Goal: Task Accomplishment & Management: Use online tool/utility

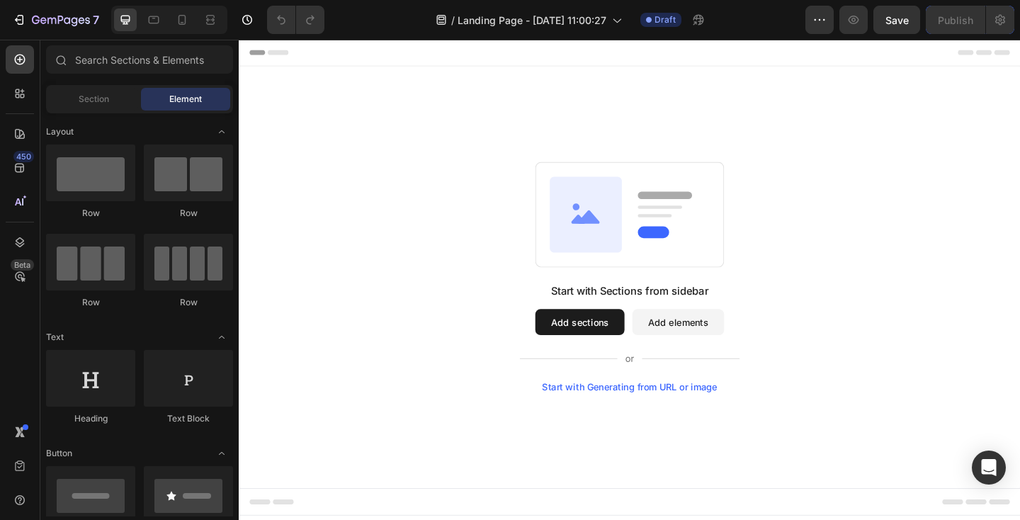
click at [615, 343] on button "Add sections" at bounding box center [609, 347] width 97 height 28
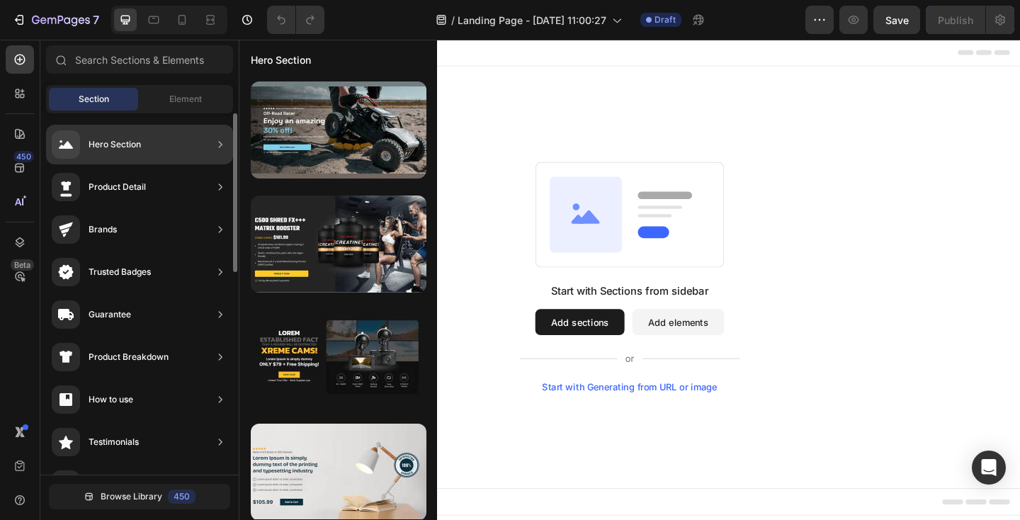
click at [139, 146] on div "Hero Section" at bounding box center [115, 144] width 52 height 14
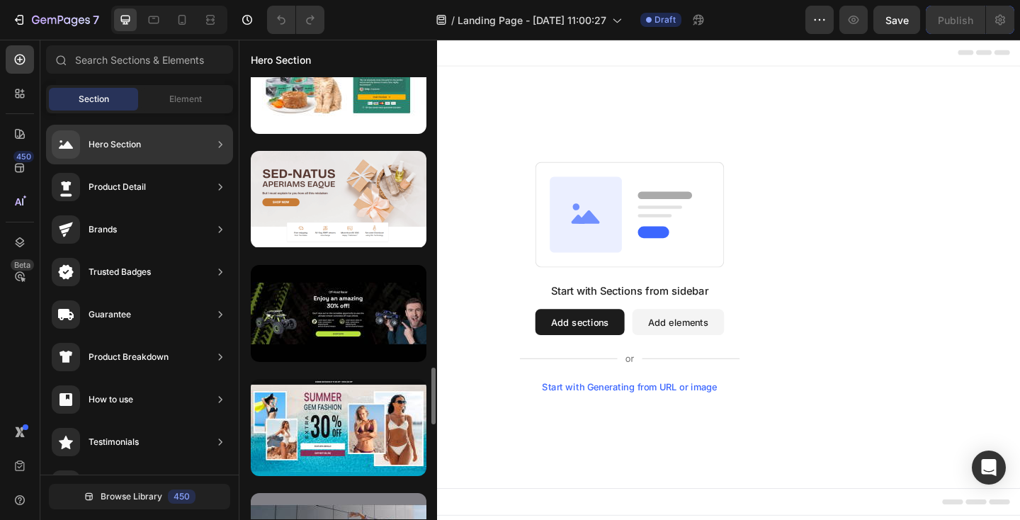
scroll to position [2235, 0]
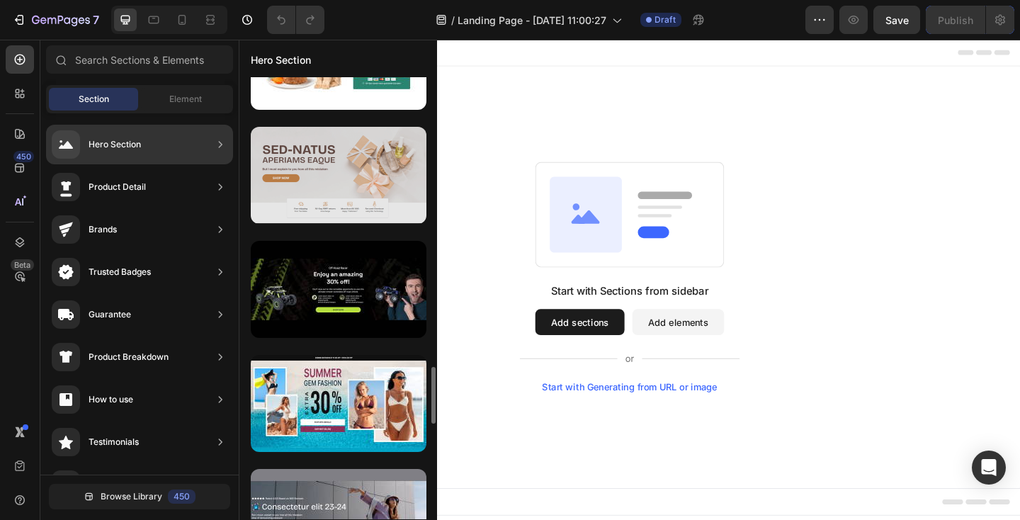
click at [291, 199] on div at bounding box center [339, 175] width 176 height 97
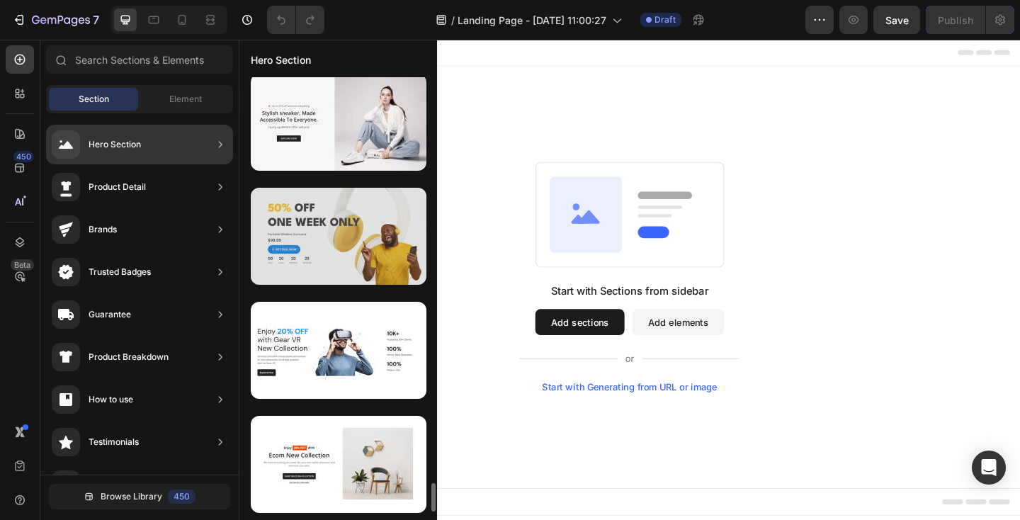
scroll to position [6281, 0]
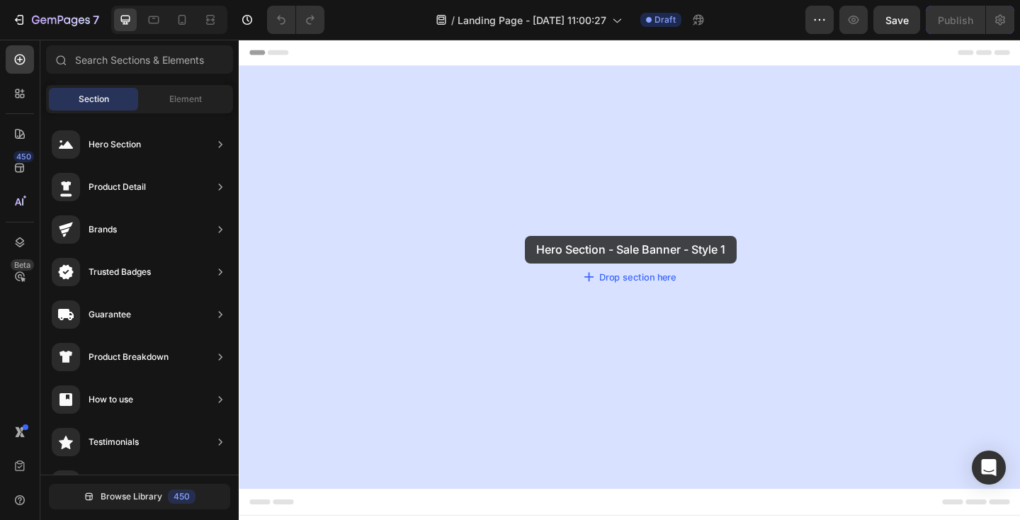
drag, startPoint x: 558, startPoint y: 283, endPoint x: 550, endPoint y: 253, distance: 30.7
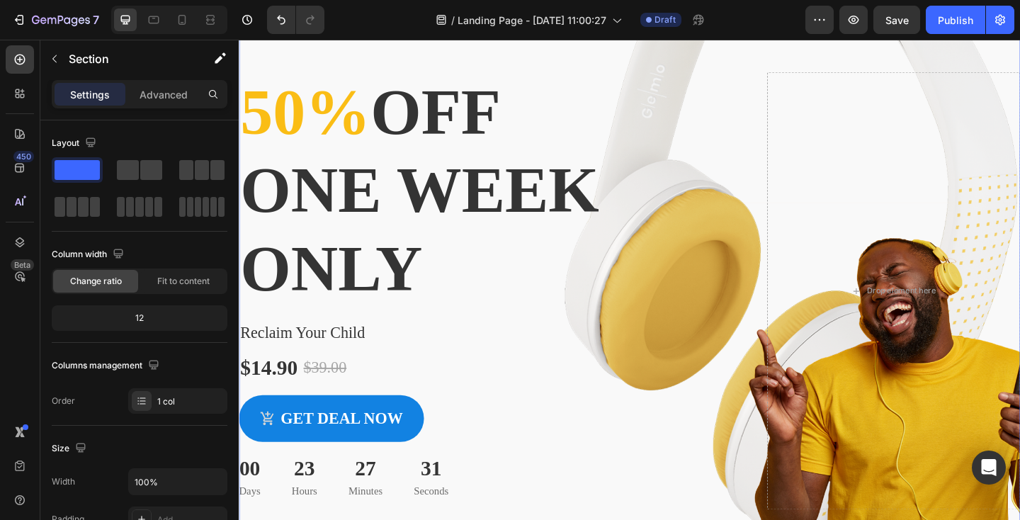
scroll to position [0, 0]
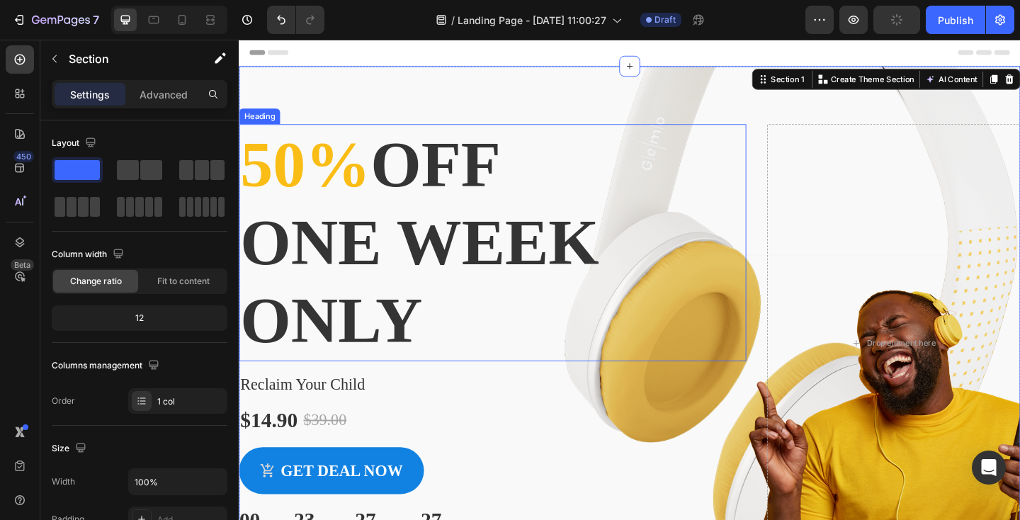
click at [304, 174] on span "50%" at bounding box center [311, 175] width 142 height 79
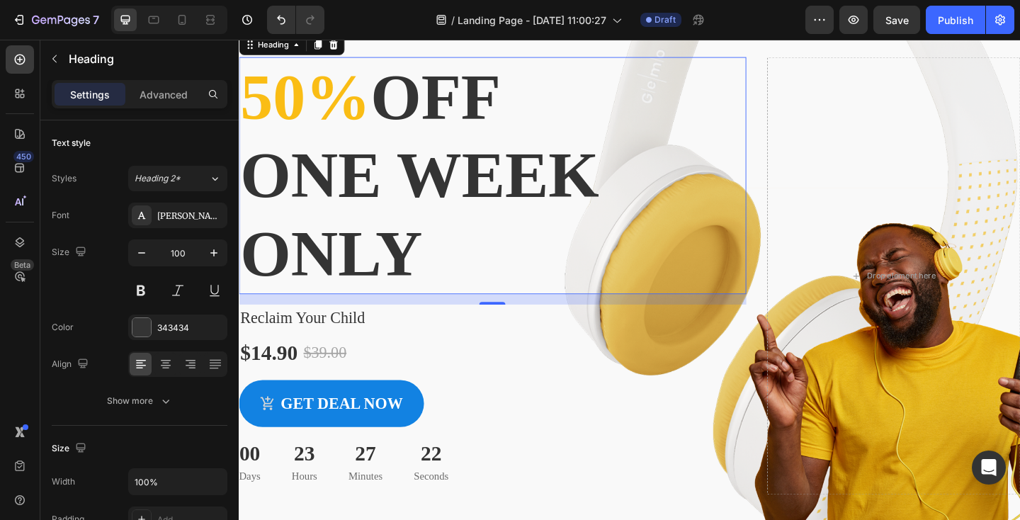
scroll to position [82, 0]
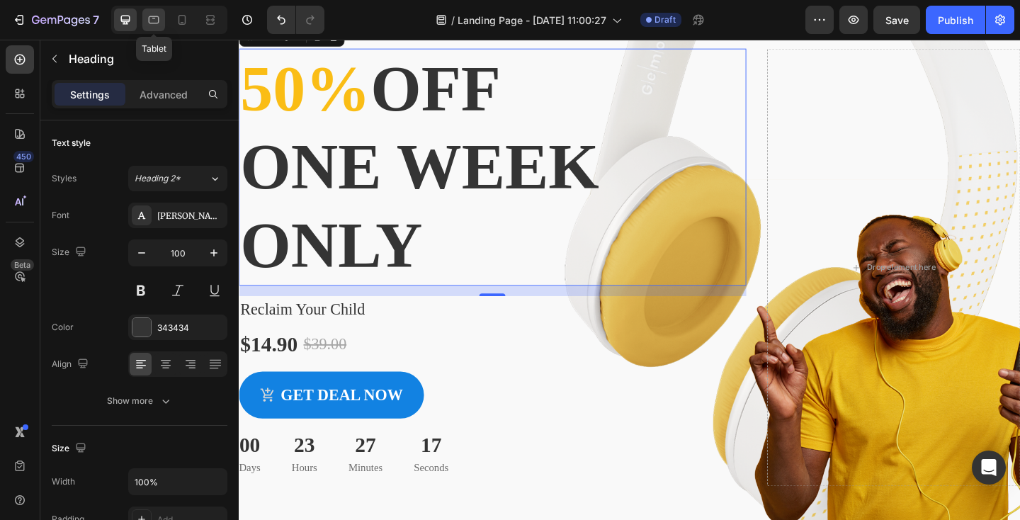
click at [154, 18] on icon at bounding box center [154, 18] width 4 height 1
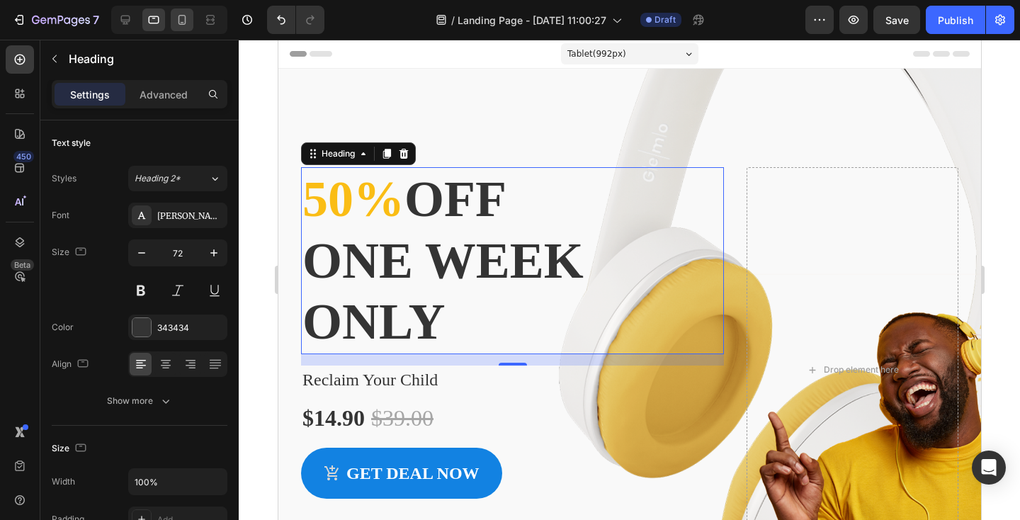
click at [179, 25] on icon at bounding box center [182, 20] width 14 height 14
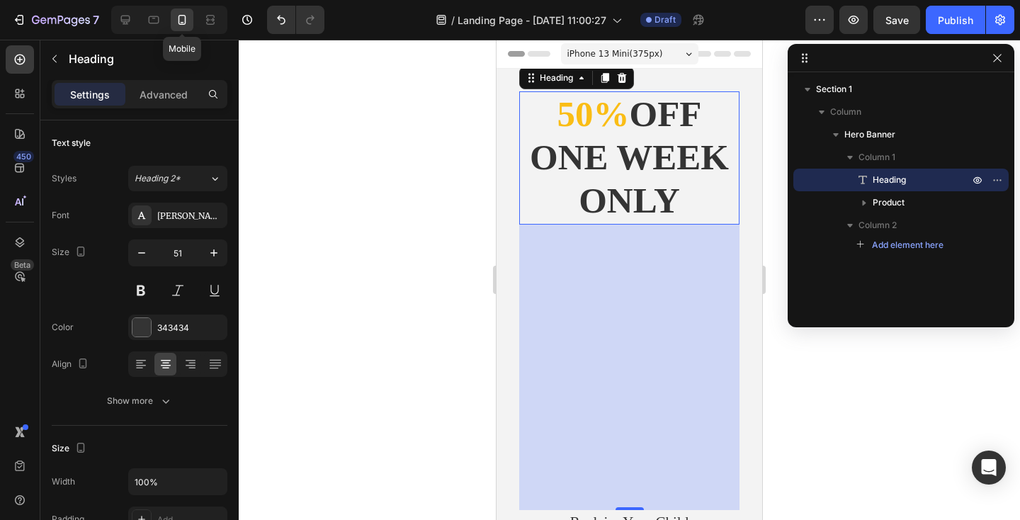
scroll to position [2, 0]
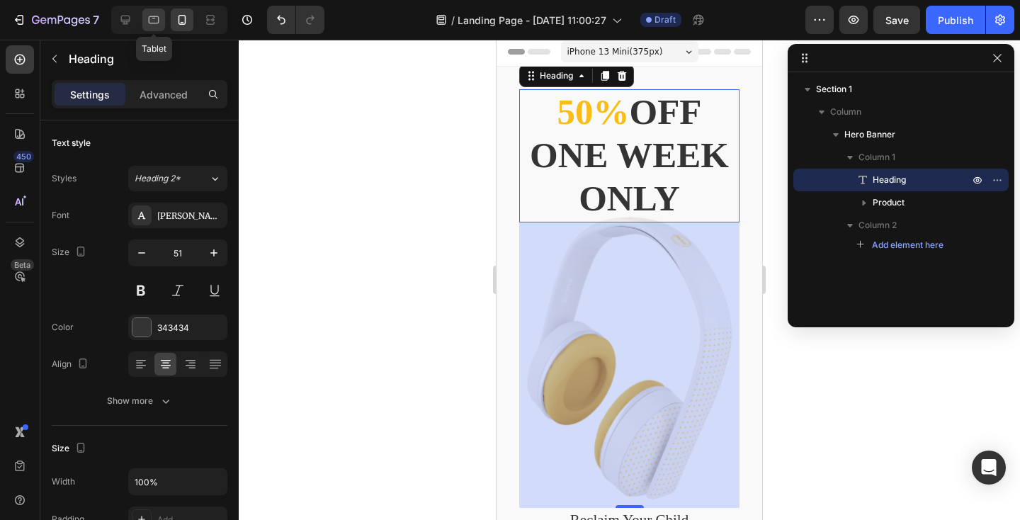
click at [153, 21] on icon at bounding box center [154, 20] width 14 height 14
type input "72"
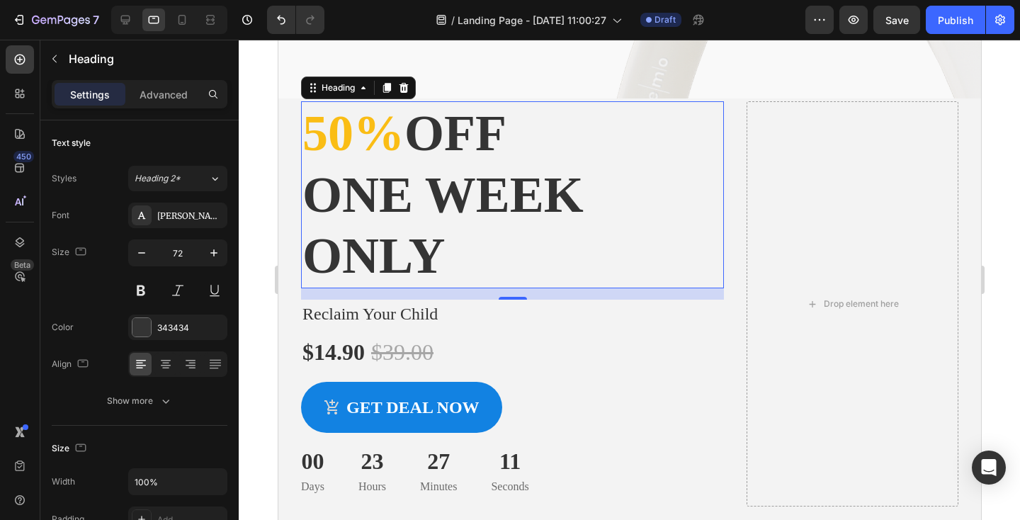
scroll to position [78, 0]
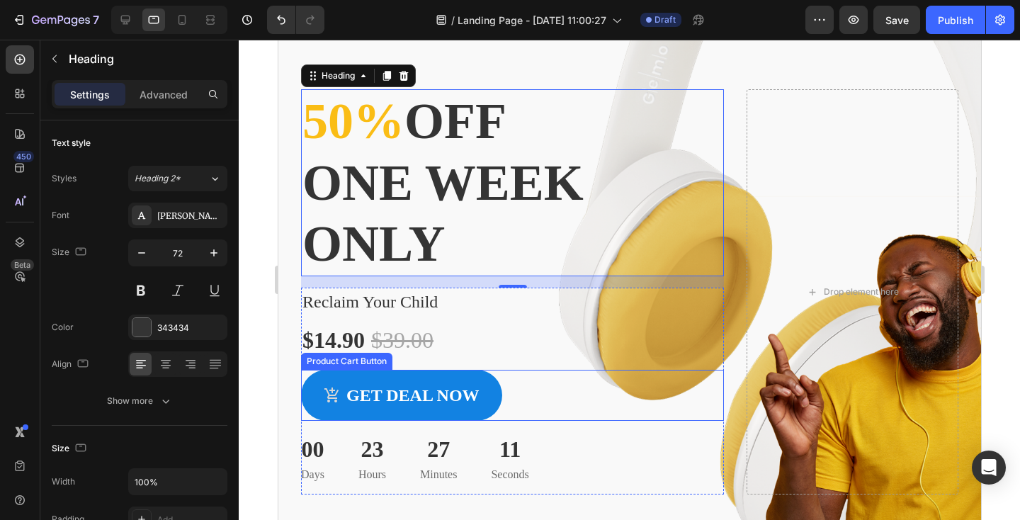
click at [639, 370] on div "Get deal now Product Cart Button" at bounding box center [511, 395] width 423 height 51
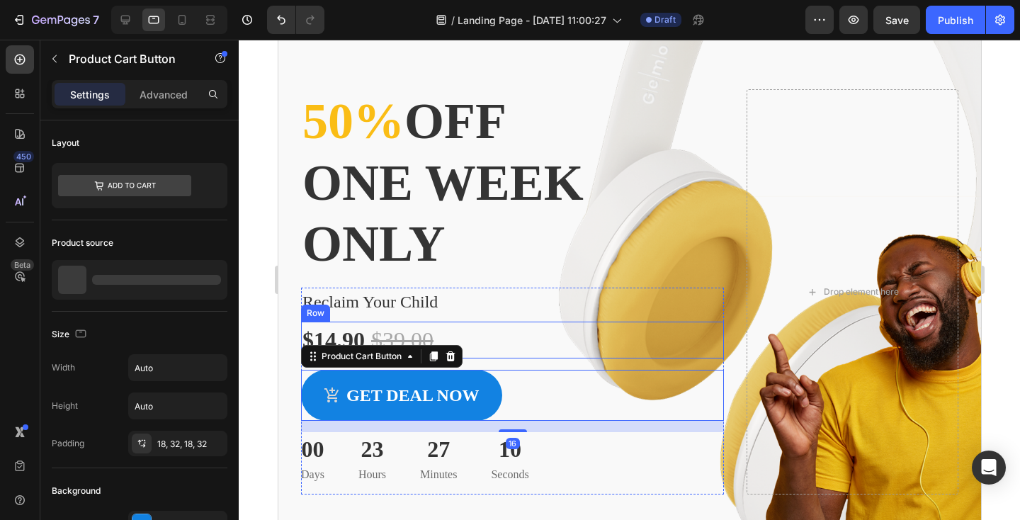
click at [634, 336] on div "$14.90 Product Price Product Price $39.00 Product Price Product Price Row" at bounding box center [511, 339] width 423 height 37
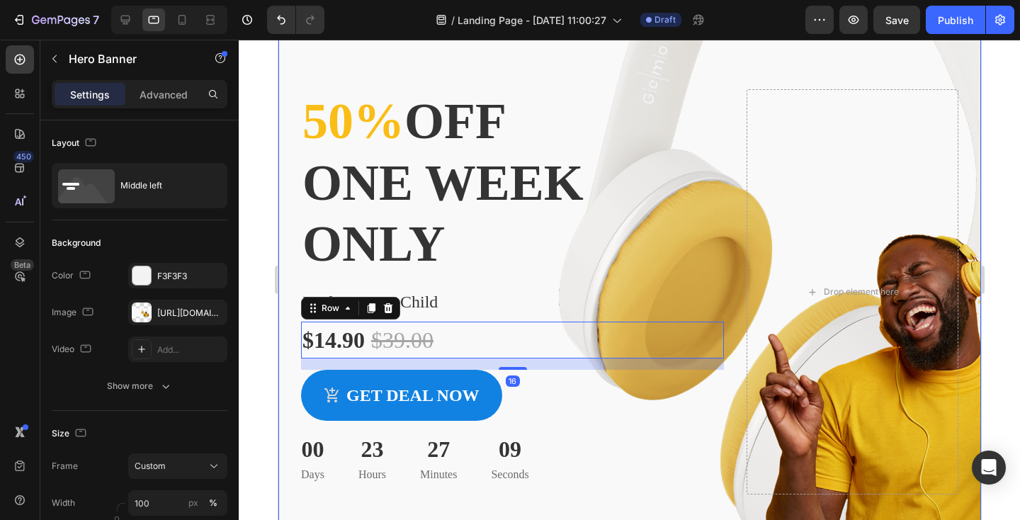
click at [699, 54] on div "Overlay" at bounding box center [629, 292] width 702 height 602
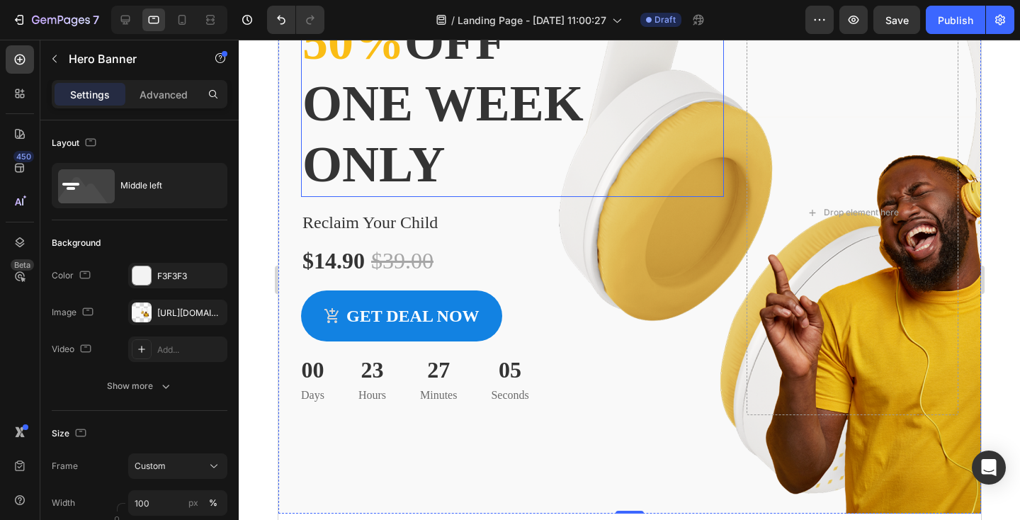
scroll to position [0, 0]
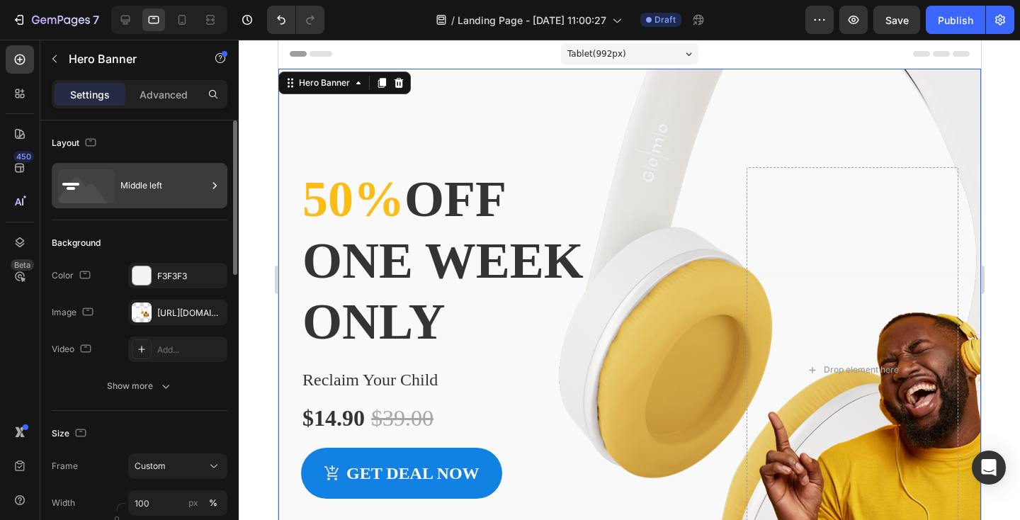
click at [146, 186] on div "Middle left" at bounding box center [163, 185] width 86 height 33
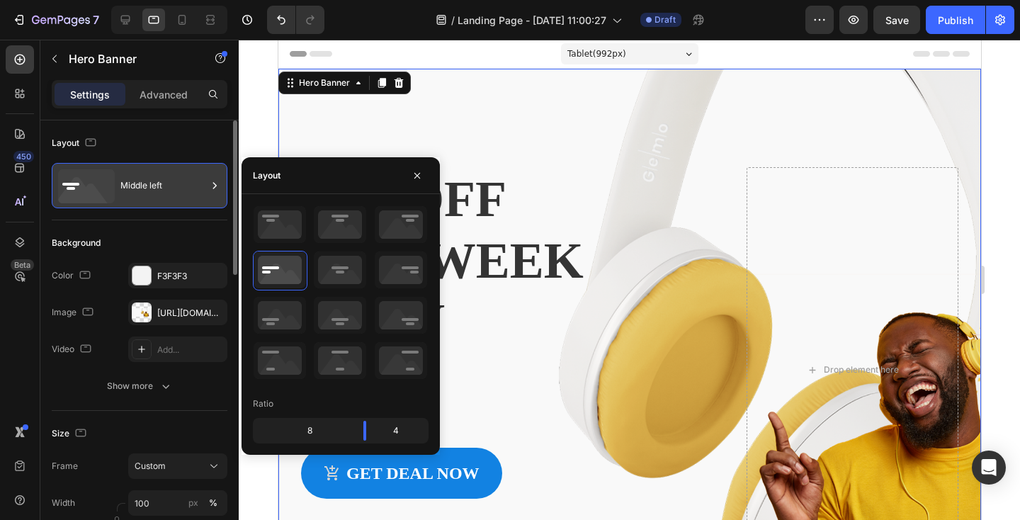
click at [146, 186] on div "Middle left" at bounding box center [163, 185] width 86 height 33
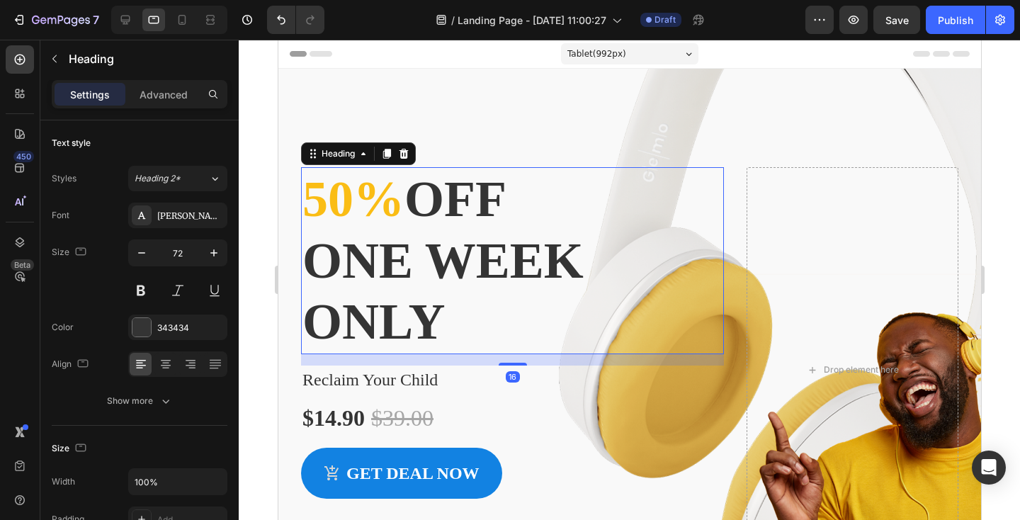
click at [328, 227] on span "50%" at bounding box center [353, 199] width 102 height 57
click at [159, 180] on span "Heading 2*" at bounding box center [158, 178] width 46 height 13
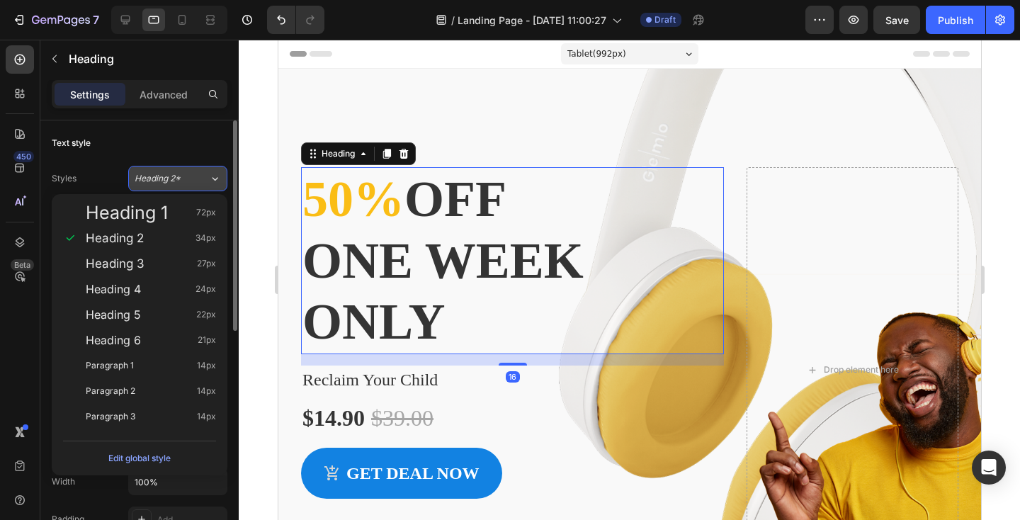
click at [159, 180] on span "Heading 2*" at bounding box center [158, 178] width 46 height 13
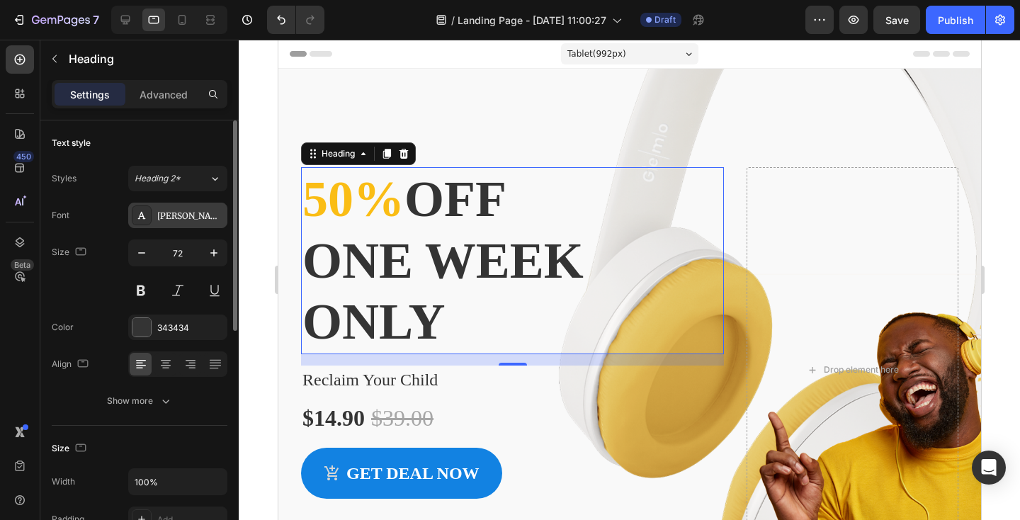
click at [167, 210] on div "Merriweather" at bounding box center [190, 216] width 67 height 13
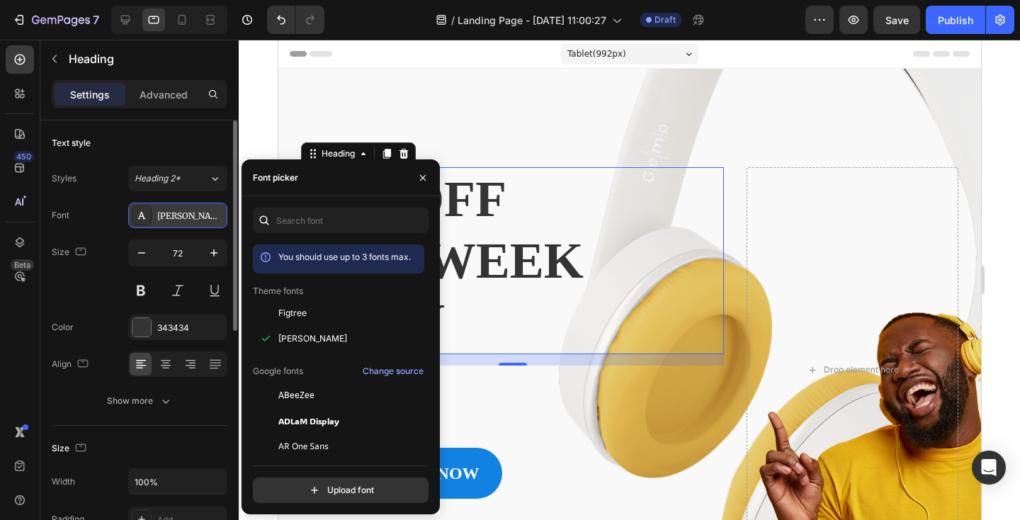
click at [167, 210] on div "Merriweather" at bounding box center [190, 216] width 67 height 13
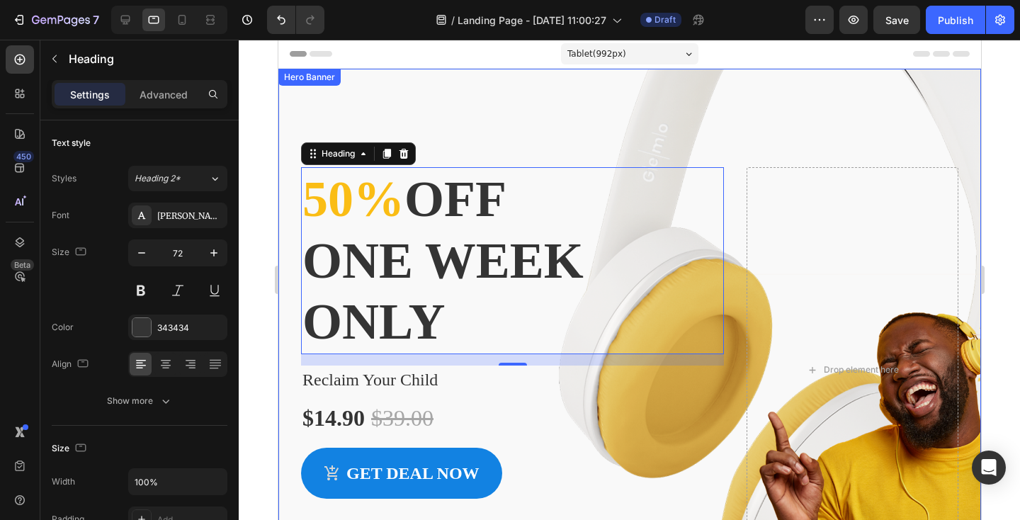
click at [557, 98] on div "Overlay" at bounding box center [629, 370] width 702 height 602
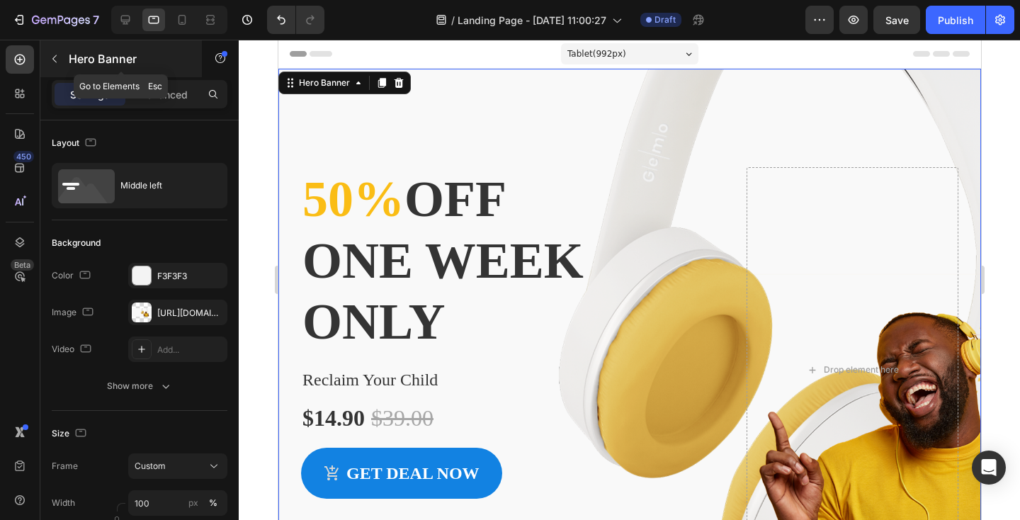
click at [51, 53] on icon "button" at bounding box center [54, 58] width 11 height 11
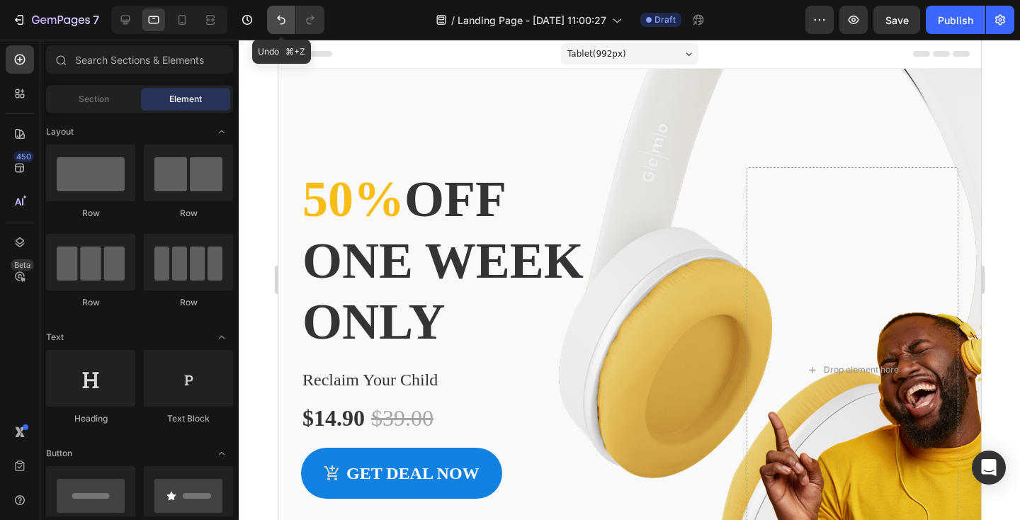
click at [278, 23] on icon "Undo/Redo" at bounding box center [281, 20] width 14 height 14
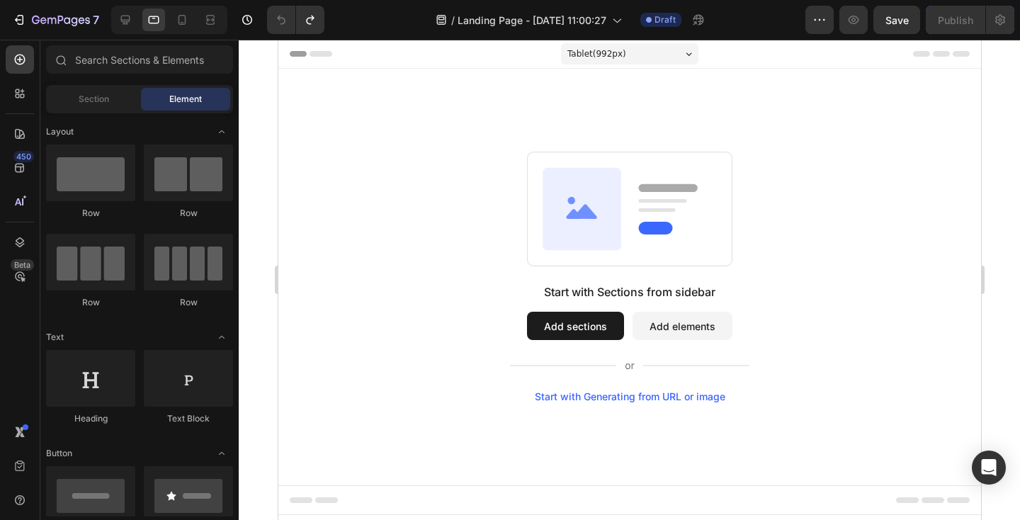
click at [570, 331] on button "Add sections" at bounding box center [574, 326] width 97 height 28
click at [557, 324] on button "Add sections" at bounding box center [574, 326] width 97 height 28
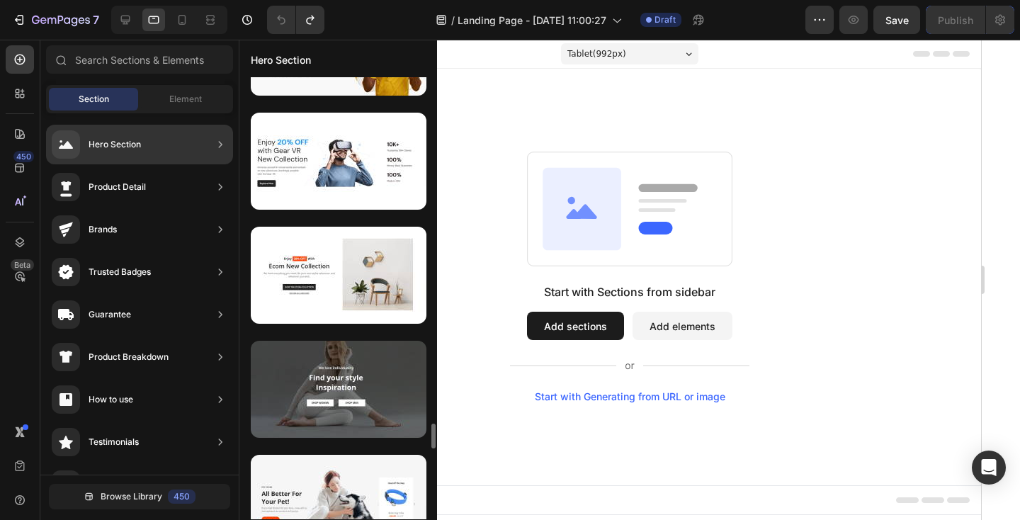
scroll to position [6408, 0]
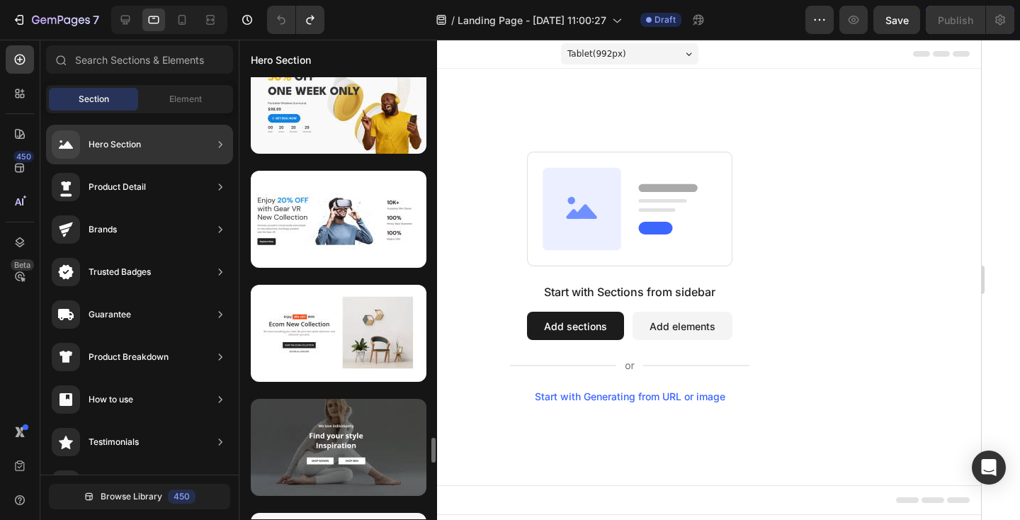
click at [325, 343] on div at bounding box center [339, 333] width 176 height 97
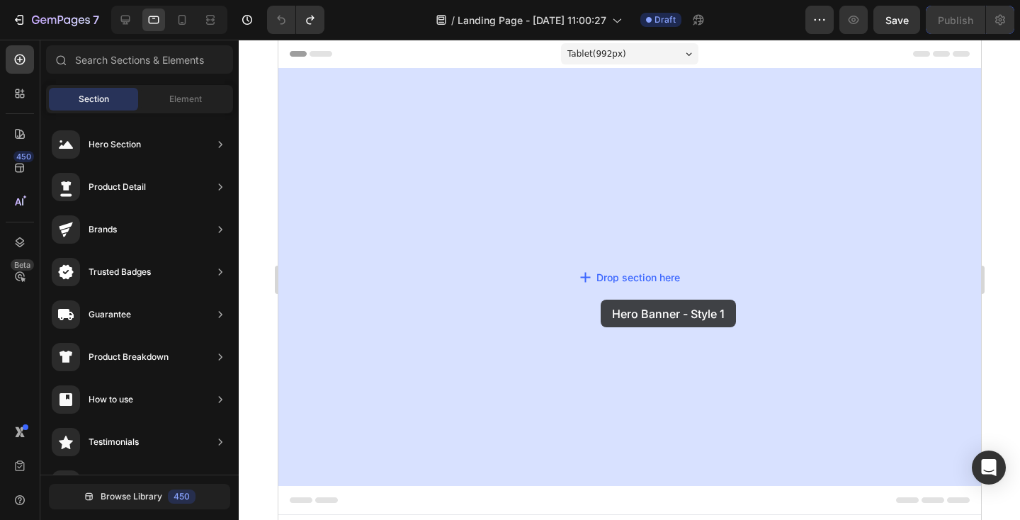
drag, startPoint x: 603, startPoint y: 382, endPoint x: 600, endPoint y: 299, distance: 82.9
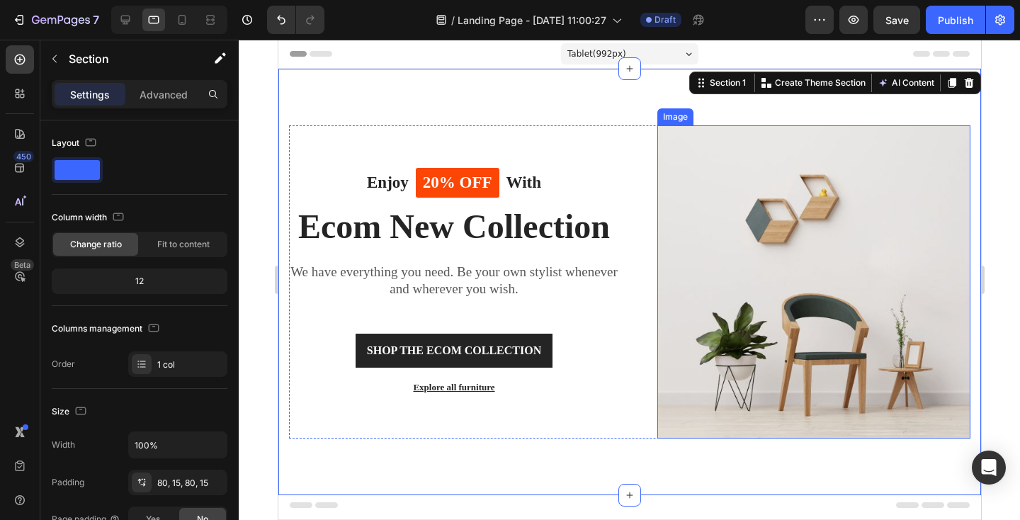
click at [683, 246] on img at bounding box center [812, 281] width 313 height 313
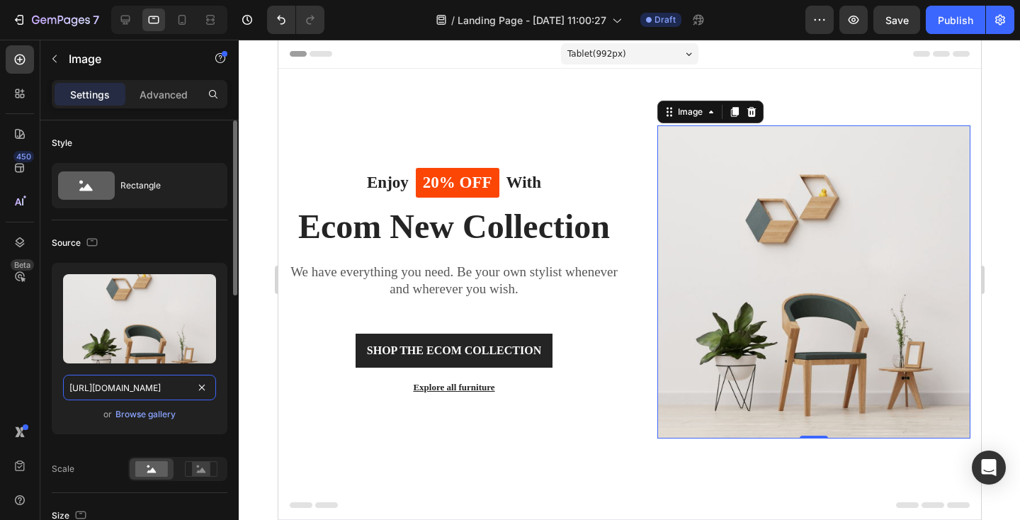
click at [142, 393] on input "https://ucarecdn.com/fcd090df-3e31-4dd7-baa1-0155510bf0ba/-/format/auto/" at bounding box center [139, 387] width 153 height 25
paste input "cdn.shopify.com/s/files/1/0942/9673/6074/files/EBOOKEBOOKEBOOKEBOOKEBOOKEBOOKEB…"
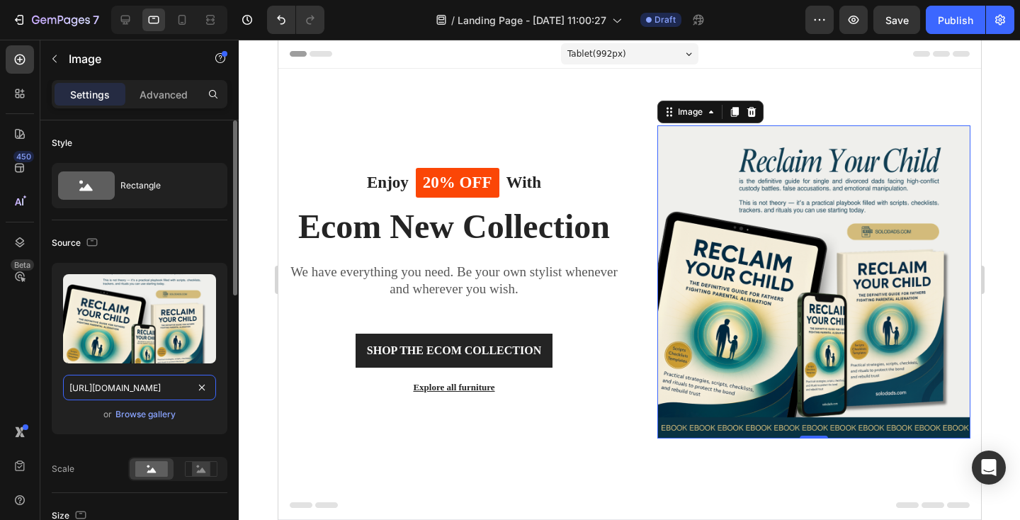
type input "https://cdn.shopify.com/s/files/1/0942/9673/6074/files/EBOOKEBOOKEBOOKEBOOKEBOO…"
click at [194, 440] on div "Upload Image https://cdn.shopify.com/s/files/1/0942/9673/6074/files/EBOOKEBOOKE…" at bounding box center [140, 354] width 176 height 183
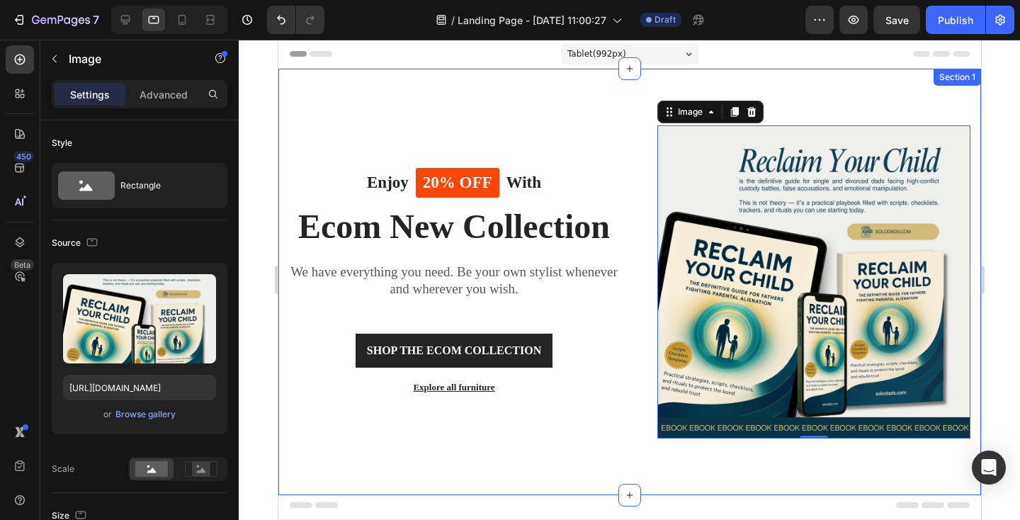
click at [613, 90] on div "Enjoy Text block 20% OFF Text block Row With Text block Row Ecom New Collection…" at bounding box center [629, 282] width 702 height 426
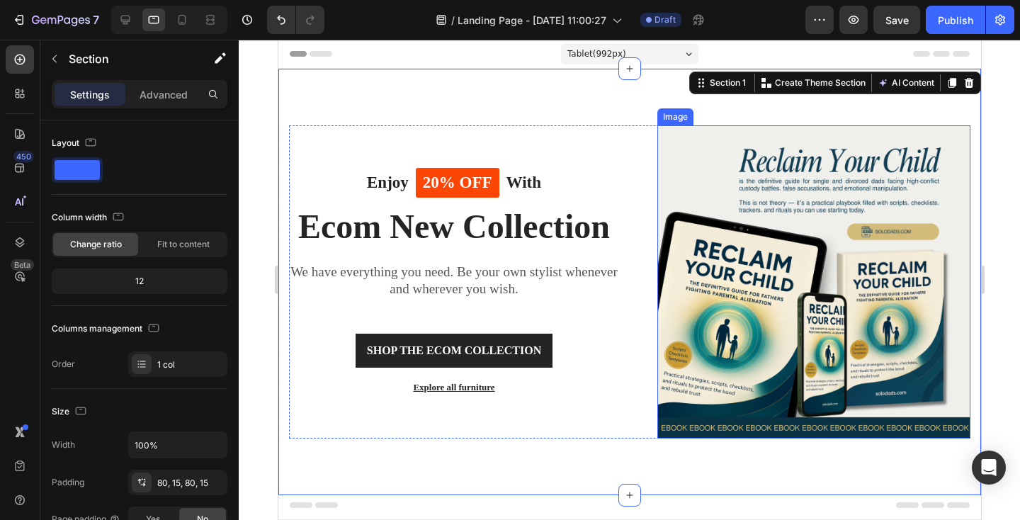
click at [685, 145] on img at bounding box center [812, 281] width 313 height 313
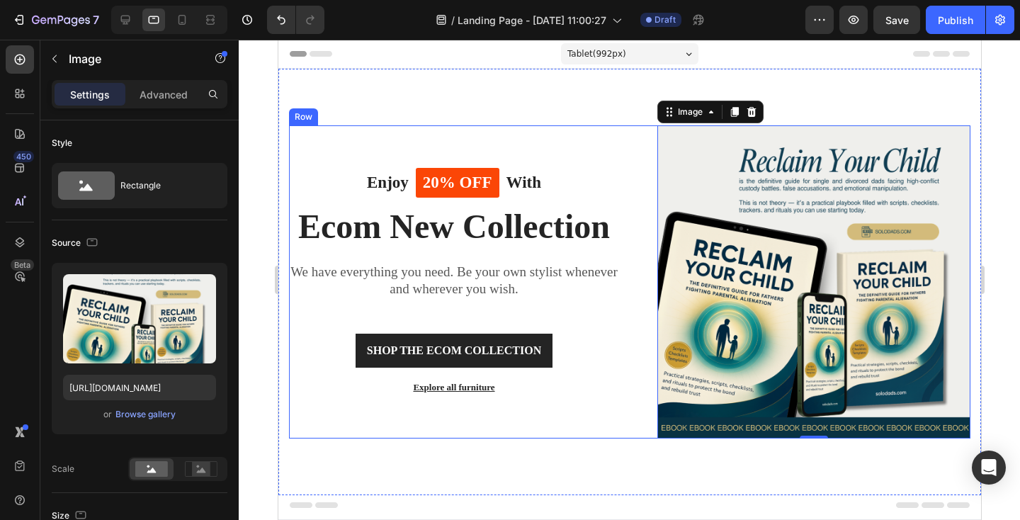
click at [601, 144] on div "Enjoy Text block 20% OFF Text block Row With Text block Row Ecom New Collection…" at bounding box center [453, 281] width 330 height 313
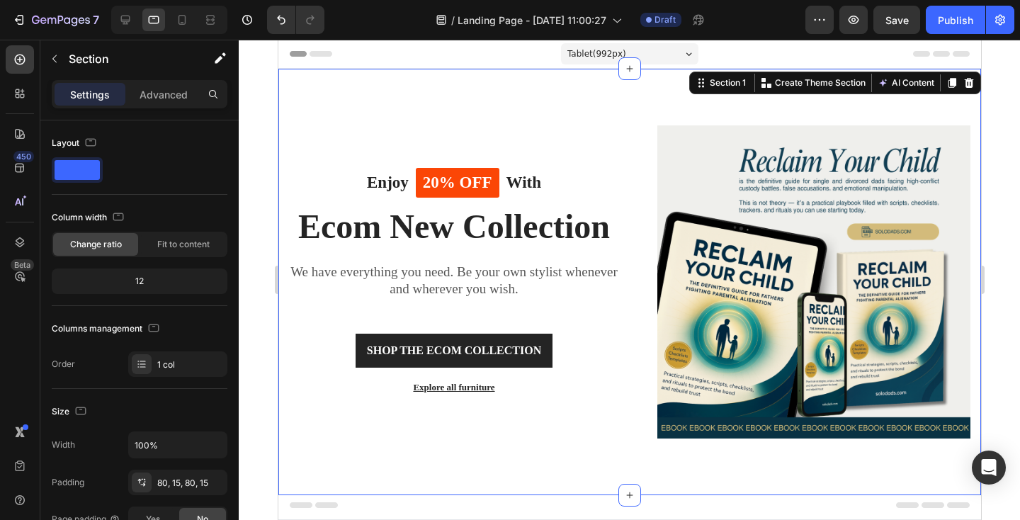
click at [603, 108] on div "Enjoy Text block 20% OFF Text block Row With Text block Row Ecom New Collection…" at bounding box center [629, 282] width 702 height 426
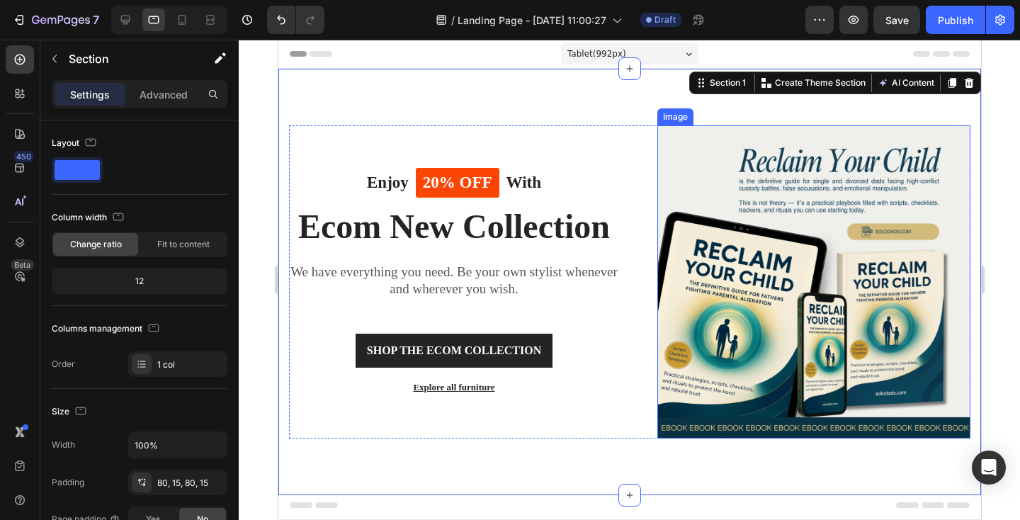
click at [725, 159] on img at bounding box center [812, 281] width 313 height 313
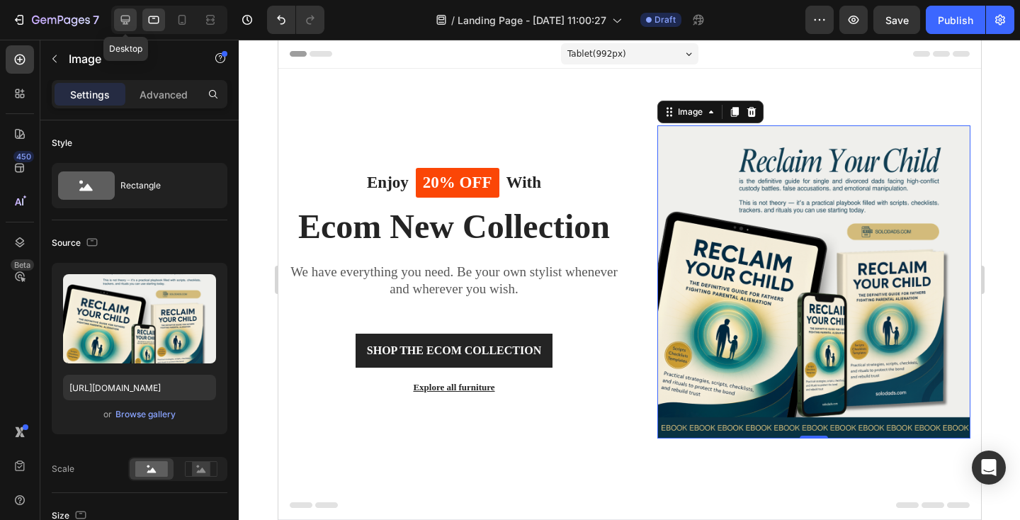
click at [135, 20] on div at bounding box center [125, 19] width 23 height 23
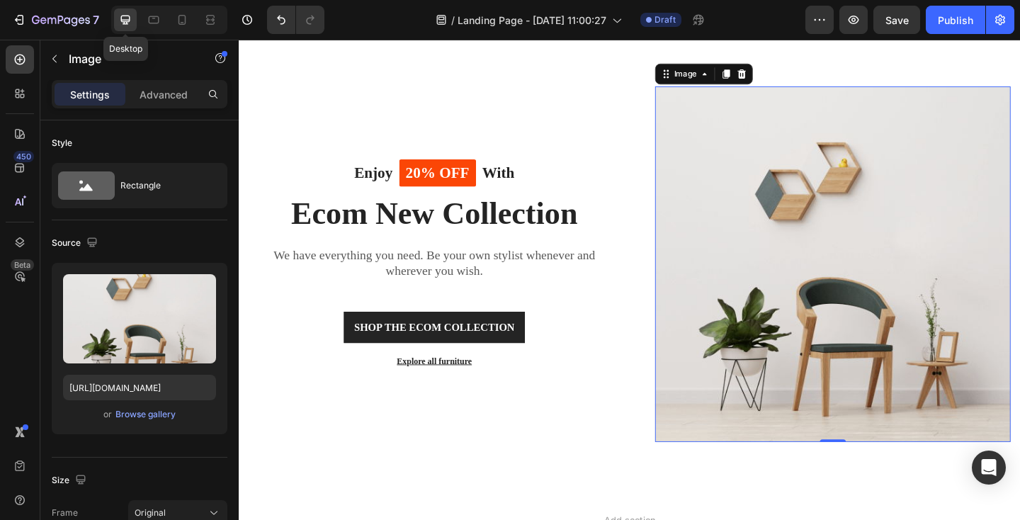
scroll to position [36, 0]
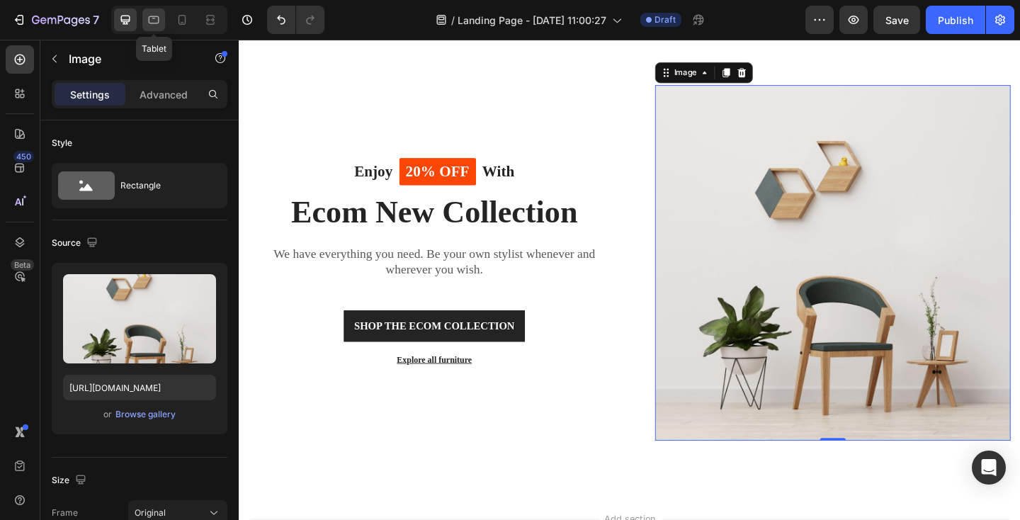
click at [159, 21] on icon at bounding box center [154, 20] width 14 height 14
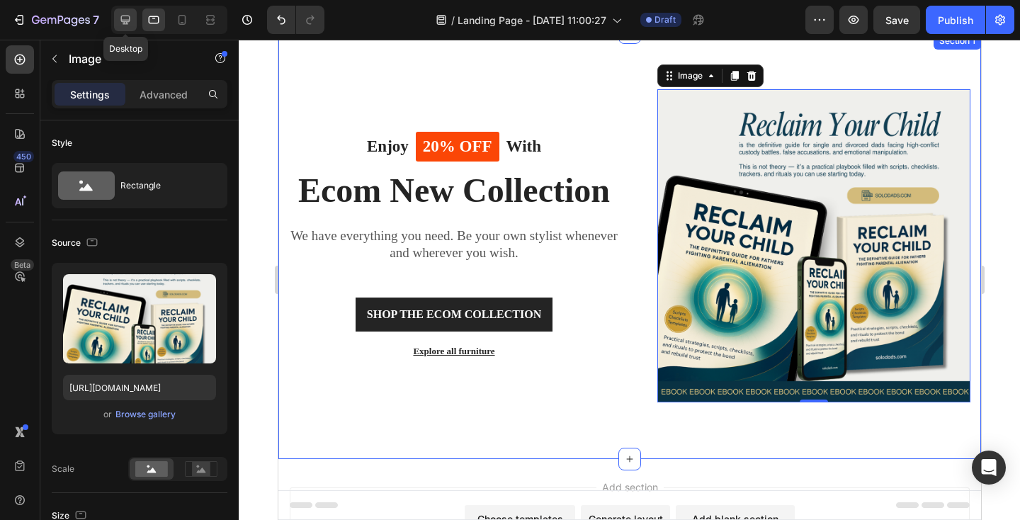
click at [127, 18] on icon at bounding box center [125, 20] width 14 height 14
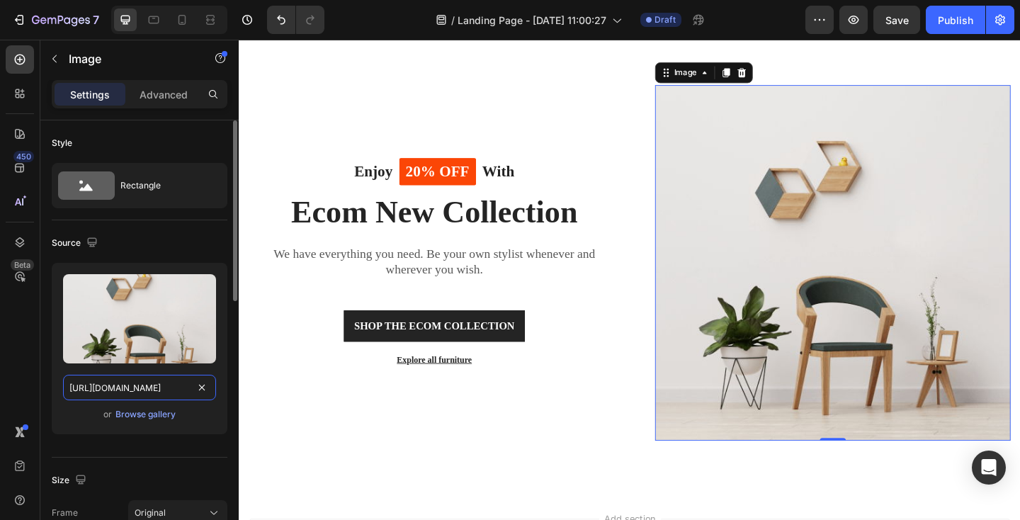
click at [137, 392] on input "https://ucarecdn.com/fcd090df-3e31-4dd7-baa1-0155510bf0ba/-/format/auto/" at bounding box center [139, 387] width 153 height 25
paste input "cdn.shopify.com/s/files/1/0942/9673/6074/files/EBOOKEBOOKEBOOKEBOOKEBOOKEBOOKEB…"
type input "https://cdn.shopify.com/s/files/1/0942/9673/6074/files/EBOOKEBOOKEBOOKEBOOKEBOO…"
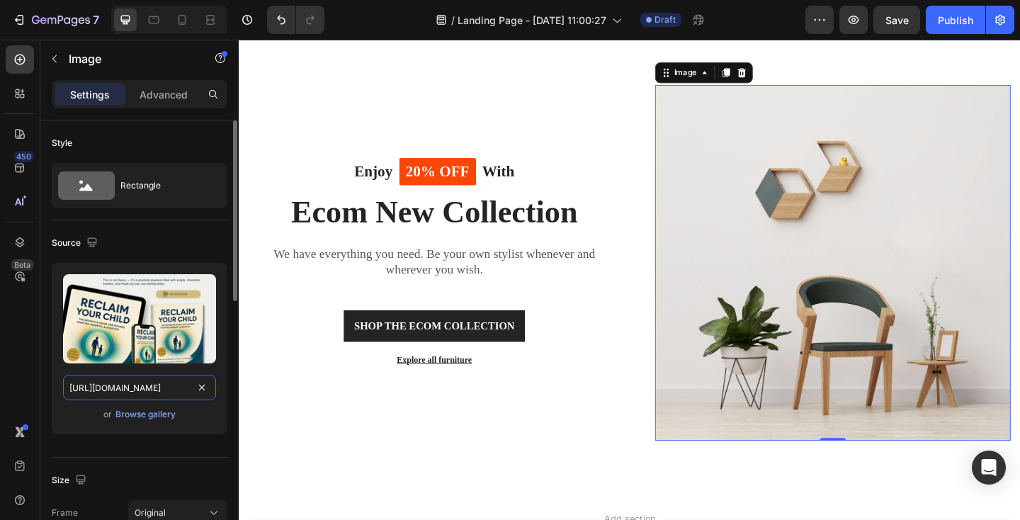
scroll to position [0, 515]
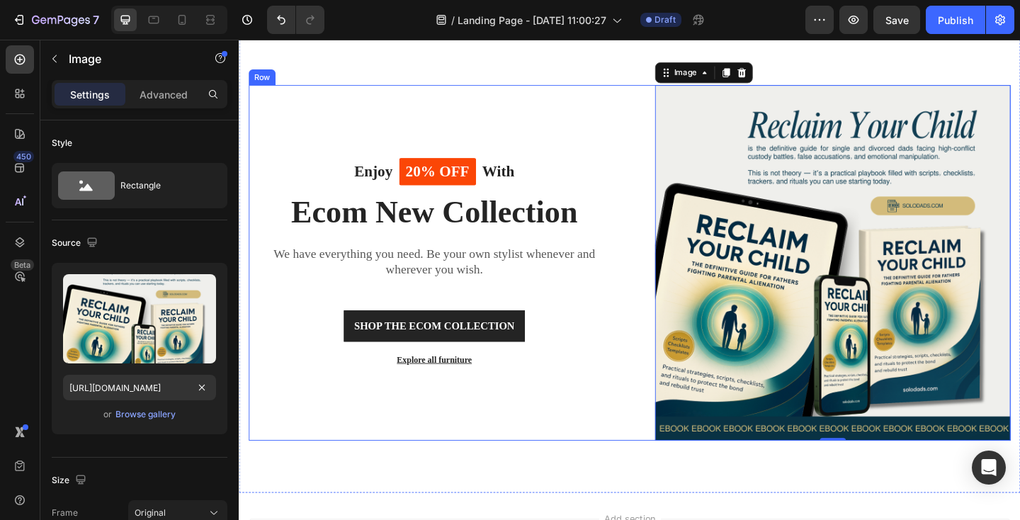
click at [508, 87] on div "Enjoy Text block 20% OFF Text block Row With Text block Row Ecom New Collection…" at bounding box center [664, 283] width 850 height 500
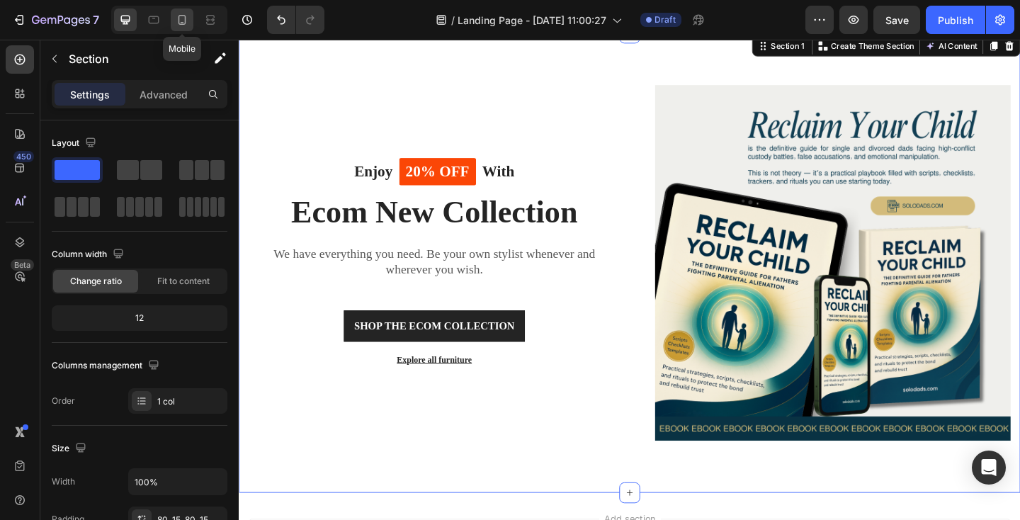
click at [188, 27] on div at bounding box center [182, 19] width 23 height 23
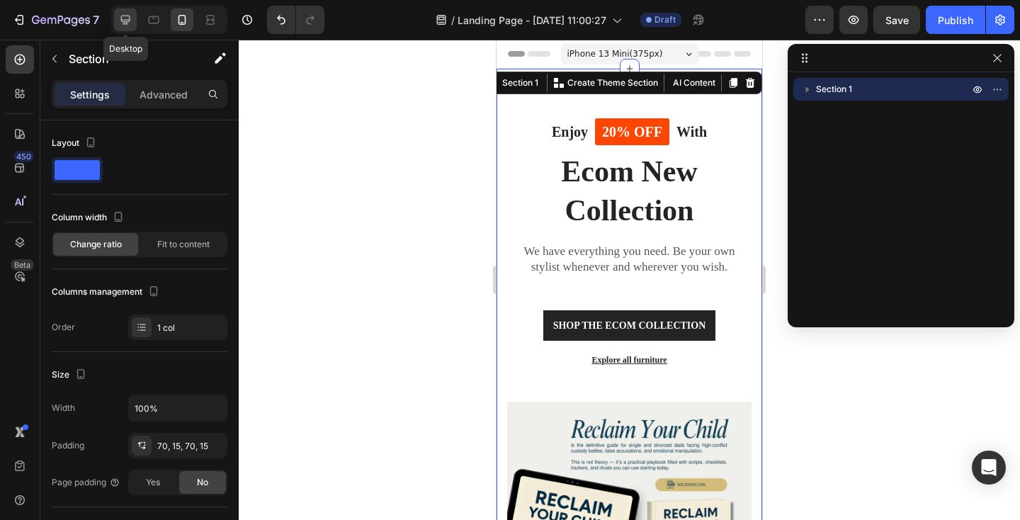
click at [127, 23] on icon at bounding box center [125, 20] width 9 height 9
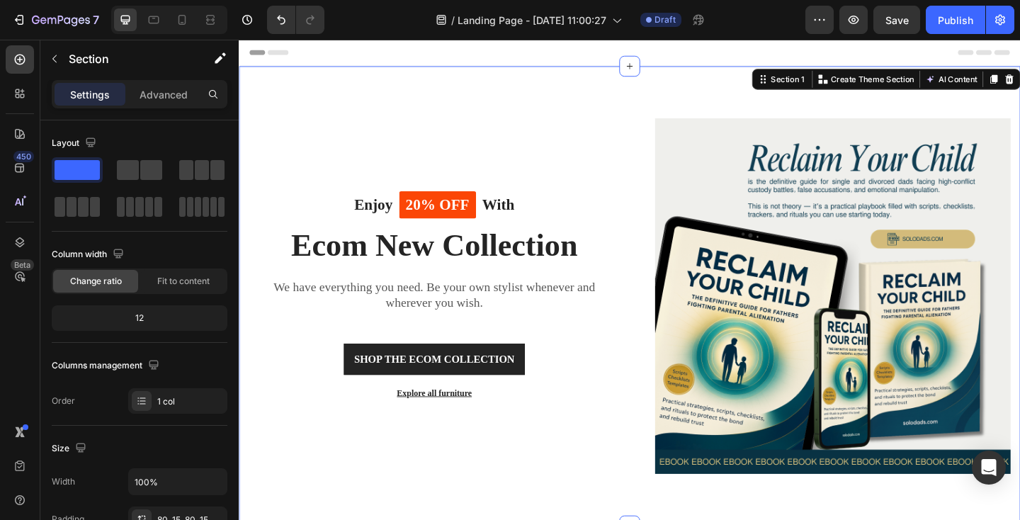
click at [565, 103] on div "Enjoy Text block 20% OFF Text block Row With Text block Row Ecom New Collection…" at bounding box center [664, 319] width 850 height 500
click at [736, 190] on img at bounding box center [884, 318] width 387 height 387
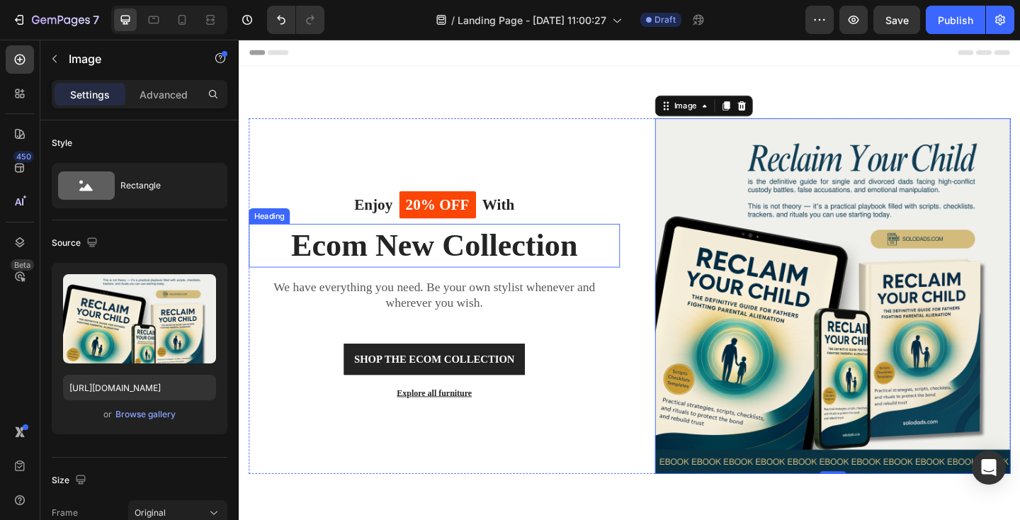
click at [415, 273] on p "Ecom New Collection" at bounding box center [451, 263] width 401 height 44
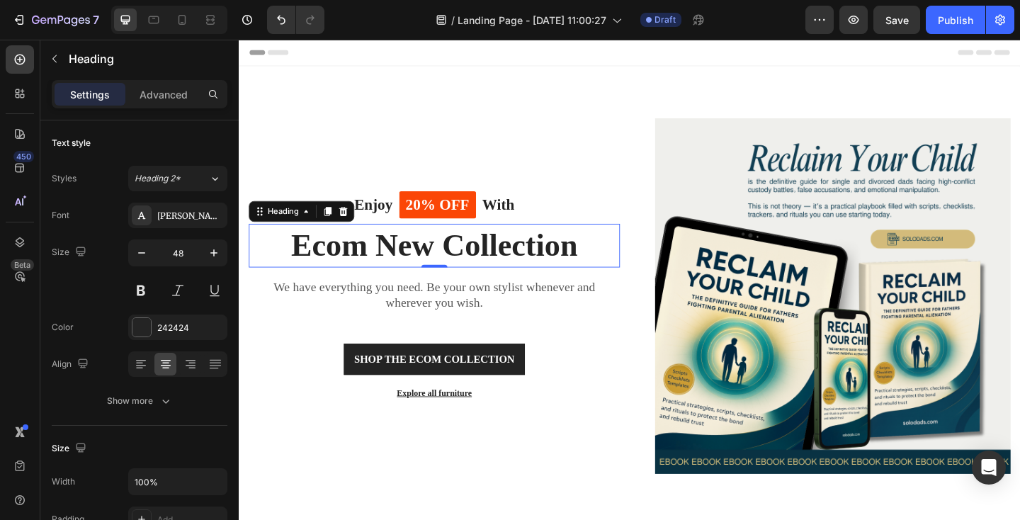
click at [415, 273] on p "Ecom New Collection" at bounding box center [451, 263] width 401 height 44
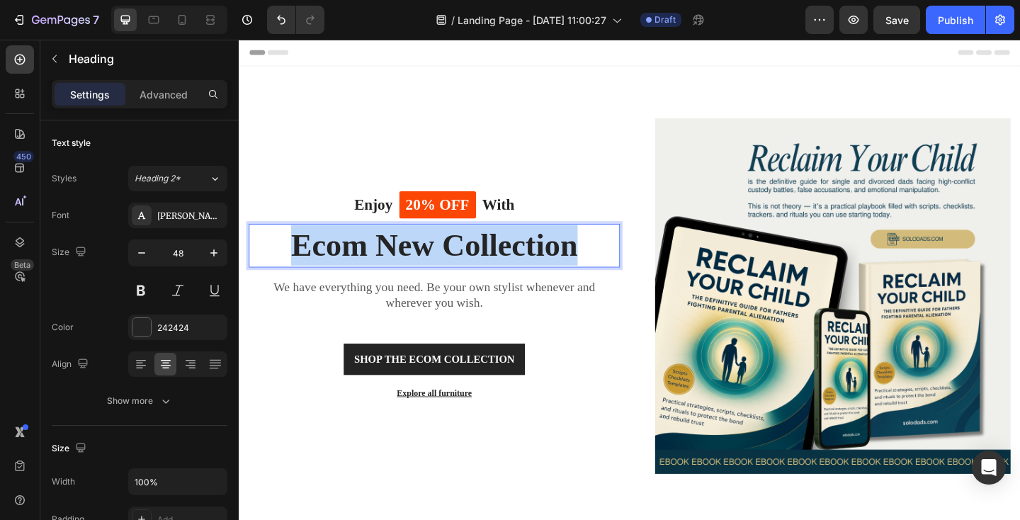
click at [415, 273] on p "Ecom New Collection" at bounding box center [451, 263] width 401 height 44
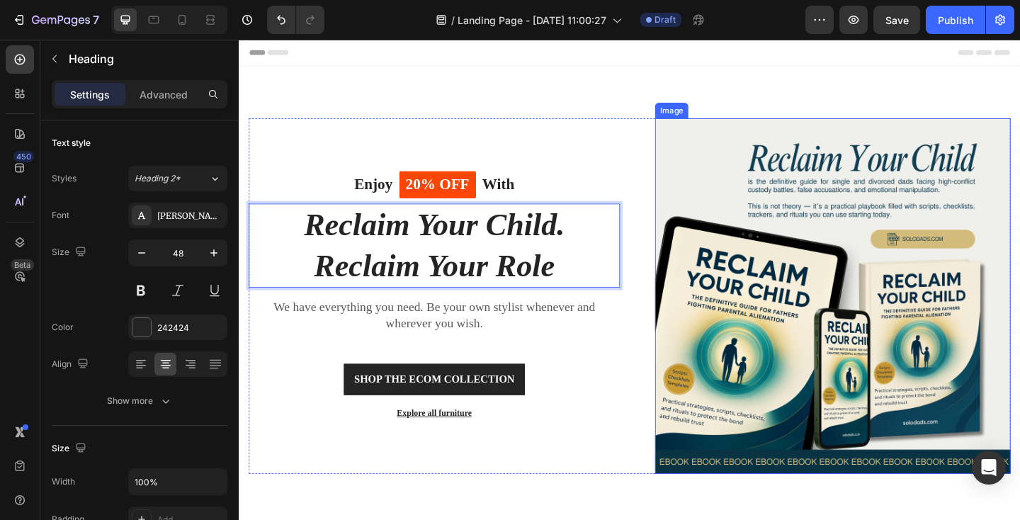
click at [726, 240] on img at bounding box center [884, 318] width 387 height 387
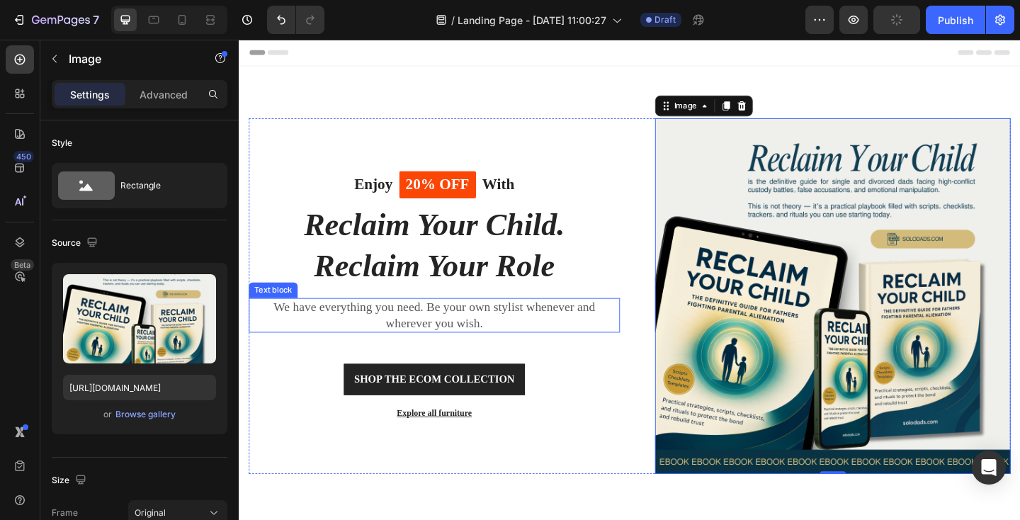
click at [396, 326] on p "We have everything you need. Be your own stylist whenever and wherever you wish." at bounding box center [451, 339] width 401 height 35
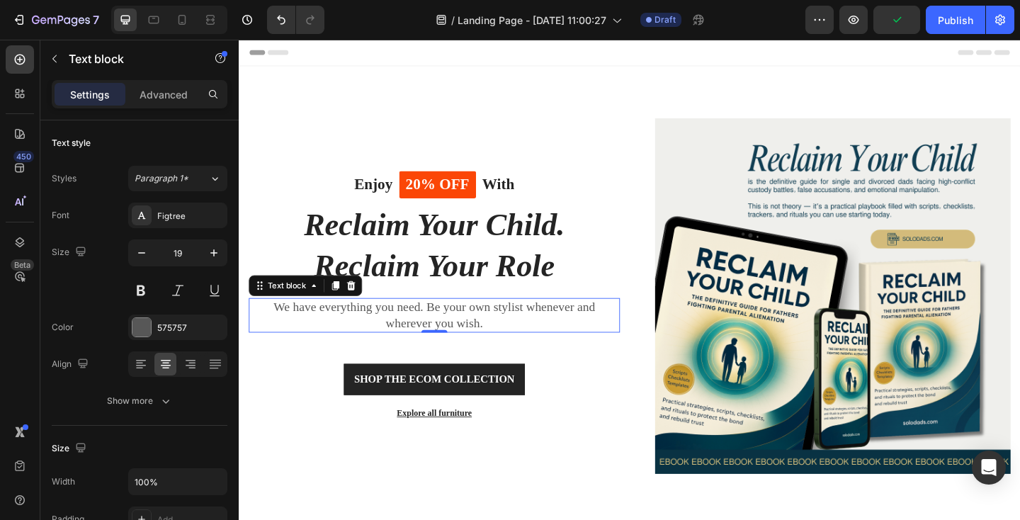
click at [396, 326] on p "We have everything you need. Be your own stylist whenever and wherever you wish." at bounding box center [451, 339] width 401 height 35
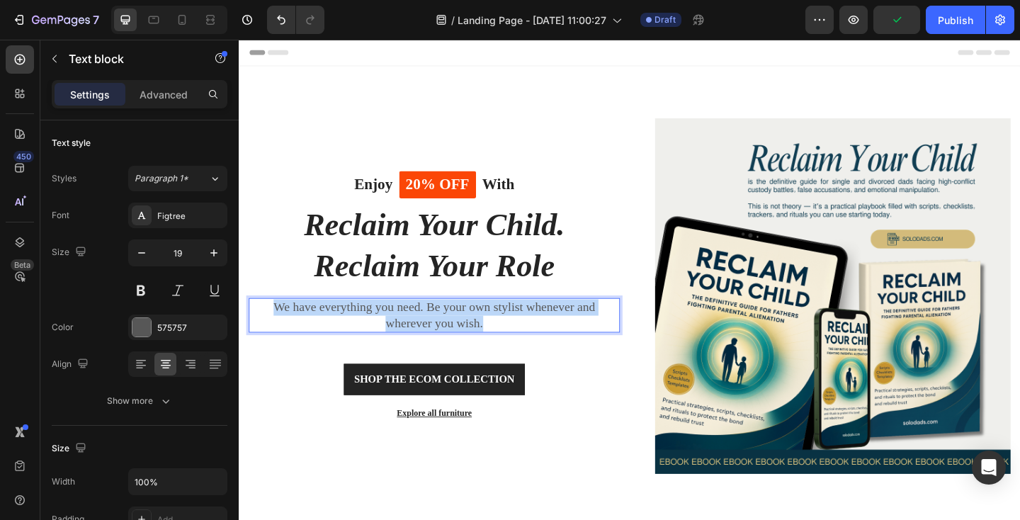
click at [396, 326] on p "We have everything you need. Be your own stylist whenever and wherever you wish." at bounding box center [451, 339] width 401 height 35
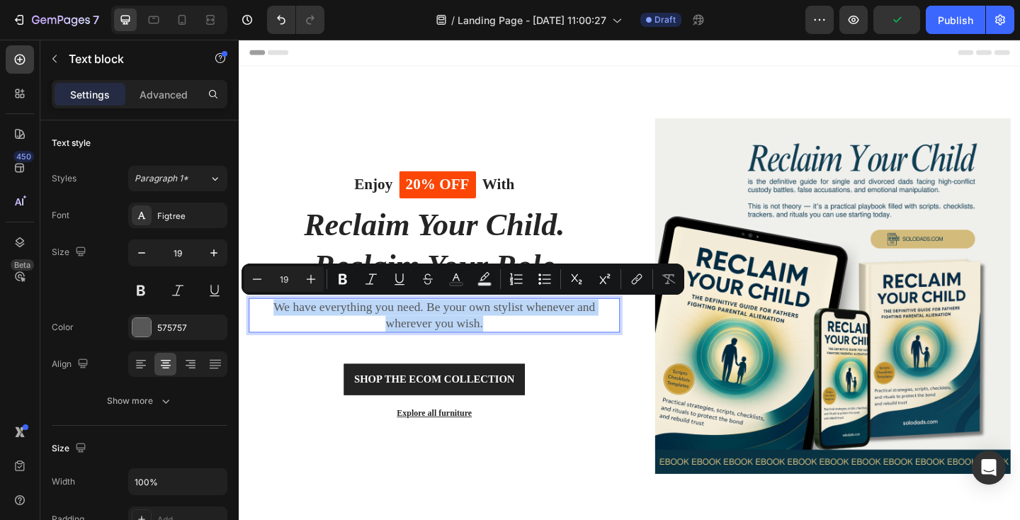
click at [396, 326] on p "We have everything you need. Be your own stylist whenever and wherever you wish." at bounding box center [451, 339] width 401 height 35
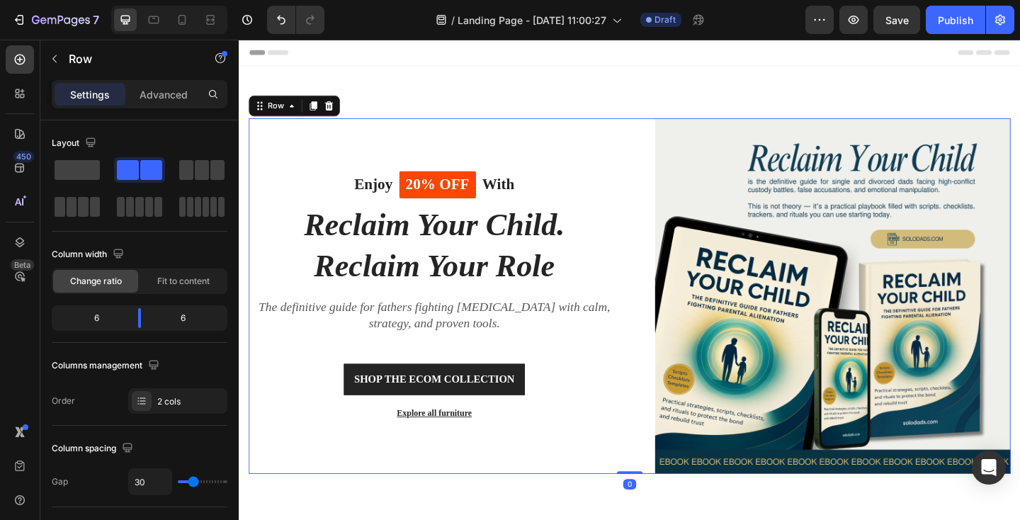
click at [378, 137] on div "Enjoy Text block 20% OFF Text block Row With Text block Row ⁠⁠⁠⁠⁠⁠⁠ Reclaim You…" at bounding box center [451, 318] width 404 height 387
click at [469, 207] on p "20% OFF" at bounding box center [454, 197] width 69 height 21
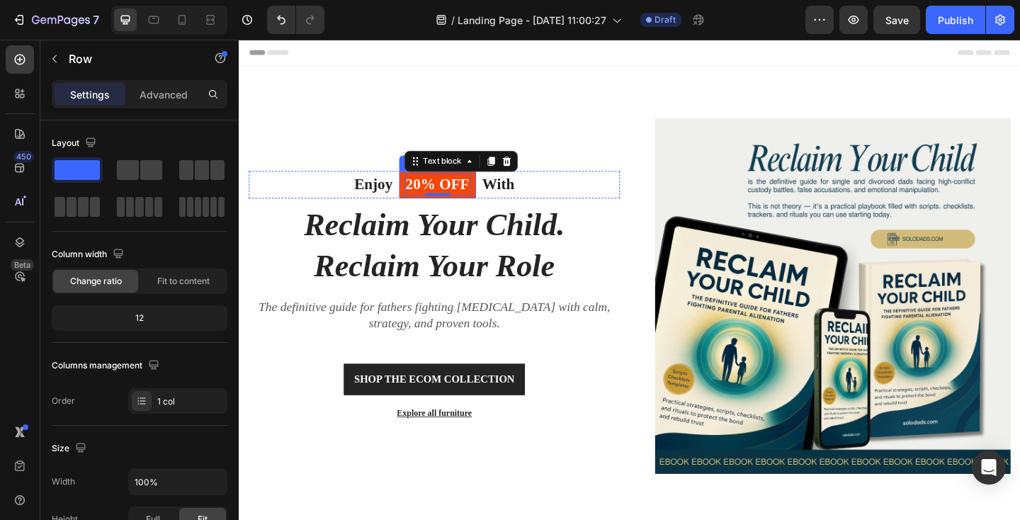
click at [488, 210] on div "20% OFF Text block 0 Row" at bounding box center [455, 198] width 84 height 30
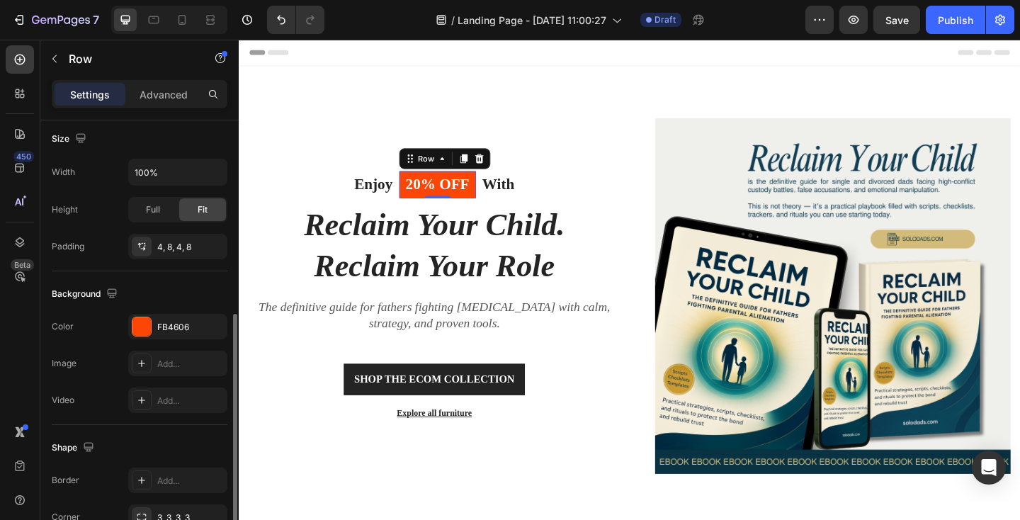
scroll to position [424, 0]
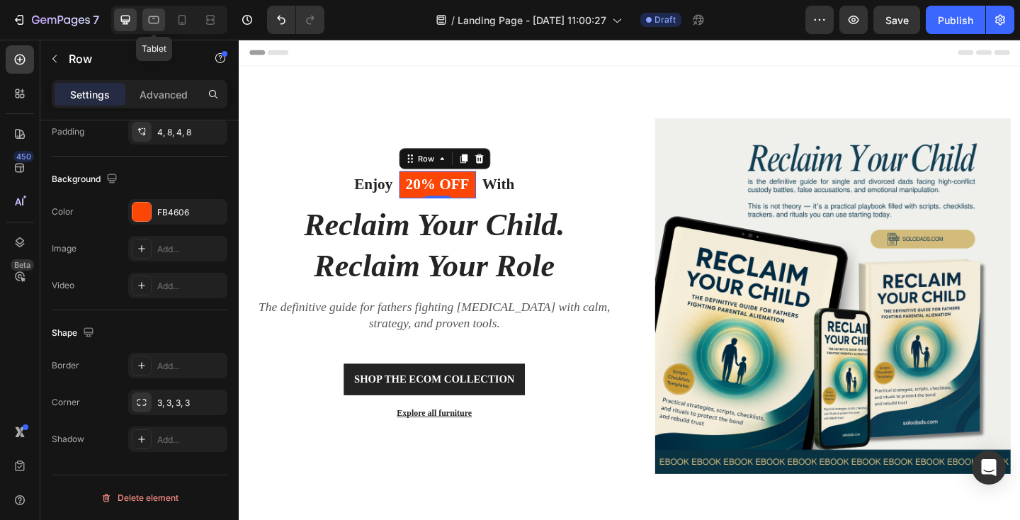
click at [154, 21] on icon at bounding box center [154, 20] width 14 height 14
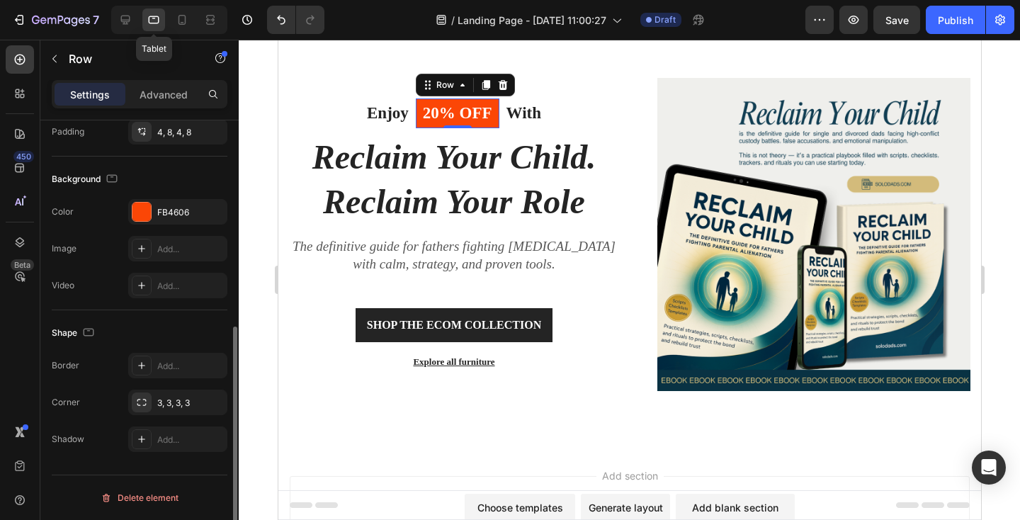
scroll to position [57, 0]
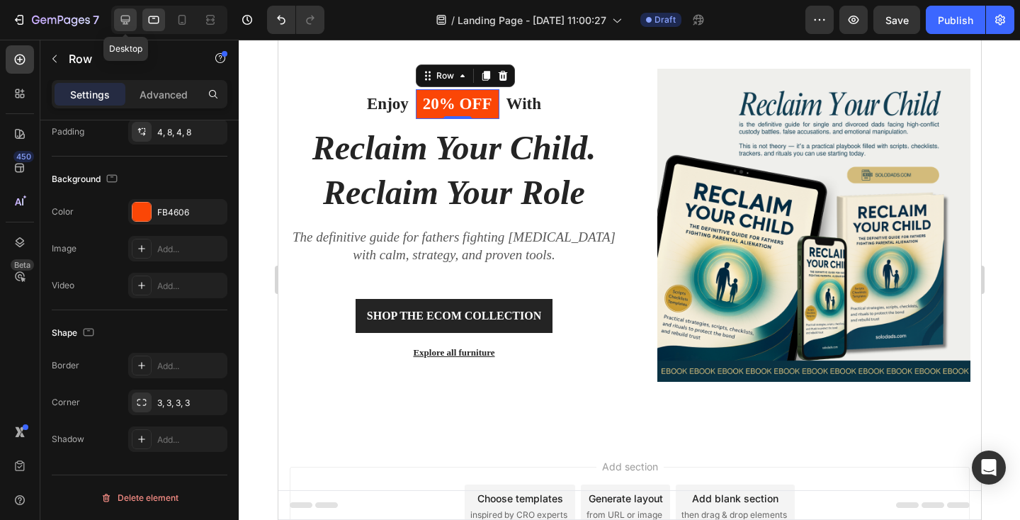
click at [130, 22] on icon at bounding box center [125, 20] width 14 height 14
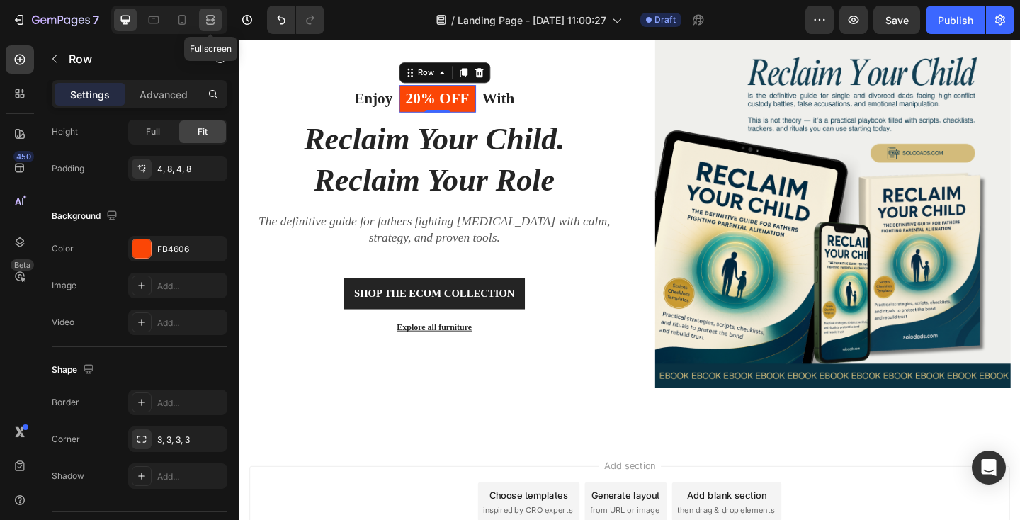
click at [205, 20] on icon at bounding box center [210, 20] width 14 height 14
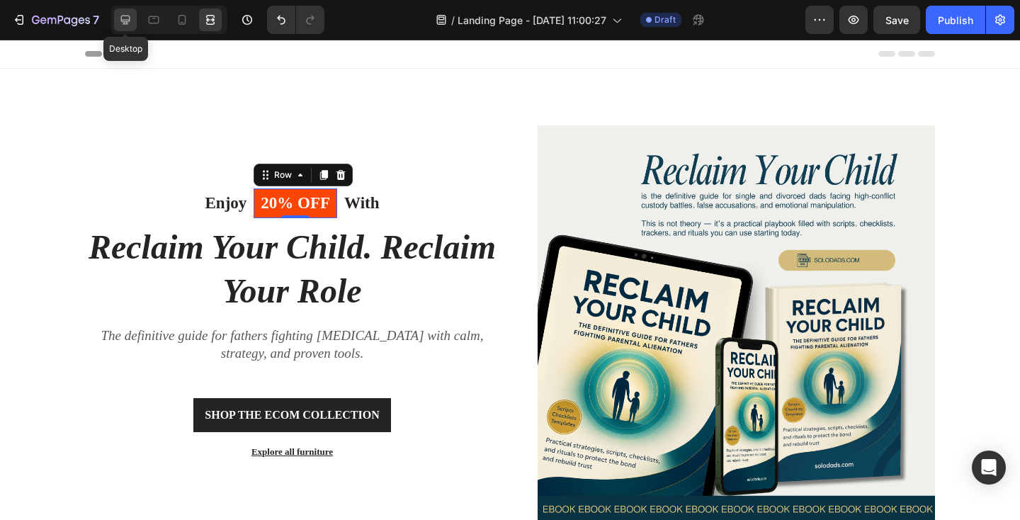
click at [130, 18] on icon at bounding box center [125, 20] width 9 height 9
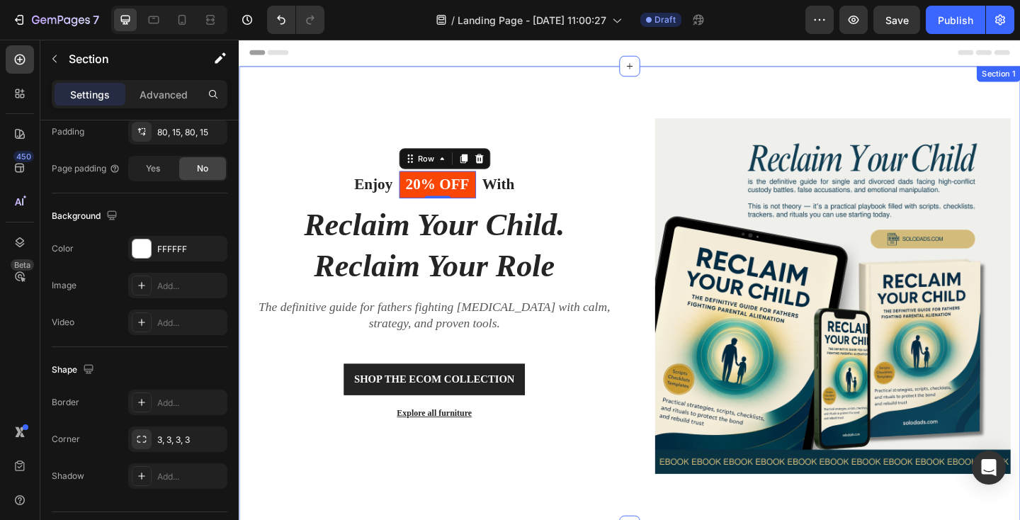
click at [375, 88] on div "Enjoy Text block 20% OFF Text block Row 0 With Text block Row ⁠⁠⁠⁠⁠⁠⁠ Reclaim Y…" at bounding box center [664, 319] width 850 height 500
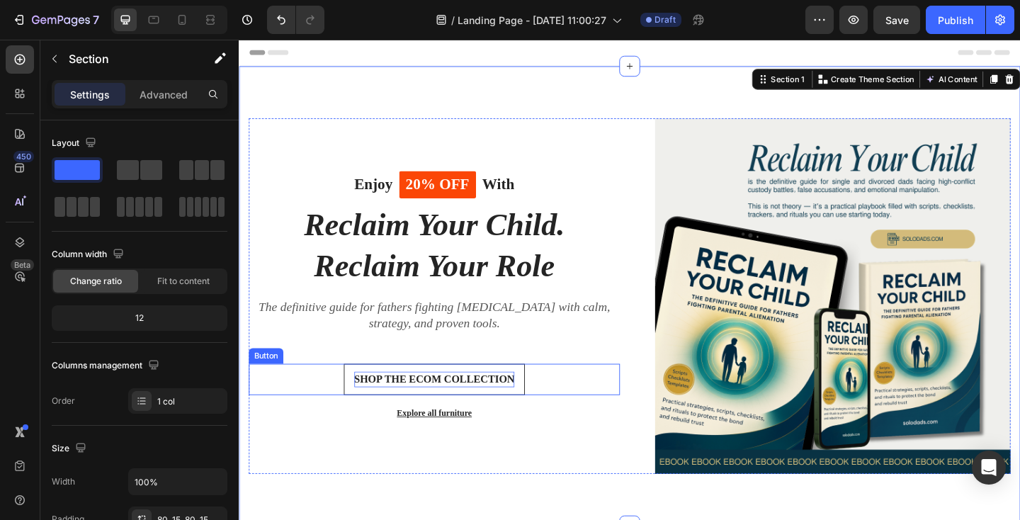
click at [466, 411] on div "SHOP THE ECOM COLLECTION" at bounding box center [451, 409] width 174 height 17
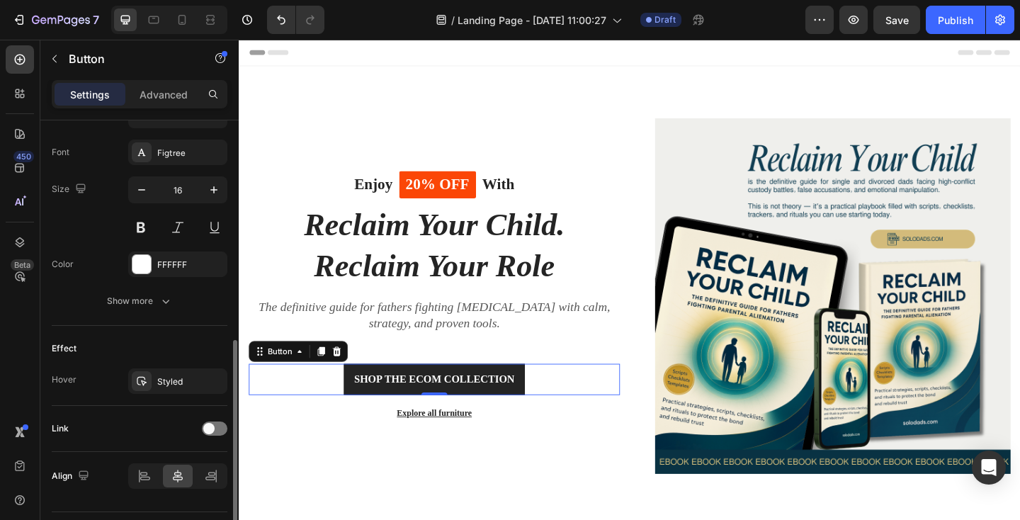
scroll to position [576, 0]
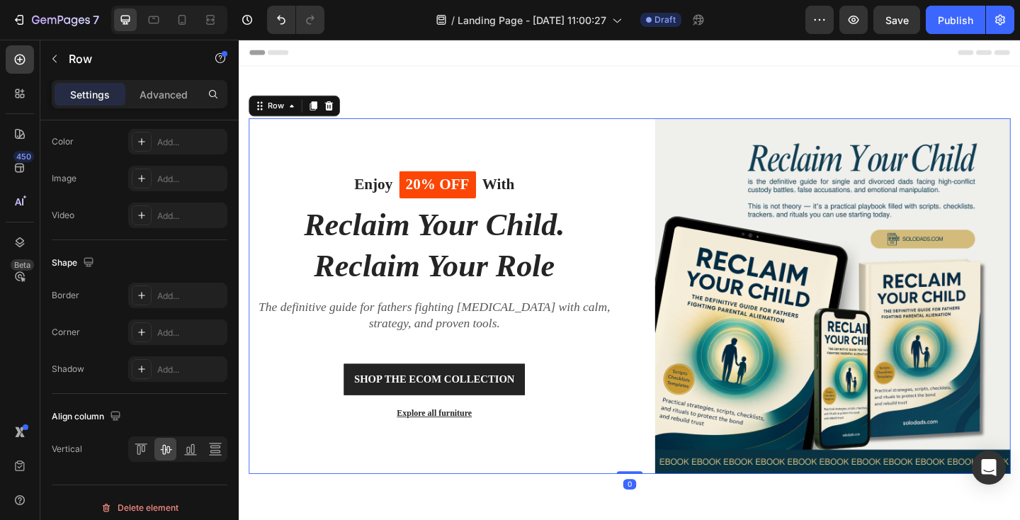
click at [427, 132] on div "Enjoy Text block 20% OFF Text block Row With Text block Row ⁠⁠⁠⁠⁠⁠⁠ Reclaim You…" at bounding box center [451, 318] width 404 height 387
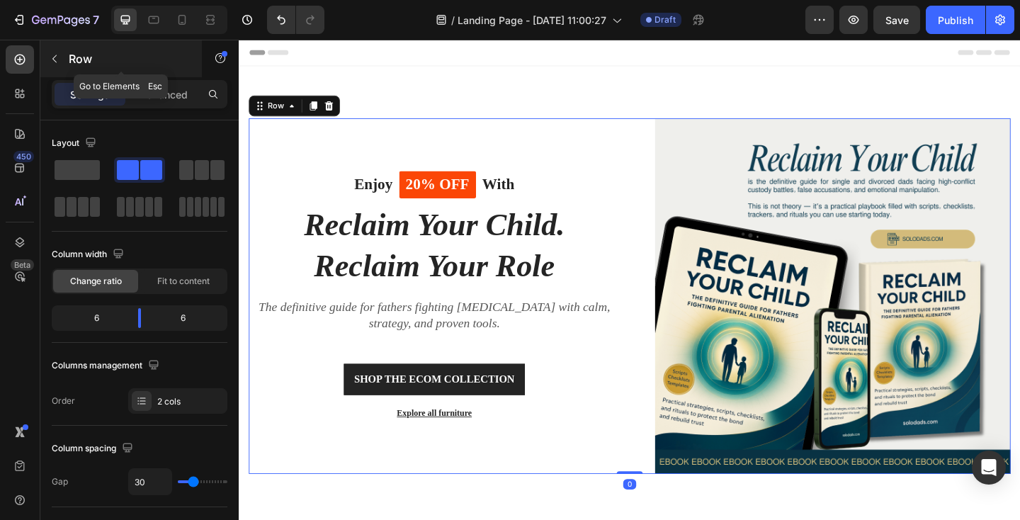
click at [52, 62] on icon "button" at bounding box center [54, 58] width 11 height 11
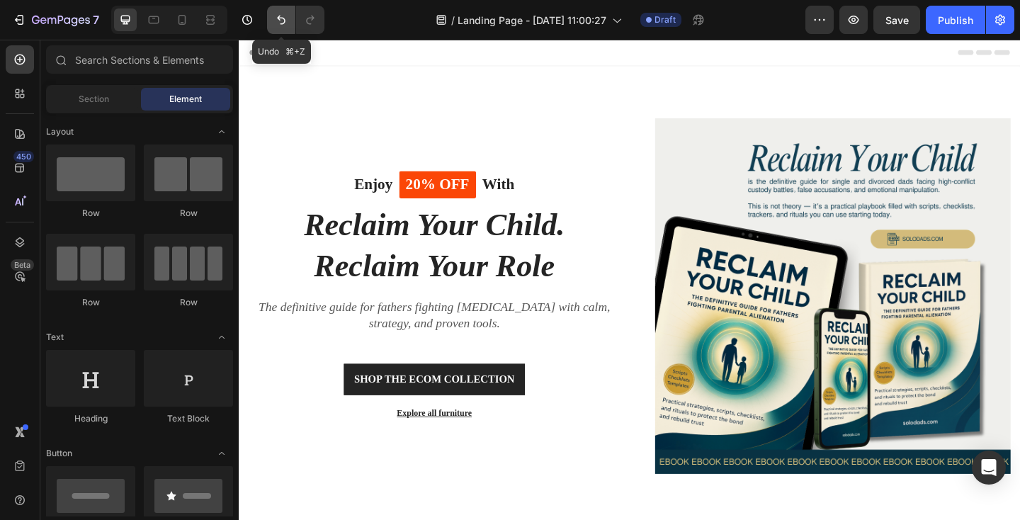
click at [273, 23] on button "Undo/Redo" at bounding box center [281, 20] width 28 height 28
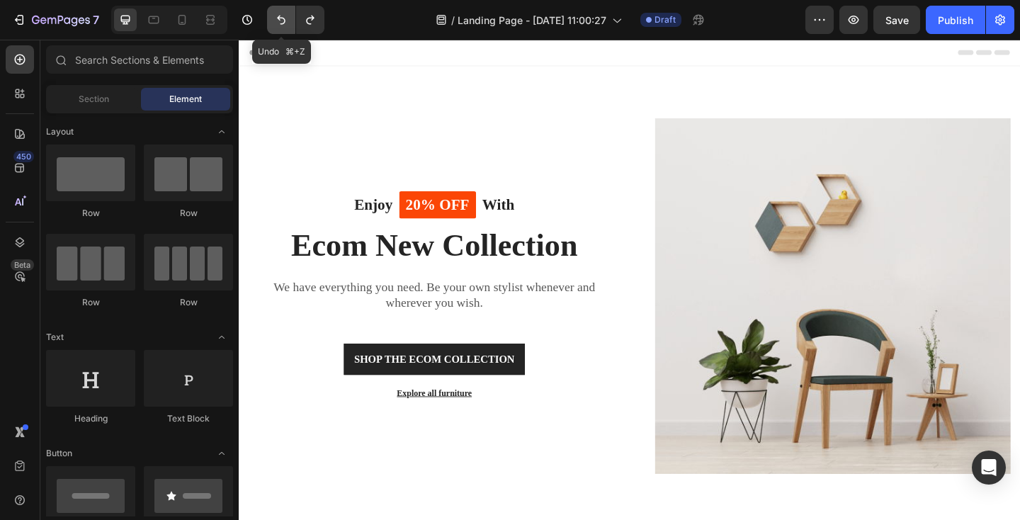
click at [273, 23] on button "Undo/Redo" at bounding box center [281, 20] width 28 height 28
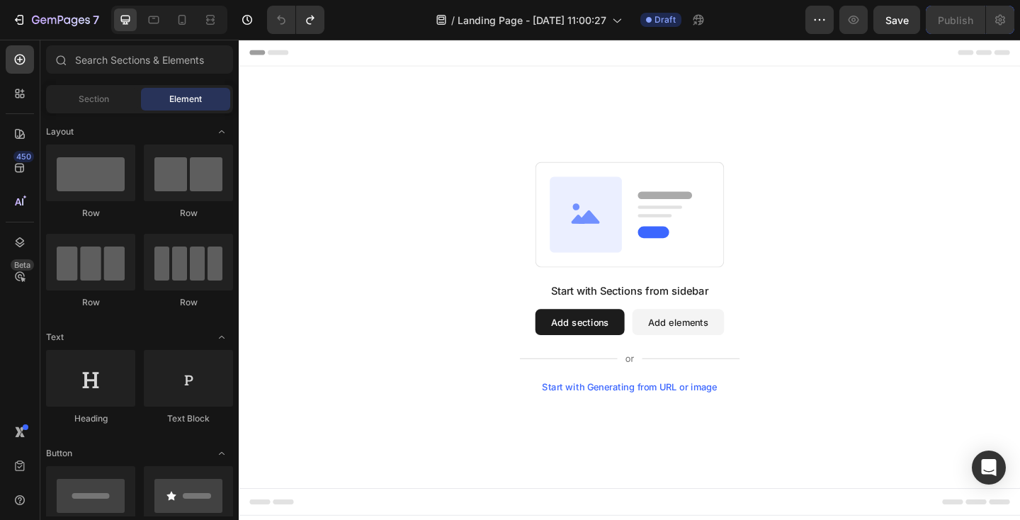
click at [684, 416] on div "Start with Generating from URL or image" at bounding box center [664, 417] width 190 height 11
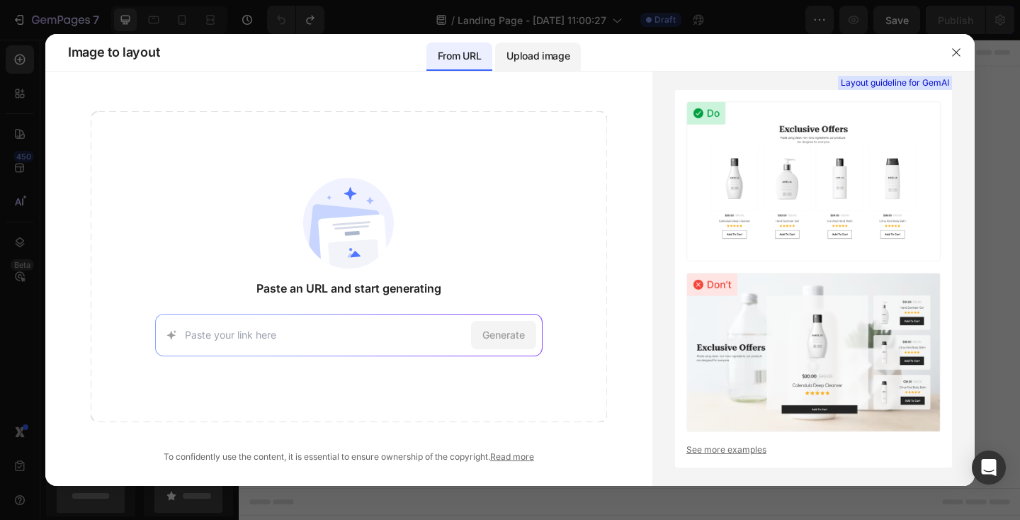
click at [552, 58] on p "Upload image" at bounding box center [537, 55] width 63 height 17
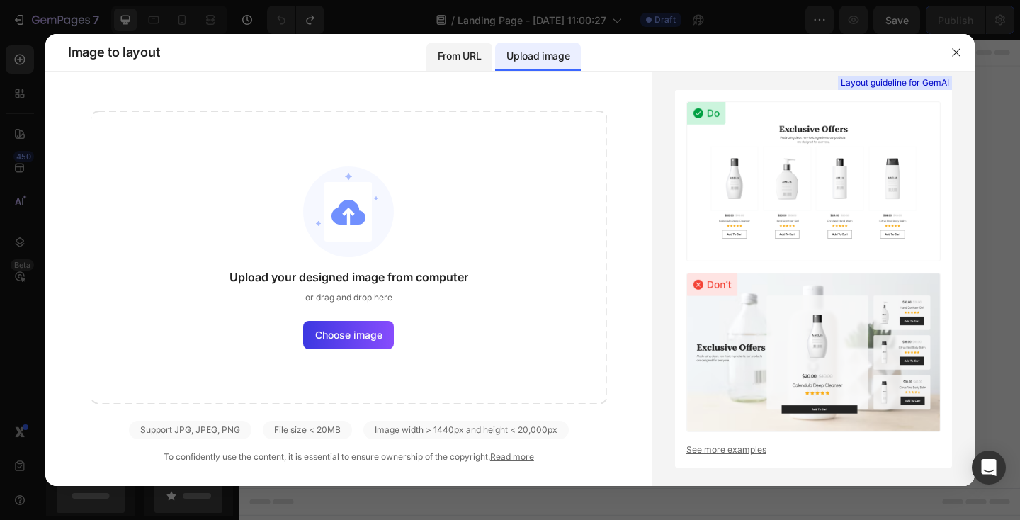
click at [469, 54] on p "From URL" at bounding box center [459, 55] width 43 height 17
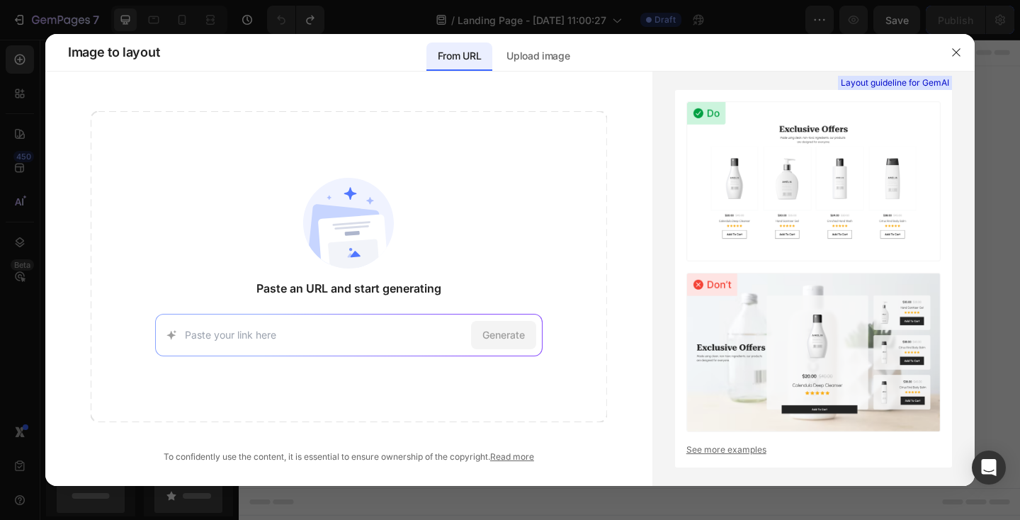
click at [351, 329] on input at bounding box center [325, 334] width 280 height 15
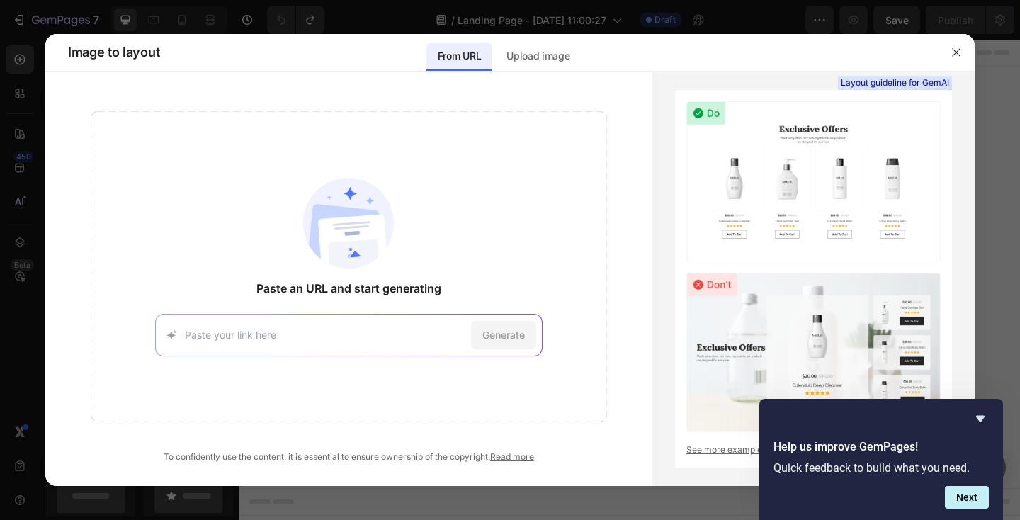
click at [358, 321] on div "Generate" at bounding box center [348, 335] width 387 height 42
click at [404, 330] on input at bounding box center [325, 334] width 280 height 15
paste input "https://solodads.com/products/reclaim-your-child"
type input "https://solodads.com/products/reclaim-your-child"
click at [510, 336] on span "Generate" at bounding box center [503, 334] width 42 height 15
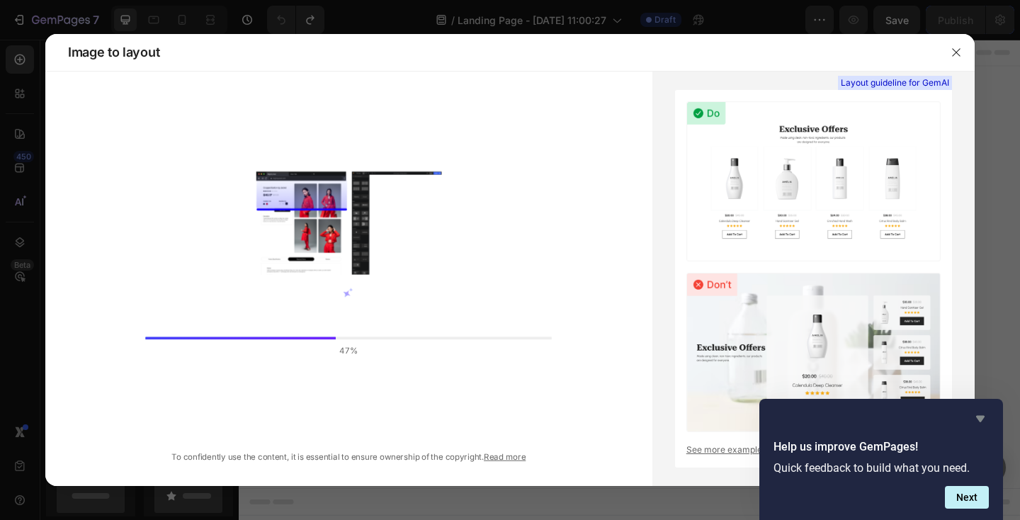
click at [978, 421] on icon "Hide survey" at bounding box center [979, 418] width 17 height 17
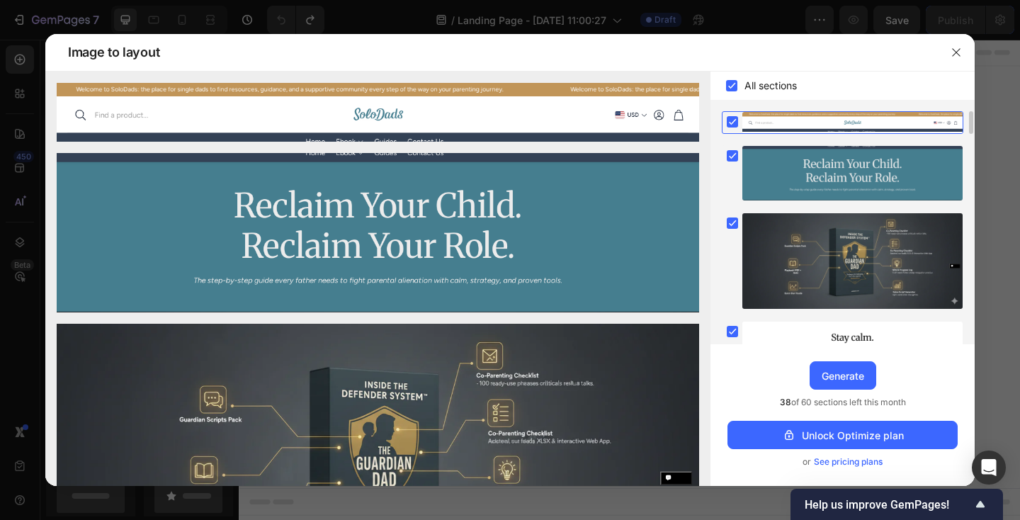
click at [731, 120] on rect at bounding box center [731, 121] width 11 height 11
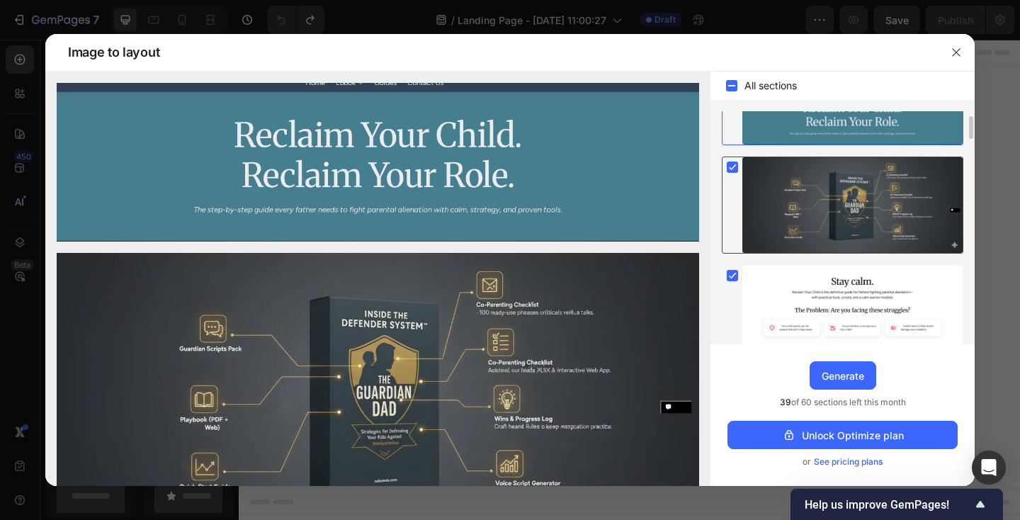
click at [734, 169] on rect at bounding box center [731, 166] width 11 height 11
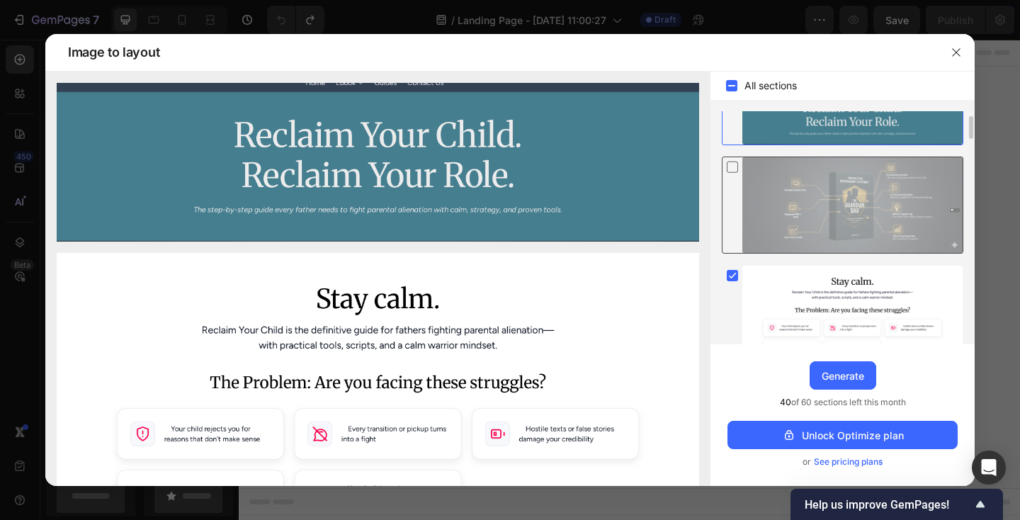
click at [734, 169] on icon at bounding box center [732, 166] width 14 height 15
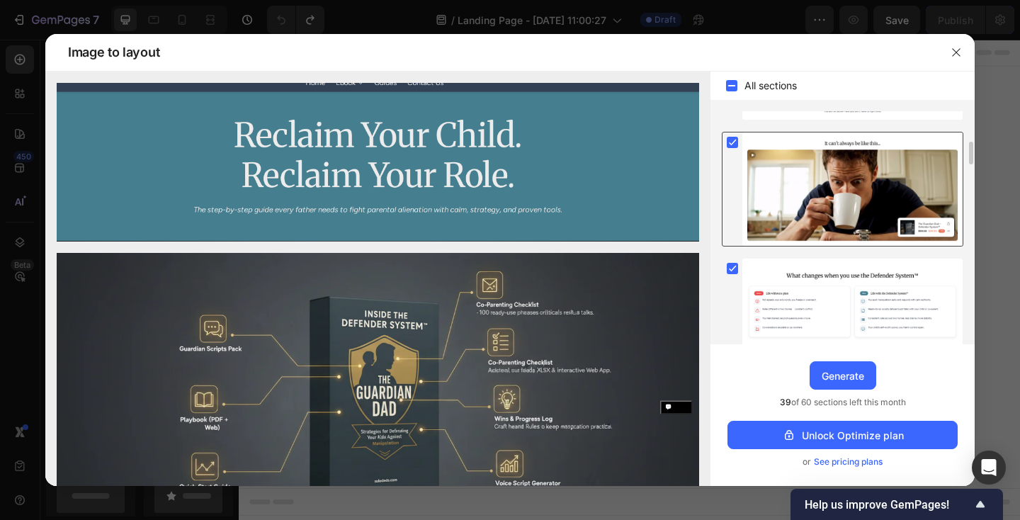
click at [733, 143] on rect at bounding box center [731, 142] width 11 height 11
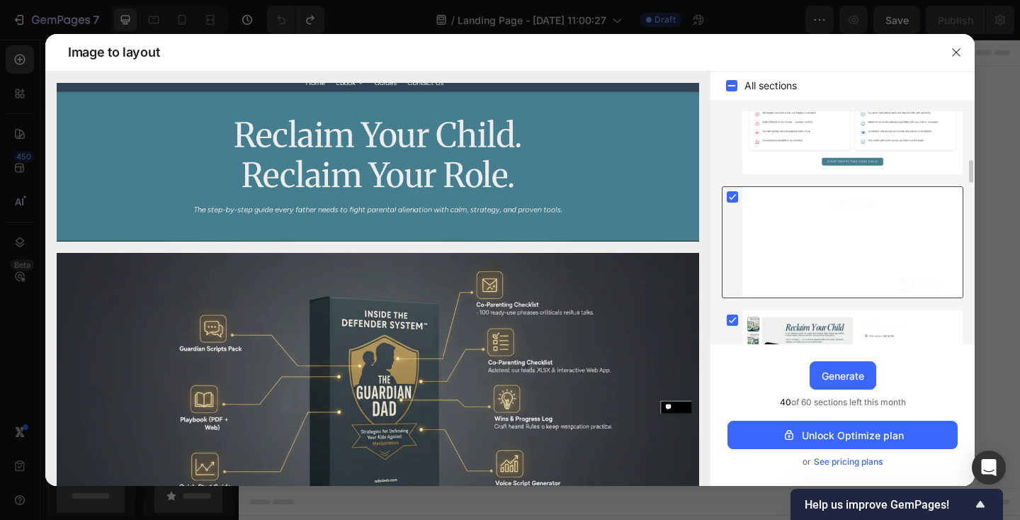
click at [732, 200] on rect at bounding box center [731, 196] width 11 height 11
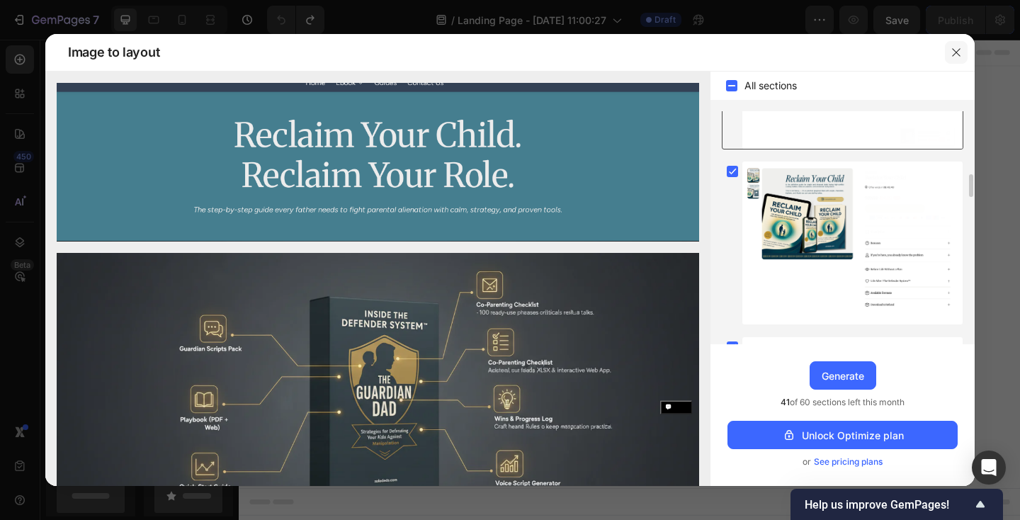
click at [954, 53] on icon "button" at bounding box center [956, 52] width 8 height 8
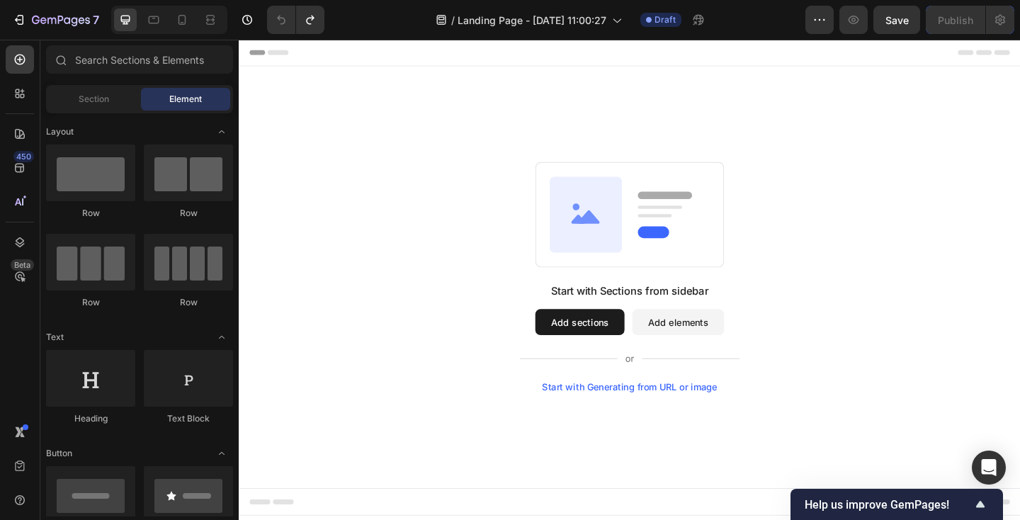
click at [637, 418] on div "Start with Generating from URL or image" at bounding box center [664, 417] width 190 height 11
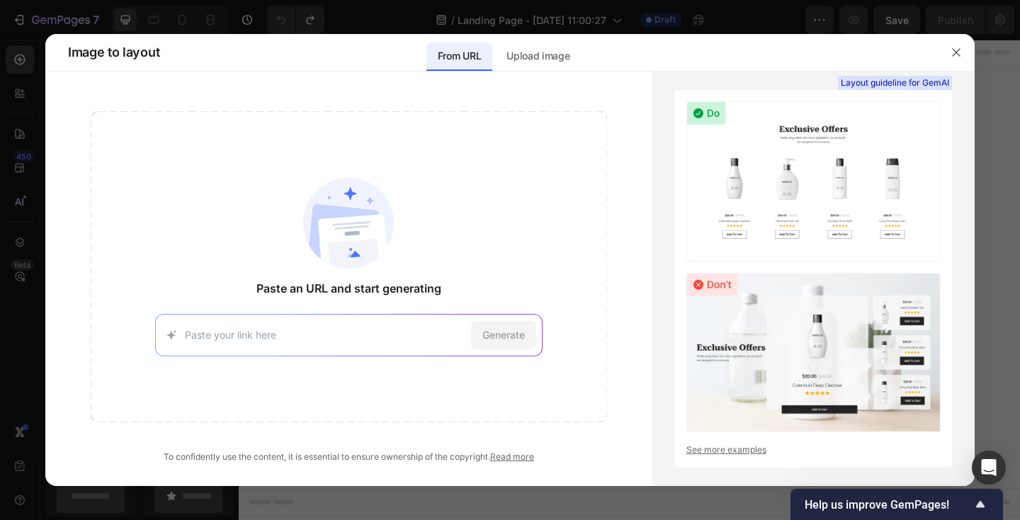
click at [317, 330] on input at bounding box center [325, 334] width 280 height 15
click at [394, 343] on div "Generate" at bounding box center [348, 335] width 387 height 42
click at [394, 336] on input at bounding box center [325, 334] width 280 height 15
paste input "https://solodads.com/products/the-guardian-dad-strategies-for-defending-your-ki…"
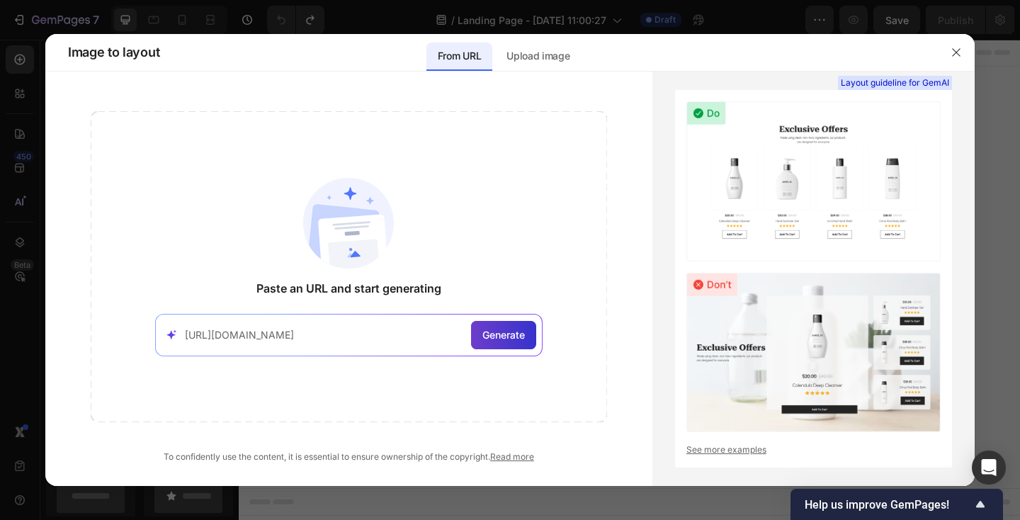
type input "https://solodads.com/products/the-guardian-dad-strategies-for-defending-your-ki…"
click at [518, 337] on span "Generate" at bounding box center [503, 334] width 42 height 15
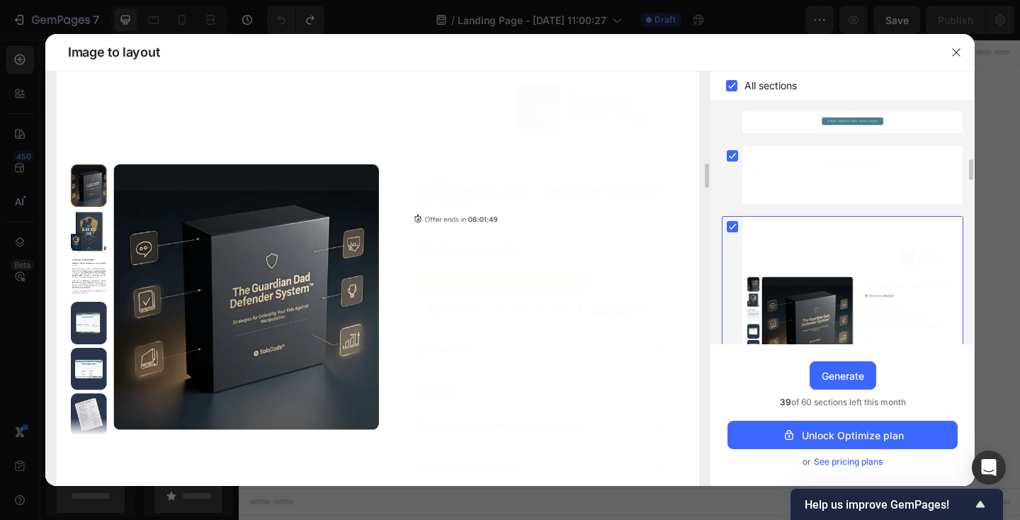
scroll to position [1767, 0]
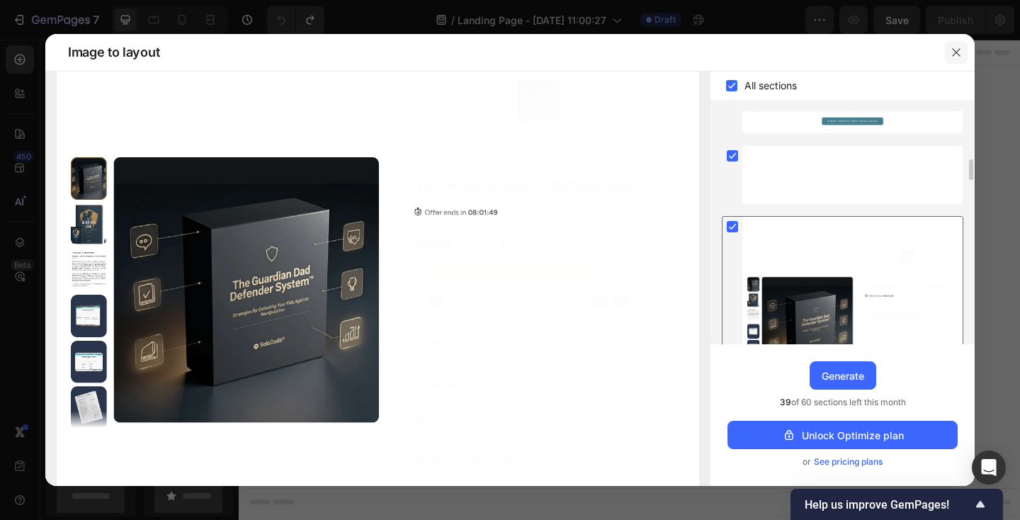
click at [954, 53] on icon "button" at bounding box center [956, 52] width 8 height 8
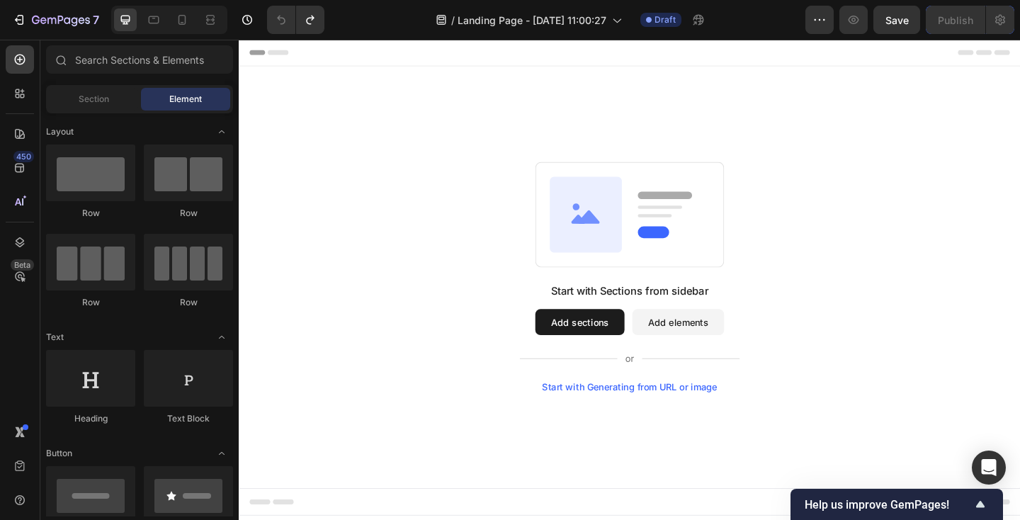
click at [619, 415] on div "Start with Generating from URL or image" at bounding box center [664, 417] width 190 height 11
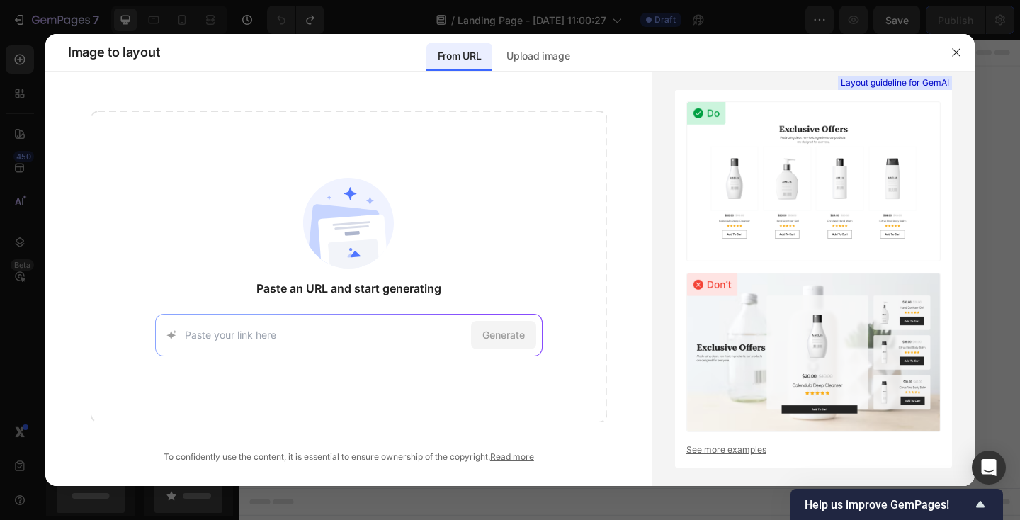
click at [441, 336] on input at bounding box center [325, 334] width 280 height 15
type input "https://www.apple.com/it/mac/"
click at [496, 343] on div "Generate" at bounding box center [503, 335] width 65 height 28
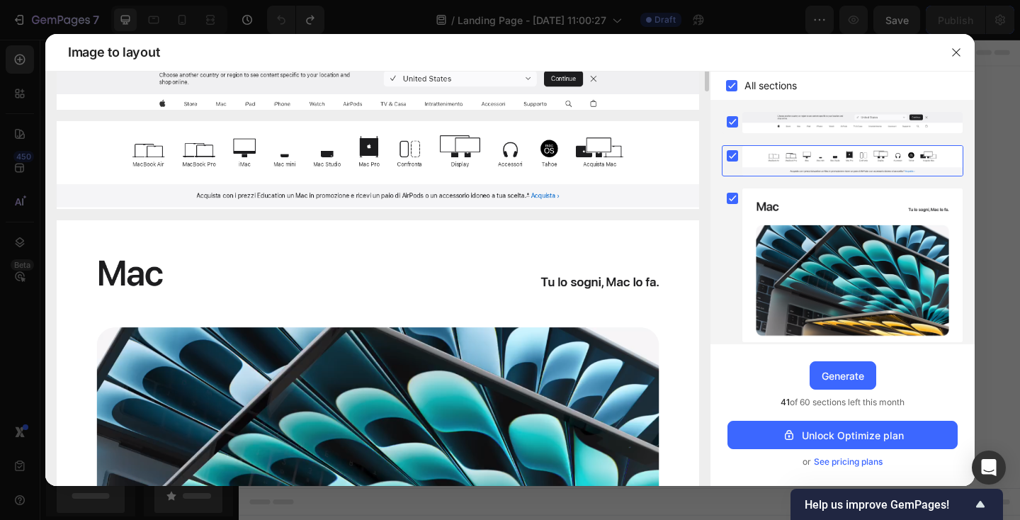
scroll to position [4, 0]
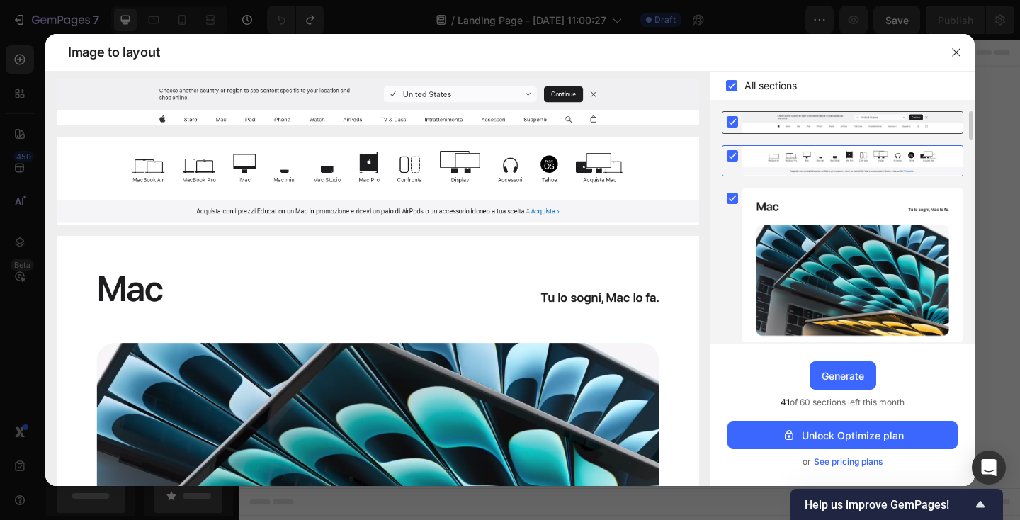
click at [730, 119] on rect at bounding box center [731, 121] width 11 height 11
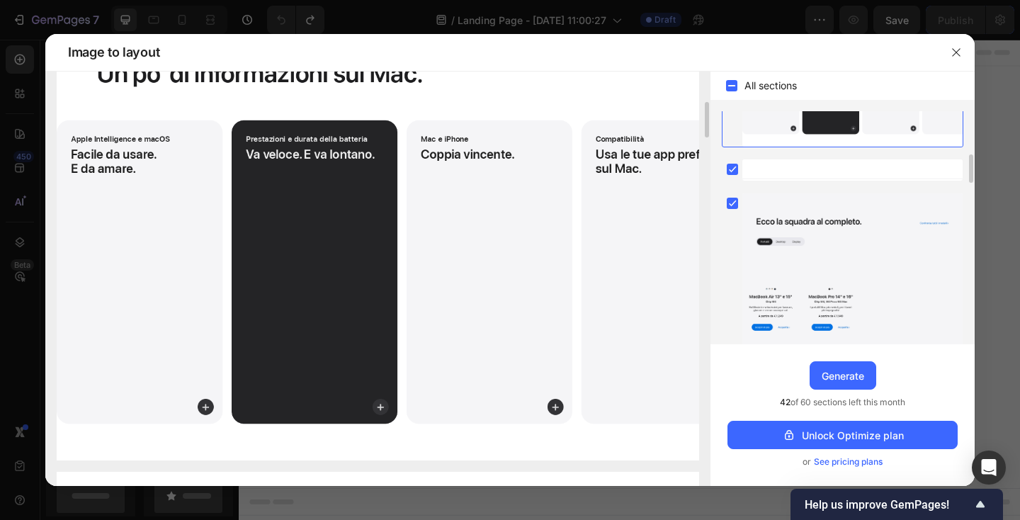
scroll to position [612, 0]
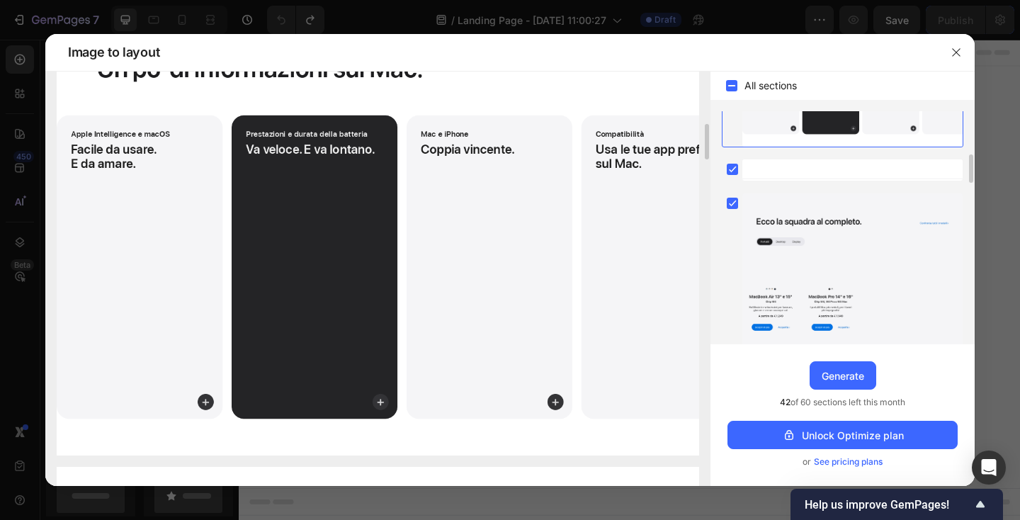
click at [477, 266] on img at bounding box center [378, 242] width 642 height 426
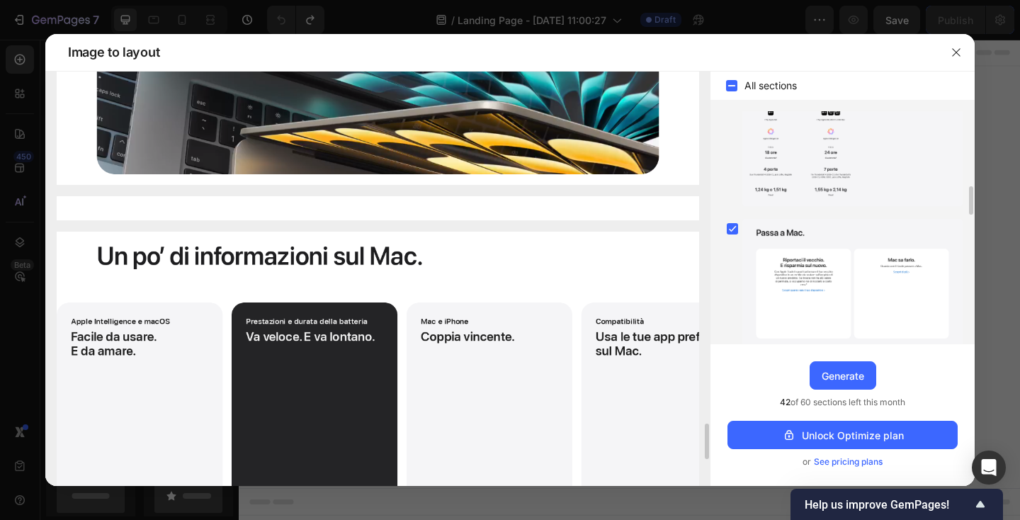
scroll to position [647, 0]
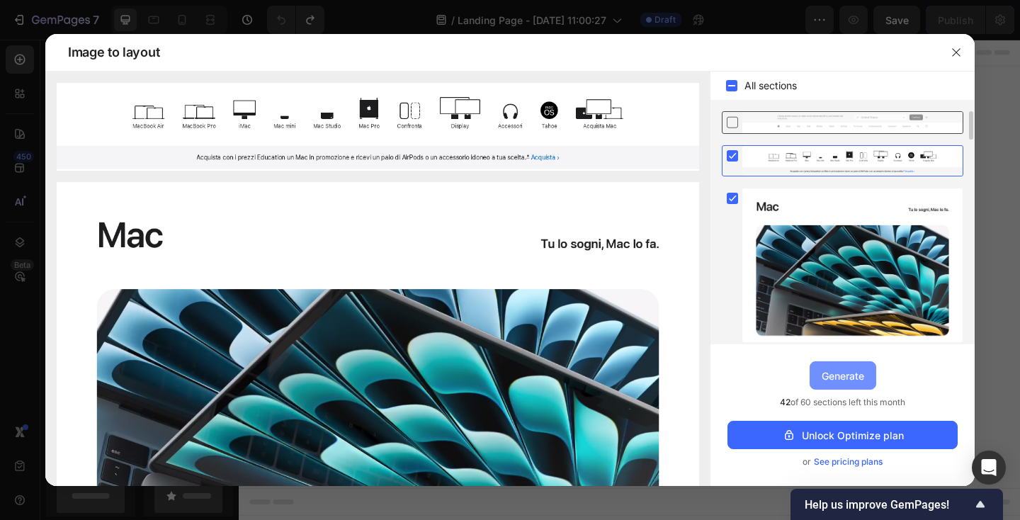
click at [828, 379] on div "Generate" at bounding box center [842, 375] width 42 height 15
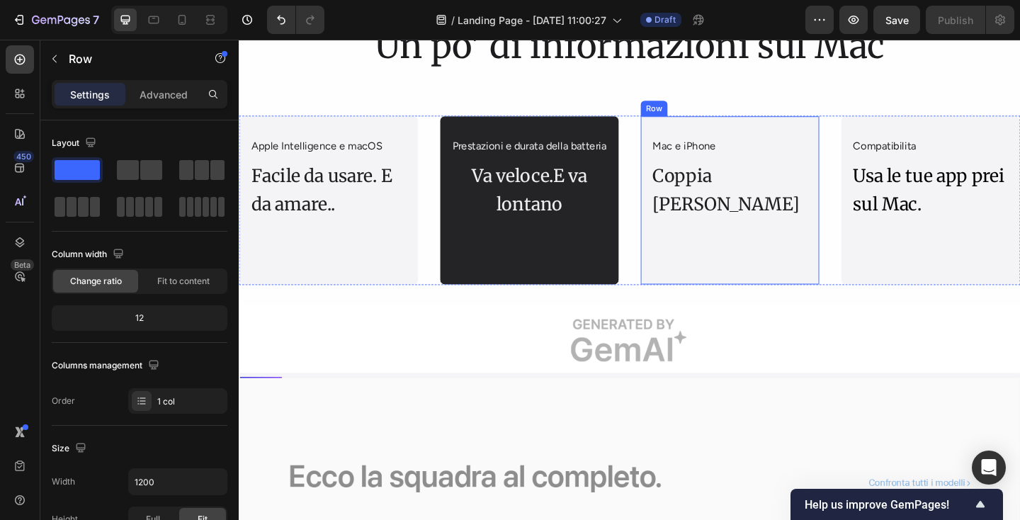
click at [718, 214] on div "Mac e iPhone Text Block Coppia vincente Text Block Row" at bounding box center [772, 214] width 195 height 184
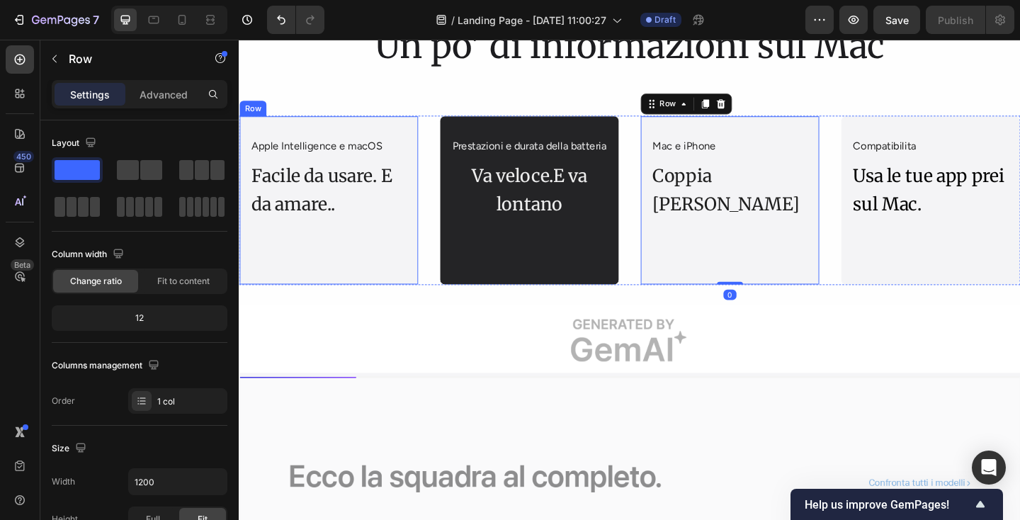
click at [406, 237] on div "Apple Intelligence e macOS Text Block Facile da usare. E da amare.. Text Block …" at bounding box center [336, 214] width 195 height 184
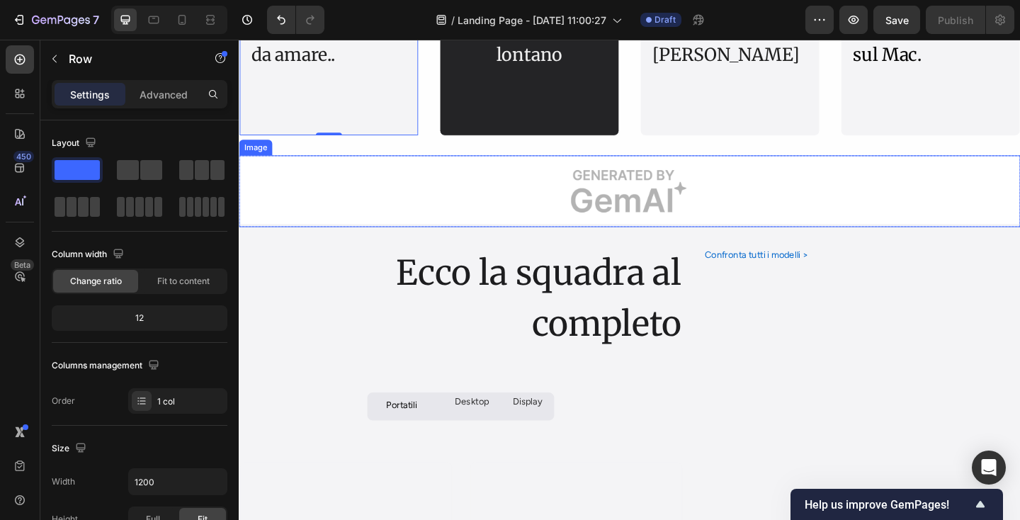
click at [421, 208] on img at bounding box center [664, 205] width 850 height 78
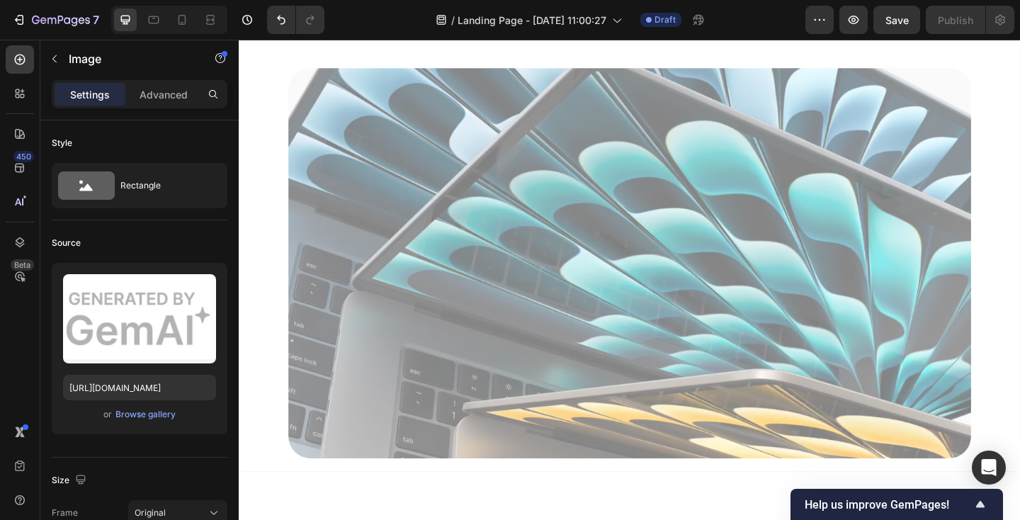
click at [421, 208] on div at bounding box center [663, 235] width 848 height 547
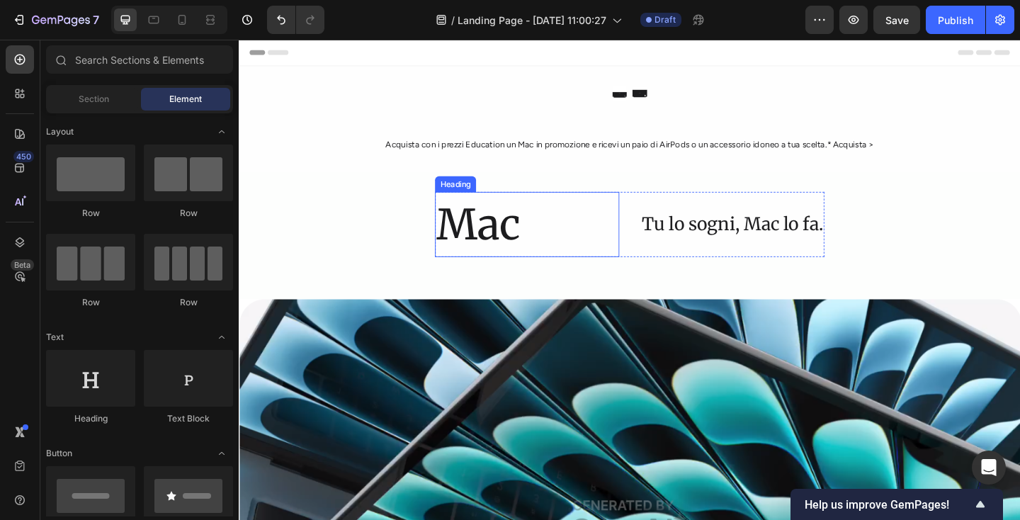
click at [530, 250] on h2 "Mac" at bounding box center [552, 240] width 200 height 71
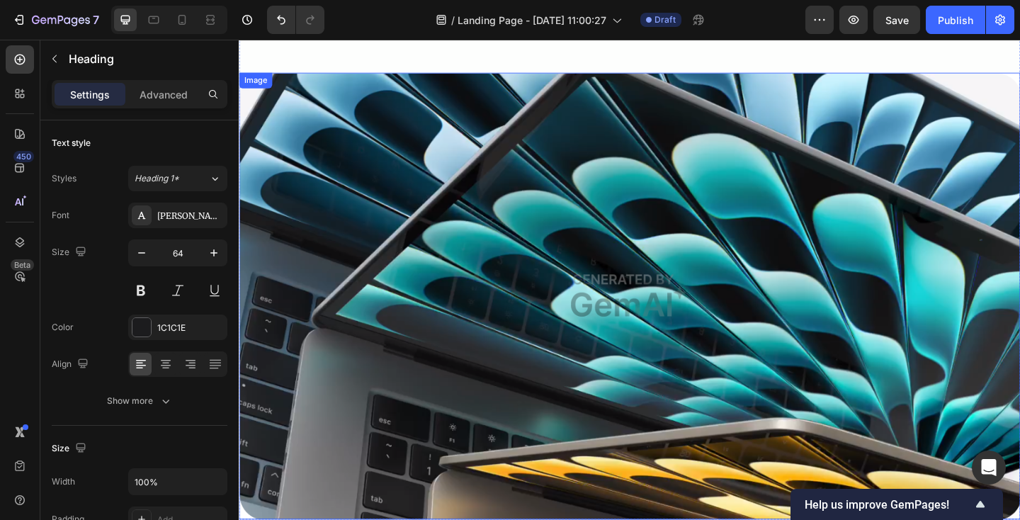
click at [673, 322] on img at bounding box center [664, 319] width 850 height 486
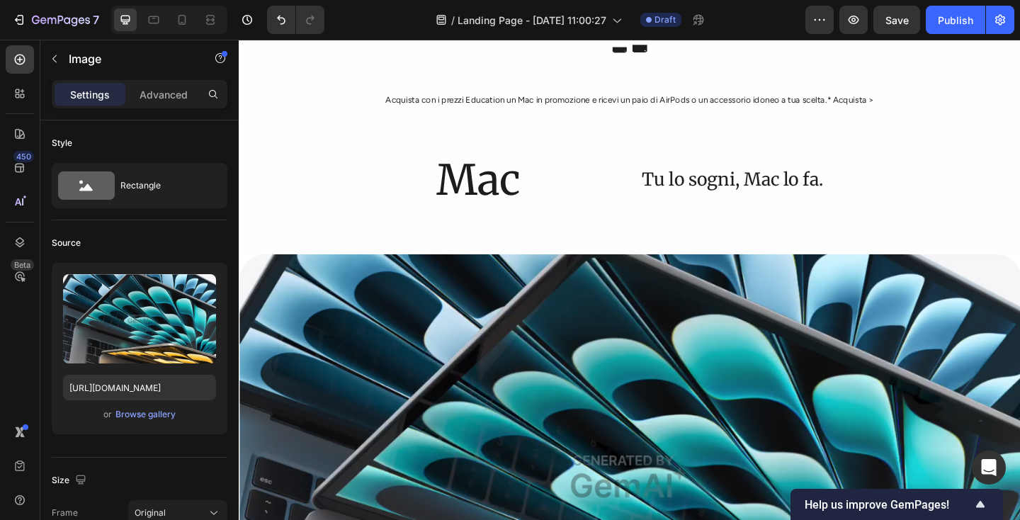
scroll to position [0, 0]
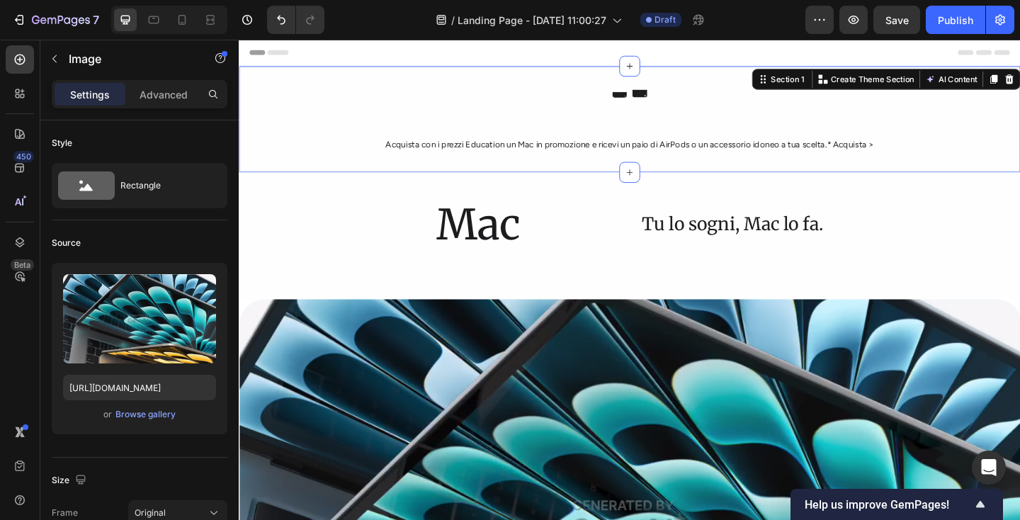
click at [308, 136] on div "Icon Icon Icon List Hoz Acquista con i prezzi Education un Mac in promozione e …" at bounding box center [664, 126] width 850 height 73
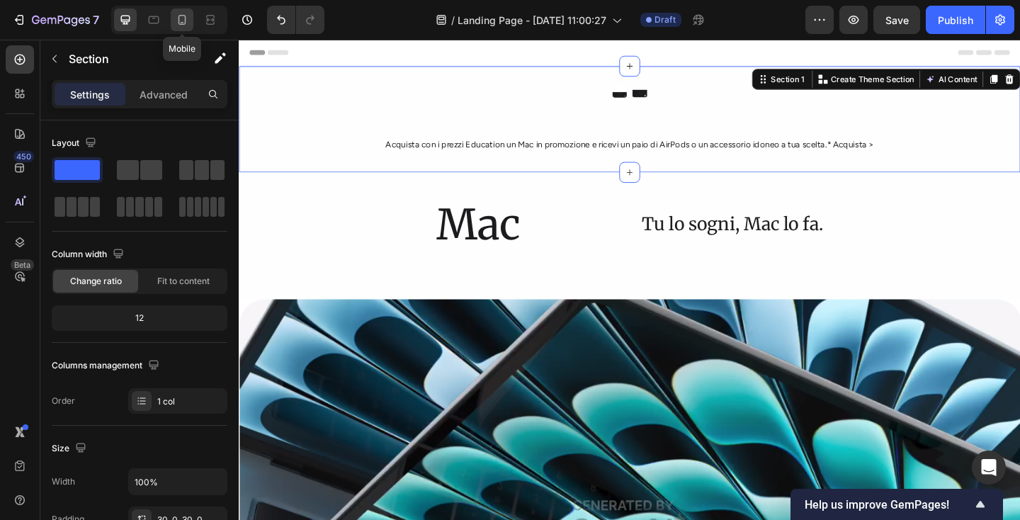
click at [186, 25] on icon at bounding box center [182, 20] width 14 height 14
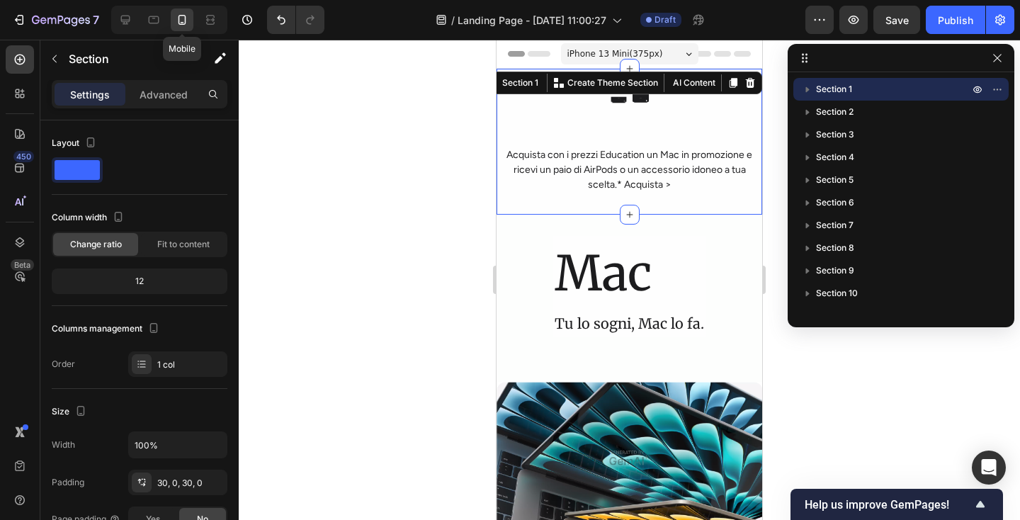
click at [186, 25] on icon at bounding box center [182, 20] width 14 height 14
click at [128, 19] on icon at bounding box center [125, 20] width 14 height 14
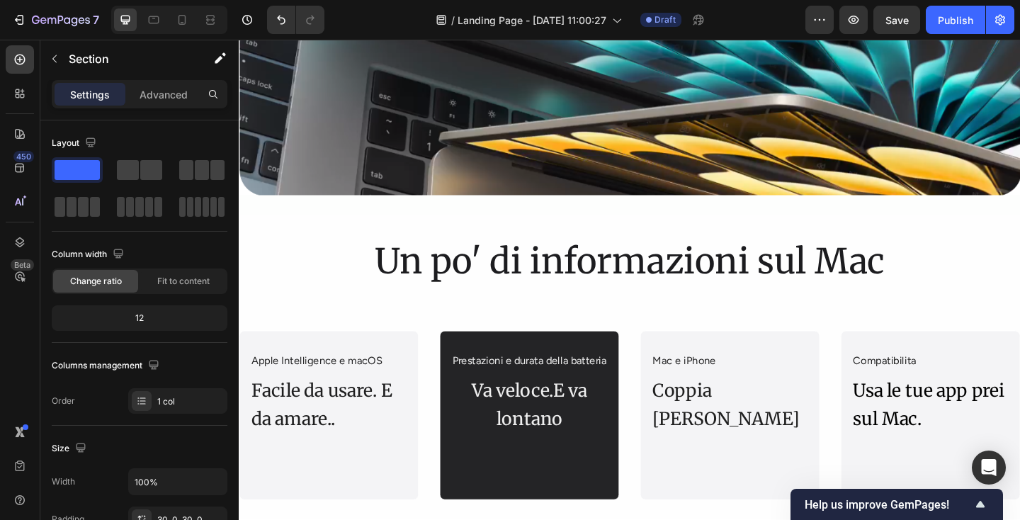
scroll to position [614, 0]
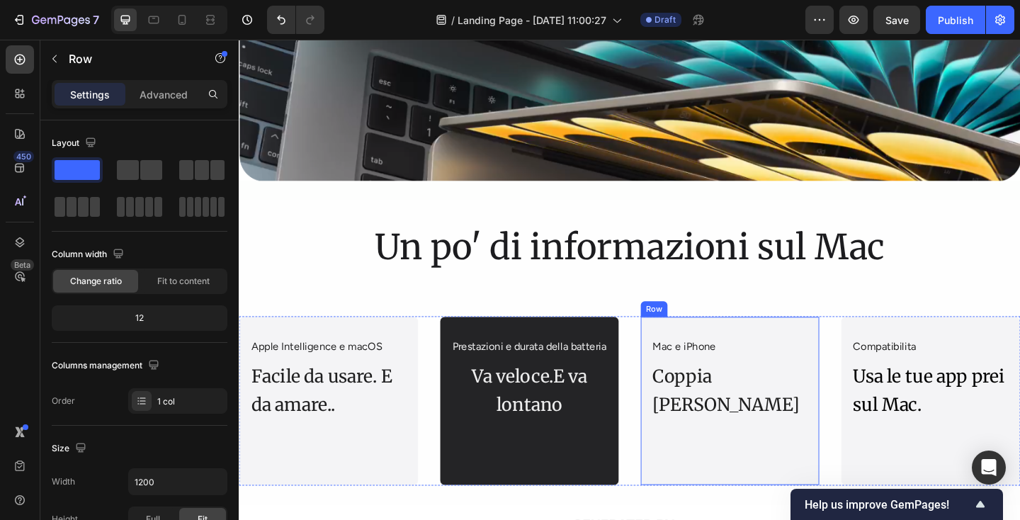
click at [692, 350] on div "Mac e iPhone Text Block Coppia vincente Text Block Row" at bounding box center [772, 433] width 195 height 184
drag, startPoint x: 774, startPoint y: 491, endPoint x: 774, endPoint y: 510, distance: 19.1
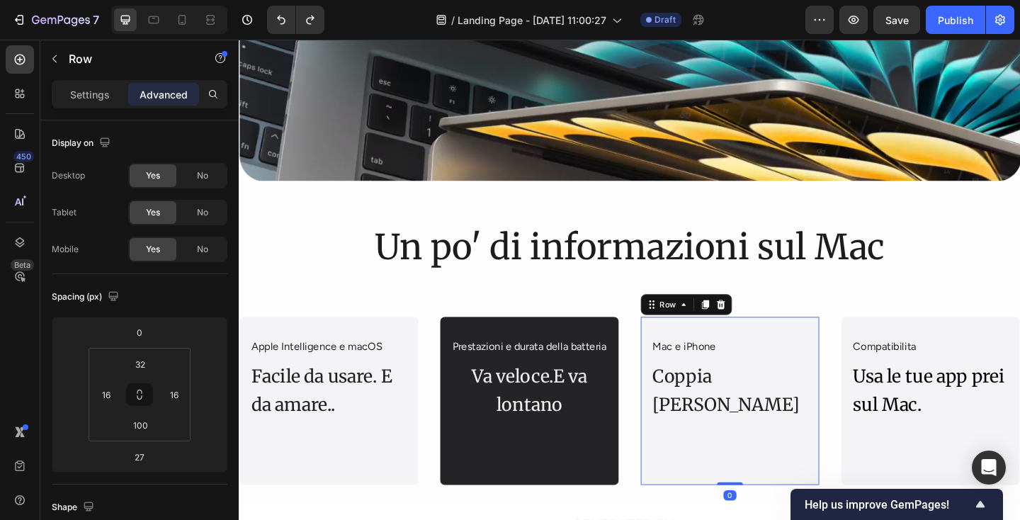
drag, startPoint x: 775, startPoint y: 510, endPoint x: 775, endPoint y: 488, distance: 22.0
click at [775, 488] on div "Mac e iPhone Text Block Coppia vincente Text Block Row 0" at bounding box center [772, 433] width 195 height 184
type input "0"
click at [732, 474] on div "Mac e iPhone Text Block Coppia vincente Text Block Row 0" at bounding box center [772, 433] width 195 height 184
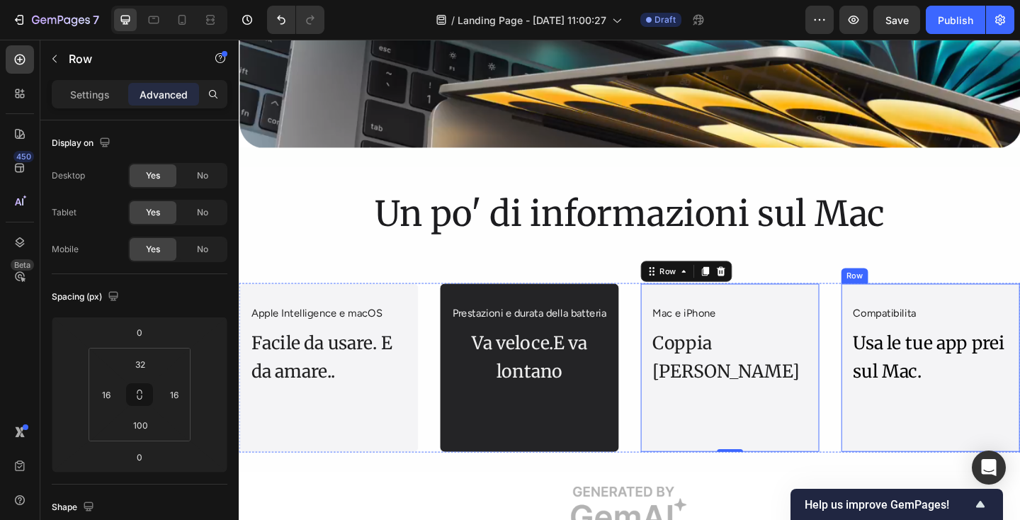
scroll to position [768, 0]
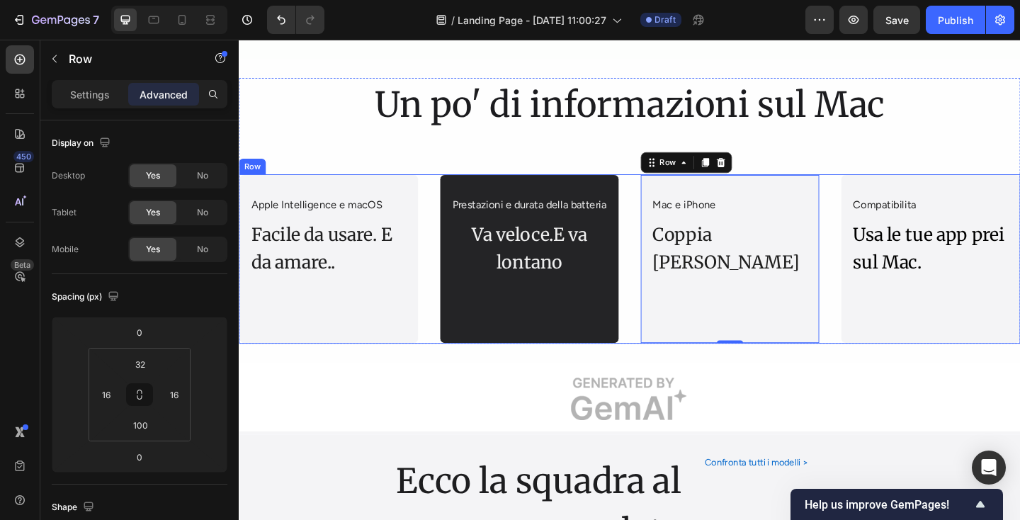
click at [857, 353] on div "Mac e iPhone Text Block Coppia vincente Text Block Row 0" at bounding box center [772, 278] width 195 height 184
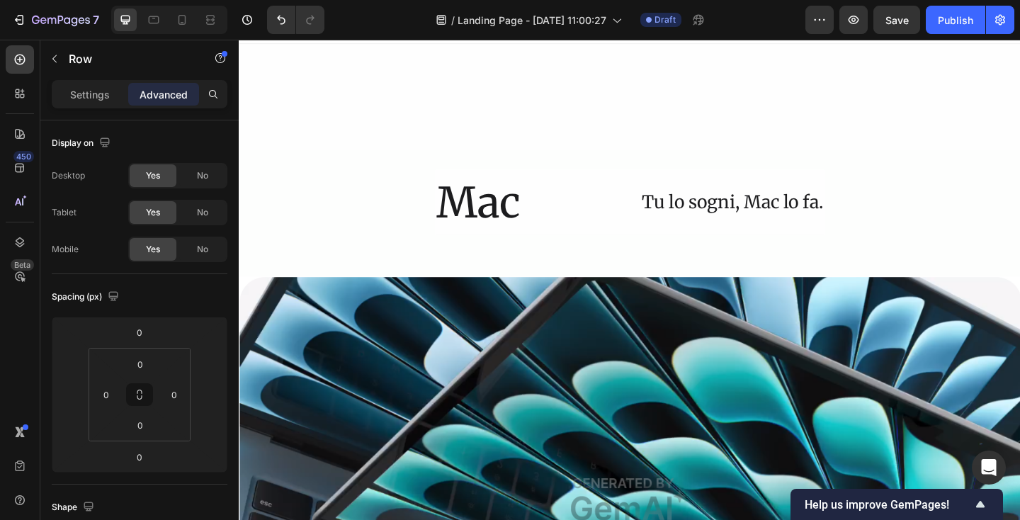
scroll to position [0, 0]
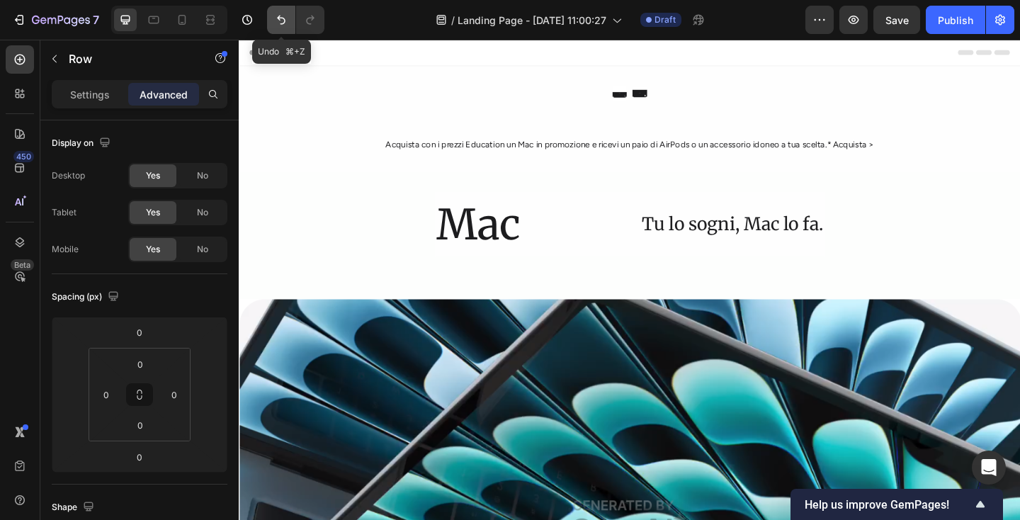
click at [277, 22] on icon "Undo/Redo" at bounding box center [281, 20] width 14 height 14
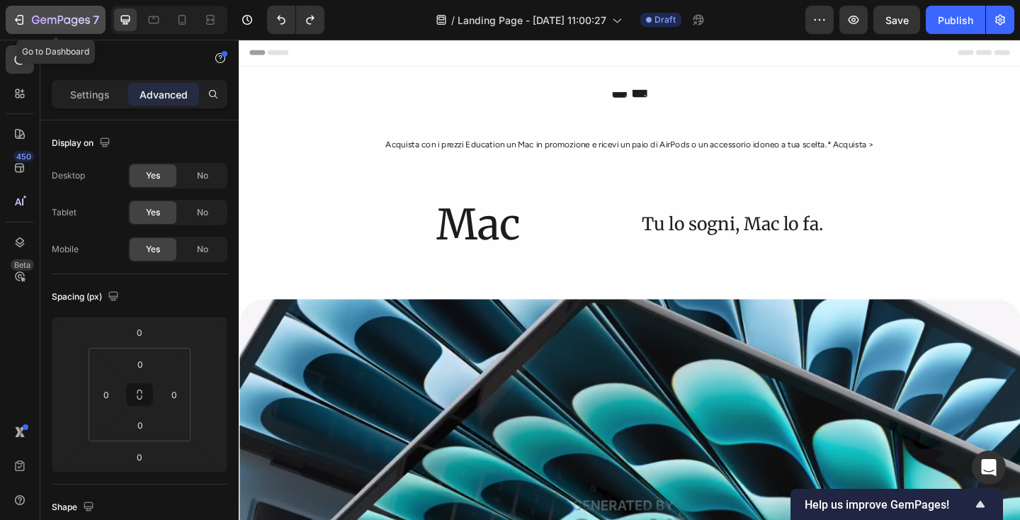
click at [84, 19] on icon "button" at bounding box center [82, 20] width 6 height 6
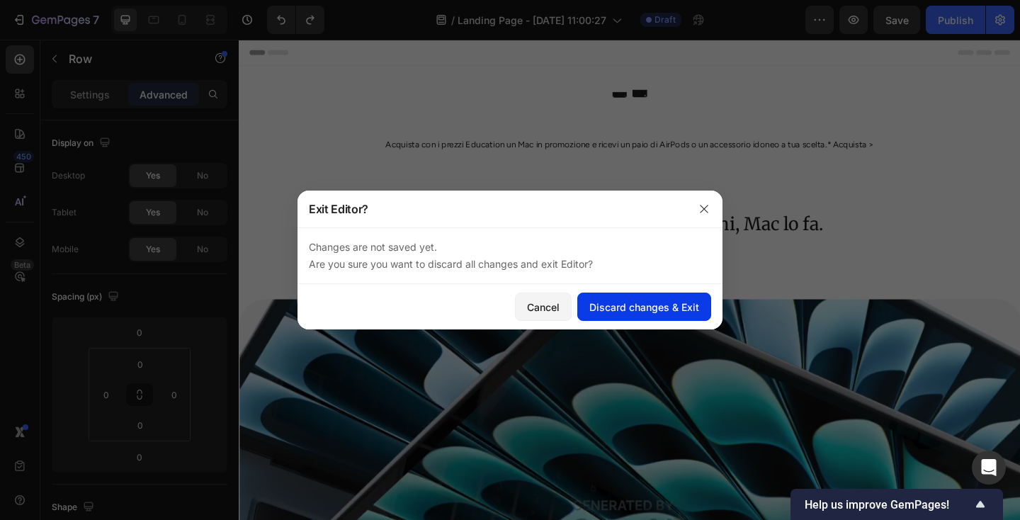
click at [597, 299] on div "Discard changes & Exit" at bounding box center [644, 306] width 110 height 15
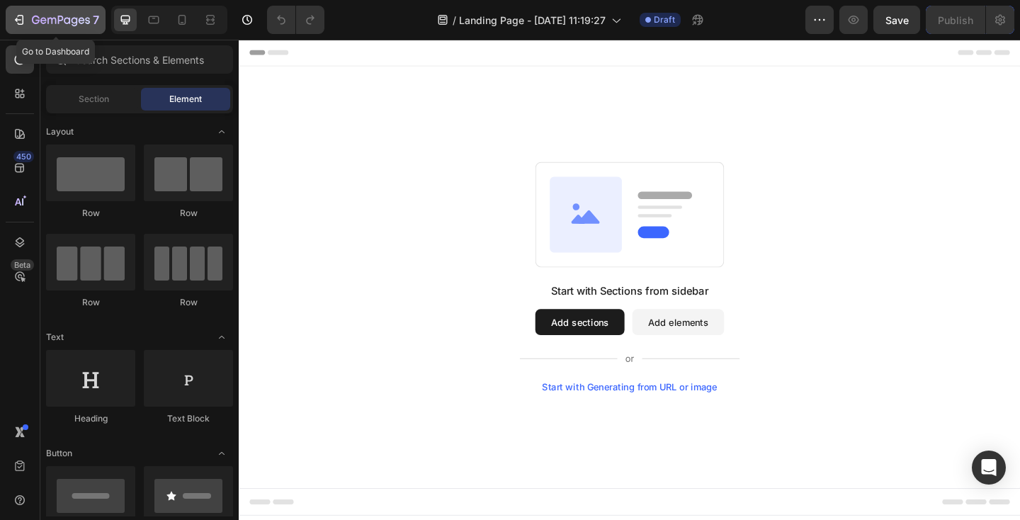
click at [61, 20] on icon "button" at bounding box center [61, 20] width 6 height 8
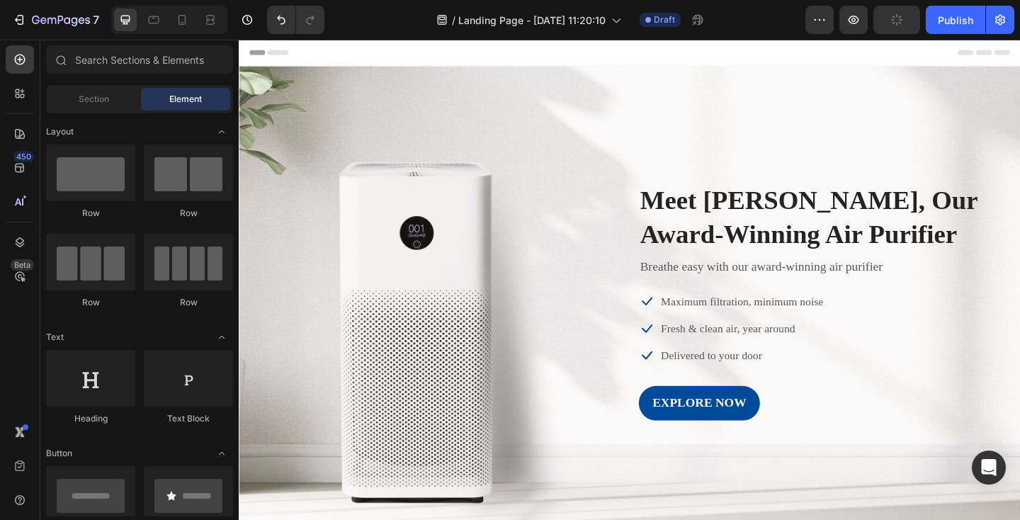
click at [485, 218] on div "Image Meet GemAir, Our Award-Winning Air Purifier Heading Breathe easy with our…" at bounding box center [664, 324] width 850 height 259
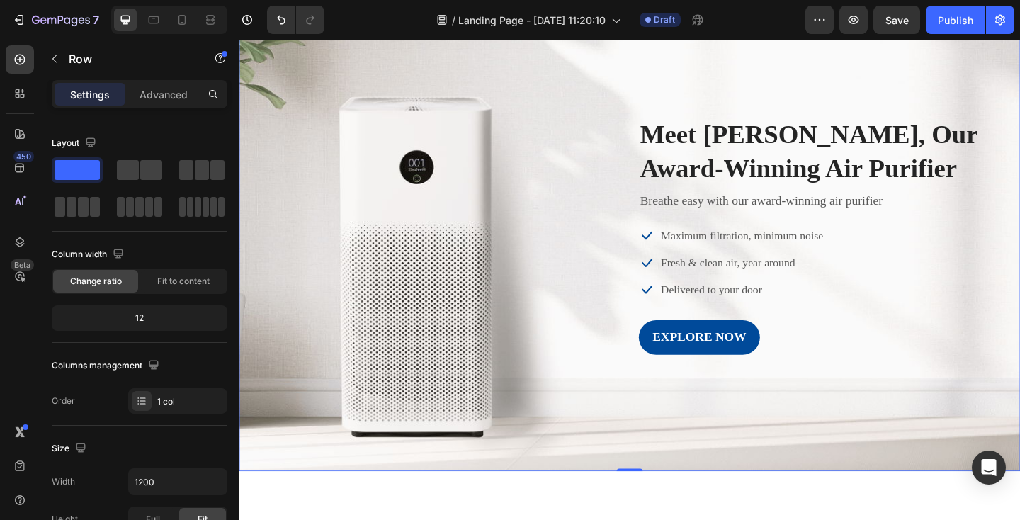
click at [485, 218] on div "Image Meet GemAir, Our Award-Winning Air Purifier Heading Breathe easy with our…" at bounding box center [664, 252] width 850 height 259
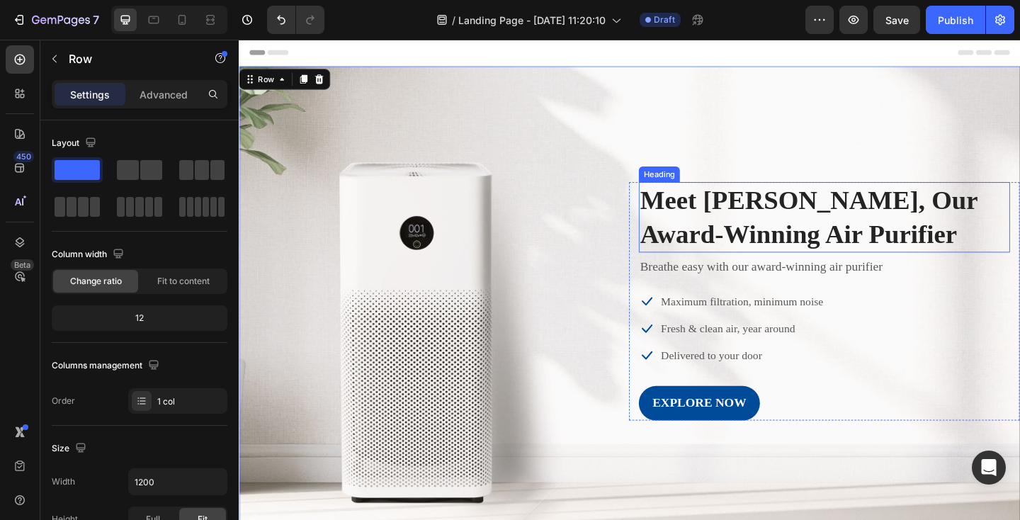
click at [736, 225] on p "Meet GemAir, Our Award-Winning Air Purifier" at bounding box center [875, 233] width 401 height 74
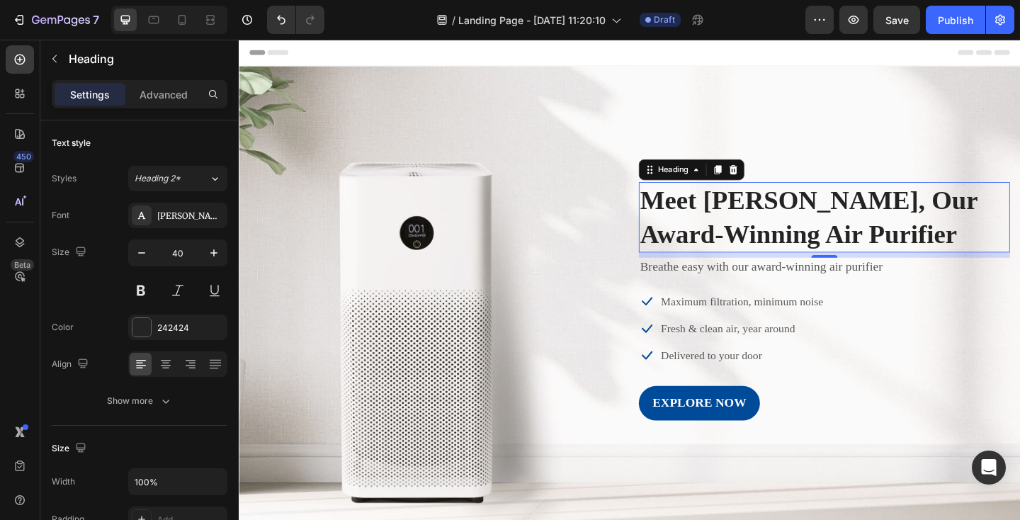
click at [711, 218] on p "Meet GemAir, Our Award-Winning Air Purifier" at bounding box center [875, 233] width 401 height 74
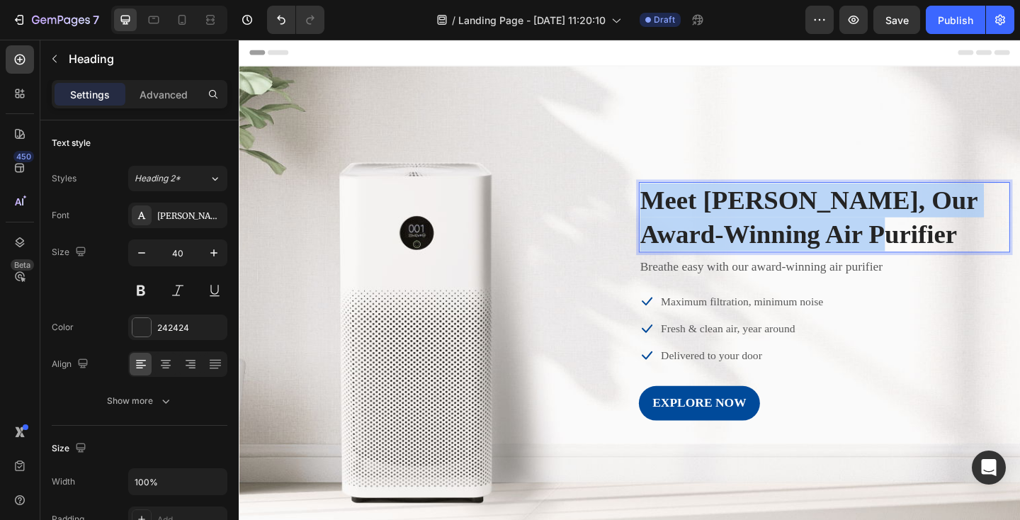
click at [711, 218] on p "Meet GemAir, Our Award-Winning Air Purifier" at bounding box center [875, 233] width 401 height 74
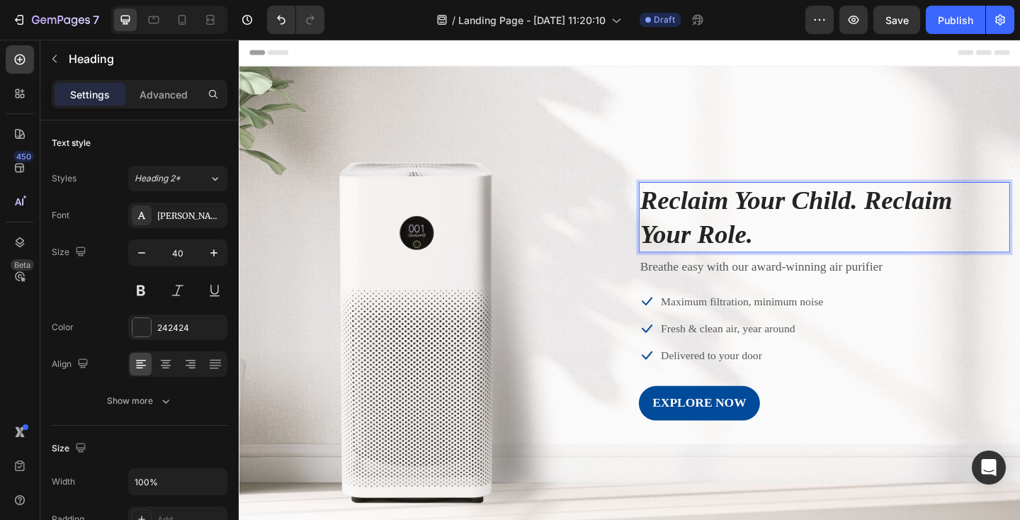
click at [920, 210] on icon "Reclaim Your Child. Reclaim Your Role." at bounding box center [844, 232] width 339 height 69
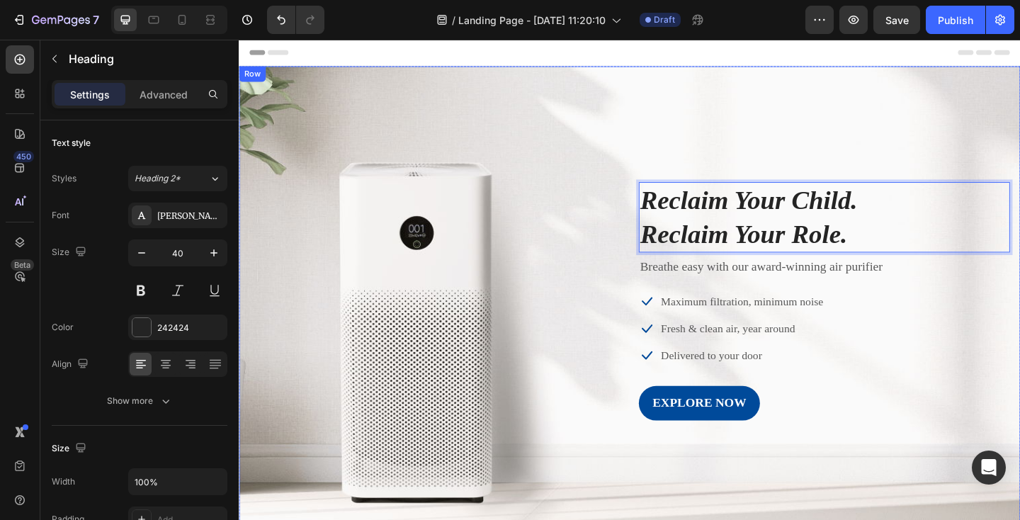
click at [629, 324] on div "Image Reclaim Your Child. Reclaim Your Role. Heading 8 Breathe easy with our aw…" at bounding box center [664, 324] width 850 height 259
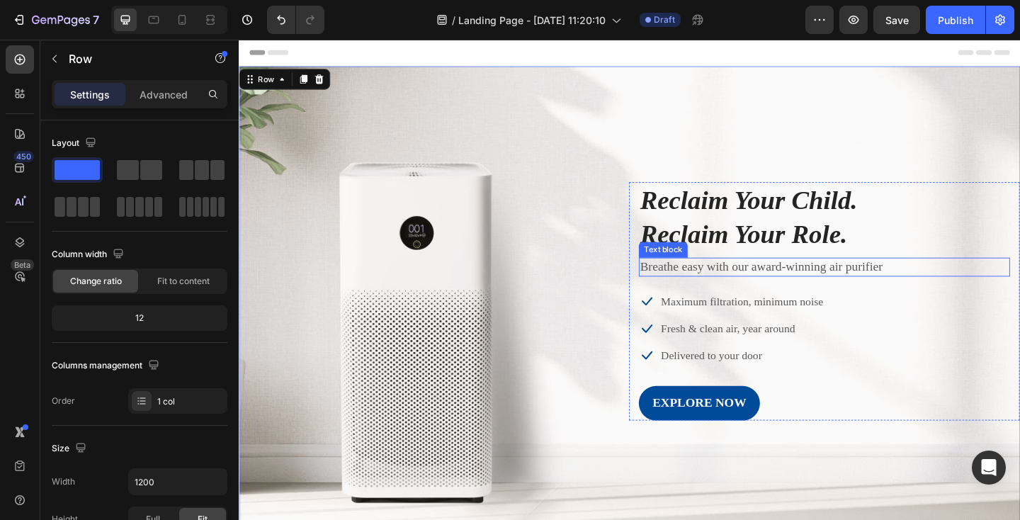
click at [702, 289] on p "Breathe easy with our award-winning air purifier" at bounding box center [875, 287] width 401 height 18
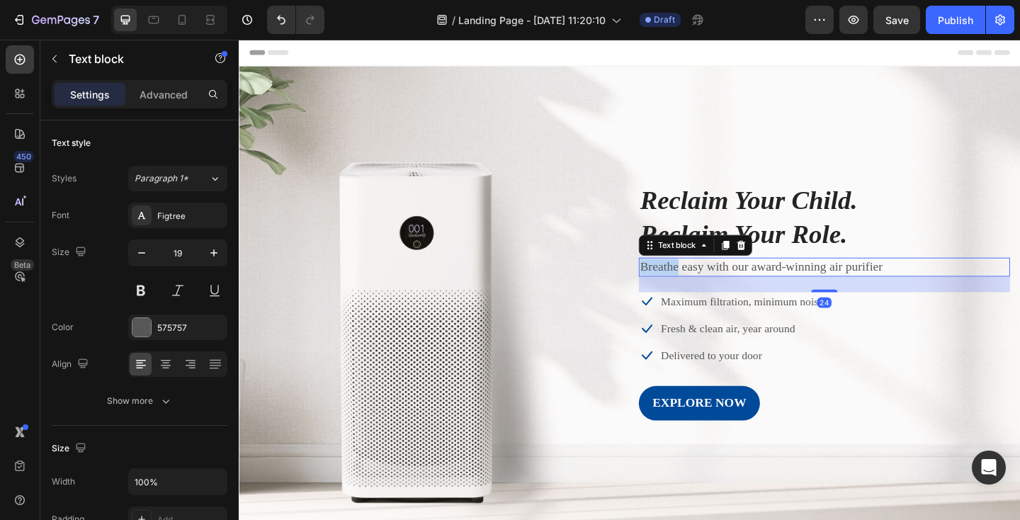
click at [702, 289] on p "Breathe easy with our award-winning air purifier" at bounding box center [875, 287] width 401 height 18
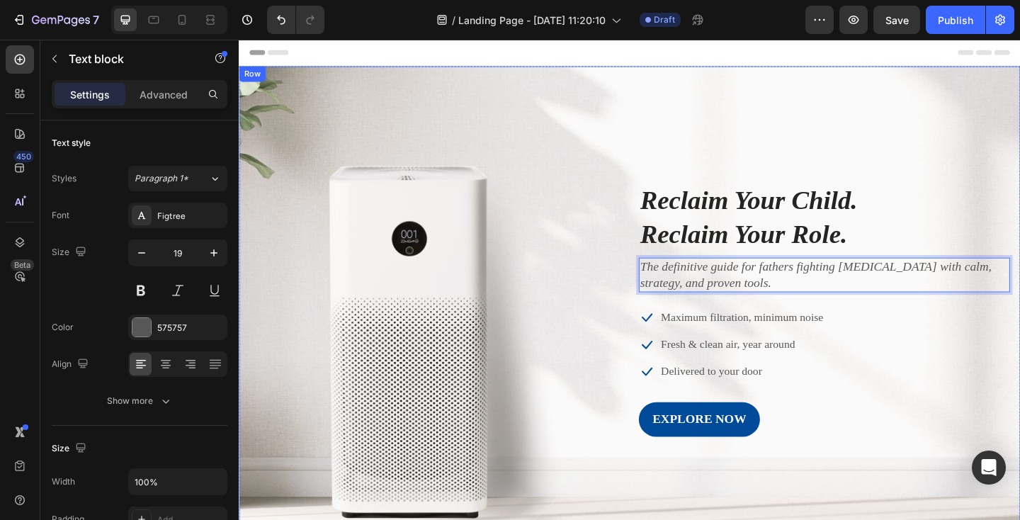
click at [615, 304] on div "Image ⁠⁠⁠⁠⁠⁠⁠ Reclaim Your Child. Reclaim Your Role. Heading The definitive gui…" at bounding box center [664, 333] width 850 height 277
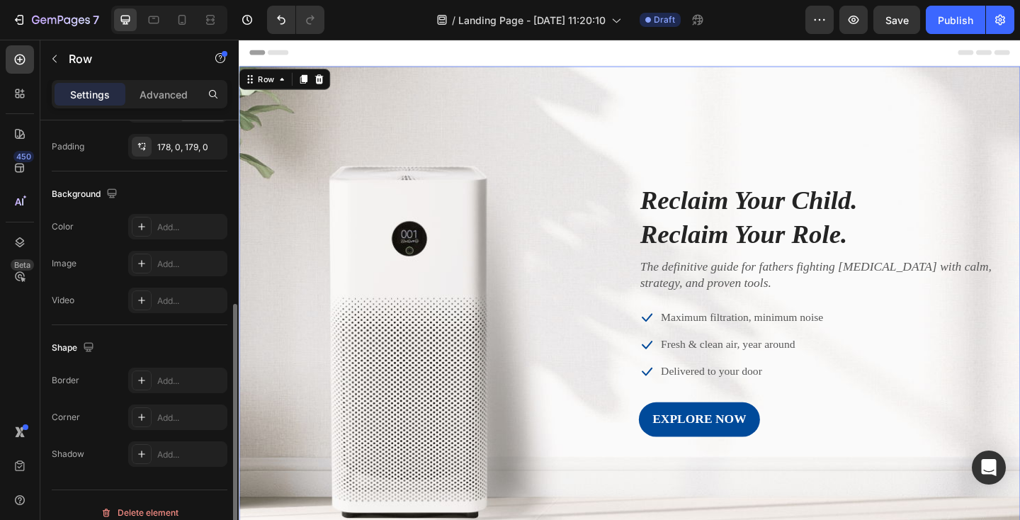
scroll to position [424, 0]
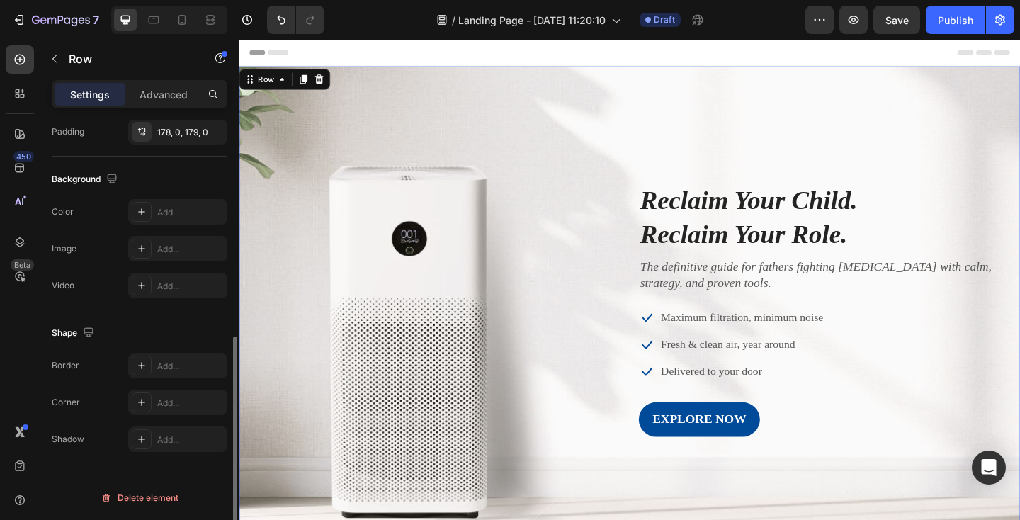
click at [278, 122] on div "Image ⁠⁠⁠⁠⁠⁠⁠ Reclaim Your Child. Reclaim Your Role. Heading The definitive gui…" at bounding box center [664, 334] width 850 height 530
click at [371, 73] on div "Image ⁠⁠⁠⁠⁠⁠⁠ Reclaim Your Child. Reclaim Your Role. Heading The definitive gui…" at bounding box center [664, 334] width 850 height 530
click at [181, 90] on p "Advanced" at bounding box center [163, 94] width 48 height 15
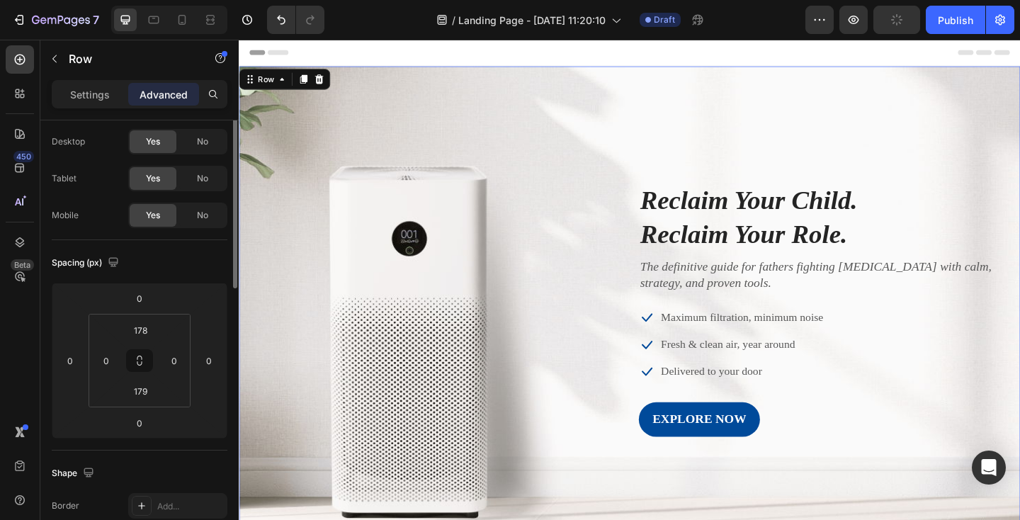
scroll to position [0, 0]
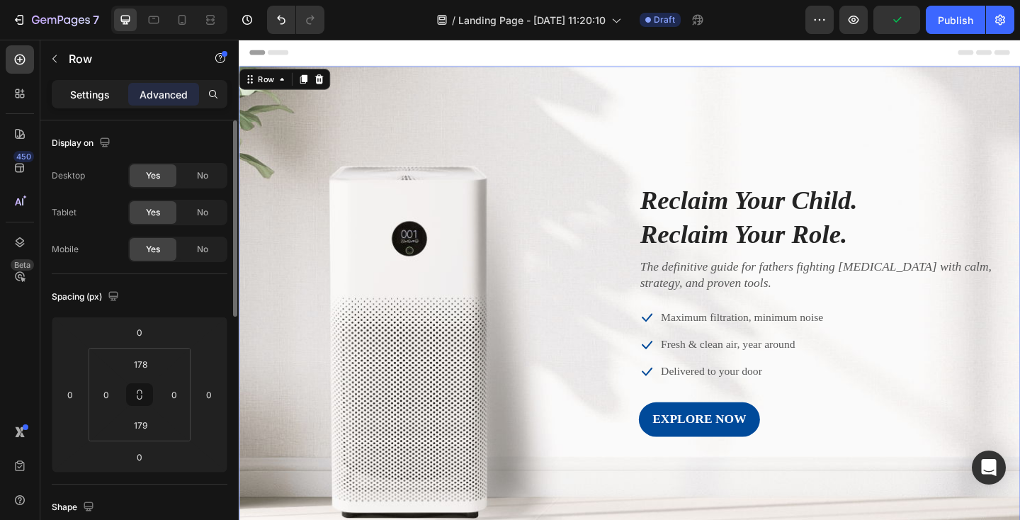
click at [99, 96] on p "Settings" at bounding box center [90, 94] width 40 height 15
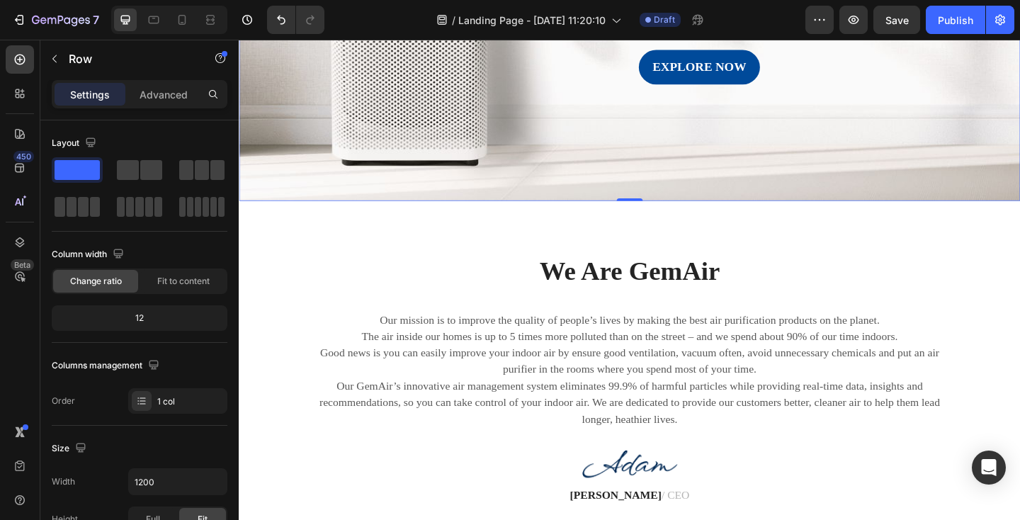
scroll to position [355, 0]
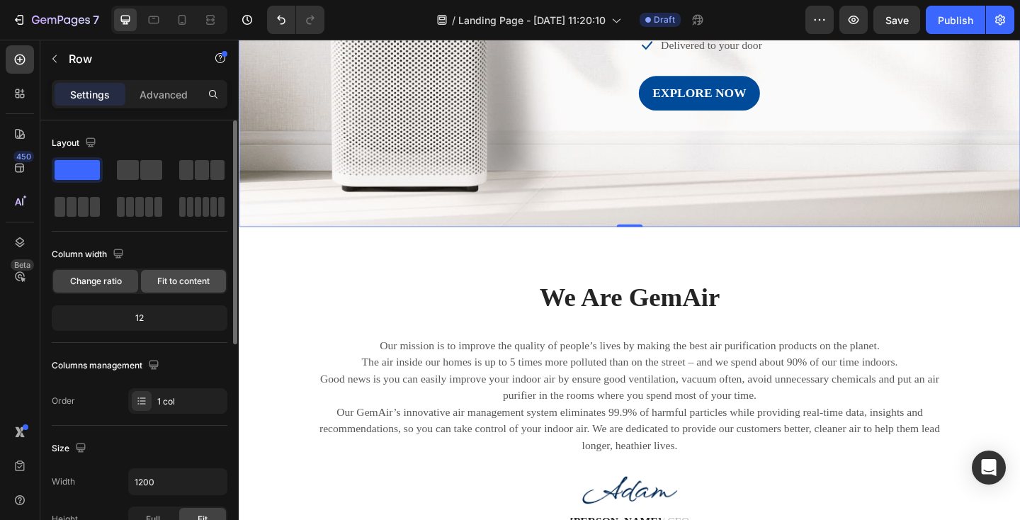
click at [181, 284] on span "Fit to content" at bounding box center [183, 281] width 52 height 13
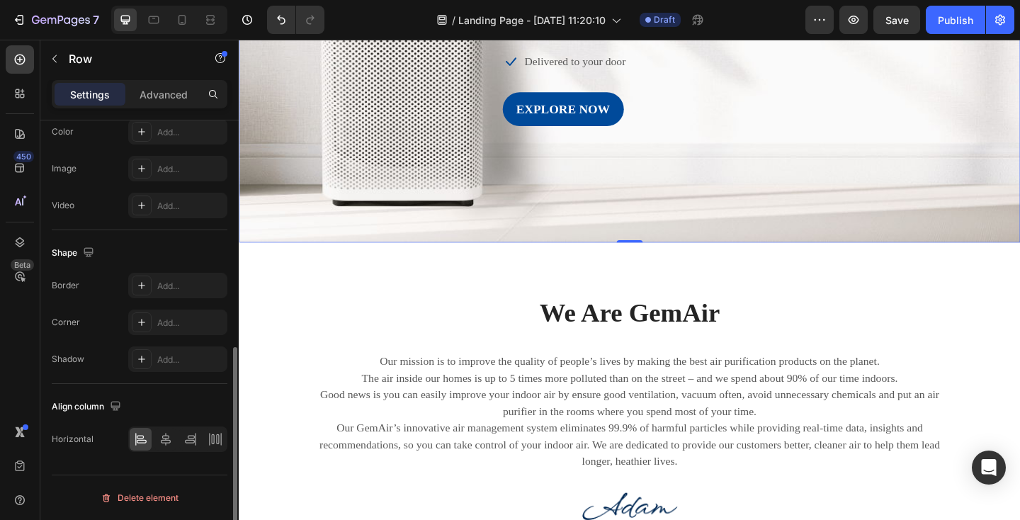
scroll to position [0, 0]
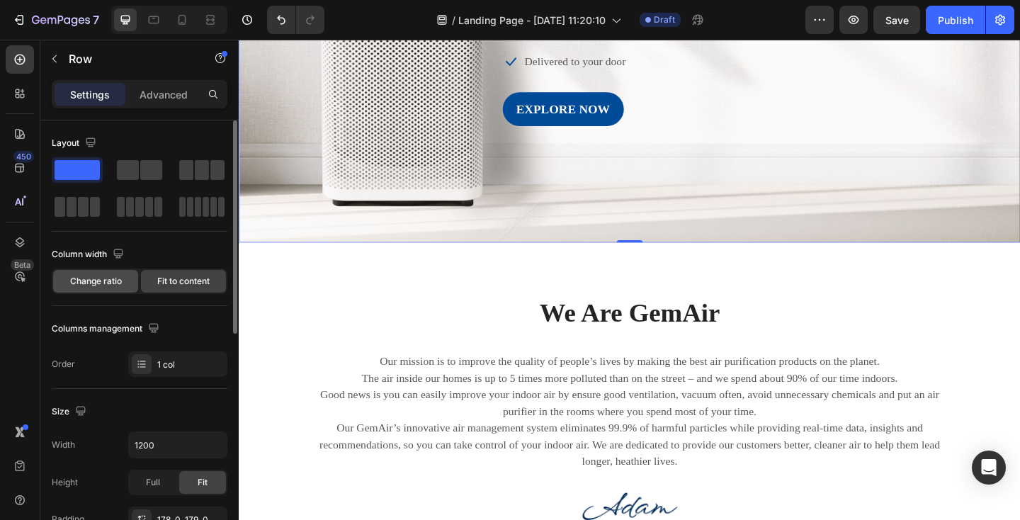
click at [117, 284] on span "Change ratio" at bounding box center [96, 281] width 52 height 13
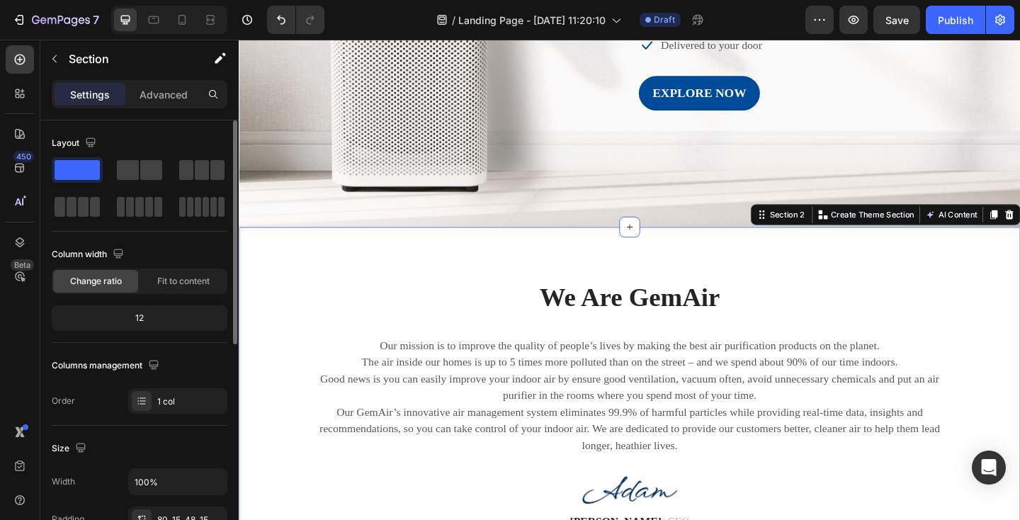
click at [304, 244] on div "We Are GemAir Heading Our mission is to improve the quality of people’s lives b…" at bounding box center [664, 437] width 850 height 387
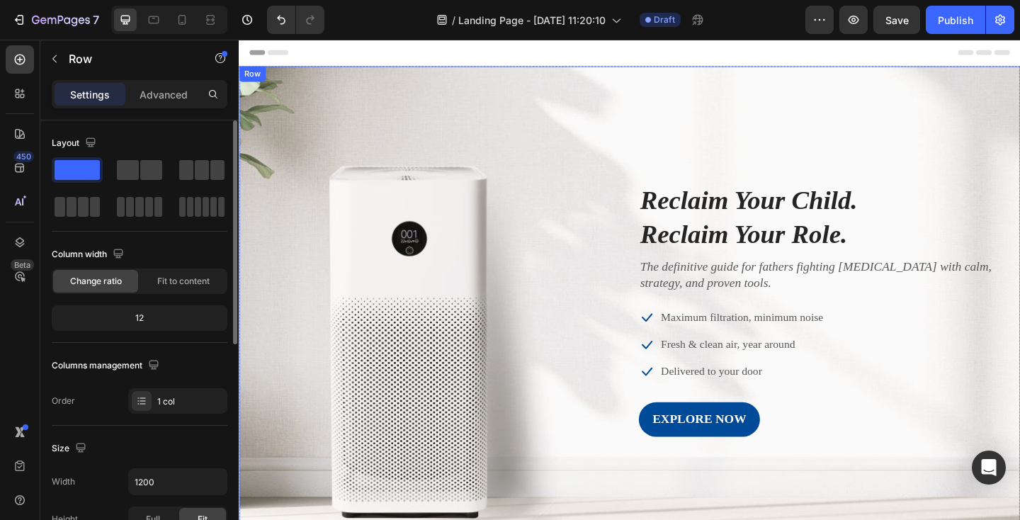
click at [310, 150] on div "Image ⁠⁠⁠⁠⁠⁠⁠ Reclaim Your Child. Reclaim Your Role. Heading The definitive gui…" at bounding box center [664, 334] width 850 height 530
click at [284, 81] on icon at bounding box center [285, 82] width 11 height 11
click at [484, 118] on div "Image ⁠⁠⁠⁠⁠⁠⁠ Reclaim Your Child. Reclaim Your Role. Heading The definitive gui…" at bounding box center [664, 334] width 850 height 530
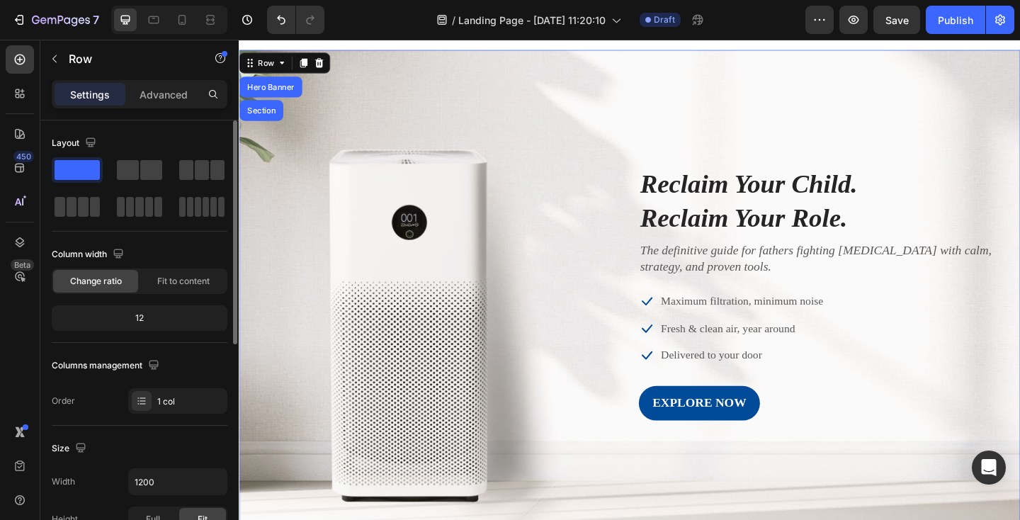
scroll to position [28, 0]
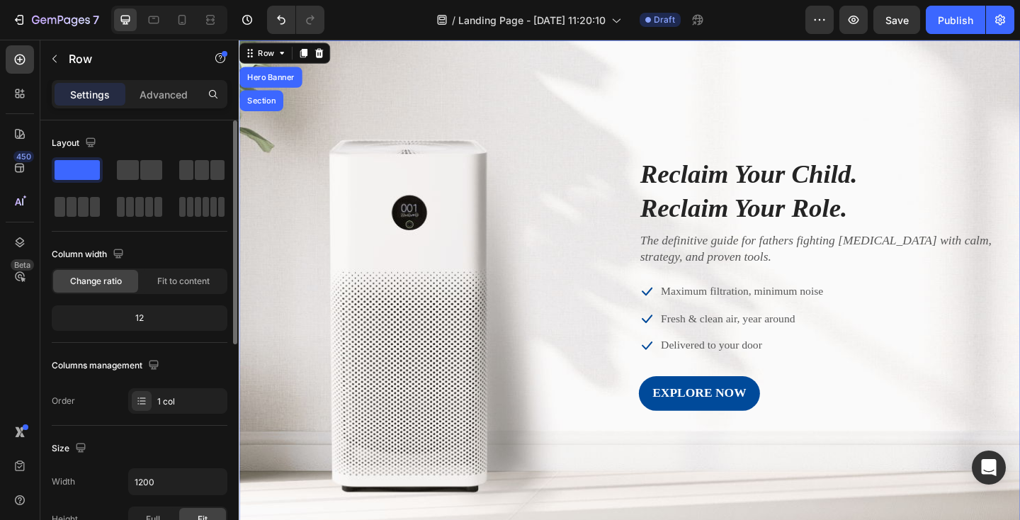
click at [898, 110] on div "Image ⁠⁠⁠⁠⁠⁠⁠ Reclaim Your Child. Reclaim Your Role. Heading The definitive gui…" at bounding box center [664, 305] width 850 height 530
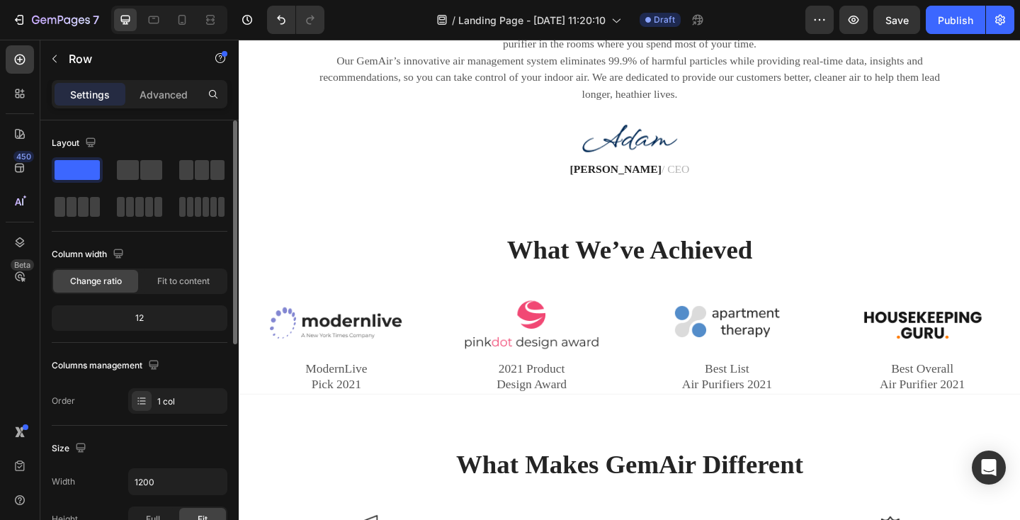
scroll to position [724, 0]
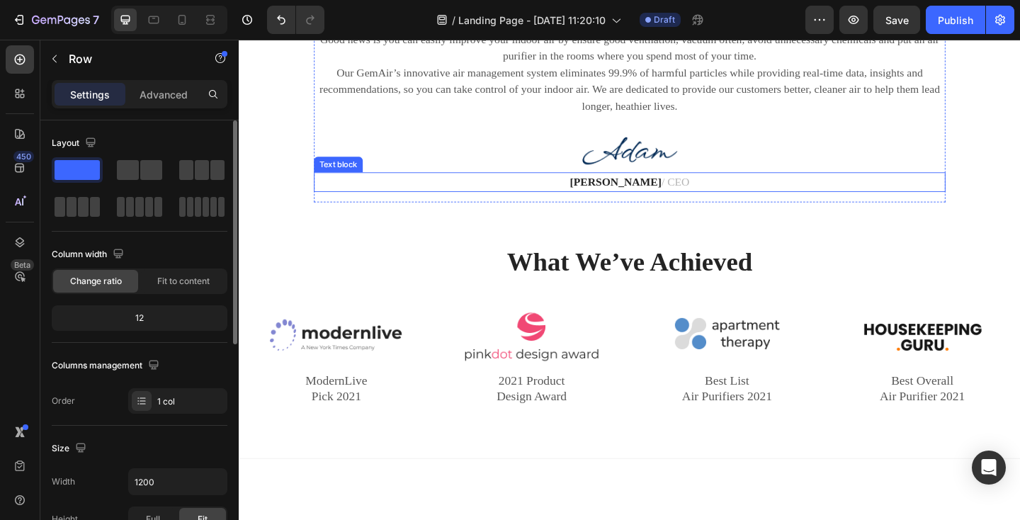
click at [626, 186] on p "Adam Carter / CEO" at bounding box center [663, 195] width 684 height 18
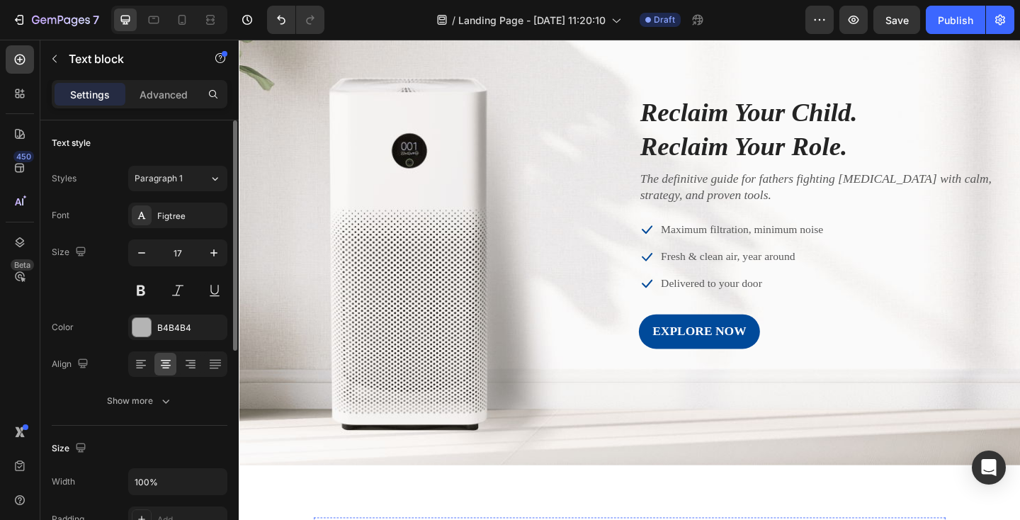
scroll to position [24, 0]
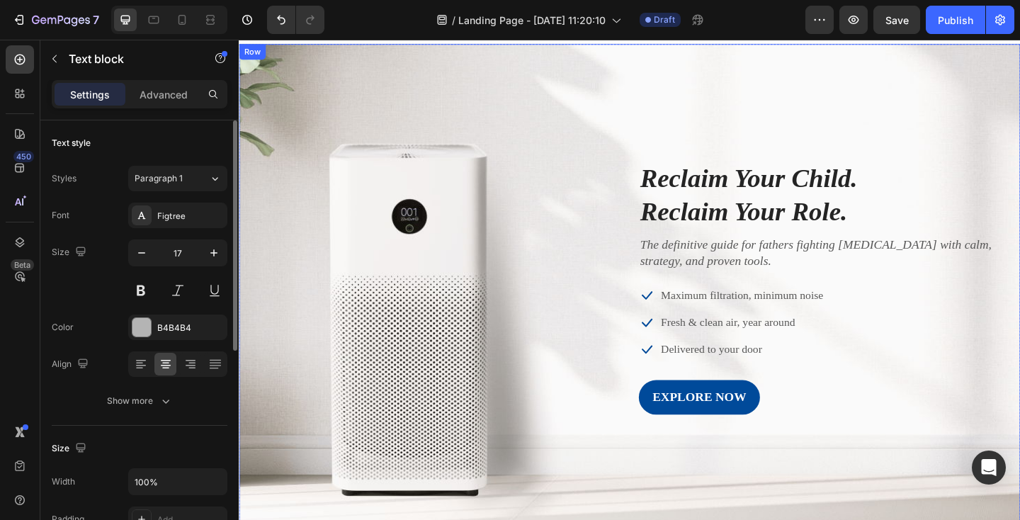
click at [622, 157] on div "Image Reclaim Your Child. Reclaim Your Role. Heading The definitive guide for f…" at bounding box center [664, 310] width 850 height 530
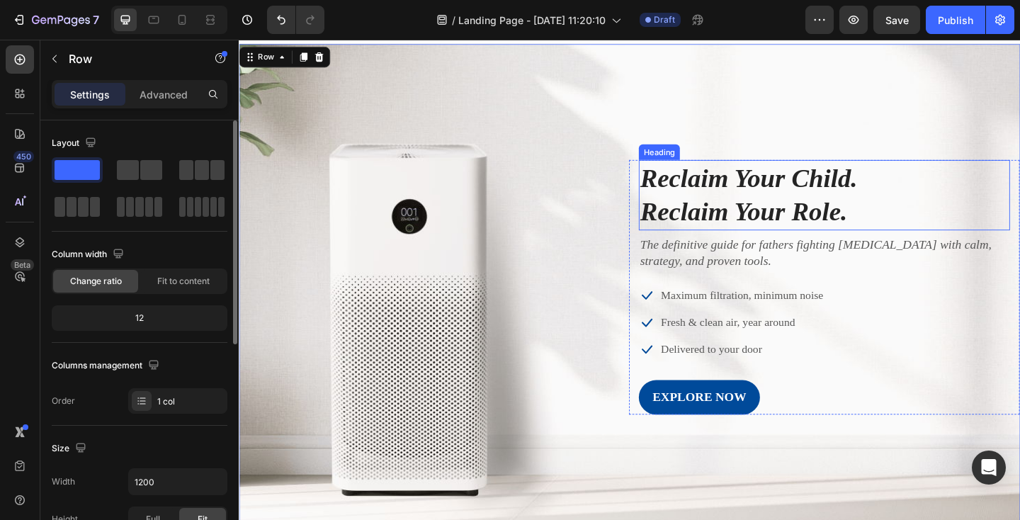
click at [714, 187] on icon "Reclaim Your Child." at bounding box center [793, 190] width 236 height 32
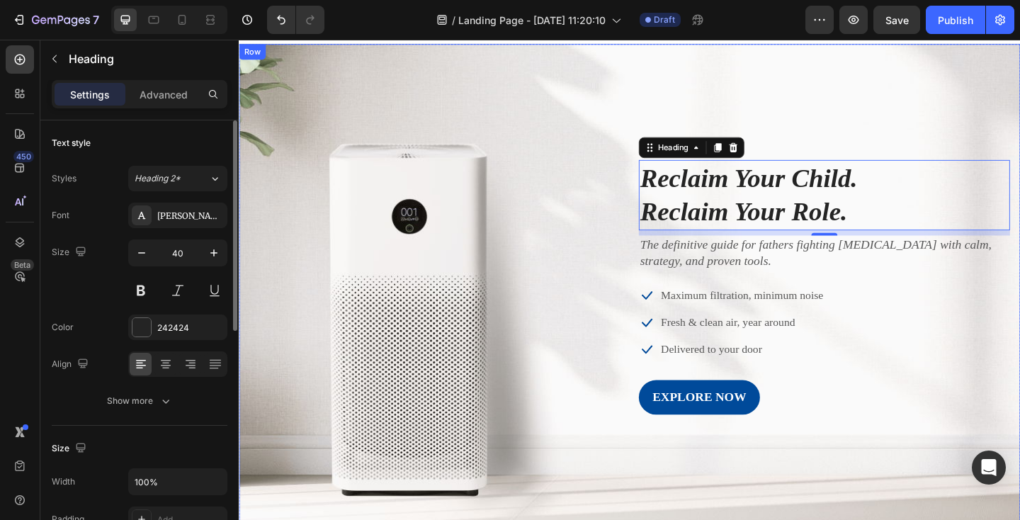
click at [418, 142] on div "Image Reclaim Your Child. Reclaim Your Role. Heading 8 The definitive guide for…" at bounding box center [664, 310] width 850 height 530
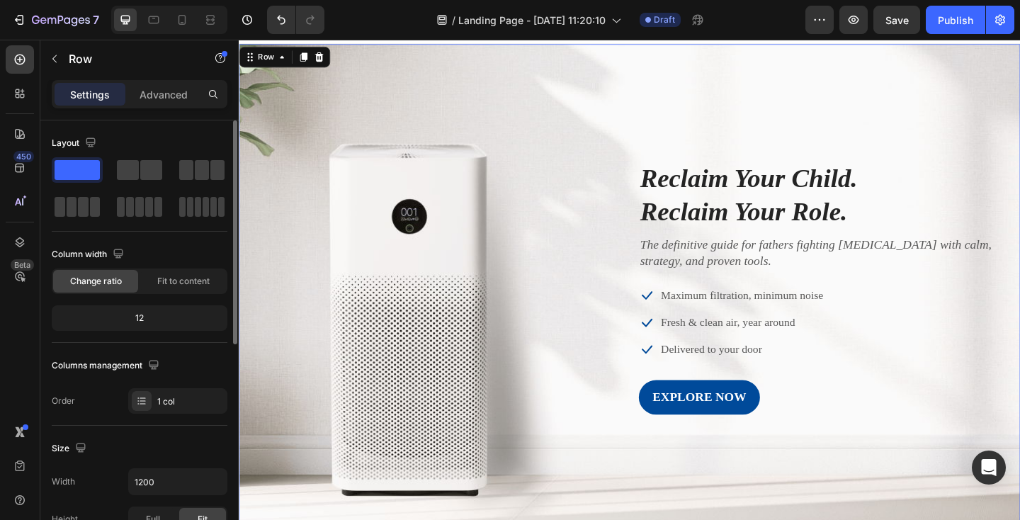
click at [405, 261] on div "Image Reclaim Your Child. Reclaim Your Role. Heading The definitive guide for f…" at bounding box center [664, 309] width 850 height 277
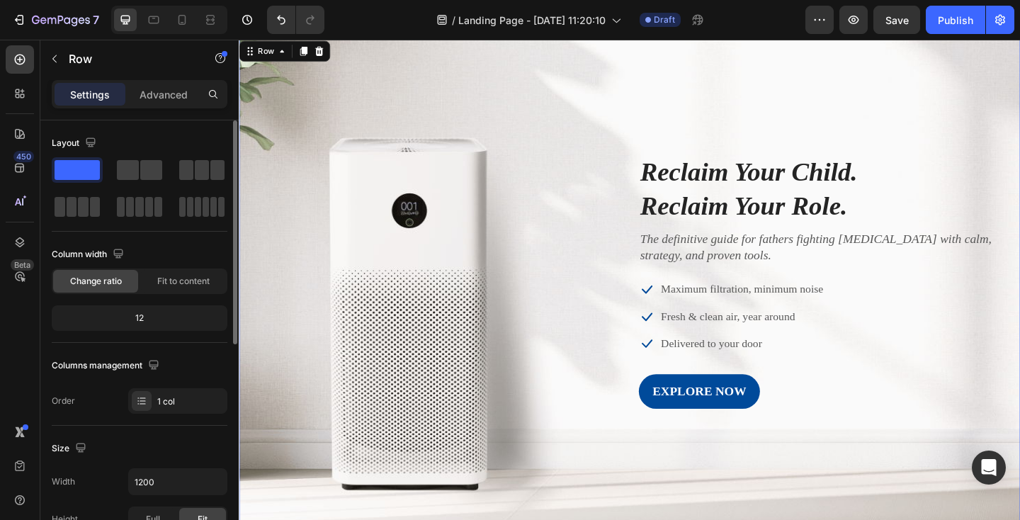
scroll to position [35, 0]
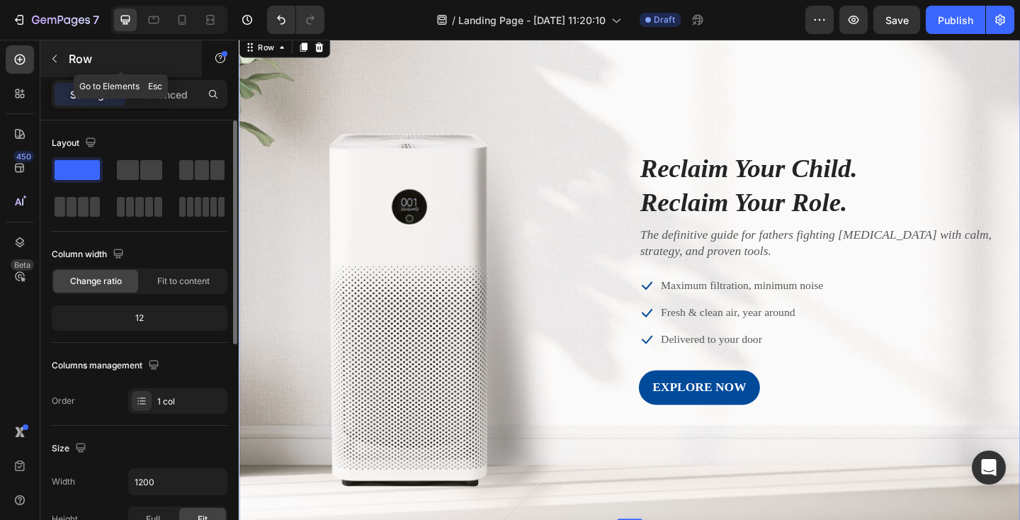
click at [58, 59] on icon "button" at bounding box center [54, 58] width 11 height 11
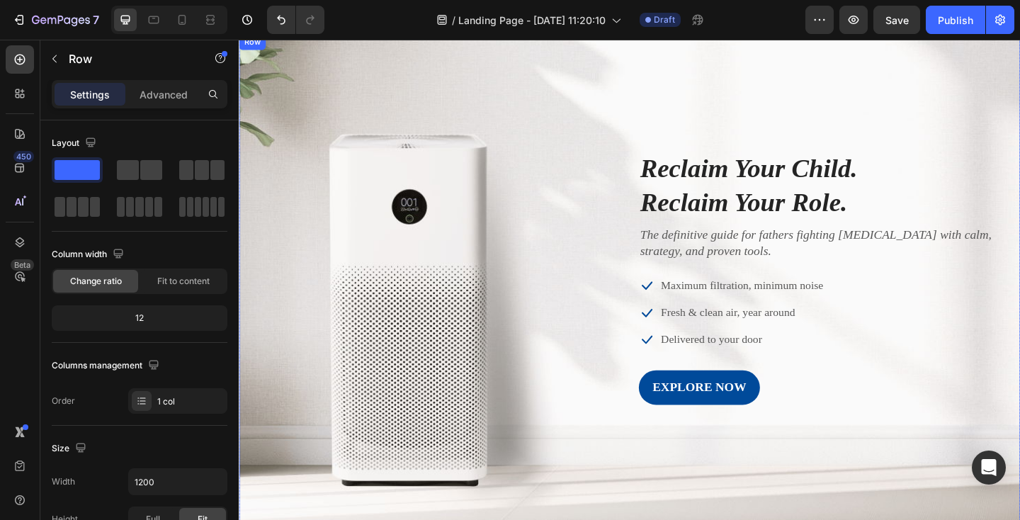
click at [288, 177] on div "Image Reclaim Your Child. Reclaim Your Role. Heading The definitive guide for f…" at bounding box center [664, 298] width 850 height 277
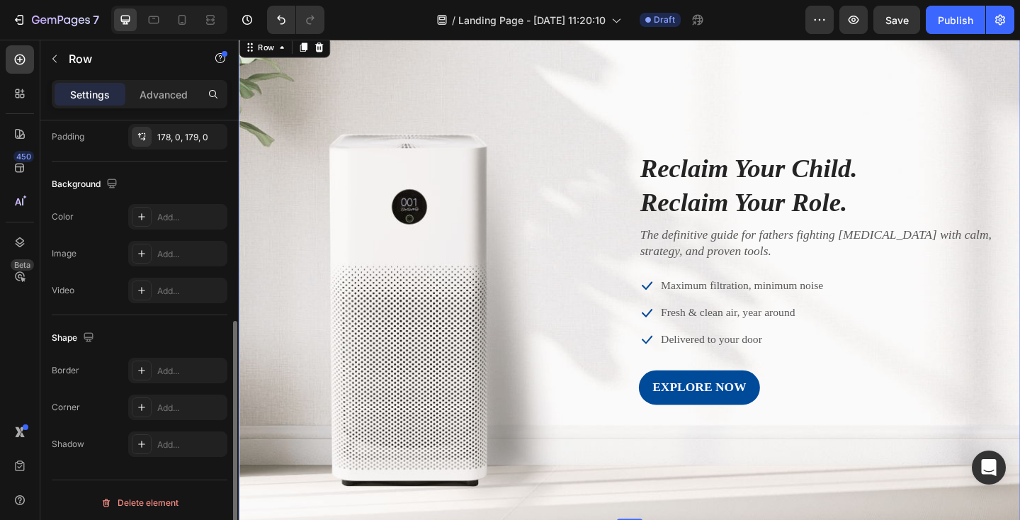
scroll to position [424, 0]
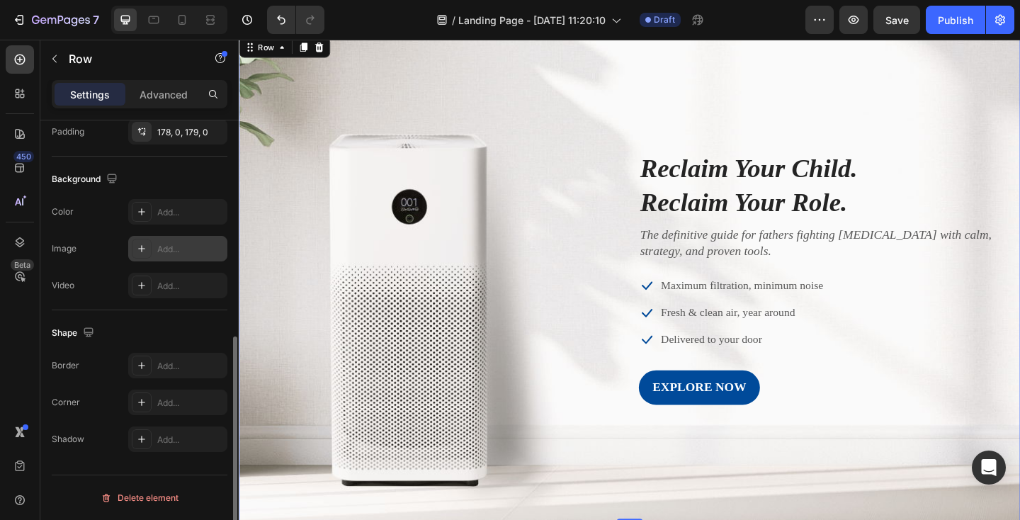
click at [179, 246] on div "Add..." at bounding box center [190, 249] width 67 height 13
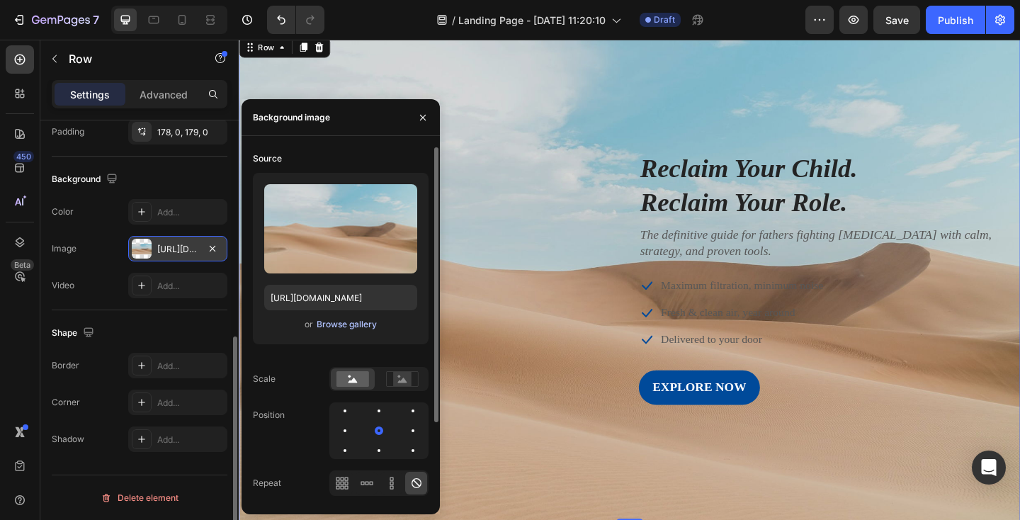
click at [347, 322] on div "Browse gallery" at bounding box center [346, 324] width 60 height 13
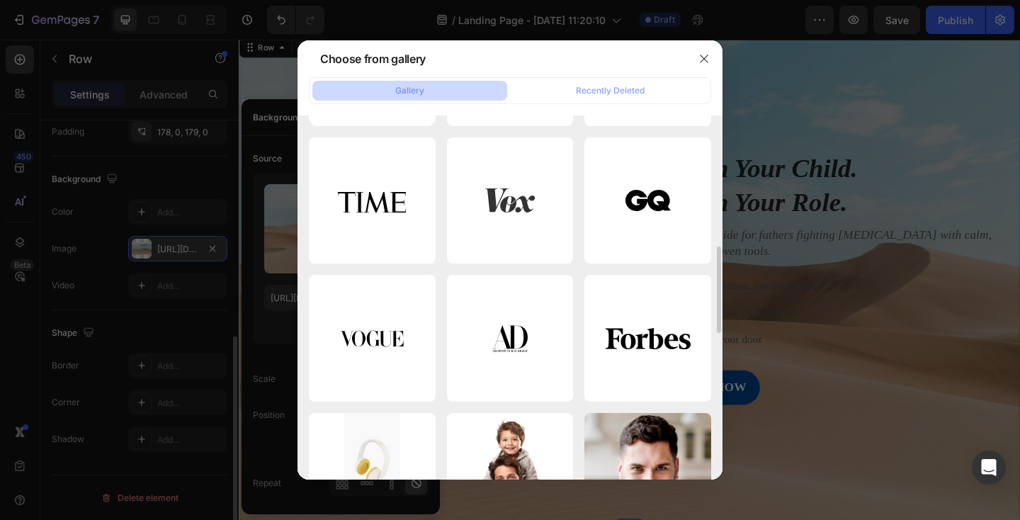
scroll to position [0, 0]
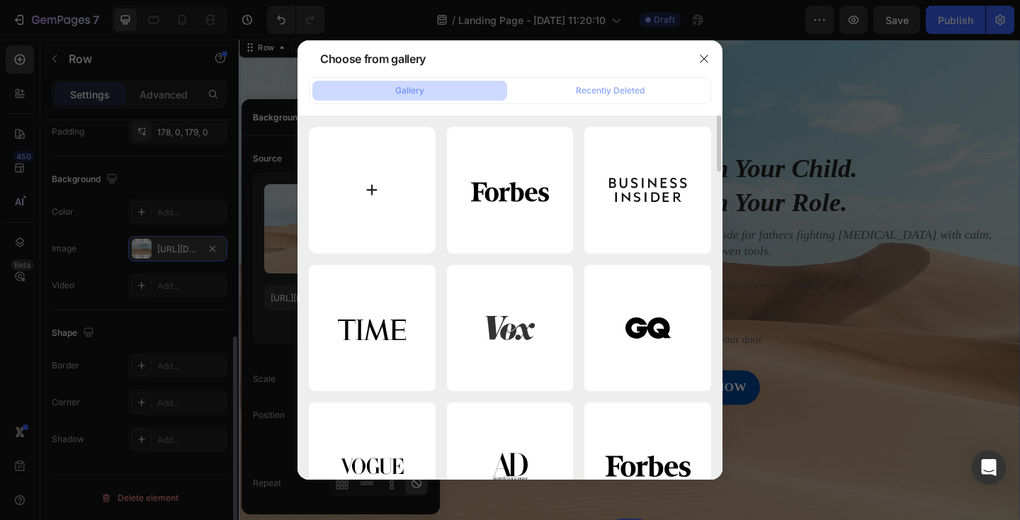
click at [390, 193] on input "file" at bounding box center [372, 190] width 127 height 127
click at [369, 191] on input "file" at bounding box center [372, 190] width 127 height 127
type input "C:\fakepath\Protect your child from manipulation (Video) (2).png"
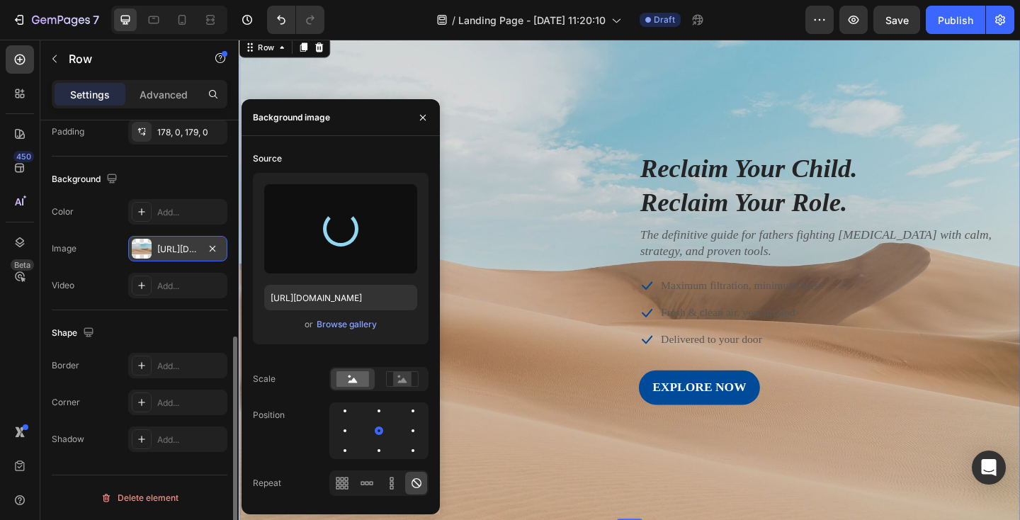
type input "https://cdn.shopify.com/s/files/1/0942/9673/6074/files/gempages_577624198311052…"
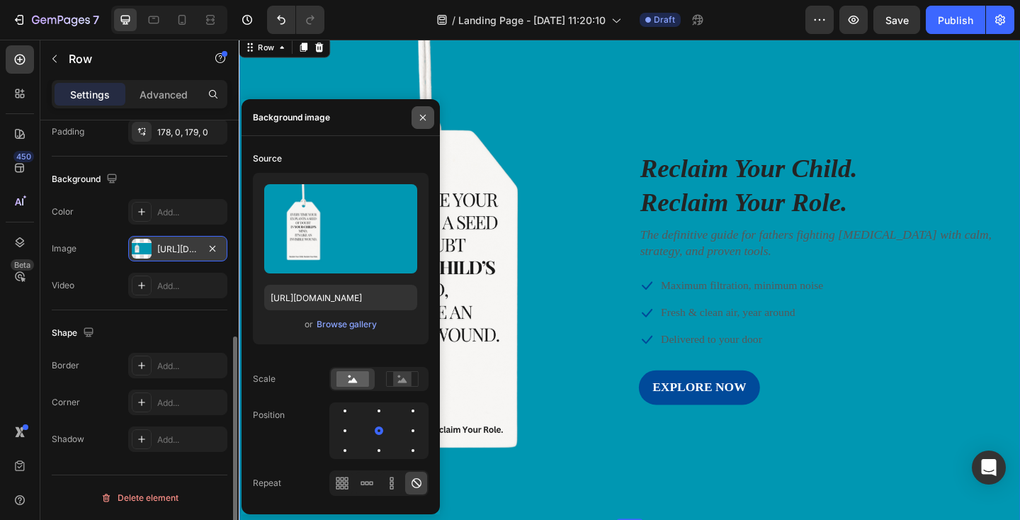
click at [423, 115] on icon "button" at bounding box center [422, 117] width 11 height 11
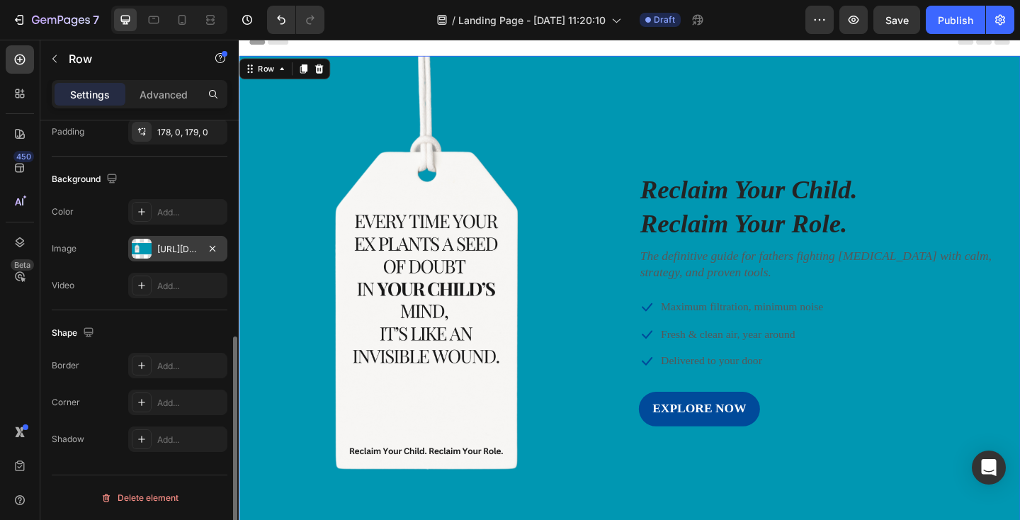
scroll to position [7, 0]
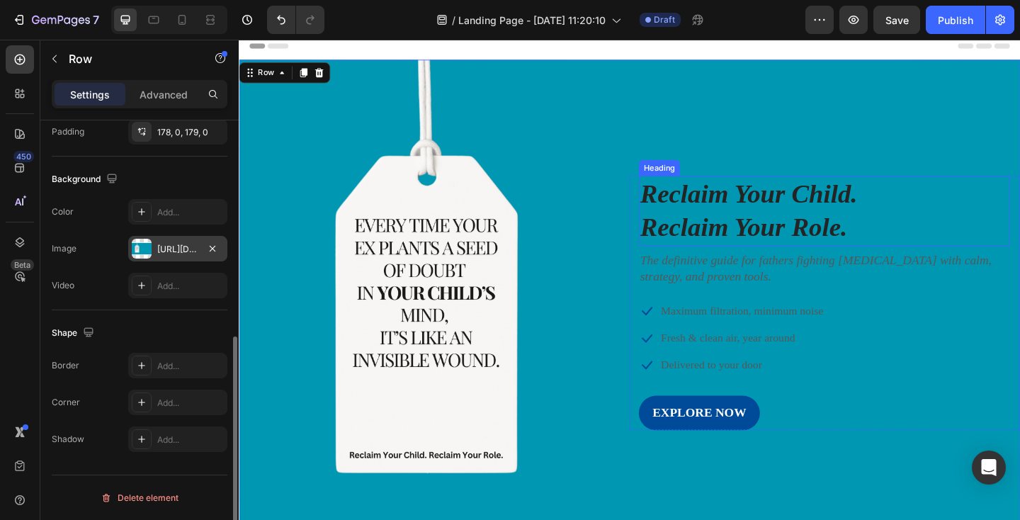
click at [745, 214] on icon "Reclaim Your Child." at bounding box center [793, 207] width 236 height 32
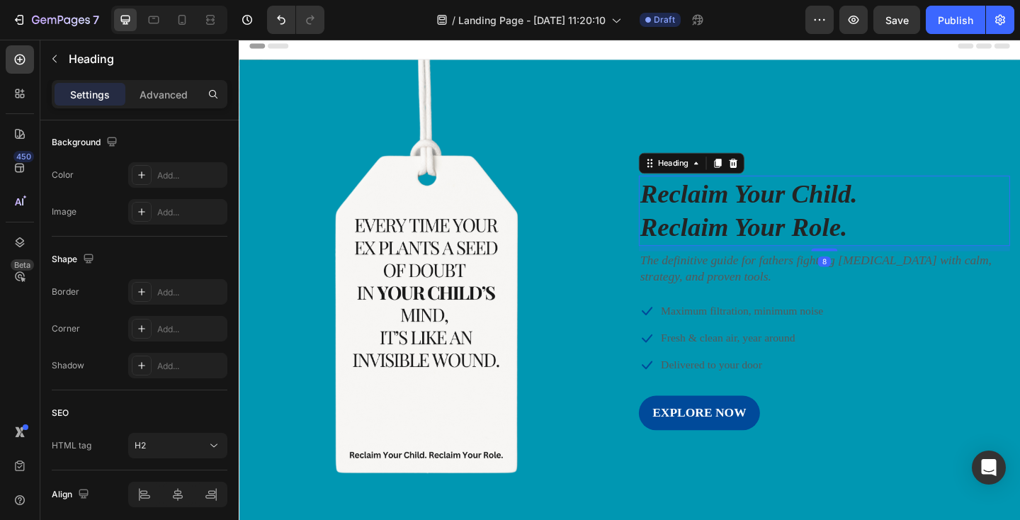
scroll to position [0, 0]
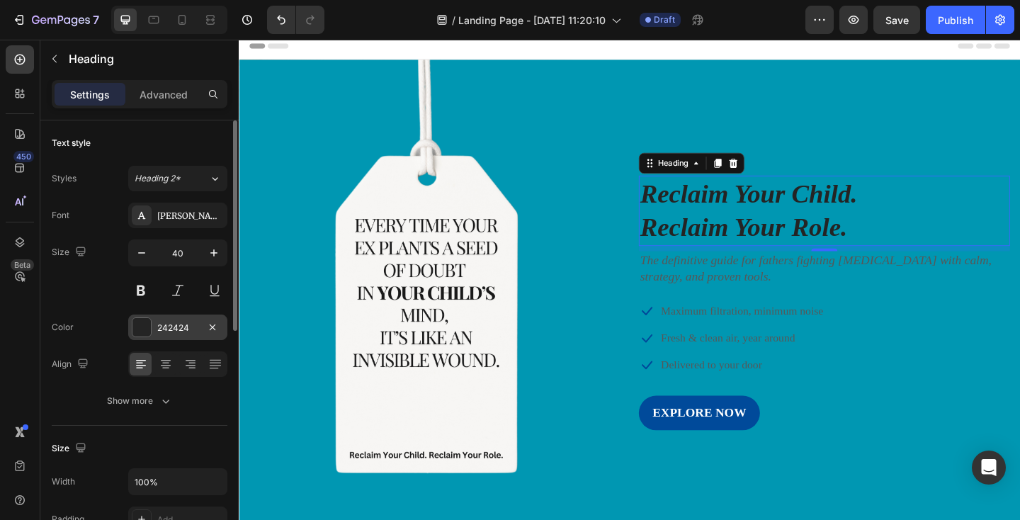
click at [146, 320] on div at bounding box center [141, 327] width 18 height 18
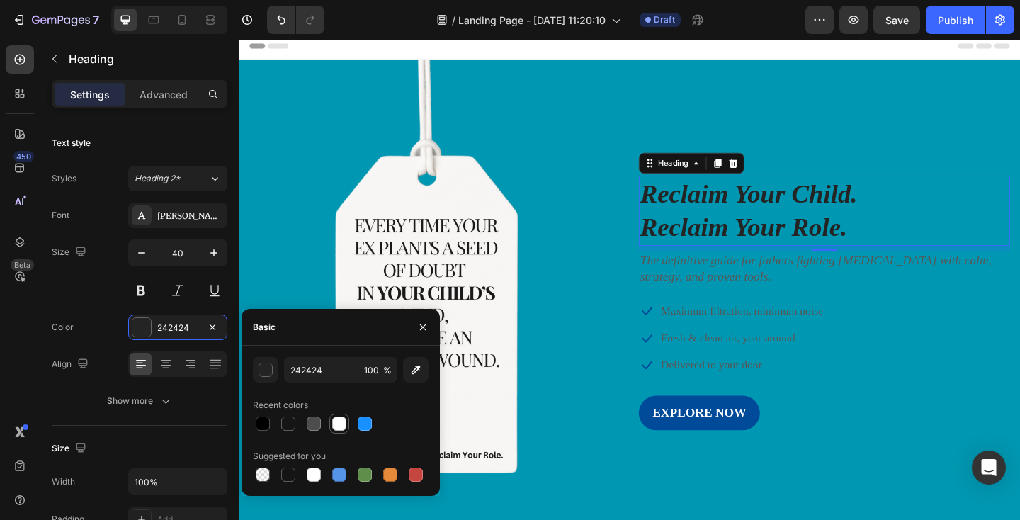
click at [341, 417] on div at bounding box center [339, 423] width 14 height 14
type input "FFFFFF"
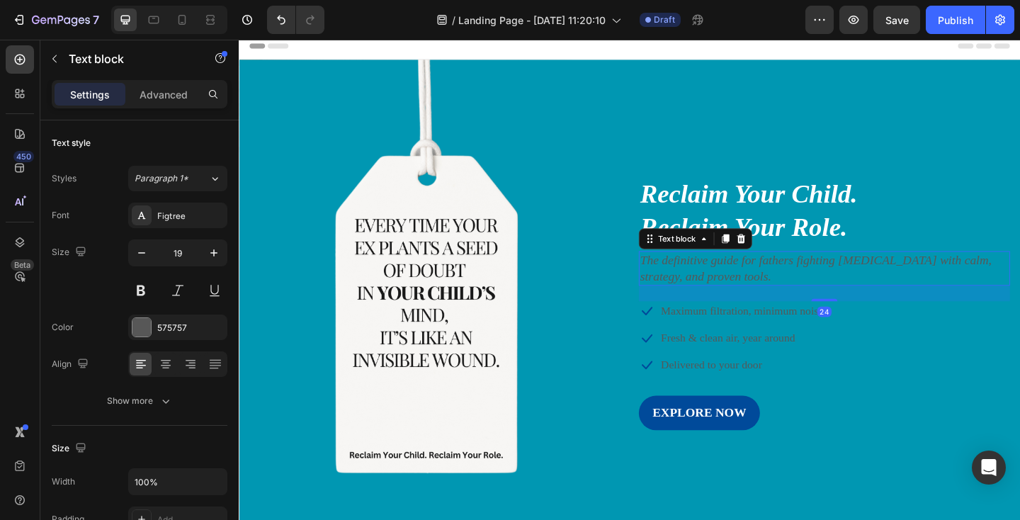
click at [719, 293] on icon "The definitive guide for fathers fighting parental alienation with calm, strate…" at bounding box center [866, 288] width 382 height 33
click at [179, 332] on div "575757" at bounding box center [177, 327] width 41 height 13
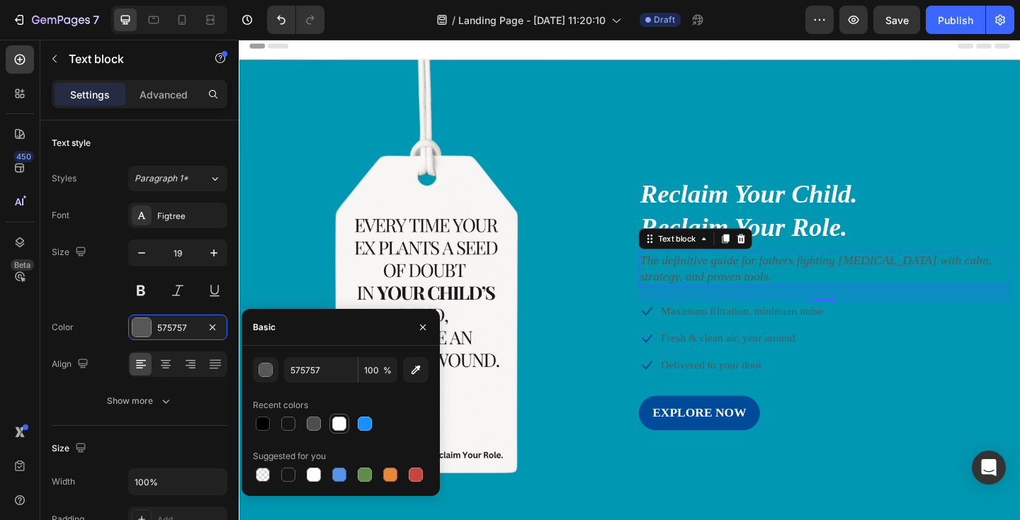
click at [342, 416] on div at bounding box center [339, 423] width 14 height 14
type input "FFFFFF"
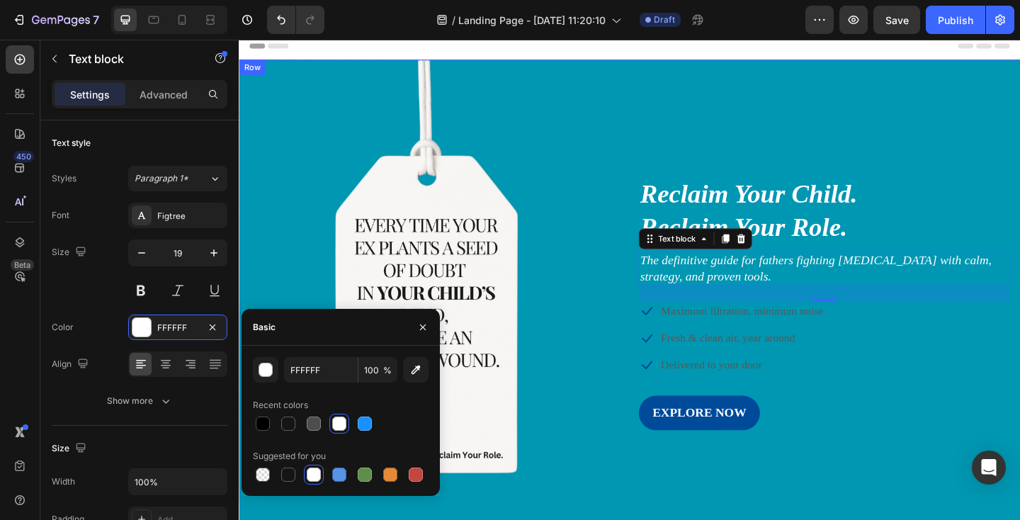
click at [631, 397] on div "Image Reclaim Your Child. Reclaim Your Role. Heading The definitive guide for f…" at bounding box center [664, 326] width 850 height 277
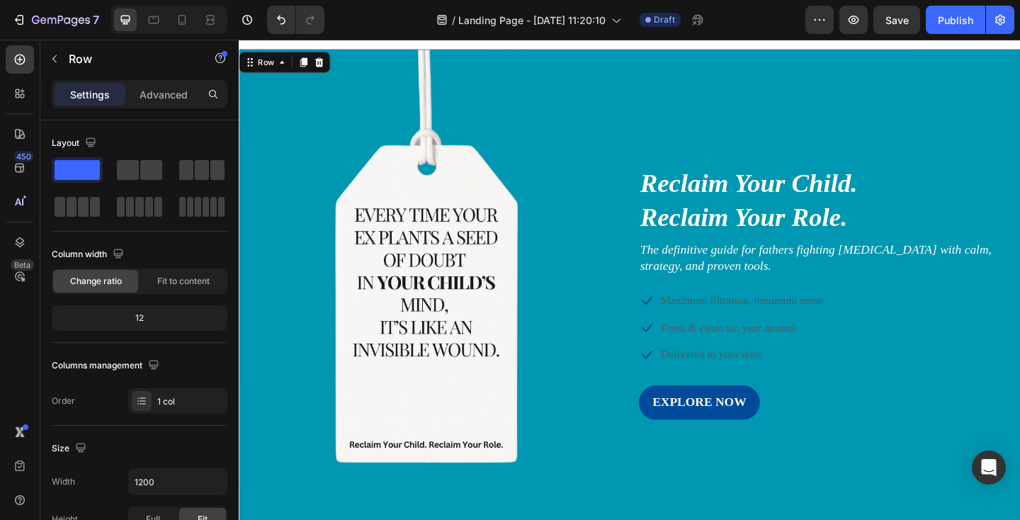
scroll to position [30, 0]
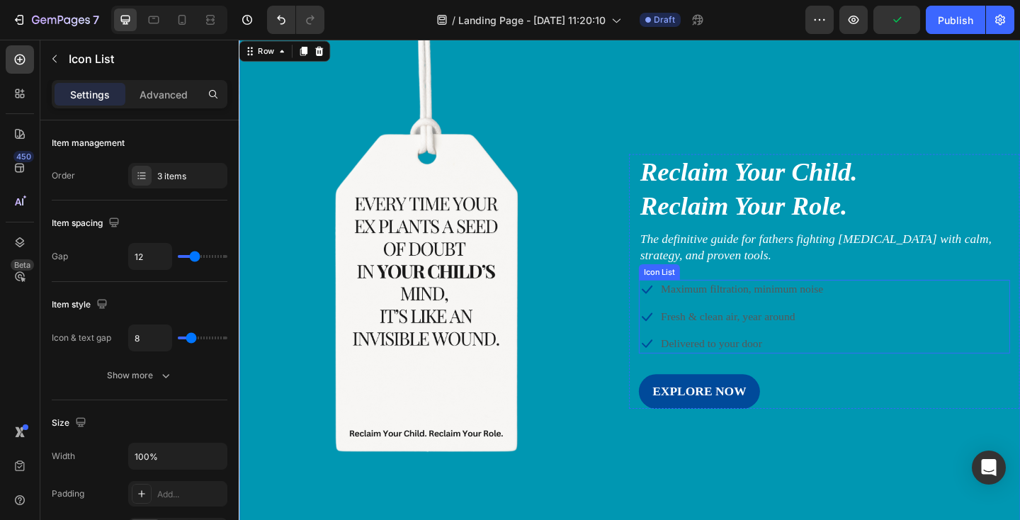
click at [918, 314] on div "Icon Maximum filtration, minimum noise Text block Icon Fresh & clean air, year …" at bounding box center [875, 341] width 404 height 80
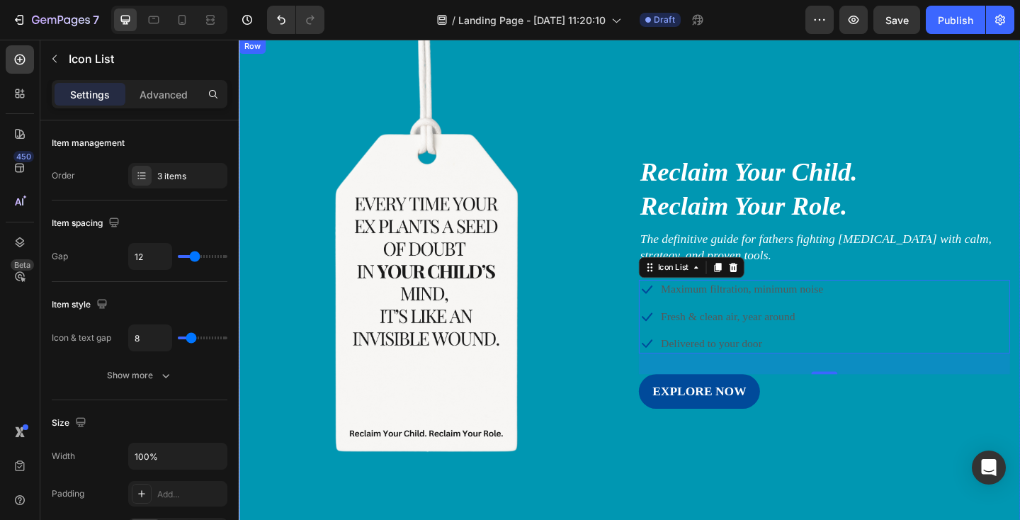
click at [572, 250] on div "Image Reclaim Your Child. Reclaim Your Role. Heading The definitive guide for f…" at bounding box center [664, 302] width 850 height 277
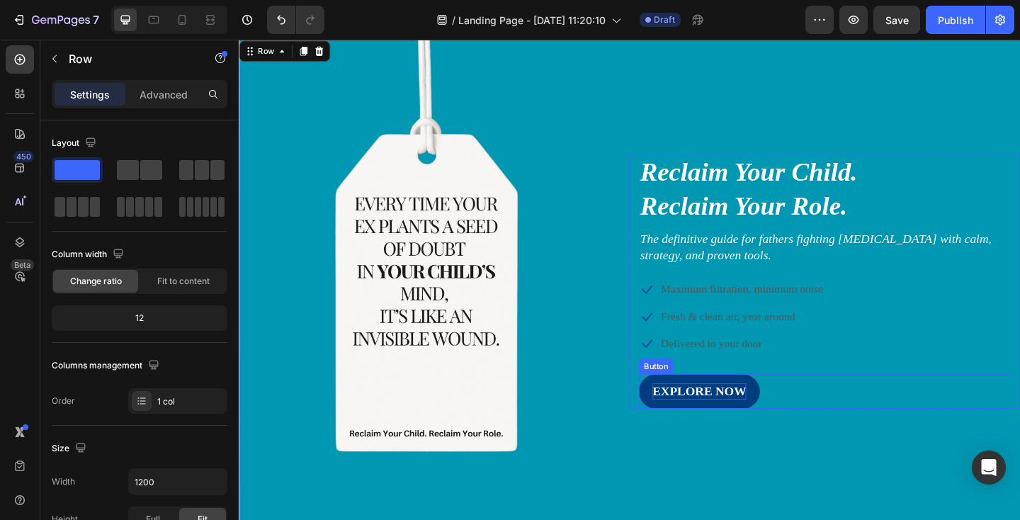
click at [728, 424] on div "EXPLORE NOW" at bounding box center [739, 422] width 102 height 18
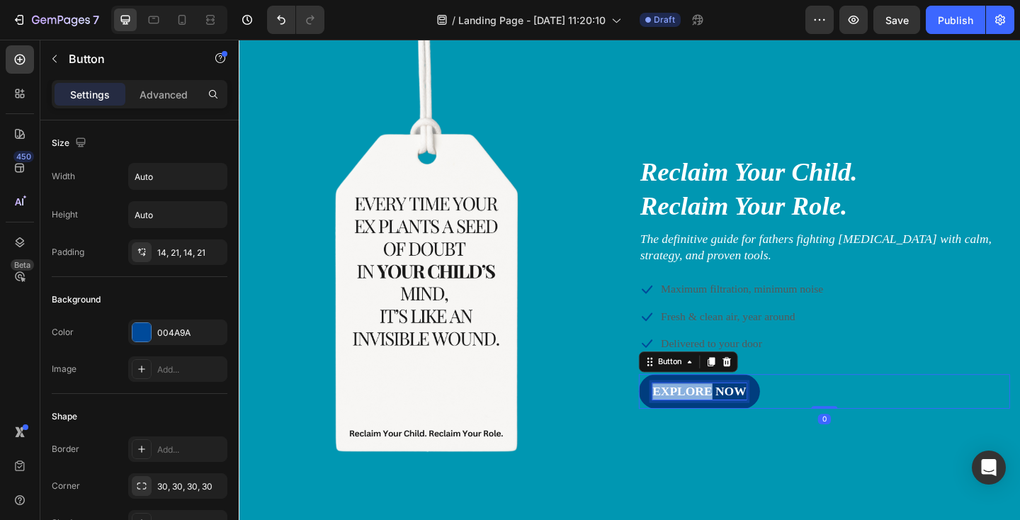
click at [728, 424] on div "EXPLORE NOW" at bounding box center [739, 422] width 102 height 18
click at [728, 424] on p "EXPLORE NOW" at bounding box center [739, 422] width 102 height 18
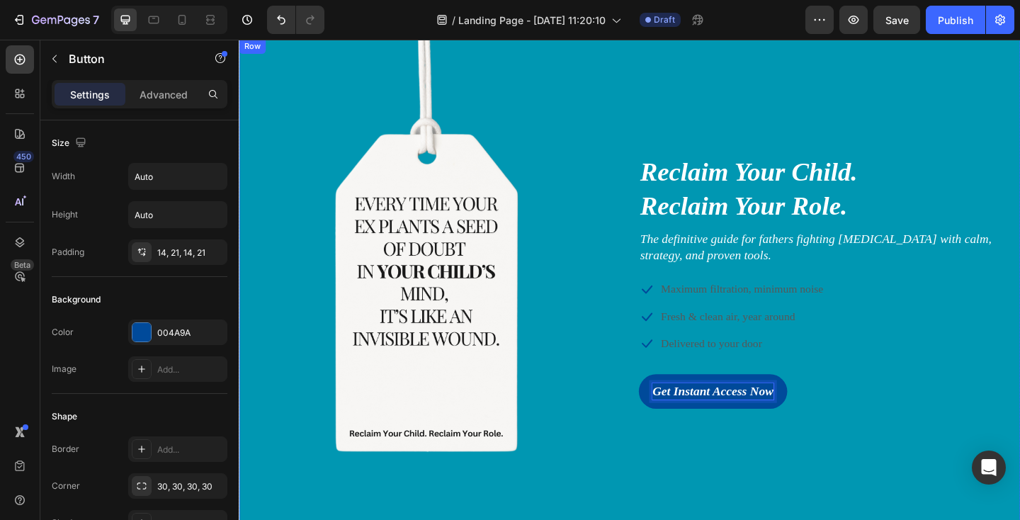
click at [649, 431] on div "Image Reclaim Your Child. Reclaim Your Role. Heading The definitive guide for f…" at bounding box center [664, 302] width 850 height 277
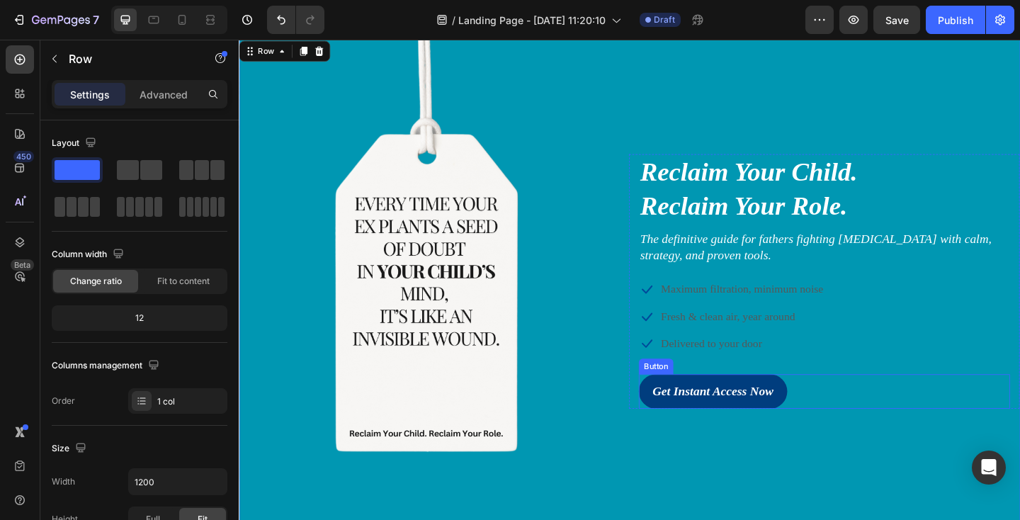
click at [695, 434] on button "Get Instant Access Now" at bounding box center [753, 423] width 161 height 38
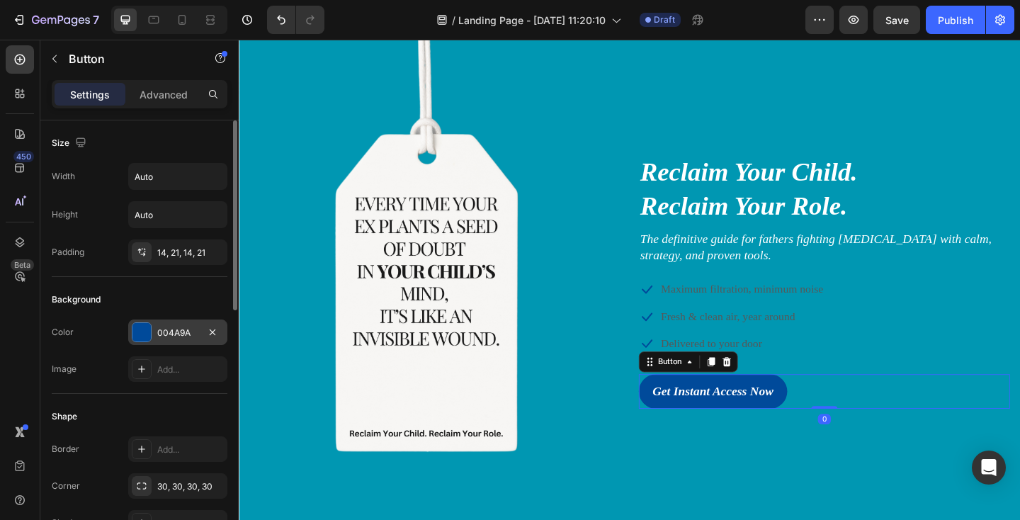
click at [146, 338] on div at bounding box center [141, 332] width 18 height 18
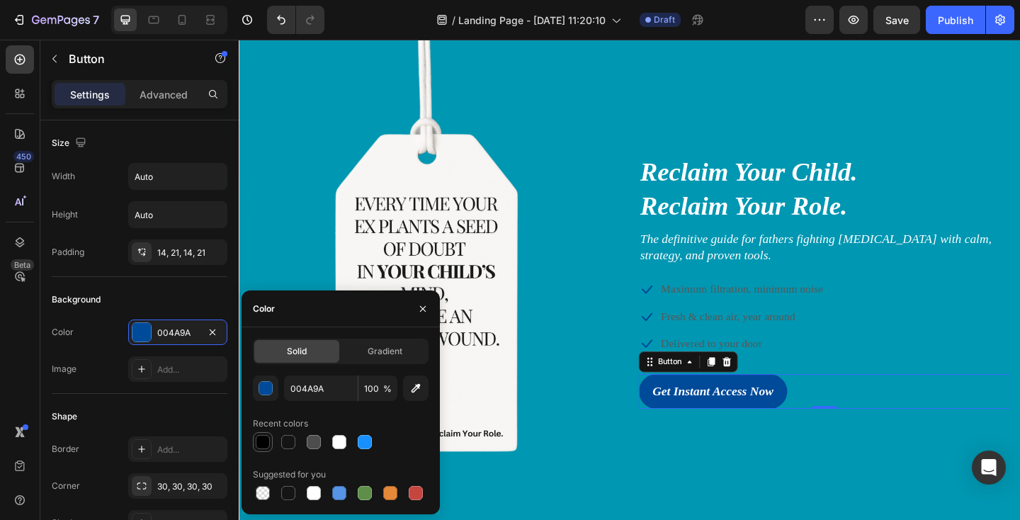
click at [266, 435] on div at bounding box center [263, 442] width 14 height 14
type input "000000"
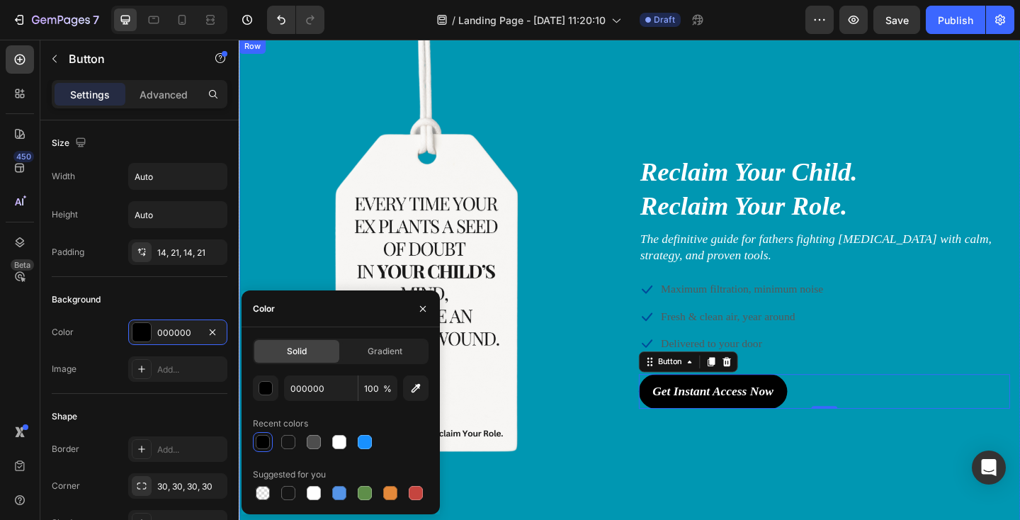
click at [630, 477] on div "Image Reclaim Your Child. Reclaim Your Role. Heading The definitive guide for f…" at bounding box center [664, 303] width 850 height 530
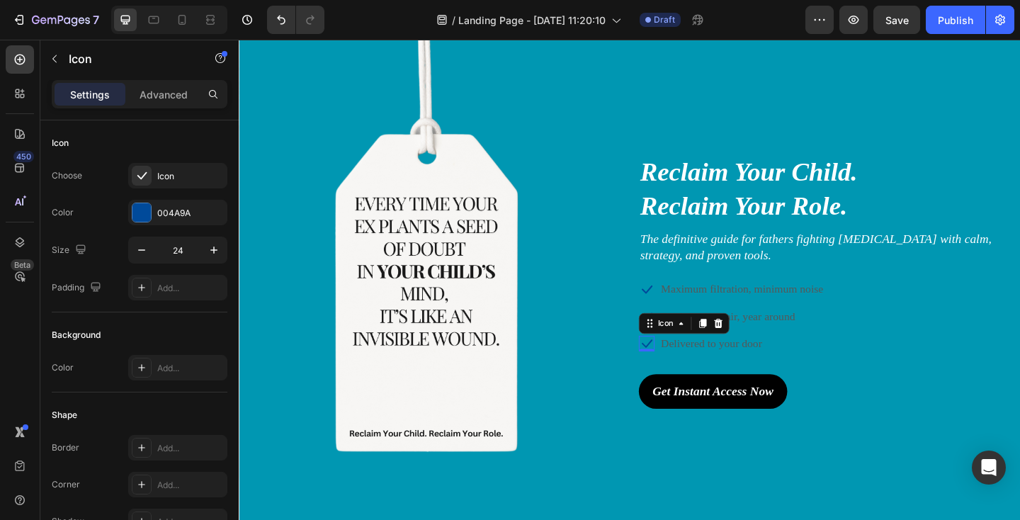
click at [685, 369] on icon at bounding box center [682, 370] width 11 height 9
click at [149, 226] on div "Choose Icon Color 004A9A Size 24 Padding Add..." at bounding box center [140, 231] width 176 height 137
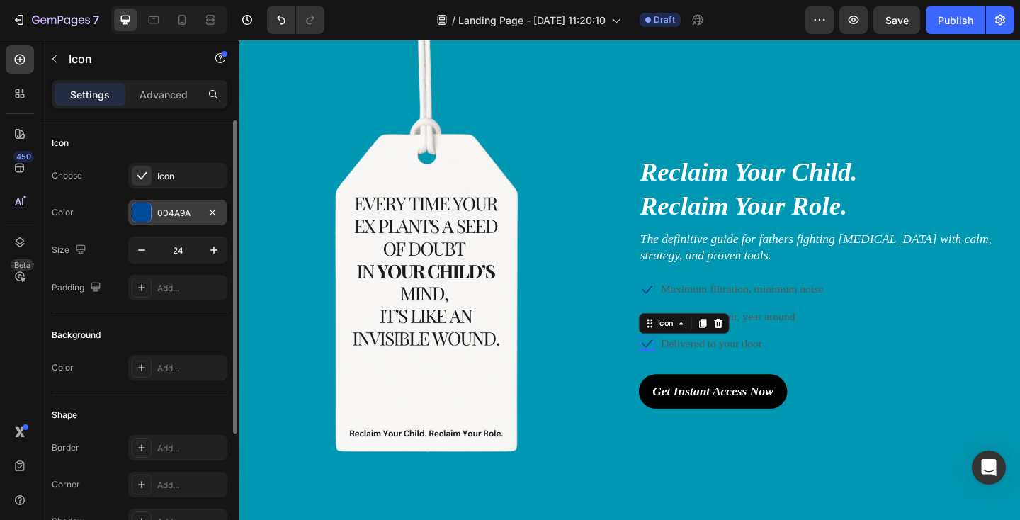
click at [145, 211] on div at bounding box center [141, 212] width 18 height 18
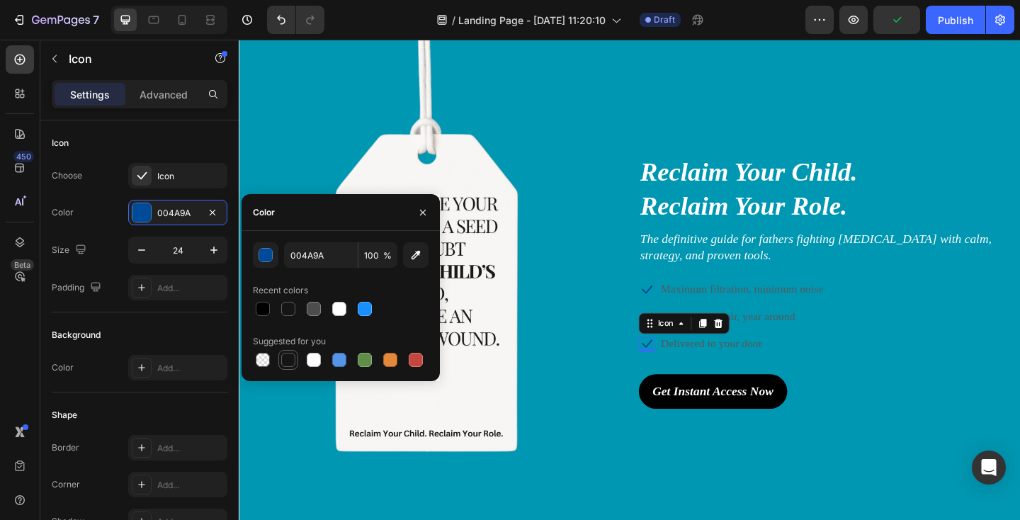
click at [291, 357] on div at bounding box center [288, 360] width 14 height 14
type input "151515"
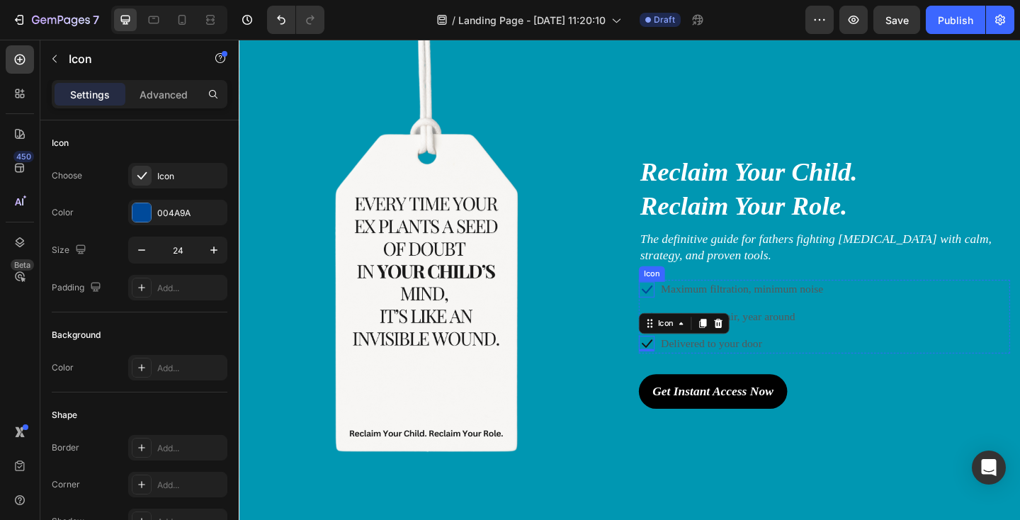
click at [684, 314] on div "Icon" at bounding box center [681, 311] width 17 height 17
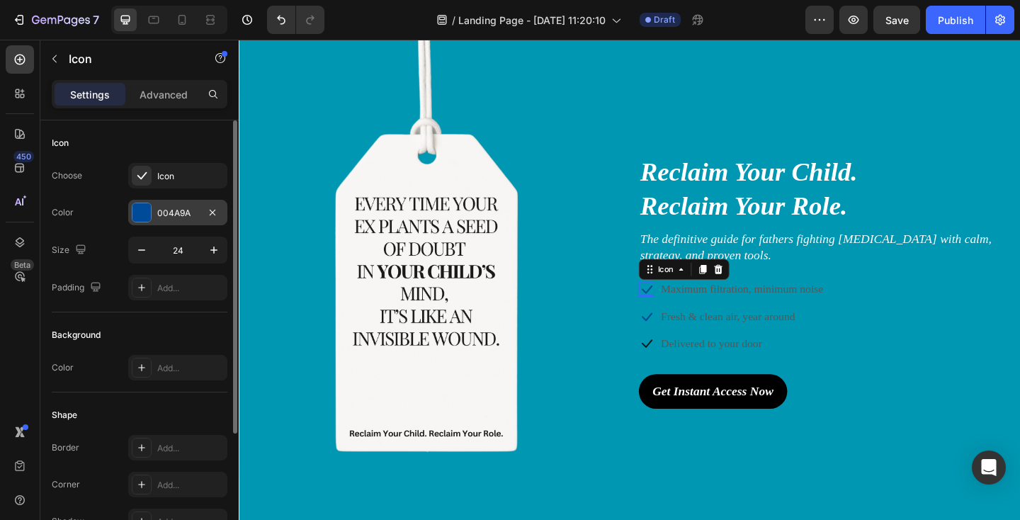
click at [146, 216] on div at bounding box center [141, 212] width 18 height 18
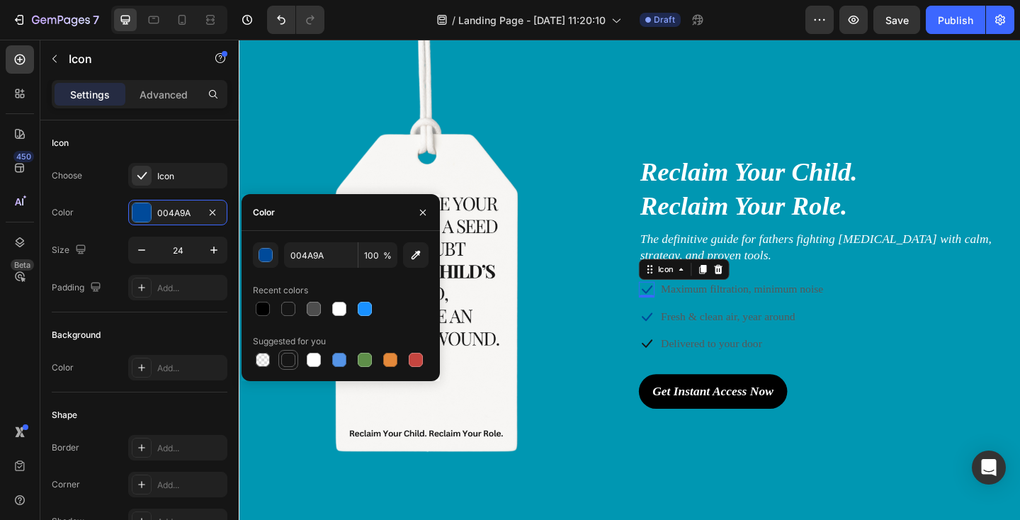
click at [290, 365] on div at bounding box center [288, 360] width 14 height 14
type input "151515"
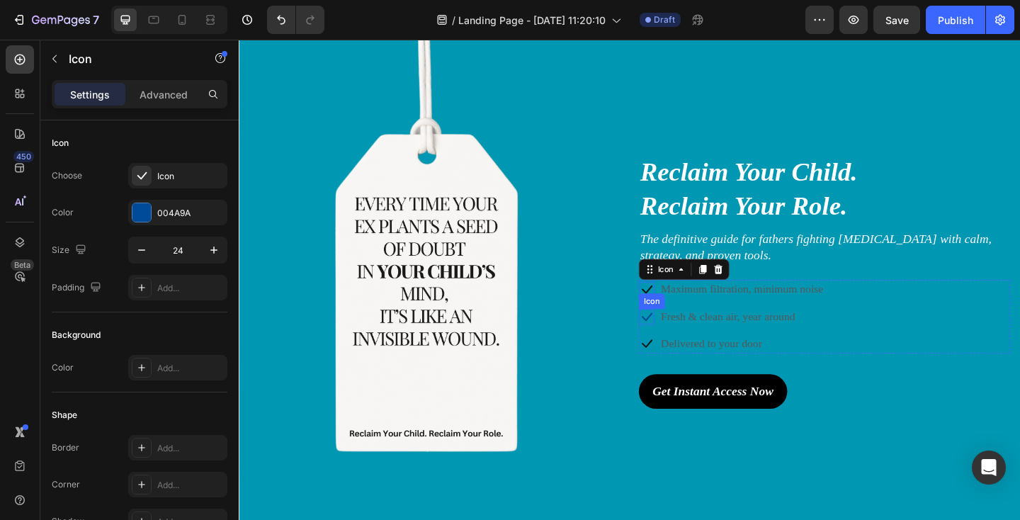
click at [686, 343] on icon at bounding box center [681, 341] width 17 height 17
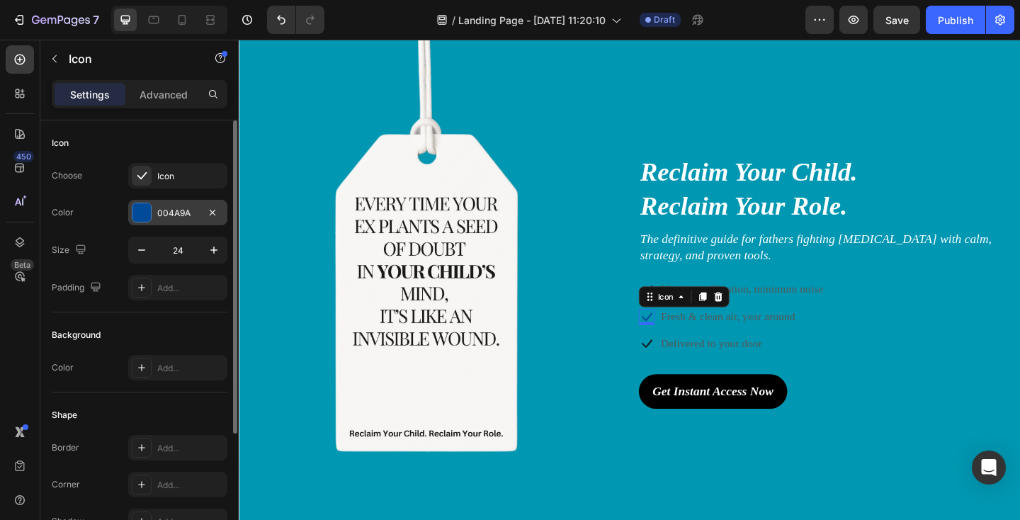
click at [142, 212] on div at bounding box center [141, 212] width 18 height 18
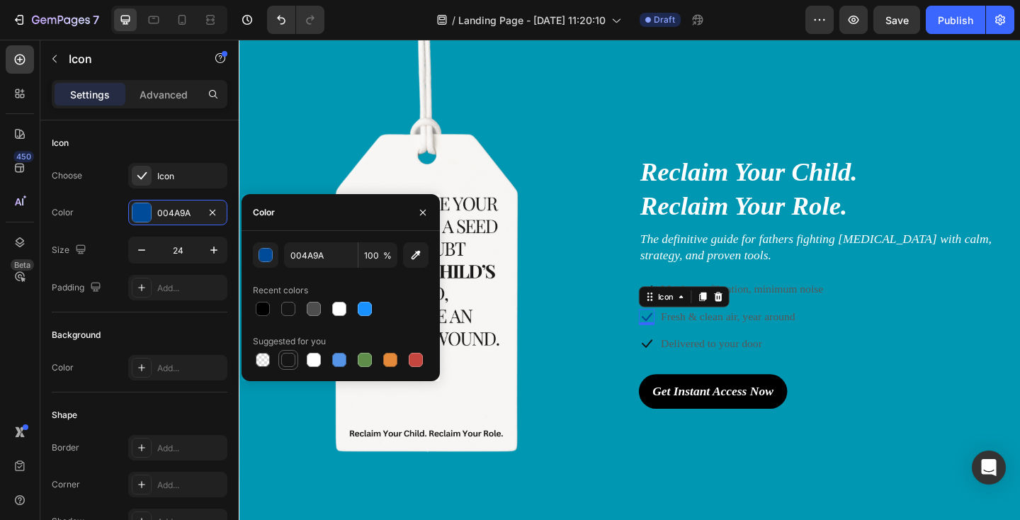
click at [292, 359] on div at bounding box center [288, 360] width 14 height 14
type input "151515"
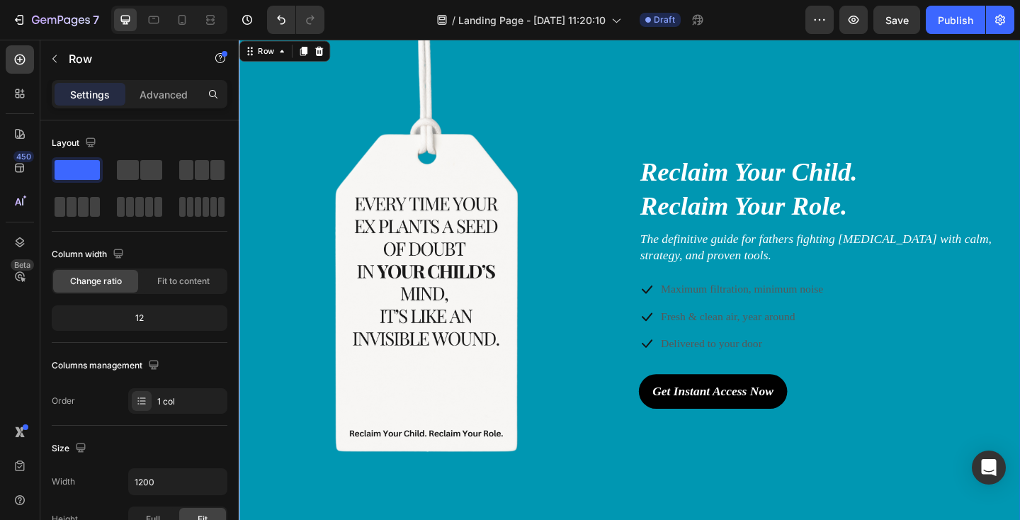
click at [629, 435] on div "Image Reclaim Your Child. Reclaim Your Role. Heading The definitive guide for f…" at bounding box center [664, 302] width 850 height 277
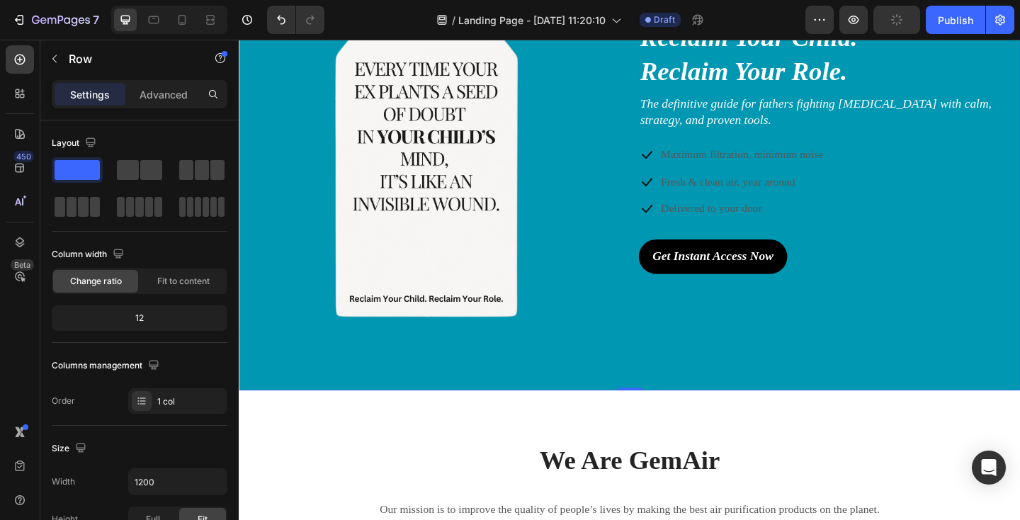
scroll to position [0, 0]
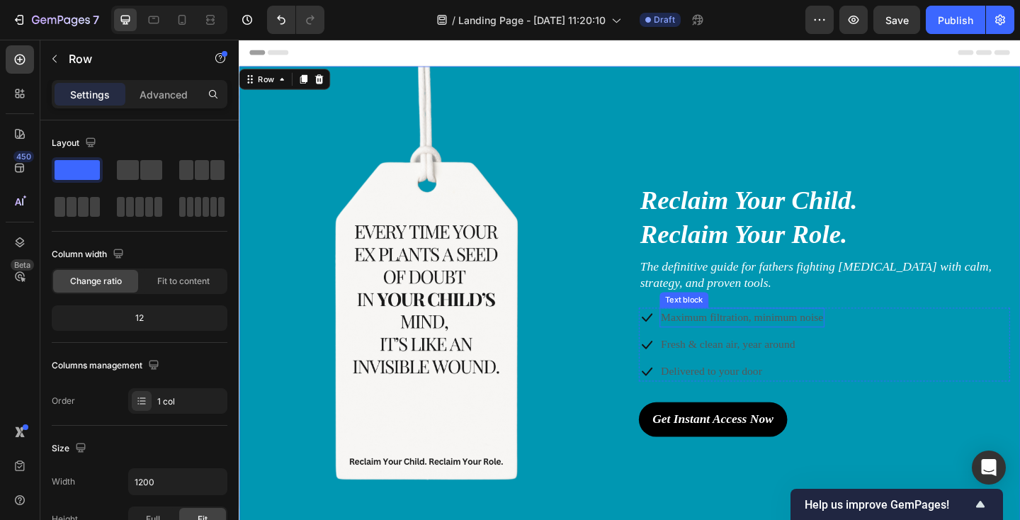
click at [743, 341] on p "Maximum filtration, minimum noise" at bounding box center [785, 342] width 176 height 18
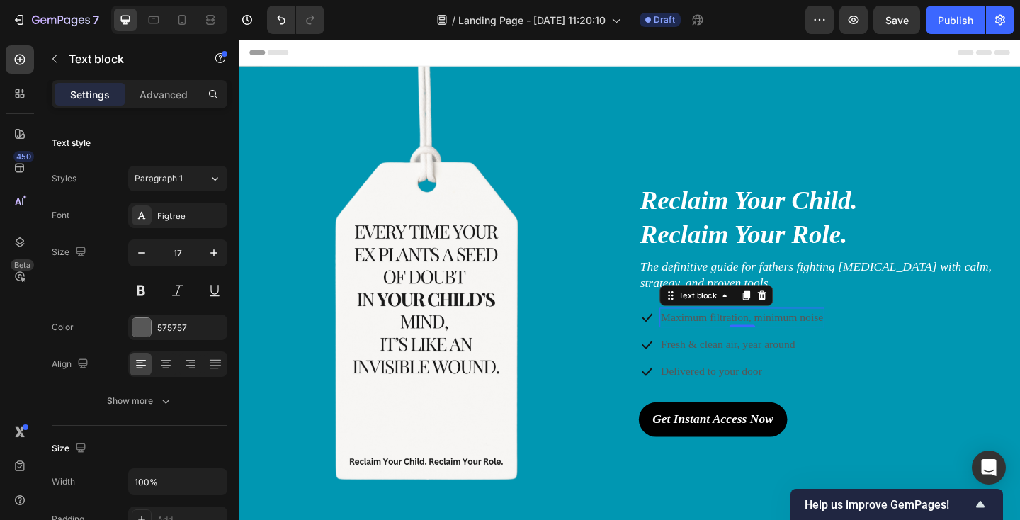
click at [743, 341] on p "Maximum filtration, minimum noise" at bounding box center [785, 342] width 176 height 18
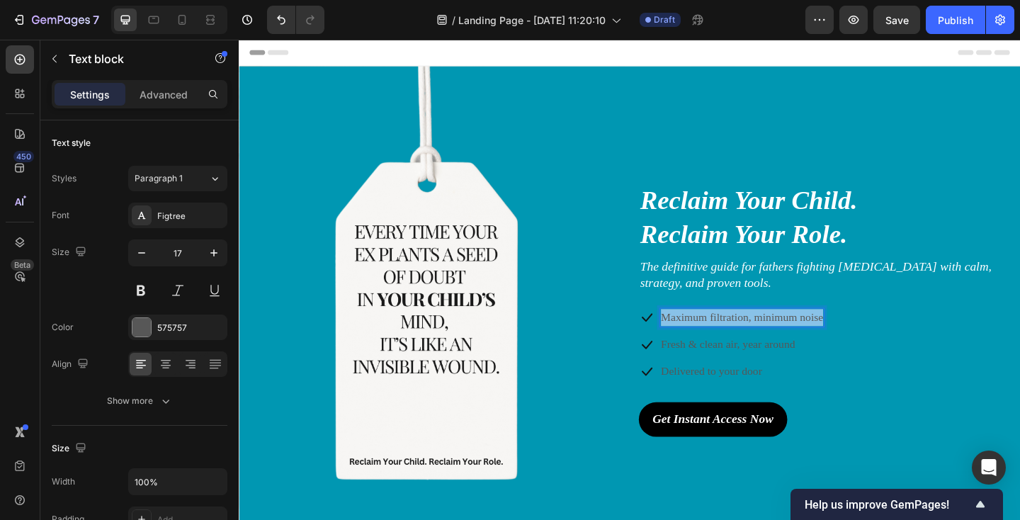
click at [743, 341] on p "Maximum filtration, minimum noise" at bounding box center [785, 342] width 176 height 18
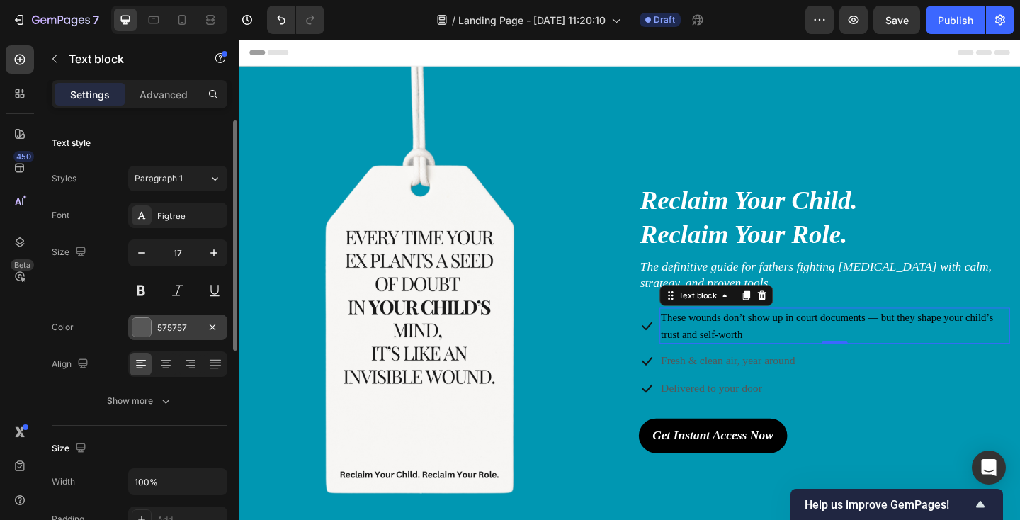
click at [147, 329] on div at bounding box center [141, 327] width 18 height 18
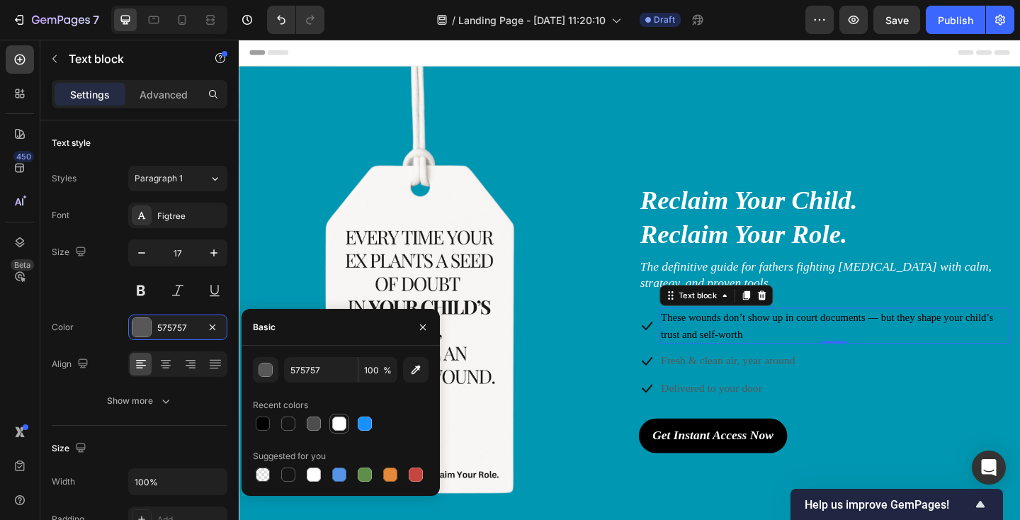
click at [341, 428] on div at bounding box center [339, 423] width 14 height 14
type input "FFFFFF"
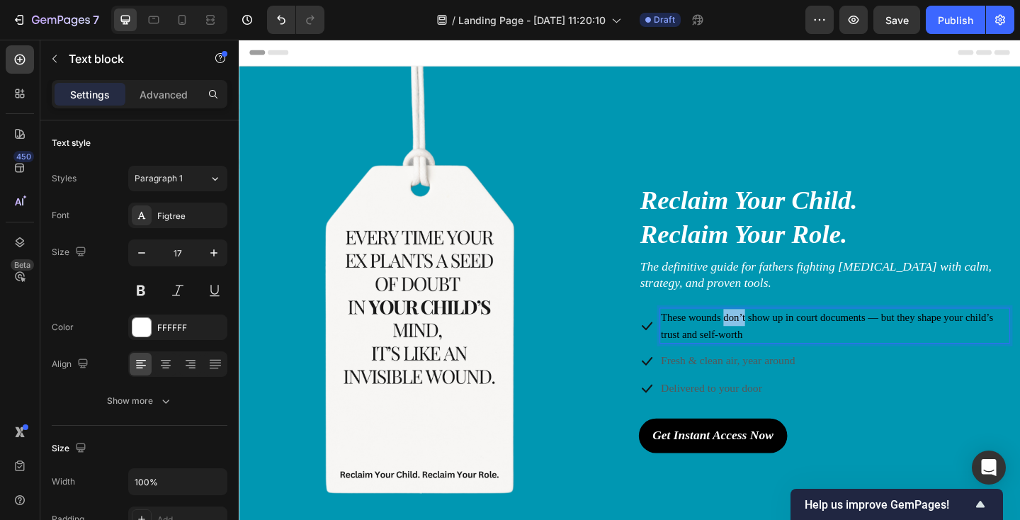
click at [777, 350] on p "These wounds don’t show up in court documents — but they shape your child’s tru…" at bounding box center [886, 351] width 378 height 36
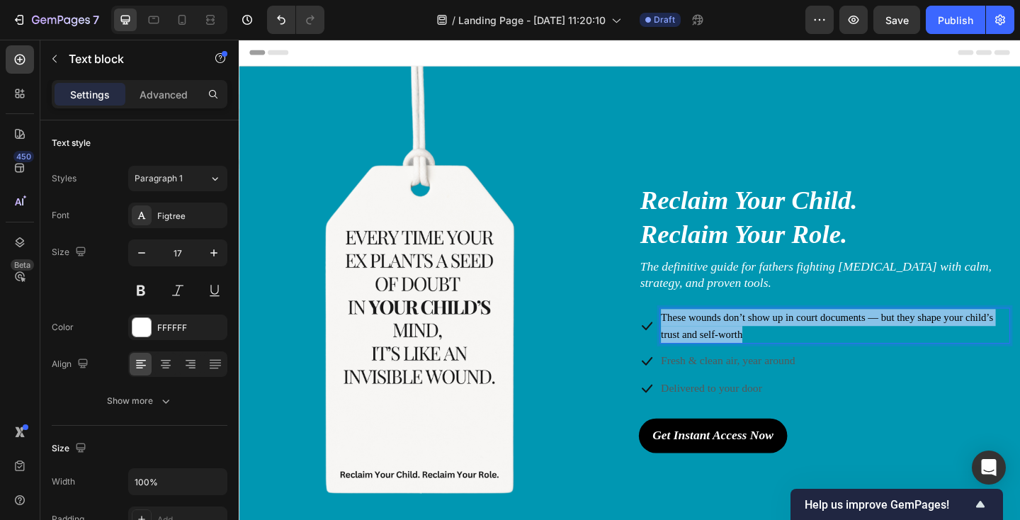
click at [777, 350] on p "These wounds don’t show up in court documents — but they shape your child’s tru…" at bounding box center [886, 351] width 378 height 36
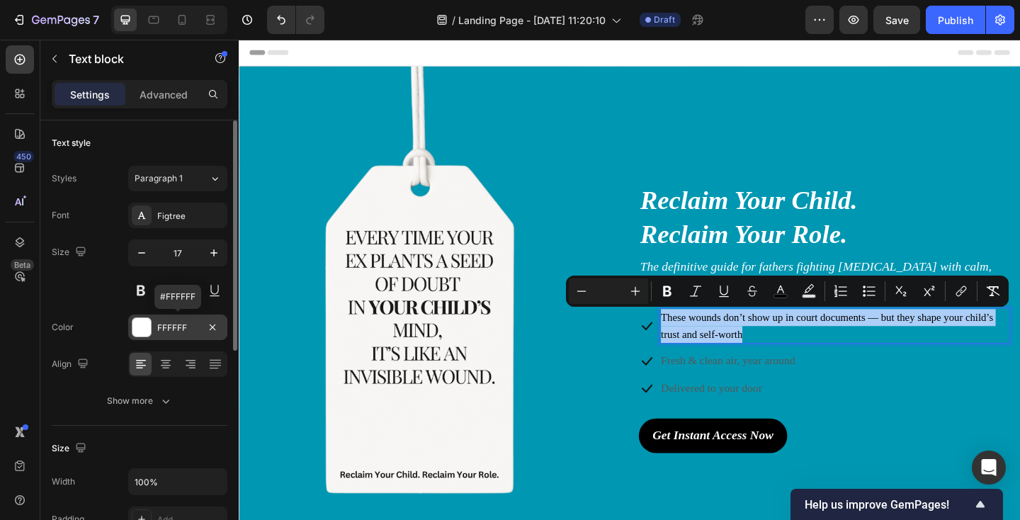
click at [143, 326] on div at bounding box center [141, 327] width 18 height 18
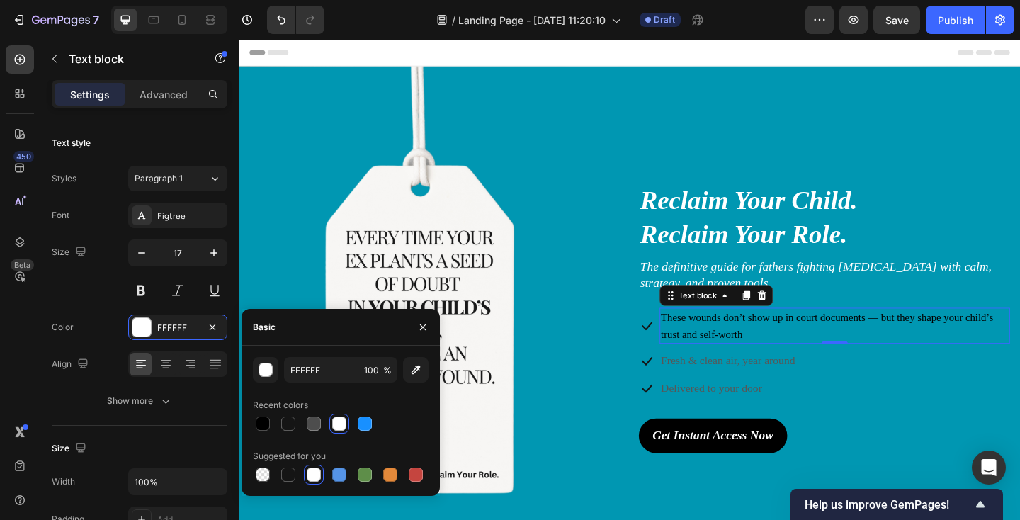
click at [334, 422] on div at bounding box center [339, 423] width 14 height 14
click at [312, 477] on div at bounding box center [314, 474] width 14 height 14
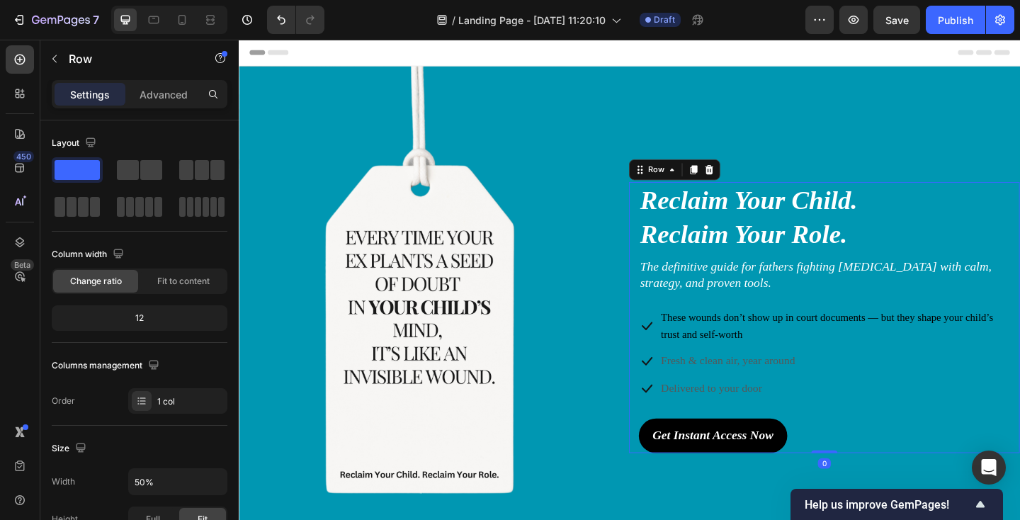
click at [682, 439] on div "Reclaim Your Child. Reclaim Your Role. Heading The definitive guide for fathers…" at bounding box center [875, 342] width 404 height 295
click at [729, 360] on span "These wounds don’t show up in court documents — but they shape your child’s tru…" at bounding box center [877, 351] width 361 height 30
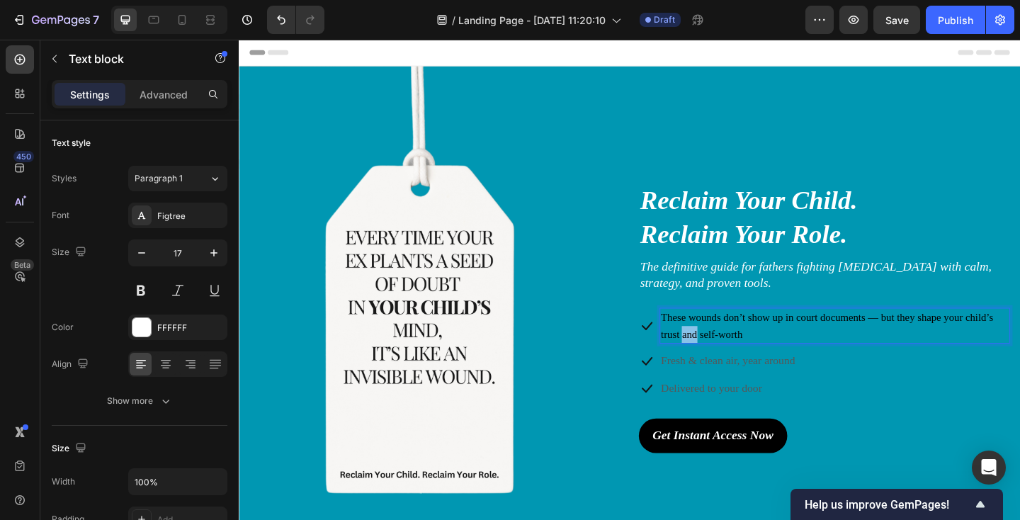
click at [729, 360] on span "These wounds don’t show up in court documents — but they shape your child’s tru…" at bounding box center [877, 351] width 361 height 30
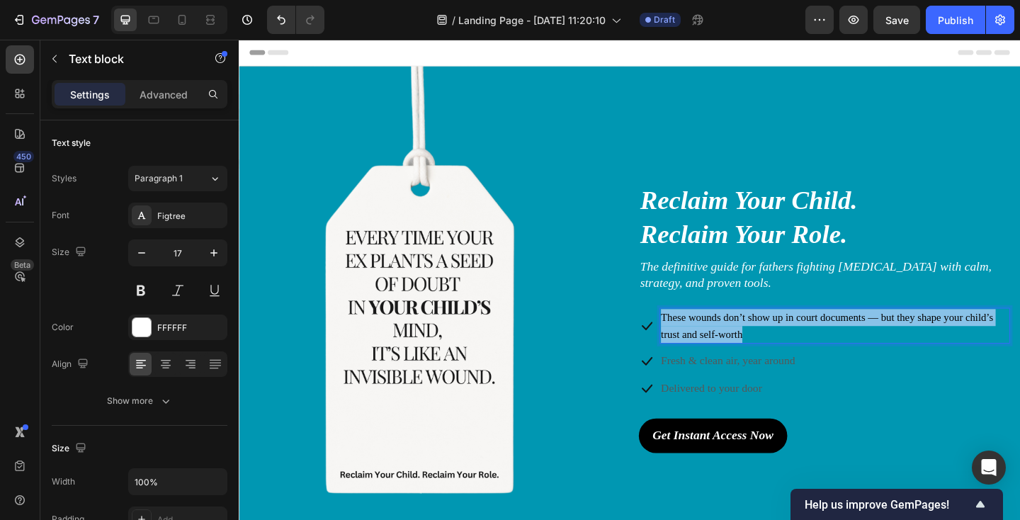
click at [729, 360] on span "These wounds don’t show up in court documents — but they shape your child’s tru…" at bounding box center [877, 351] width 361 height 30
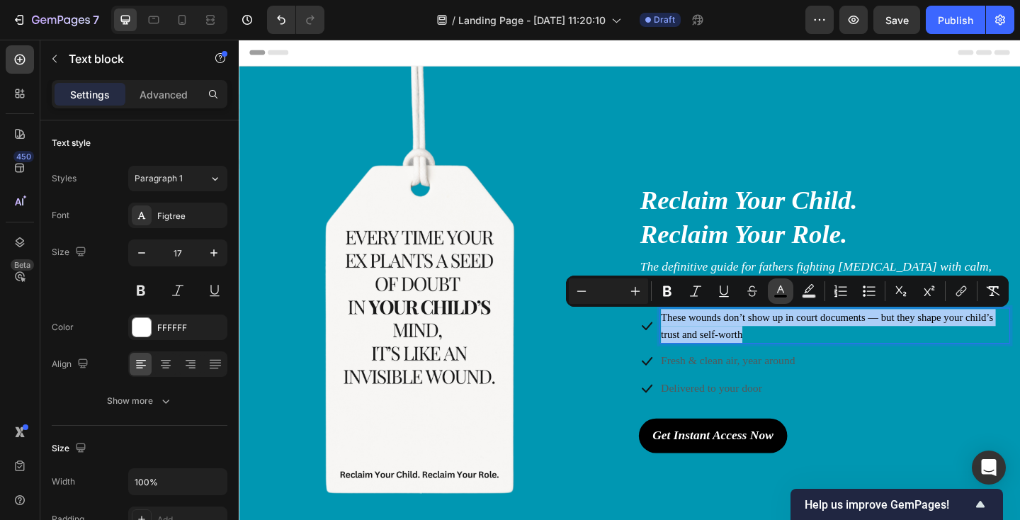
click at [786, 290] on icon "Editor contextual toolbar" at bounding box center [780, 291] width 14 height 14
type input "000000"
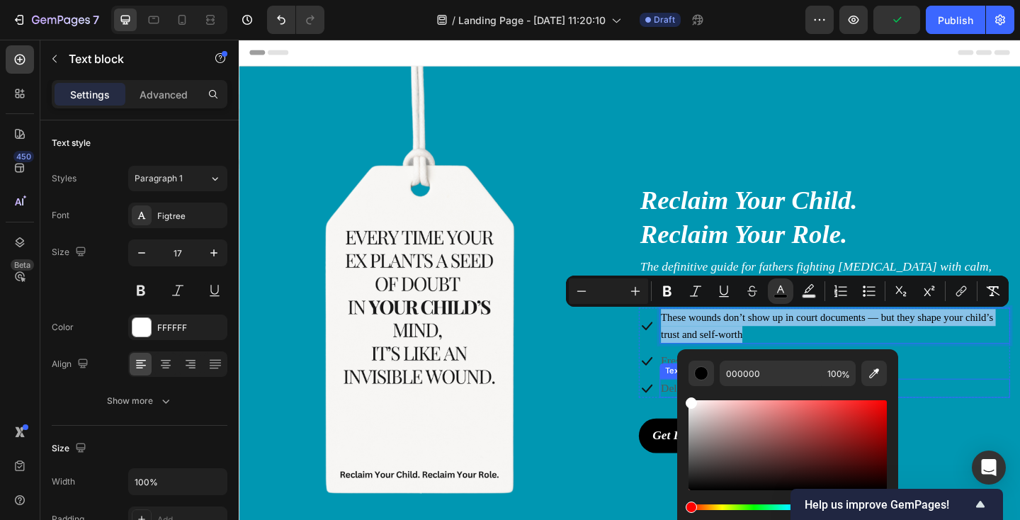
type input "FFFFFF"
drag, startPoint x: 932, startPoint y: 449, endPoint x: 713, endPoint y: 423, distance: 221.0
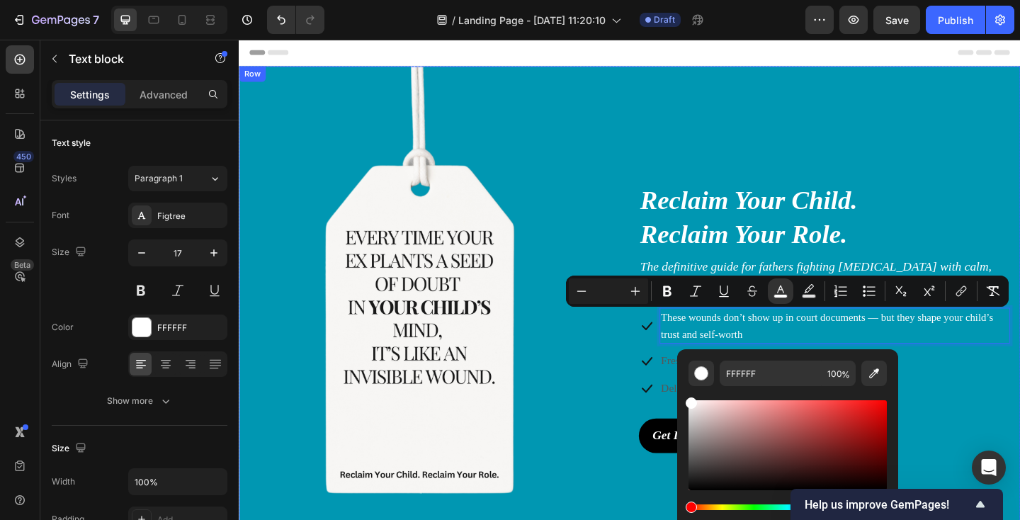
click at [645, 392] on div "Image Reclaim Your Child. Reclaim Your Role. Heading The definitive guide for f…" at bounding box center [664, 342] width 850 height 295
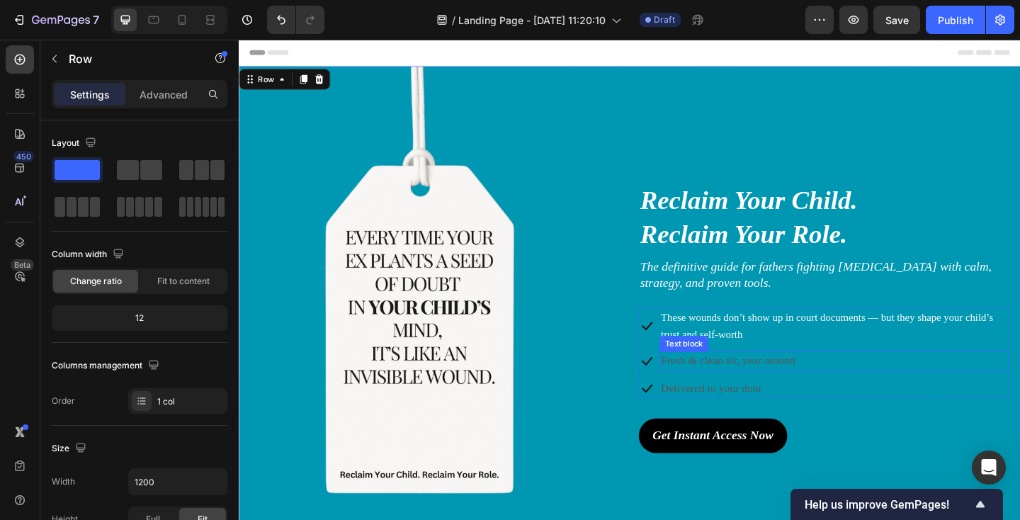
click at [743, 387] on p "Fresh & clean air, year around" at bounding box center [886, 389] width 378 height 18
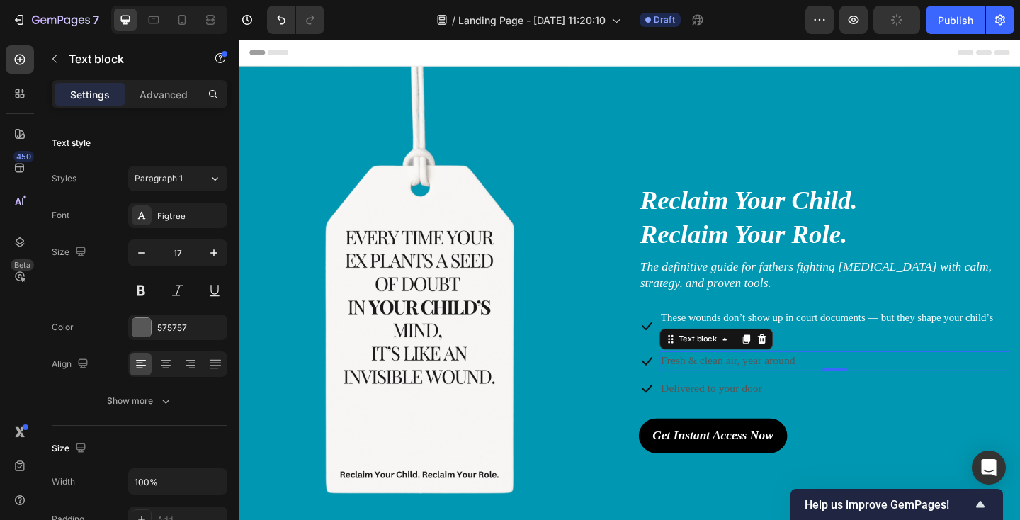
click at [801, 396] on p "Fresh & clean air, year around" at bounding box center [886, 389] width 378 height 18
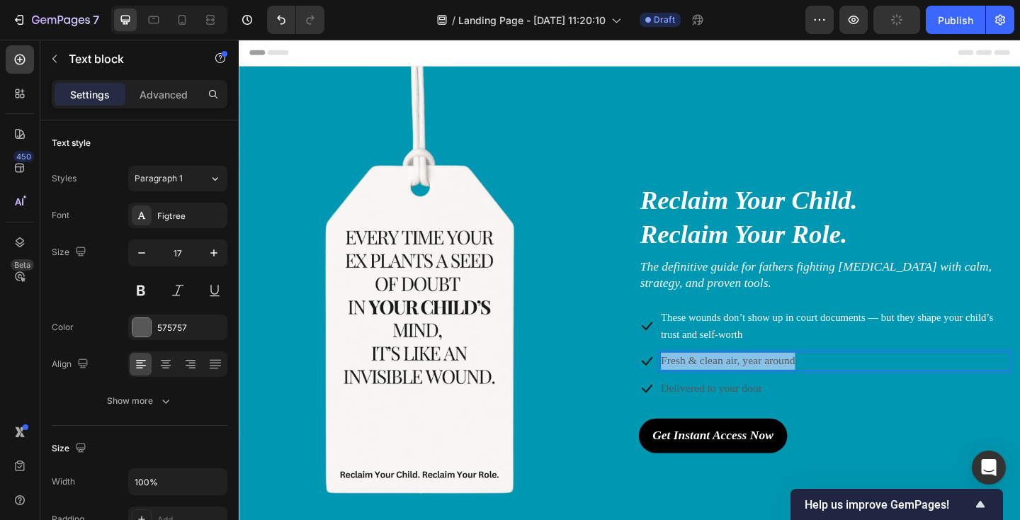
click at [801, 396] on p "Fresh & clean air, year around" at bounding box center [886, 389] width 378 height 18
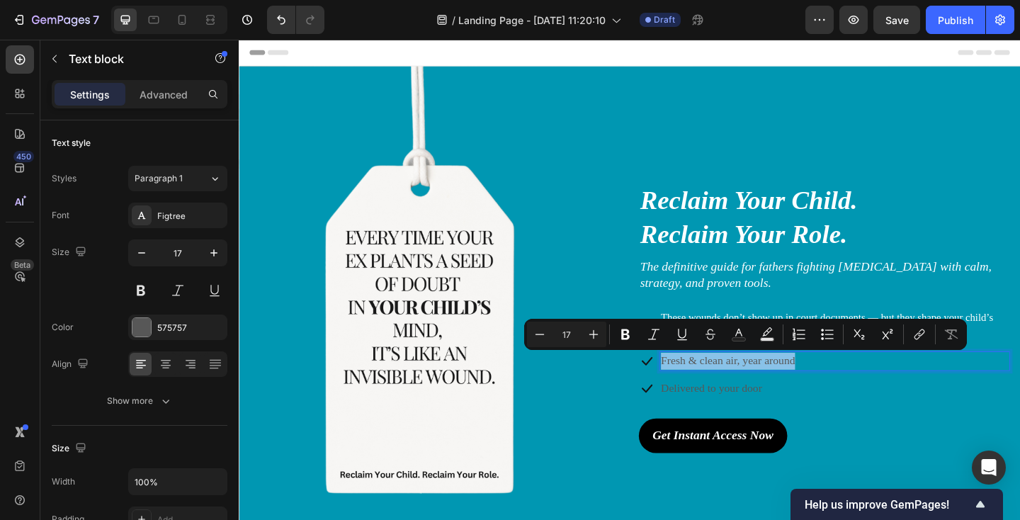
click at [848, 387] on p "Fresh & clean air, year around" at bounding box center [886, 389] width 378 height 18
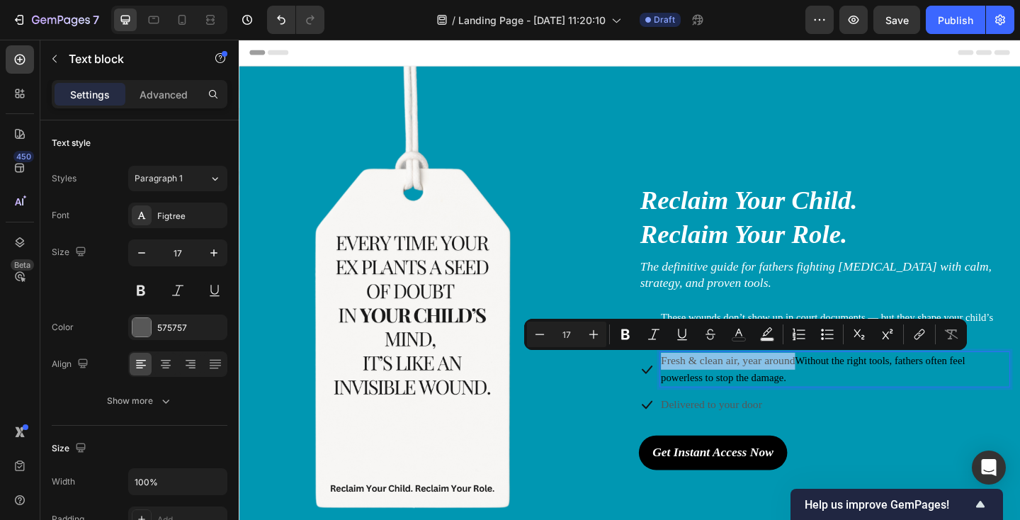
drag, startPoint x: 844, startPoint y: 392, endPoint x: 697, endPoint y: 389, distance: 146.6
click at [697, 389] on p "Fresh & clean air, year around Without the right tools, fathers often feel powe…" at bounding box center [886, 398] width 378 height 36
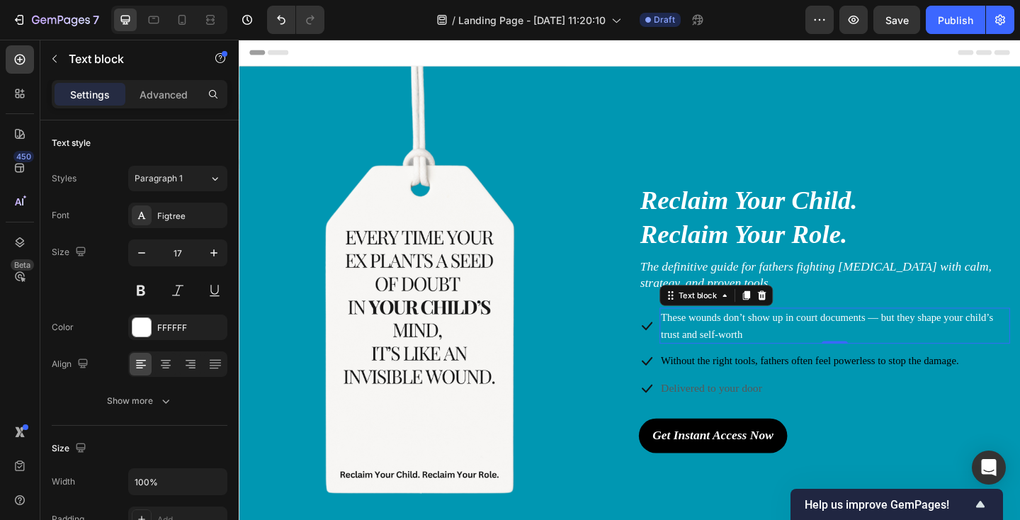
click at [721, 346] on span "These wounds don’t show up in court documents — but they shape your child’s tru…" at bounding box center [877, 351] width 361 height 30
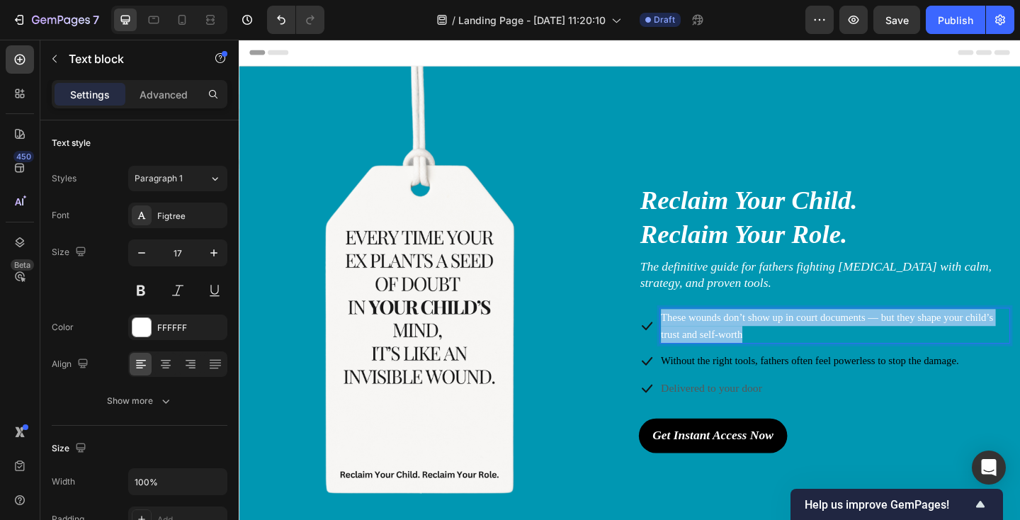
click at [721, 346] on span "These wounds don’t show up in court documents — but they shape your child’s tru…" at bounding box center [877, 351] width 361 height 30
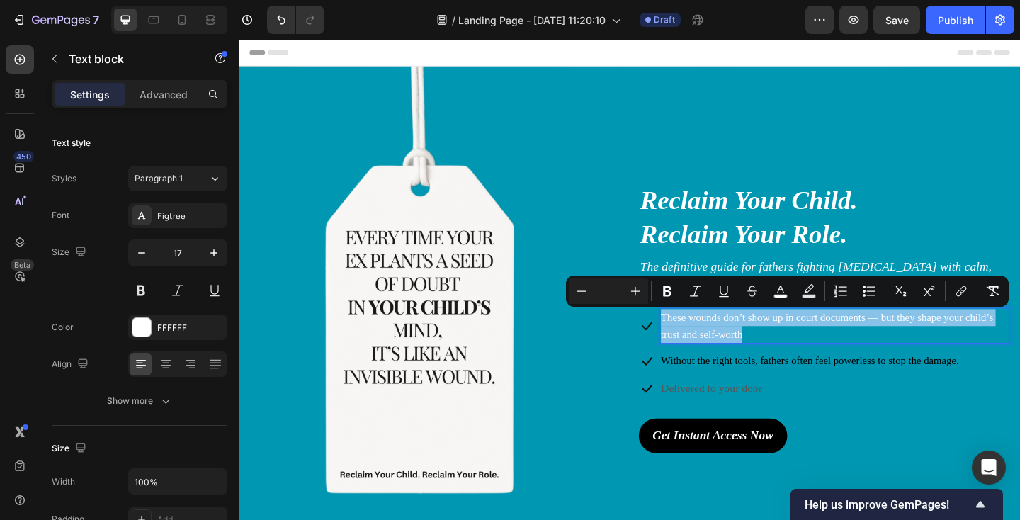
click at [719, 343] on span "These wounds don’t show up in court documents — but they shape your child’s tru…" at bounding box center [877, 351] width 361 height 30
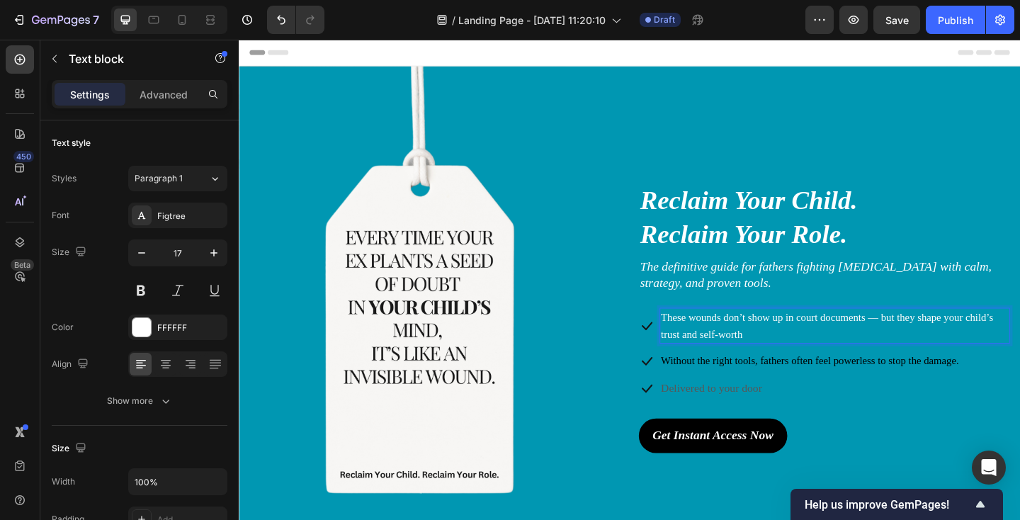
click at [719, 343] on span "These wounds don’t show up in court documents — but they shape your child’s tru…" at bounding box center [877, 351] width 361 height 30
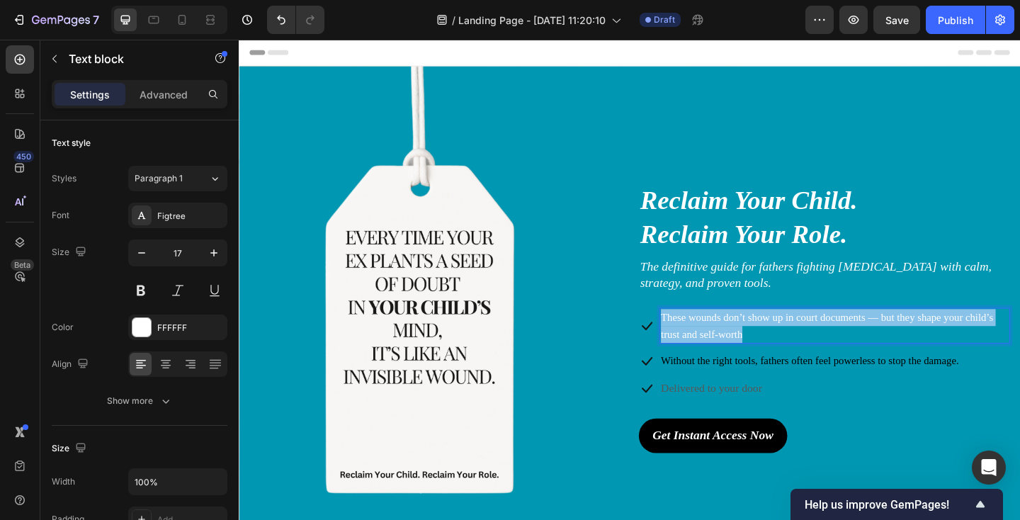
click at [719, 343] on span "These wounds don’t show up in court documents — but they shape your child’s tru…" at bounding box center [877, 351] width 361 height 30
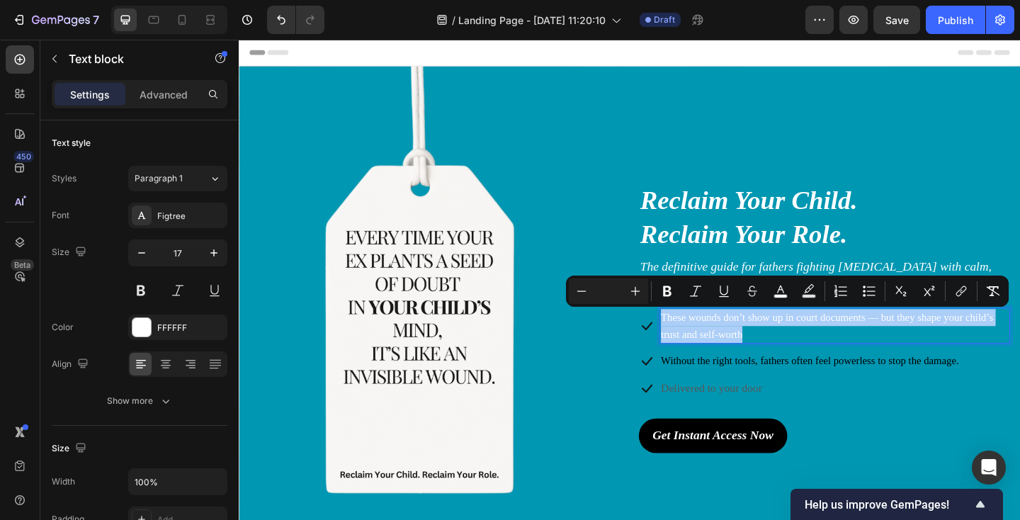
click at [610, 290] on input "Editor contextual toolbar" at bounding box center [608, 291] width 28 height 17
type input "17"
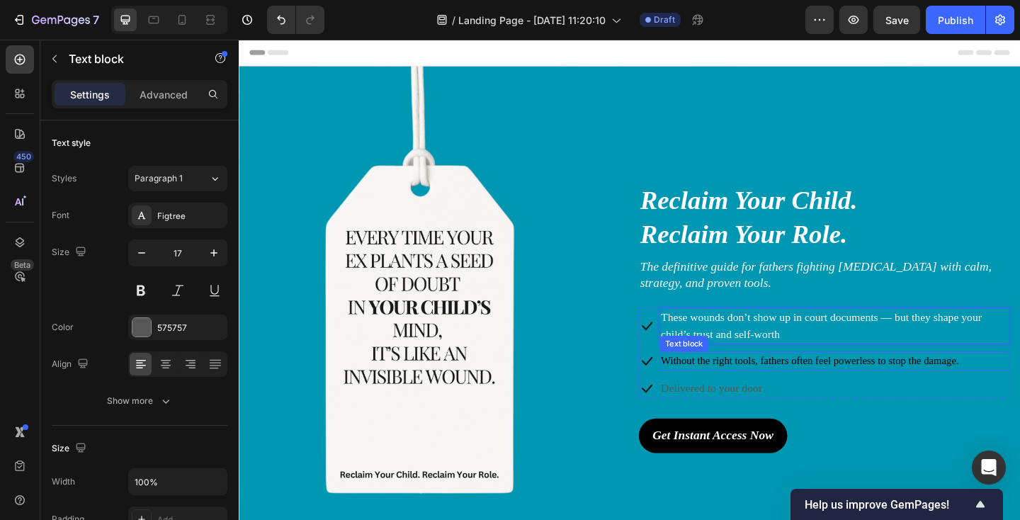
click at [729, 391] on span "Without the right tools, fathers often feel powerless to stop the damage." at bounding box center [859, 389] width 324 height 12
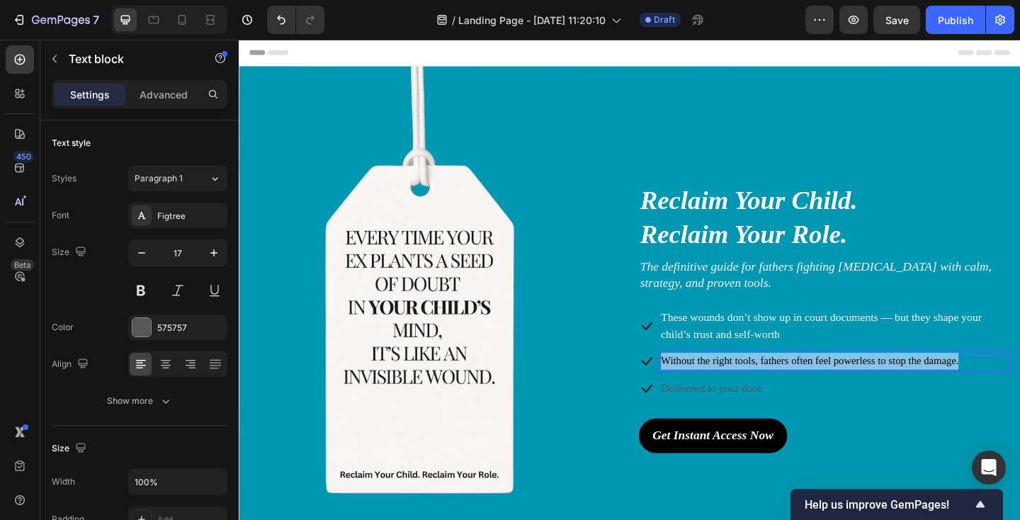
click at [729, 391] on span "Without the right tools, fathers often feel powerless to stop the damage." at bounding box center [859, 389] width 324 height 12
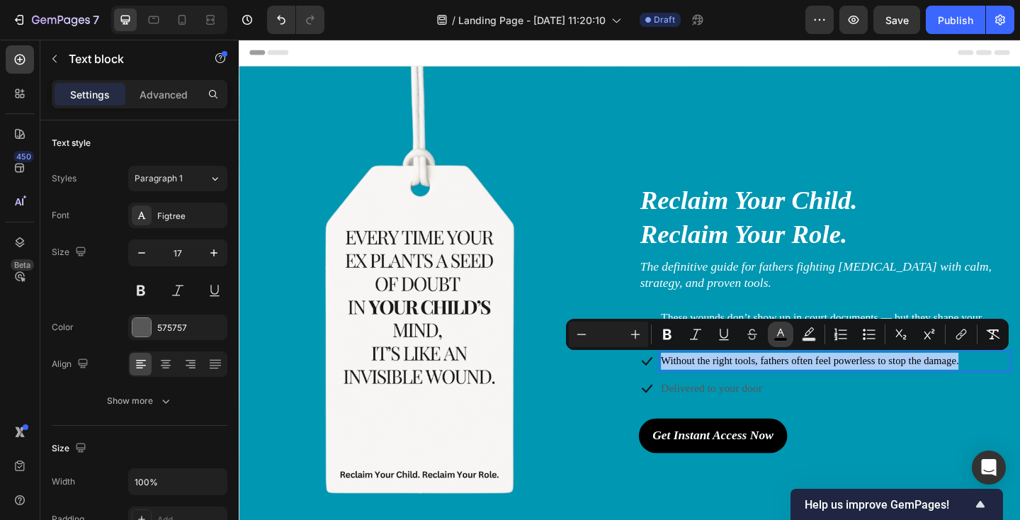
click at [775, 343] on button "color" at bounding box center [780, 333] width 25 height 25
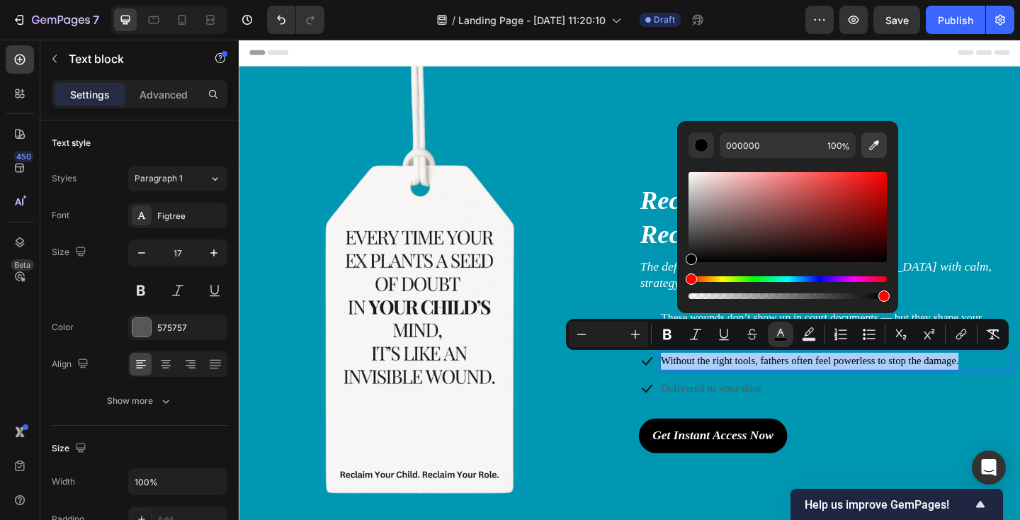
click at [869, 146] on icon "Editor contextual toolbar" at bounding box center [874, 145] width 14 height 14
type input "F7F5F4"
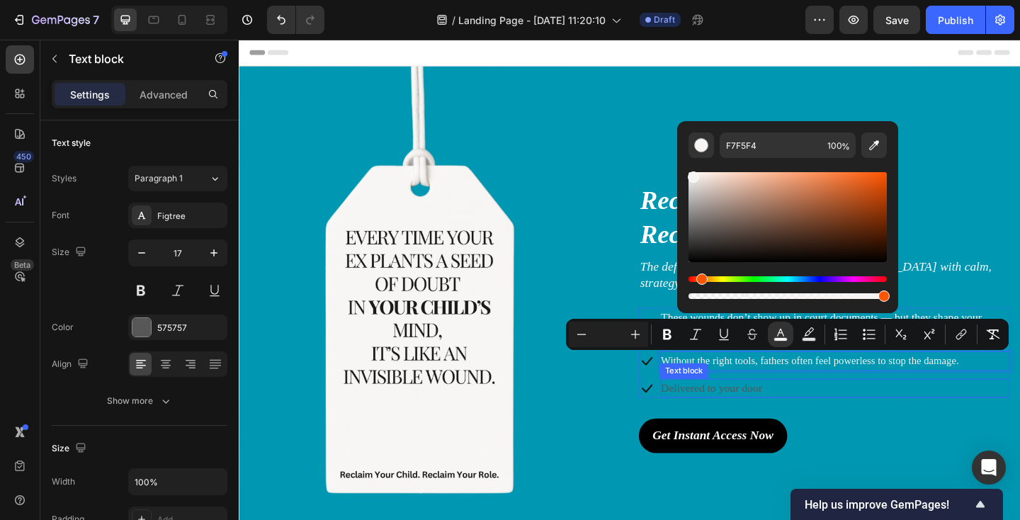
click at [712, 417] on p "Delivered to your door" at bounding box center [886, 419] width 378 height 18
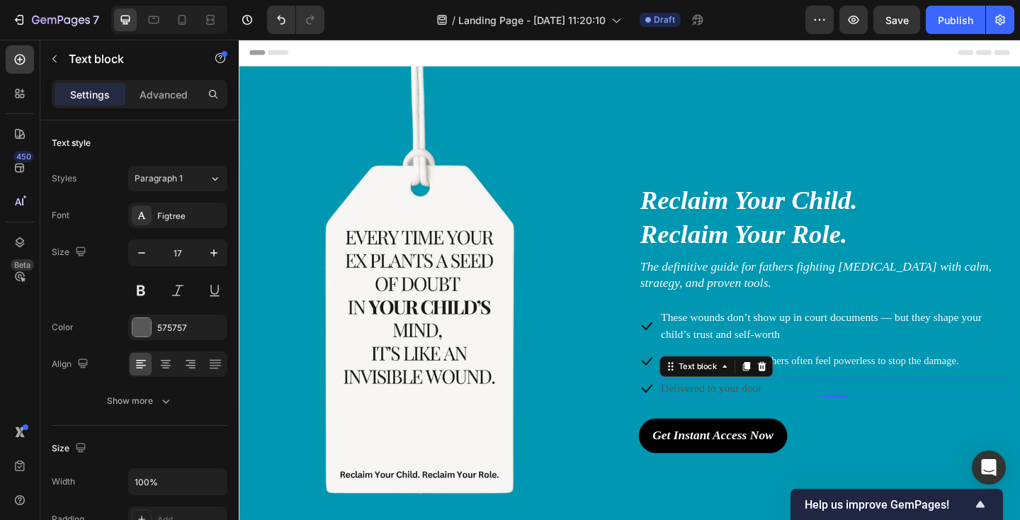
click at [712, 417] on p "Delivered to your door" at bounding box center [886, 419] width 378 height 18
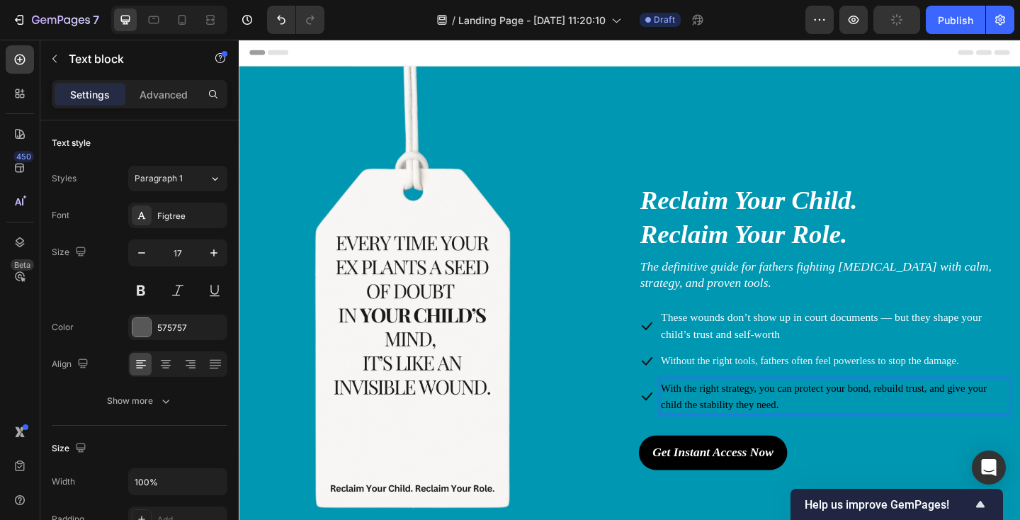
click at [811, 428] on p "With the right strategy, you can protect your bond, rebuild trust, and give you…" at bounding box center [886, 428] width 378 height 36
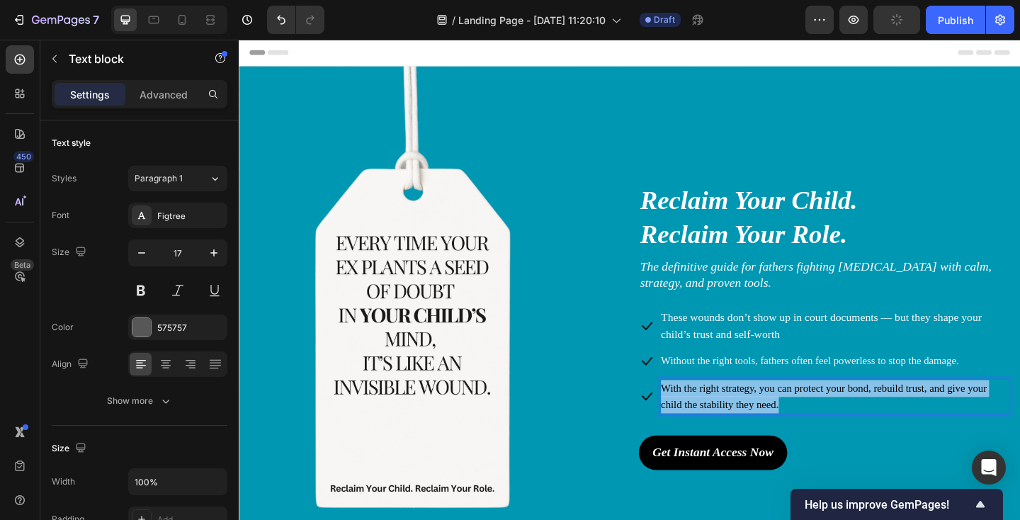
click at [811, 428] on p "With the right strategy, you can protect your bond, rebuild trust, and give you…" at bounding box center [886, 428] width 378 height 36
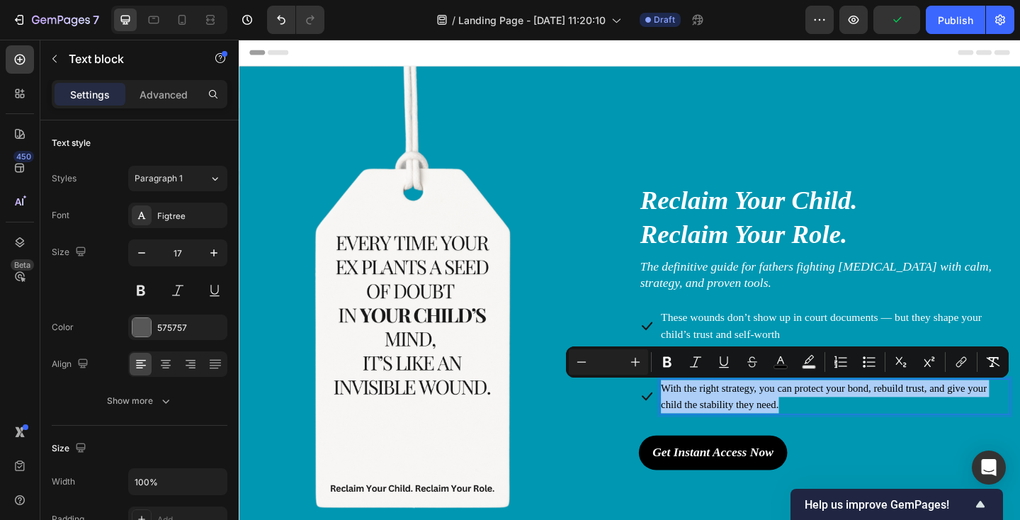
click at [594, 367] on input "Editor contextual toolbar" at bounding box center [608, 361] width 28 height 17
type input "17"
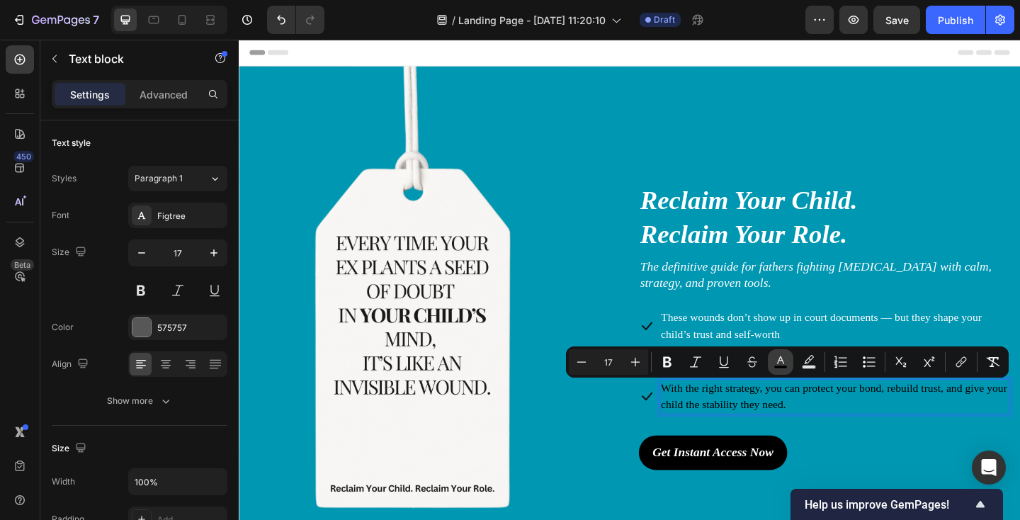
click at [774, 363] on icon "Editor contextual toolbar" at bounding box center [780, 362] width 14 height 14
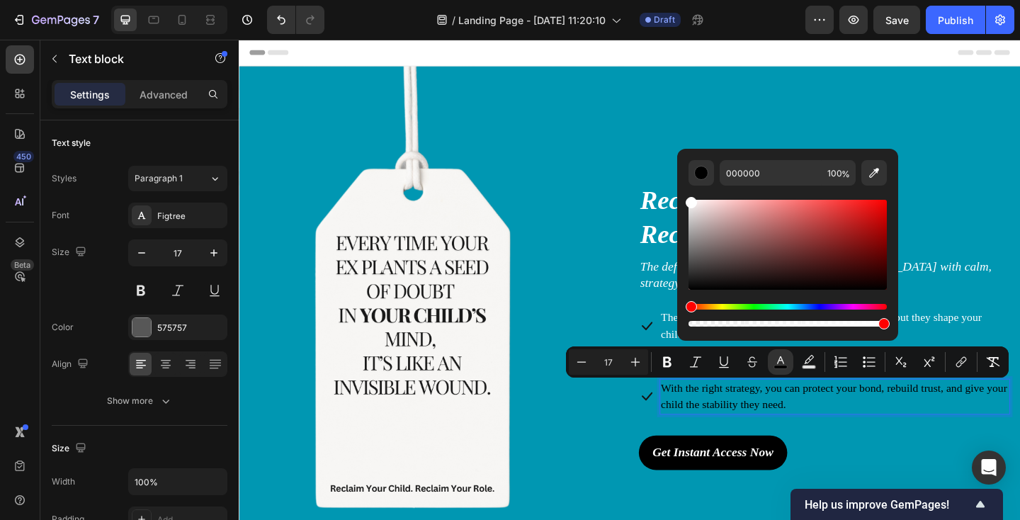
drag, startPoint x: 694, startPoint y: 208, endPoint x: 685, endPoint y: 189, distance: 21.2
click at [685, 189] on div "000000 100 %" at bounding box center [787, 239] width 221 height 181
type input "FFFFFF"
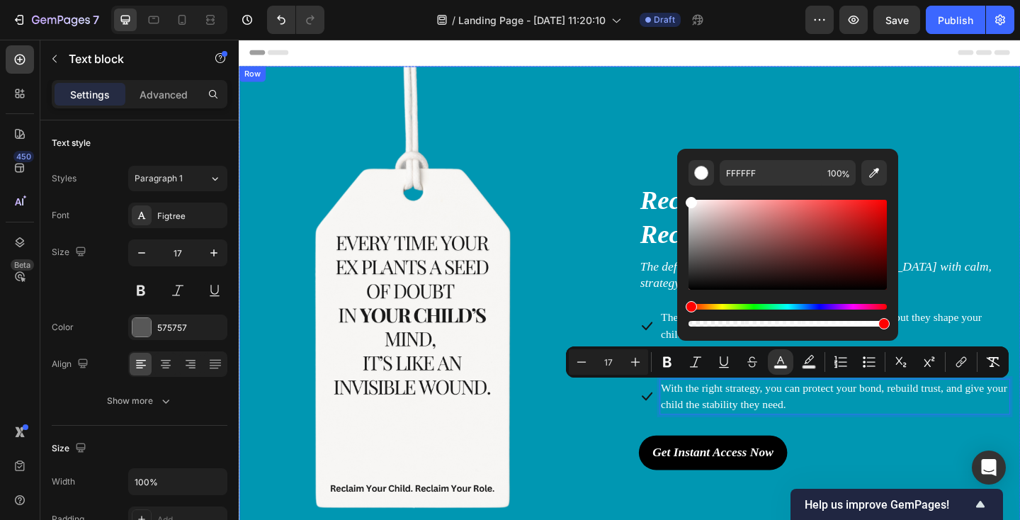
click at [626, 250] on div "Image Reclaim Your Child. Reclaim Your Role. Heading The definitive guide for f…" at bounding box center [664, 351] width 850 height 313
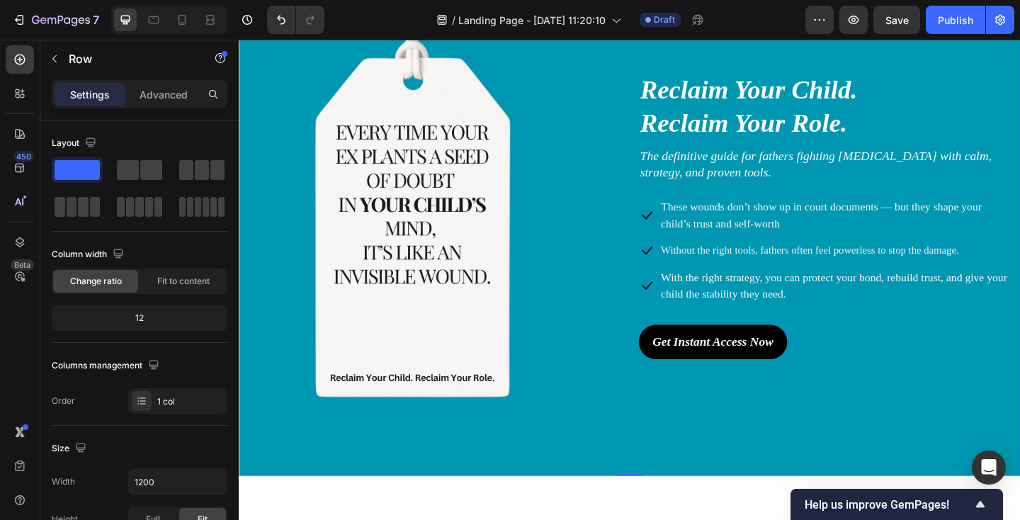
scroll to position [123, 0]
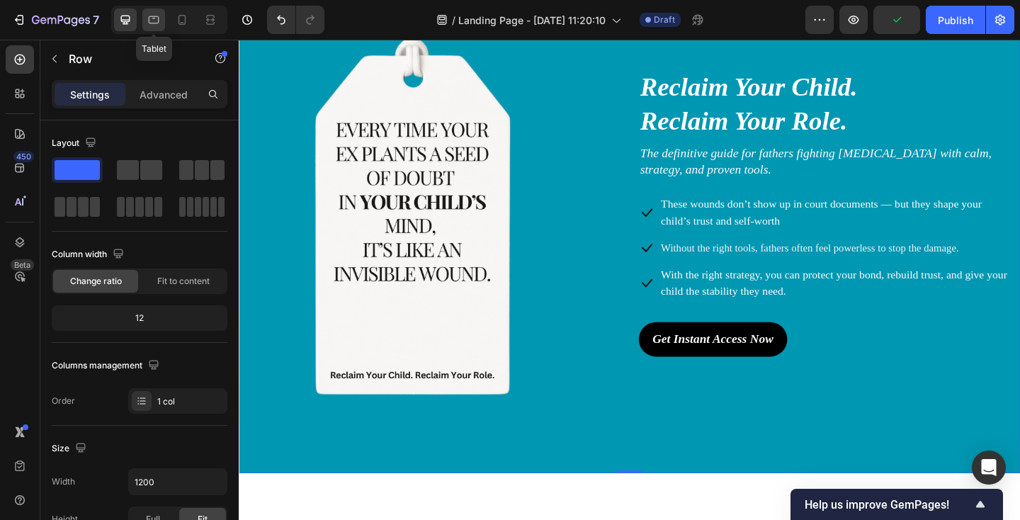
click at [148, 22] on icon at bounding box center [154, 20] width 14 height 14
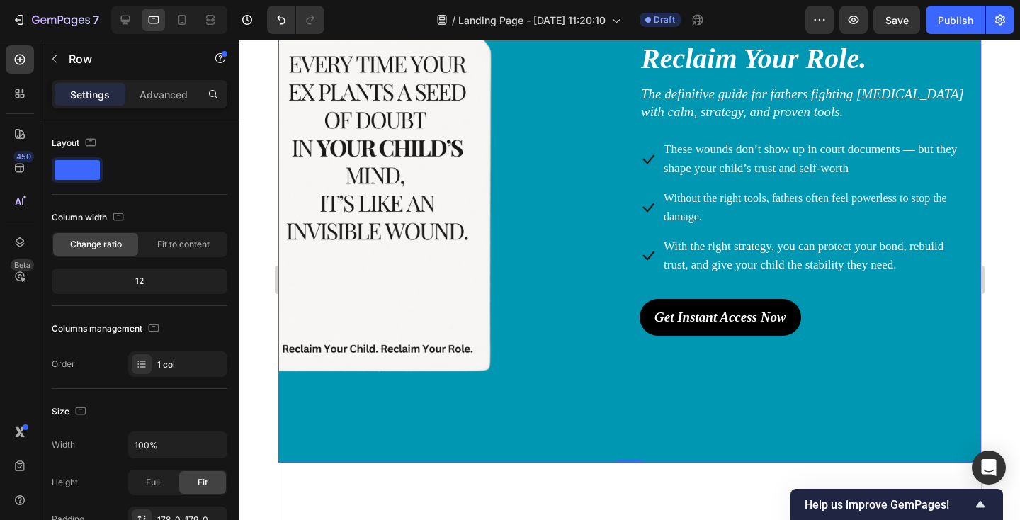
scroll to position [208, 0]
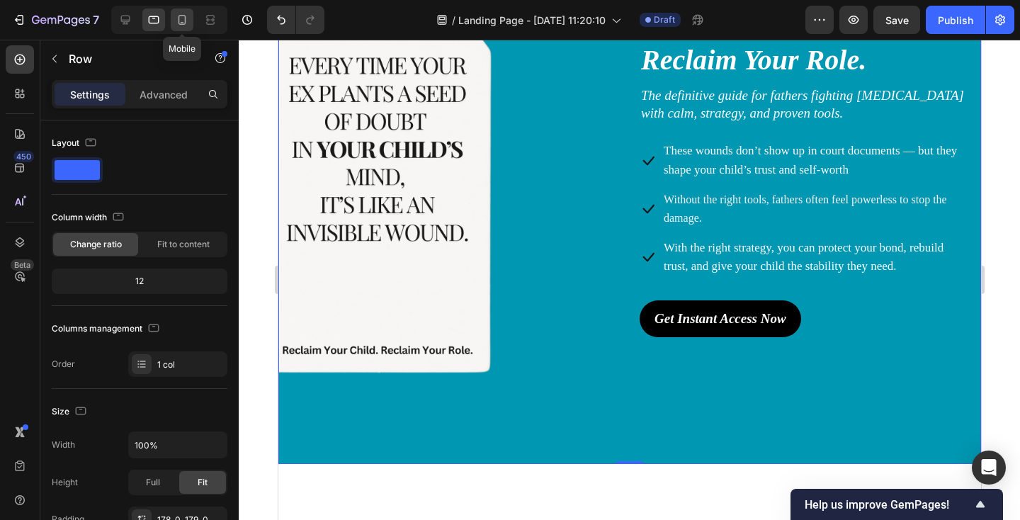
click at [181, 18] on icon at bounding box center [182, 20] width 14 height 14
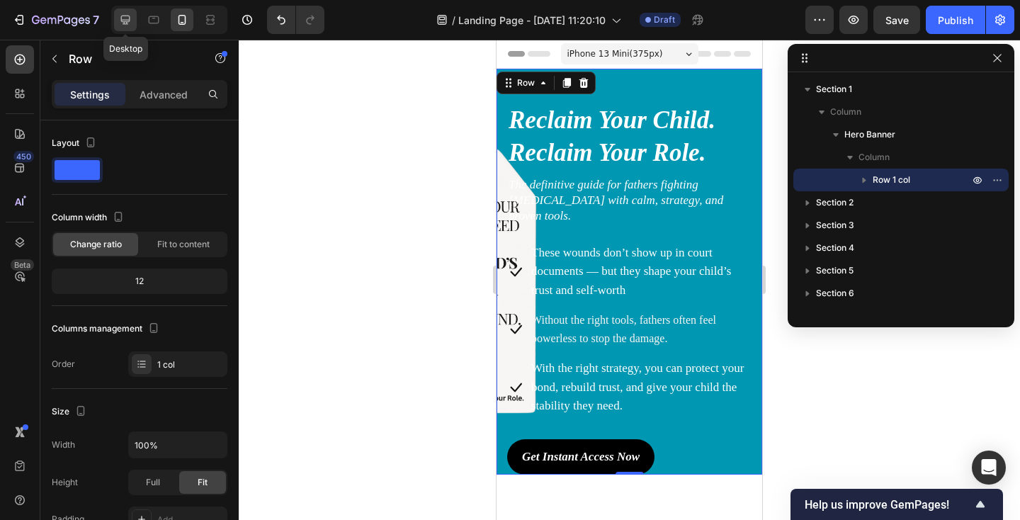
click at [127, 13] on icon at bounding box center [125, 20] width 14 height 14
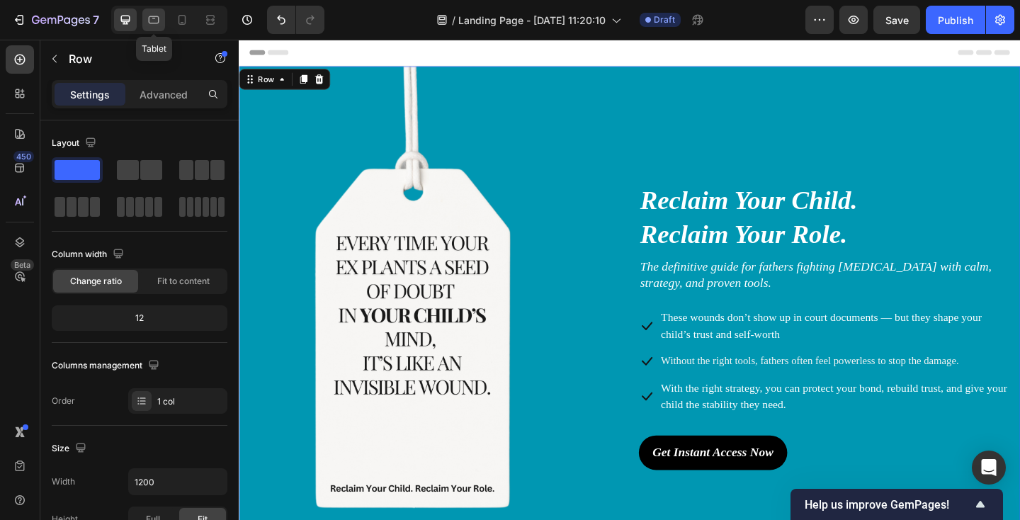
click at [150, 24] on icon at bounding box center [154, 20] width 14 height 14
type input "100%"
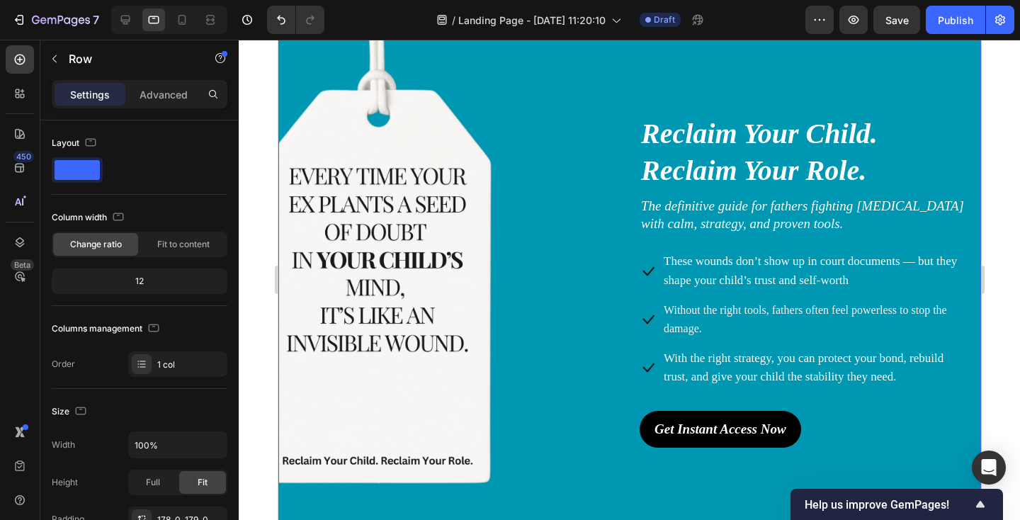
scroll to position [83, 0]
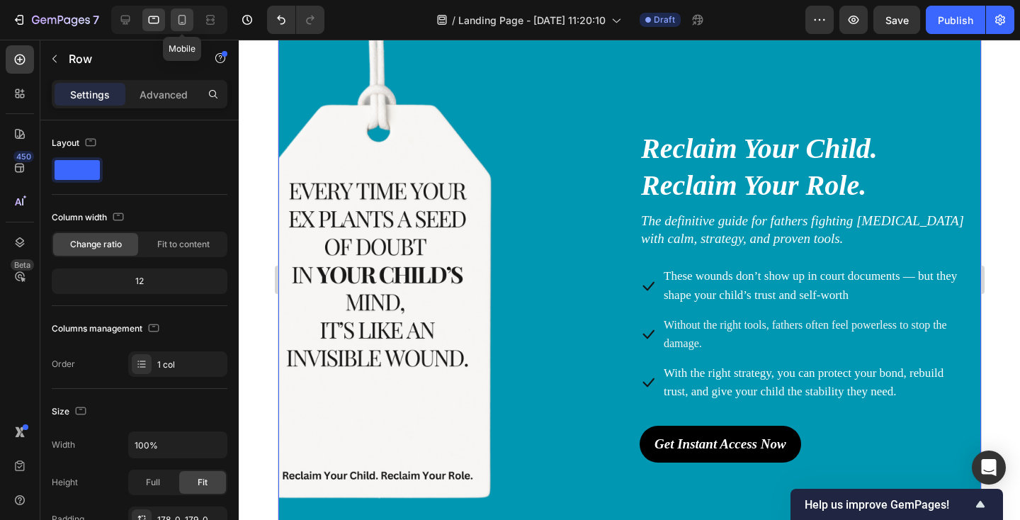
click at [188, 19] on icon at bounding box center [182, 20] width 14 height 14
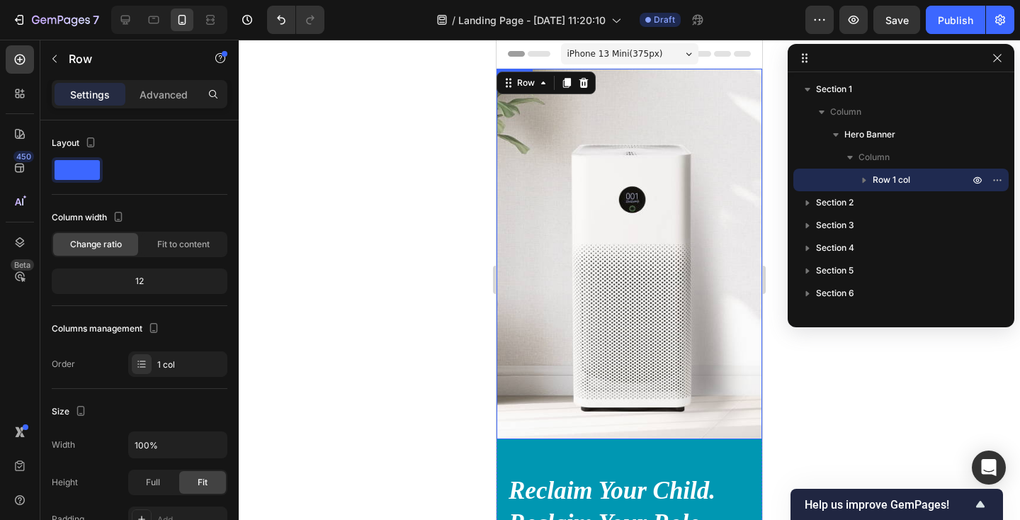
click at [649, 307] on img at bounding box center [629, 254] width 266 height 370
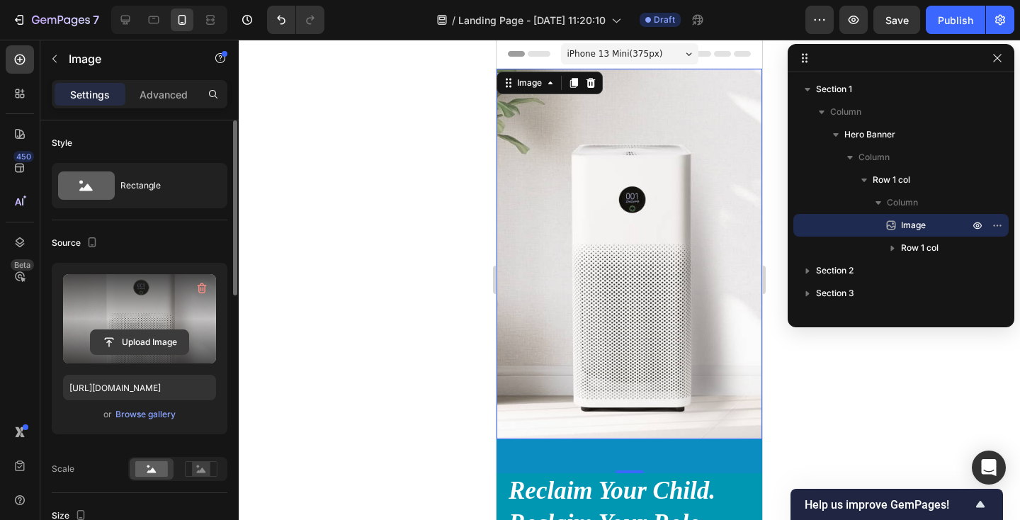
click at [166, 341] on input "file" at bounding box center [140, 342] width 98 height 24
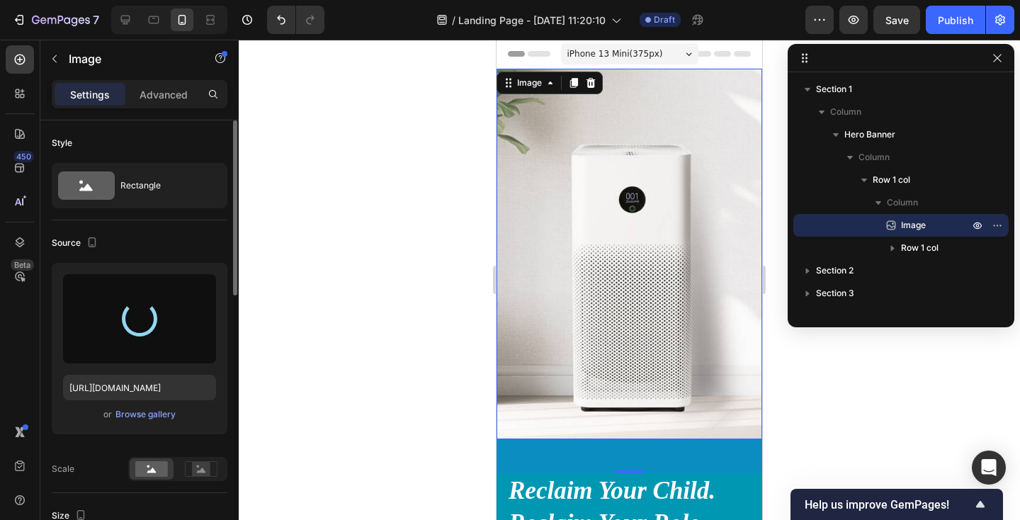
type input "https://cdn.shopify.com/s/files/1/0942/9673/6074/files/gempages_577624198311052…"
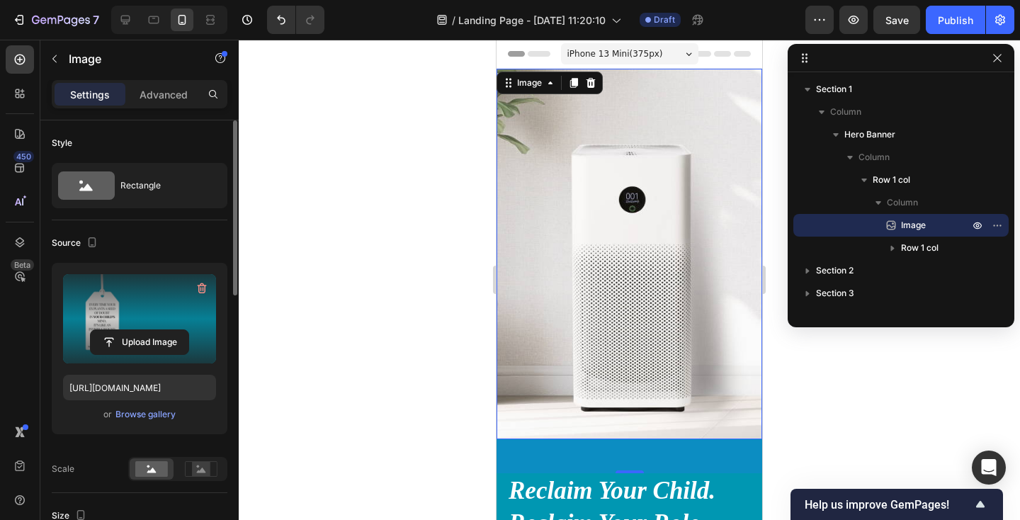
click at [569, 175] on img at bounding box center [629, 143] width 266 height 149
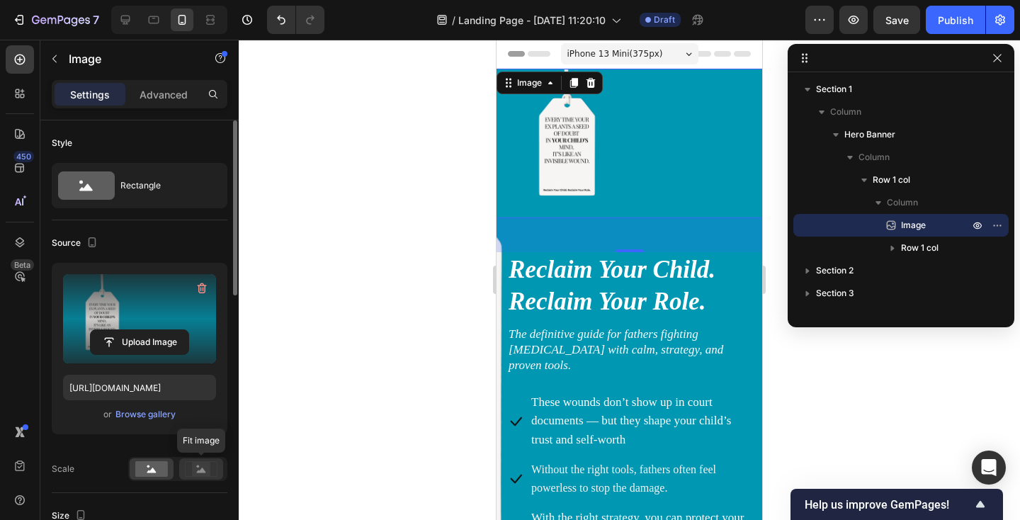
click at [198, 469] on rect at bounding box center [201, 469] width 18 height 14
click at [154, 467] on rect at bounding box center [151, 469] width 33 height 16
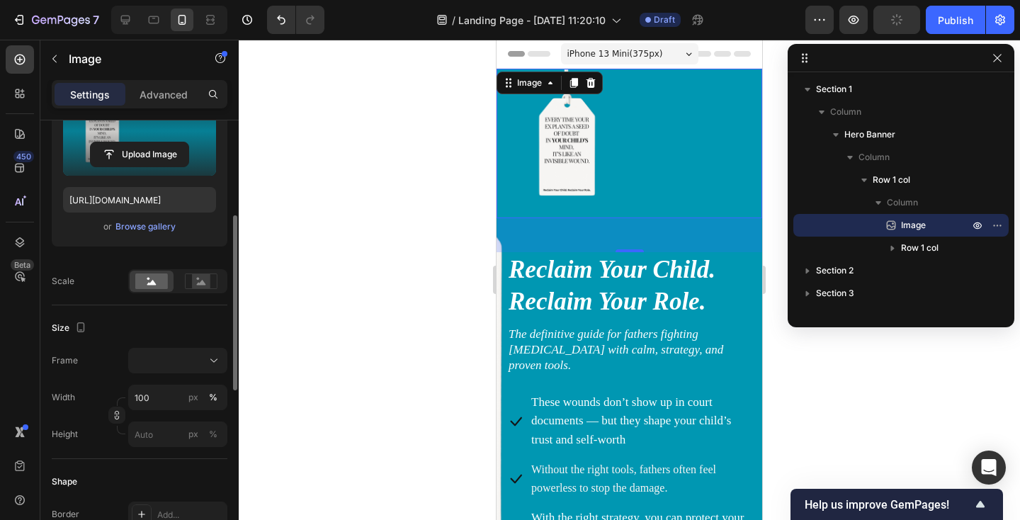
scroll to position [202, 0]
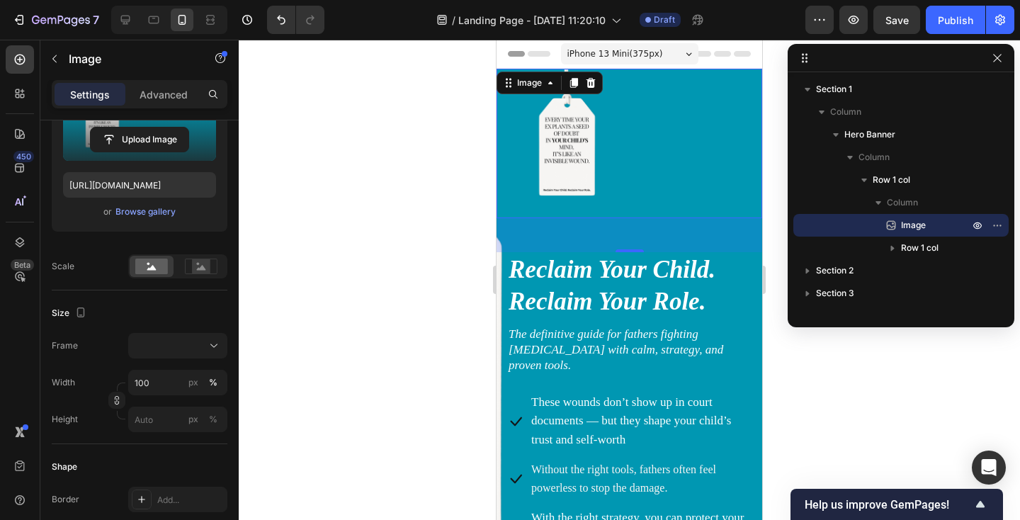
click at [564, 172] on img at bounding box center [629, 143] width 266 height 149
type input "100"
click at [596, 170] on img at bounding box center [629, 143] width 266 height 149
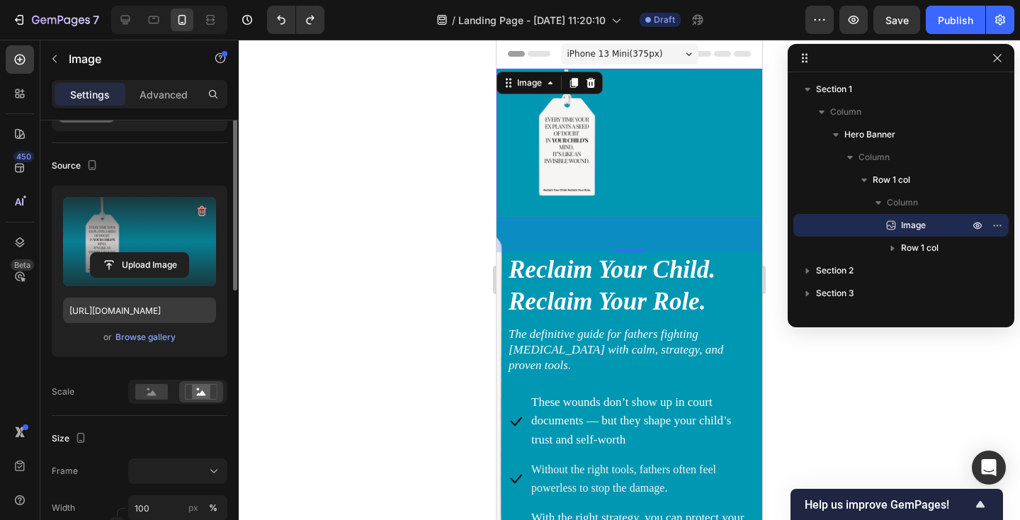
scroll to position [123, 0]
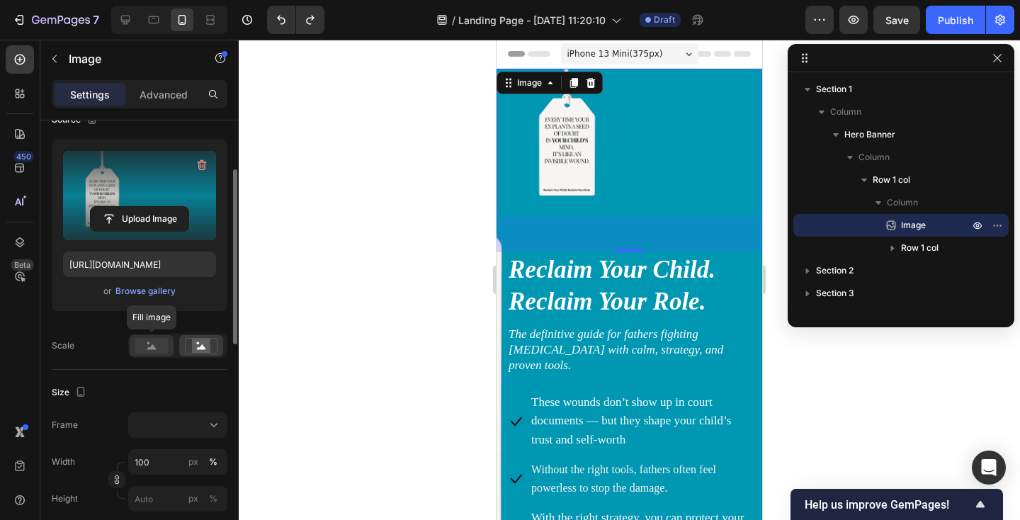
click at [154, 346] on icon at bounding box center [151, 346] width 9 height 5
click at [534, 172] on img at bounding box center [629, 143] width 266 height 149
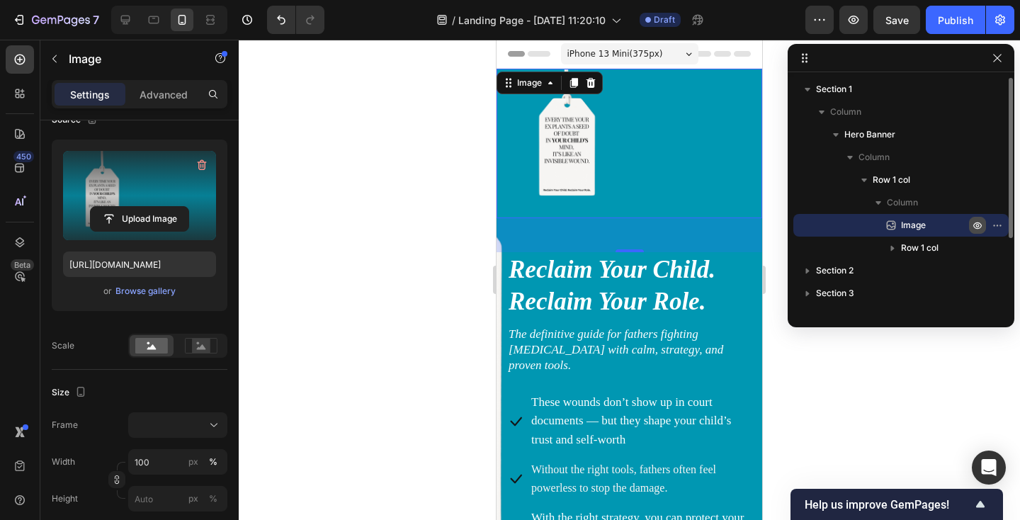
click at [978, 226] on icon "button" at bounding box center [978, 226] width 4 height 4
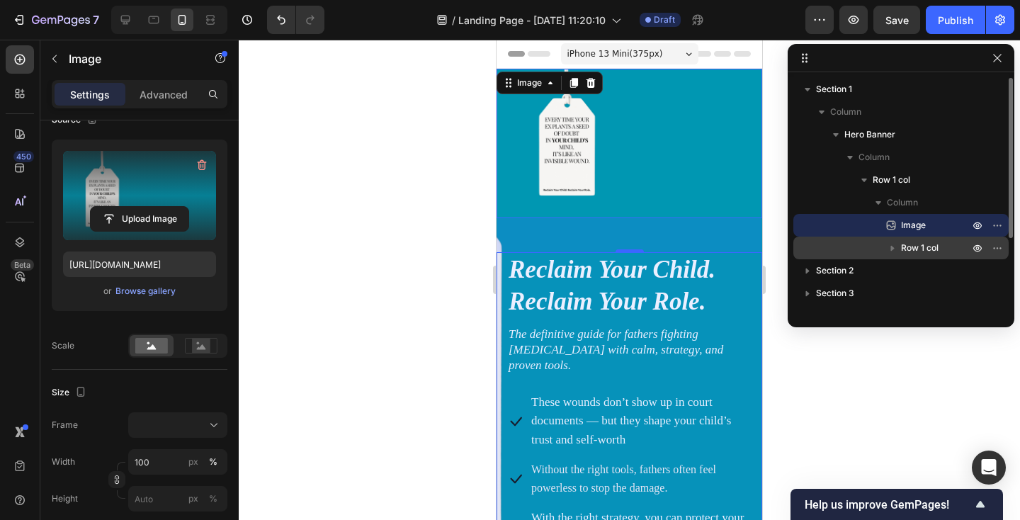
click at [919, 246] on span "Row 1 col" at bounding box center [920, 248] width 38 height 14
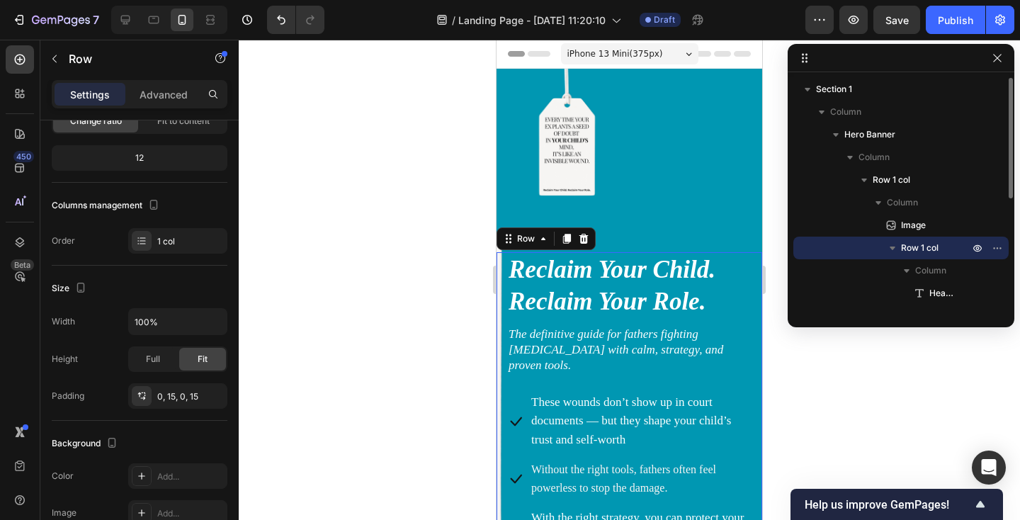
scroll to position [0, 0]
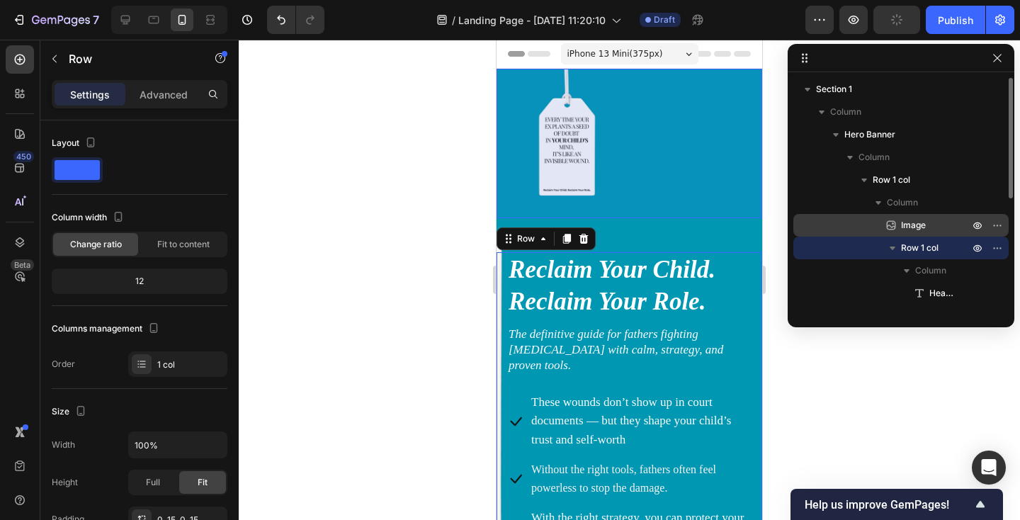
click at [920, 224] on span "Image" at bounding box center [913, 225] width 25 height 14
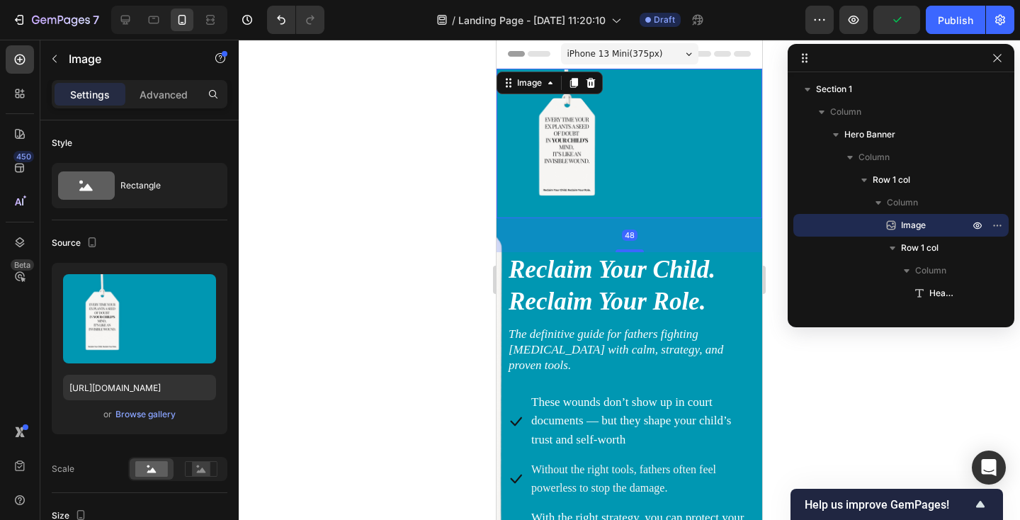
click at [589, 195] on img at bounding box center [629, 143] width 266 height 149
click at [425, 186] on div at bounding box center [629, 280] width 781 height 480
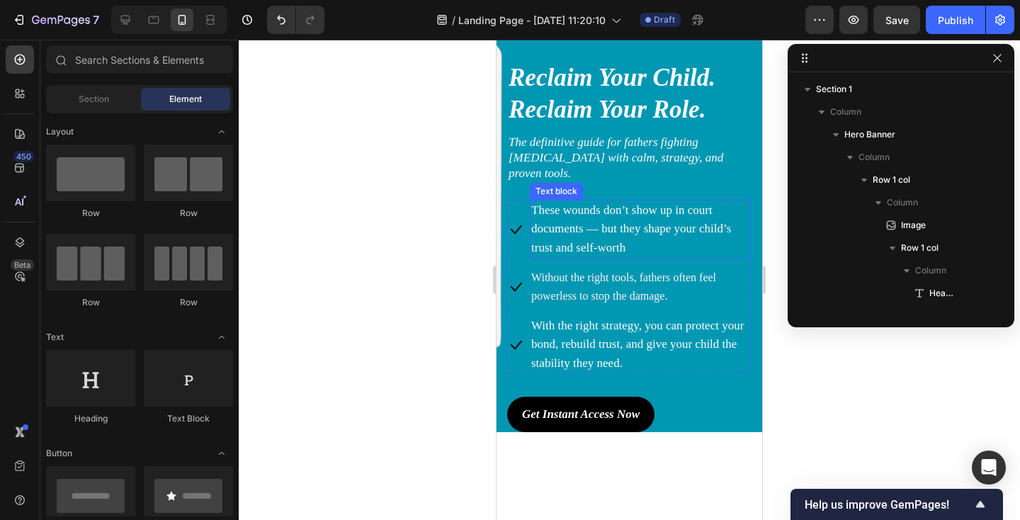
scroll to position [171, 0]
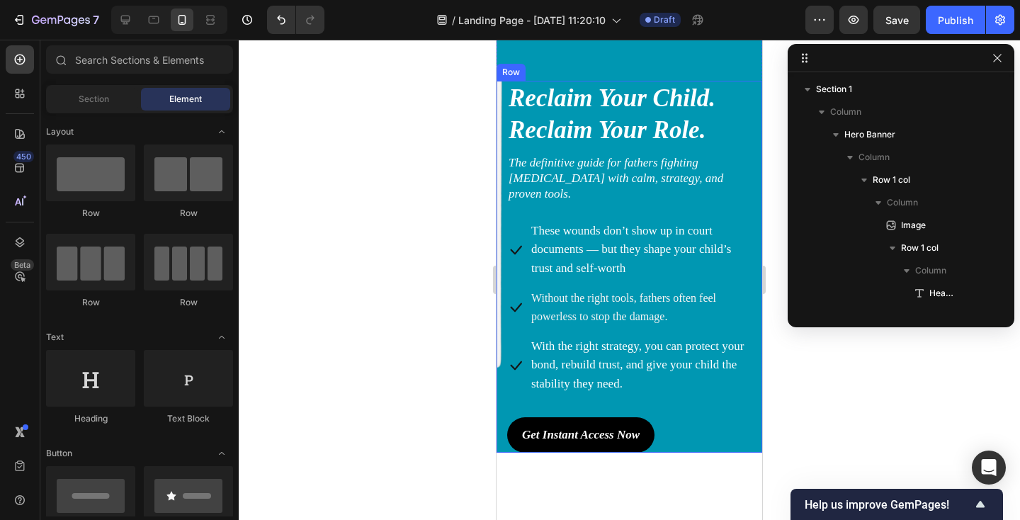
click at [501, 215] on div "Reclaim Your Child. Reclaim Your Role. Heading The definitive guide for fathers…" at bounding box center [629, 267] width 266 height 372
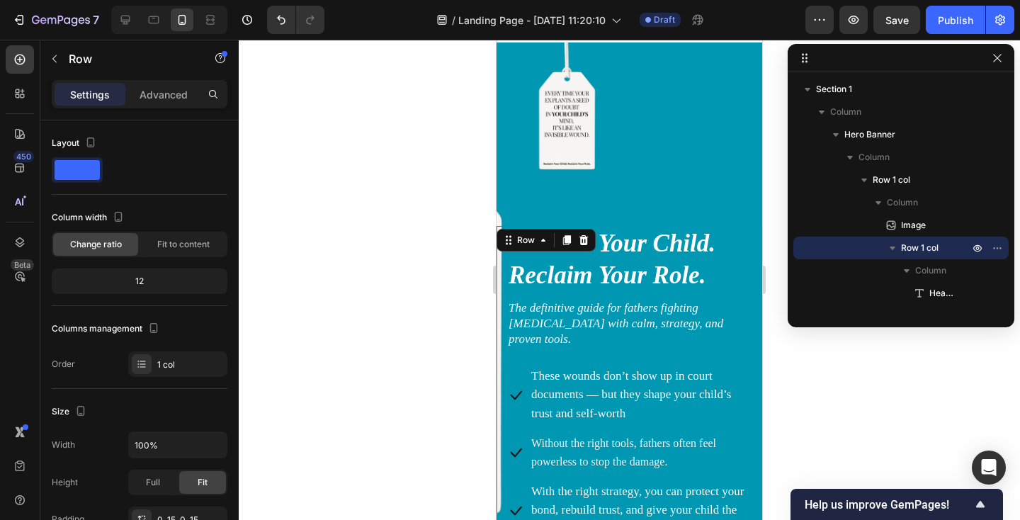
scroll to position [0, 0]
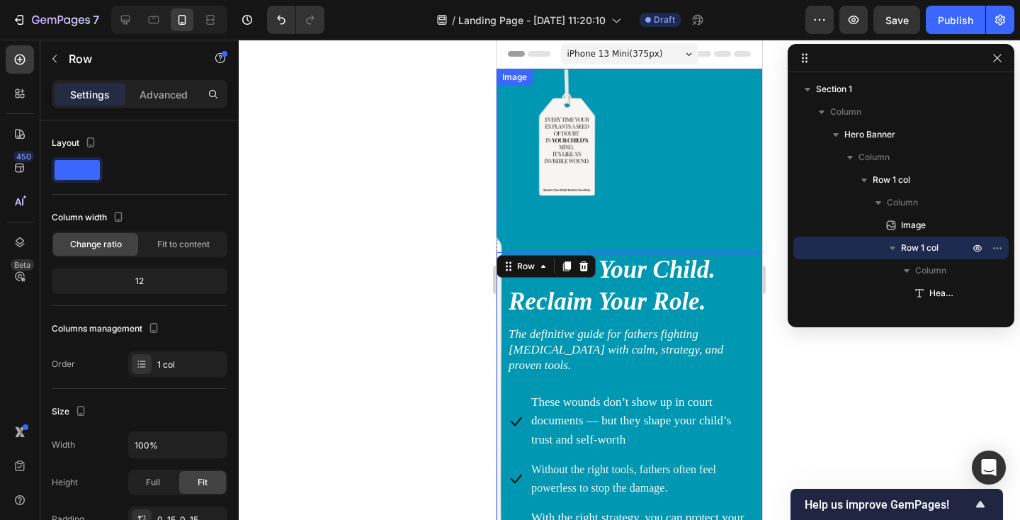
click at [516, 192] on img at bounding box center [629, 143] width 266 height 149
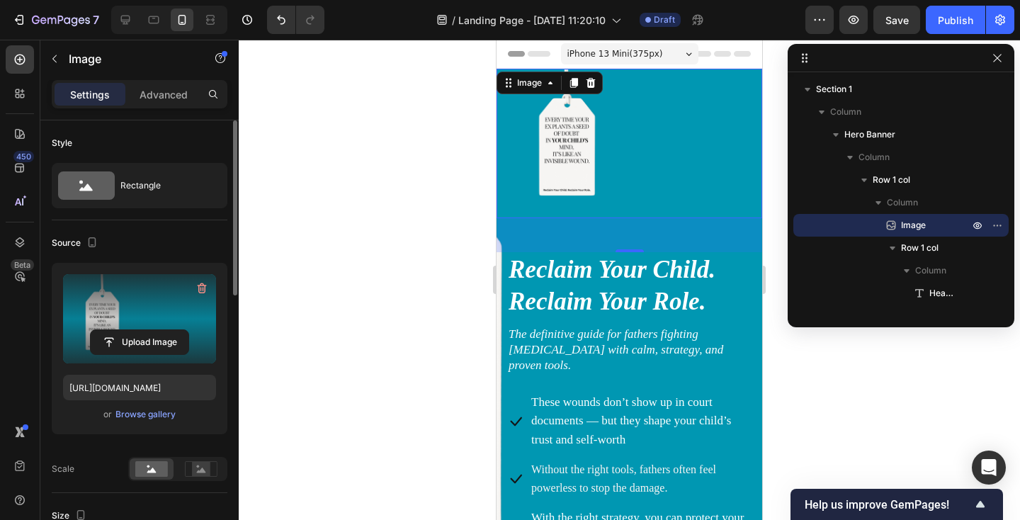
click at [120, 321] on label at bounding box center [139, 318] width 153 height 89
click at [120, 330] on input "file" at bounding box center [140, 342] width 98 height 24
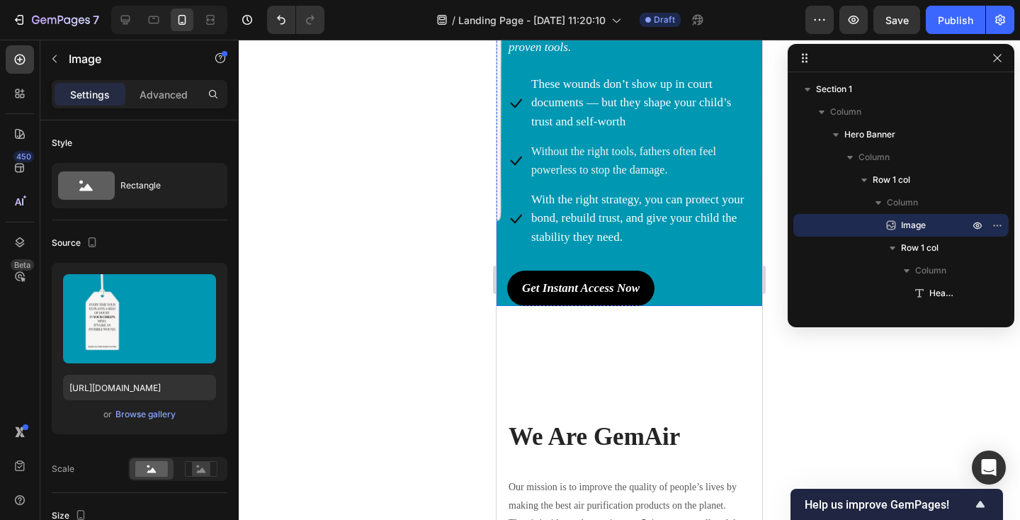
scroll to position [287, 0]
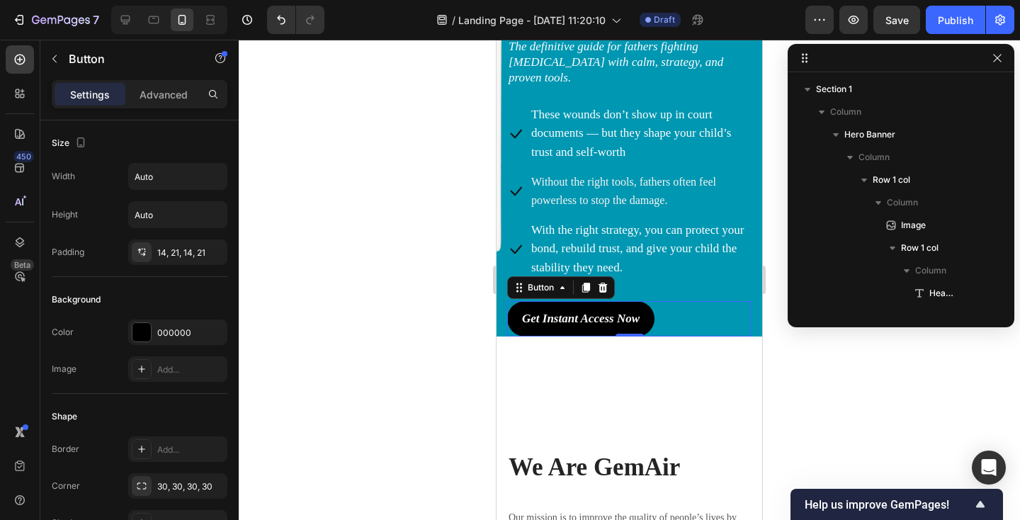
click at [675, 305] on div "Get Instant Access Now Button 0" at bounding box center [629, 318] width 244 height 35
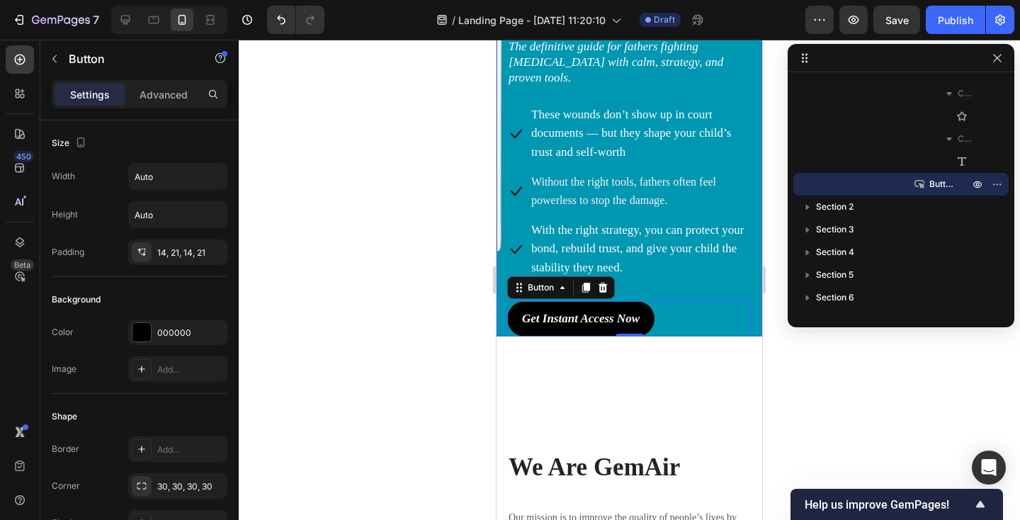
click at [755, 308] on div "Reclaim Your Child. Reclaim Your Role. Heading The definitive guide for fathers…" at bounding box center [629, 151] width 266 height 372
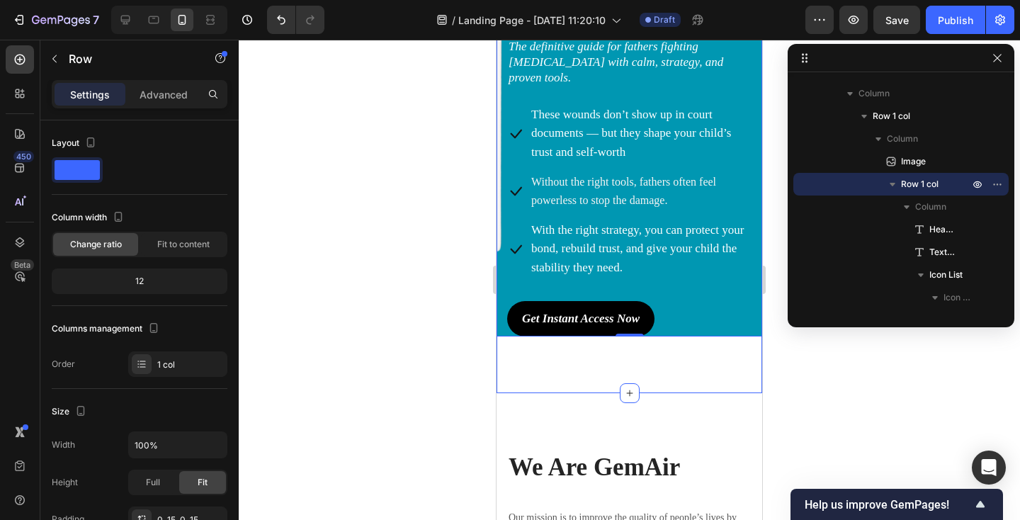
scroll to position [0, 0]
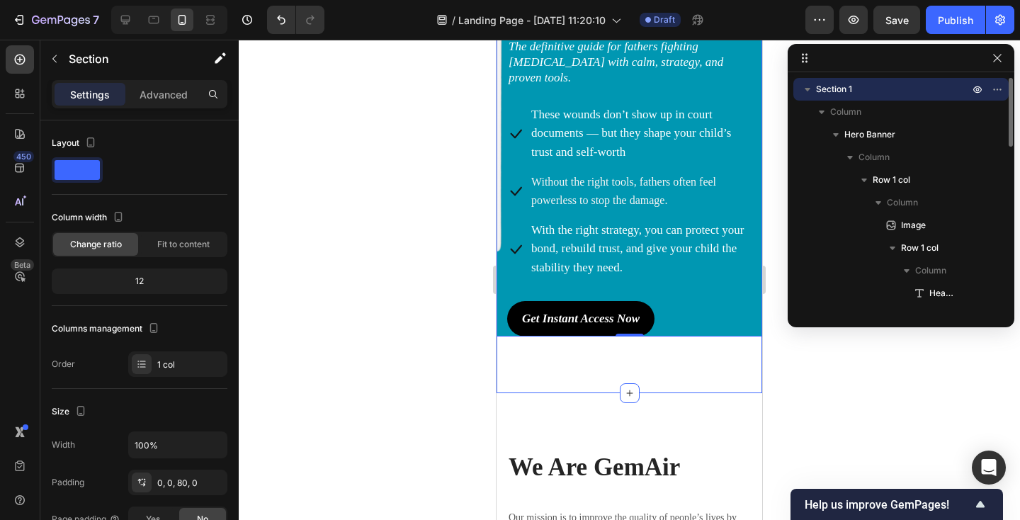
click at [649, 365] on div "Image Reclaim Your Child. Reclaim Your Role. Heading The definitive guide for f…" at bounding box center [629, 87] width 266 height 612
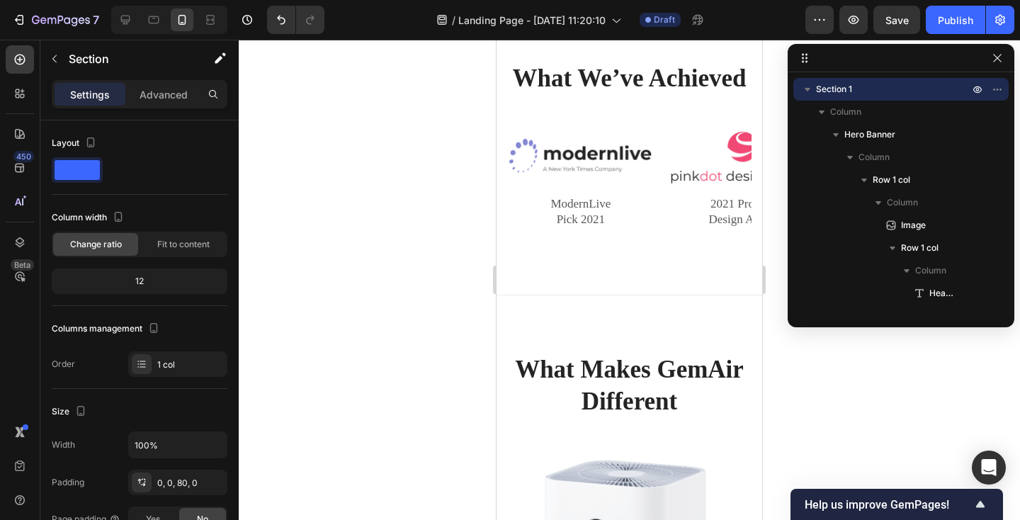
scroll to position [1093, 0]
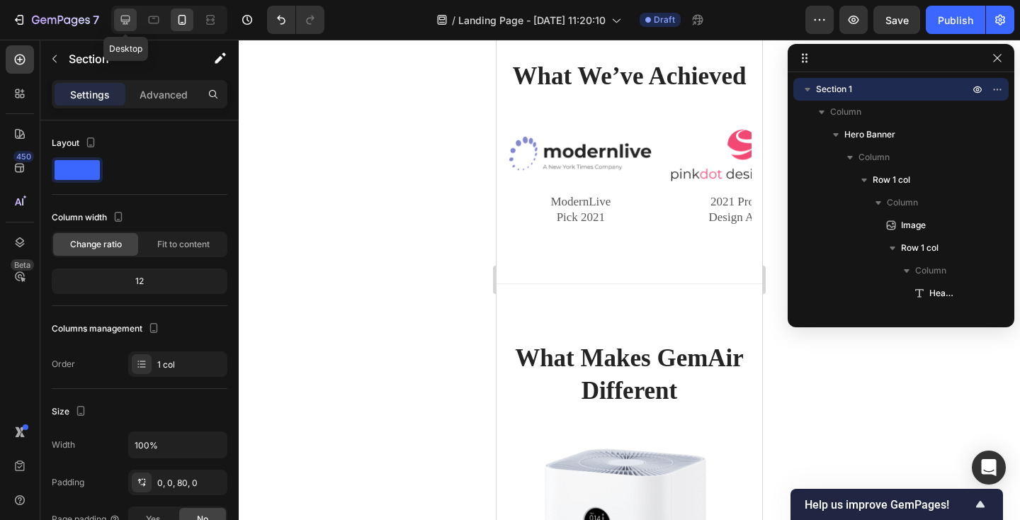
click at [131, 18] on icon at bounding box center [125, 20] width 14 height 14
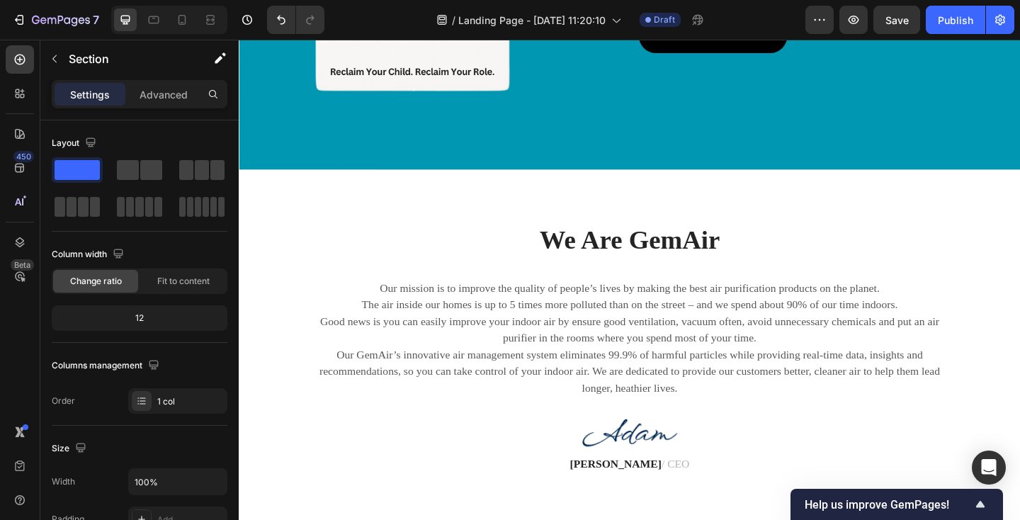
scroll to position [459, 0]
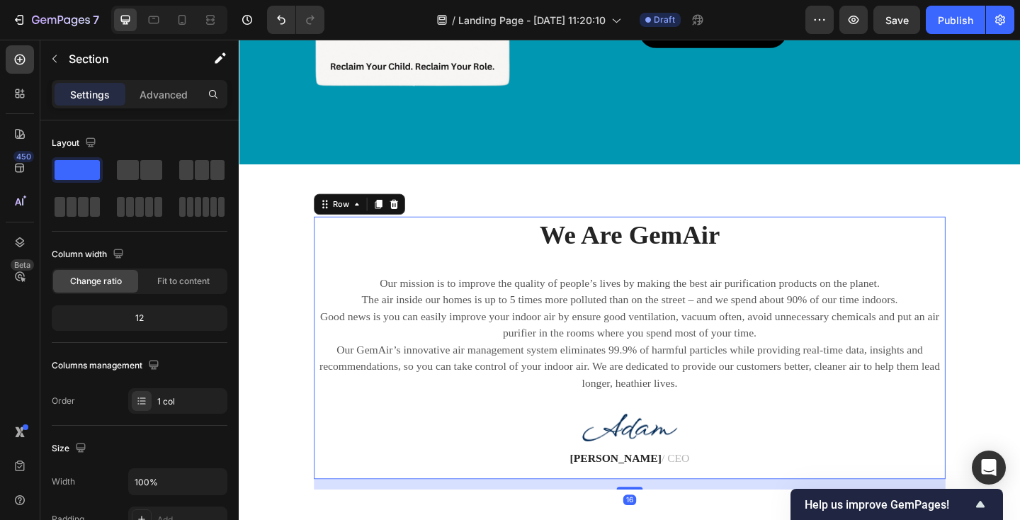
click at [440, 290] on div "We Are GemAir Heading Our mission is to improve the quality of people’s lives b…" at bounding box center [663, 374] width 687 height 285
click at [438, 320] on p "Our mission is to improve the quality of people’s lives by making the best air …" at bounding box center [663, 359] width 684 height 127
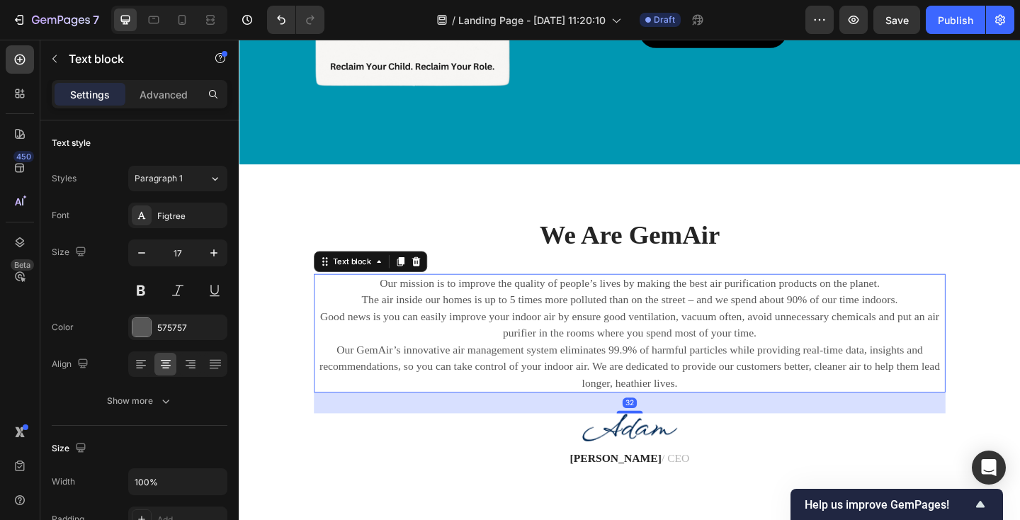
click at [438, 320] on p "Our mission is to improve the quality of people’s lives by making the best air …" at bounding box center [663, 359] width 684 height 127
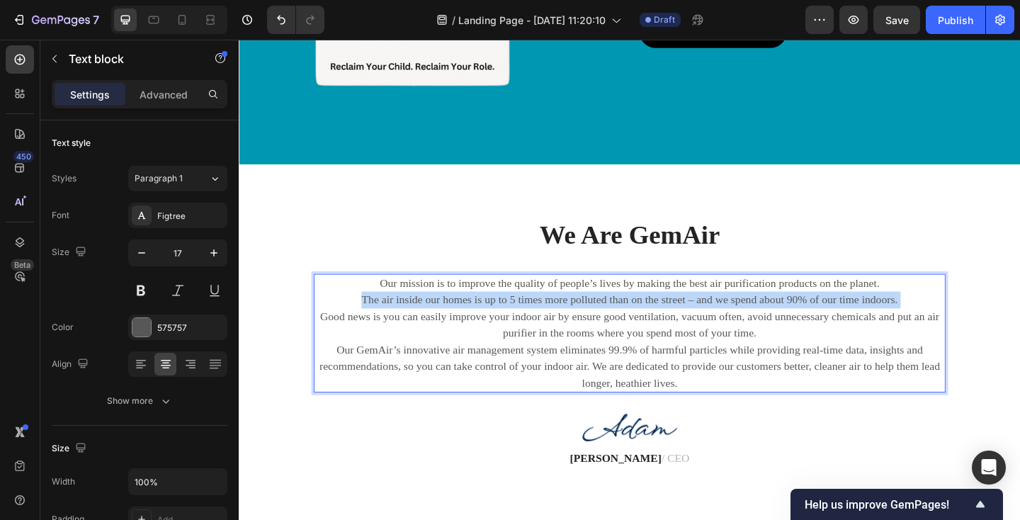
click at [438, 320] on p "Our mission is to improve the quality of people’s lives by making the best air …" at bounding box center [663, 359] width 684 height 127
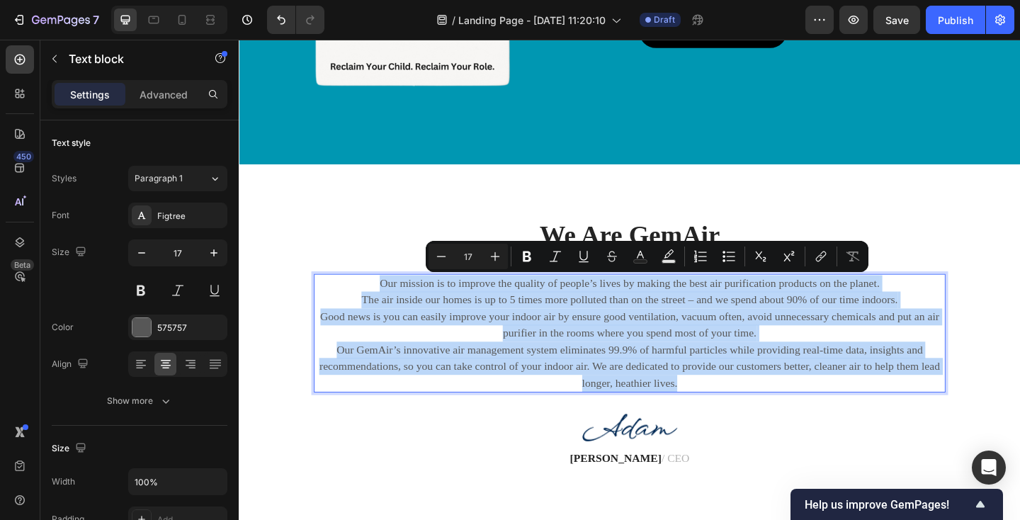
click at [438, 320] on p "Our mission is to improve the quality of people’s lives by making the best air …" at bounding box center [663, 359] width 684 height 127
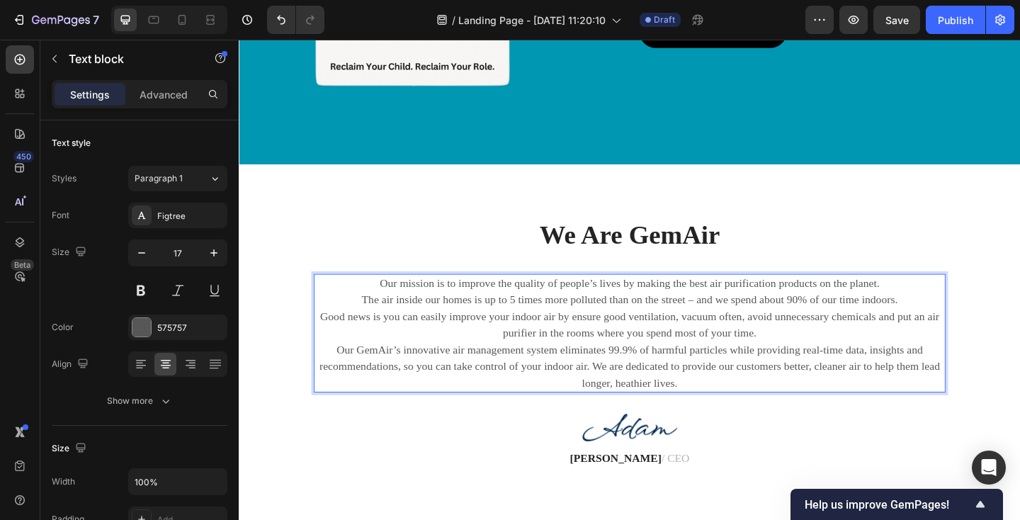
click at [438, 320] on p "Our mission is to improve the quality of people’s lives by making the best air …" at bounding box center [663, 359] width 684 height 127
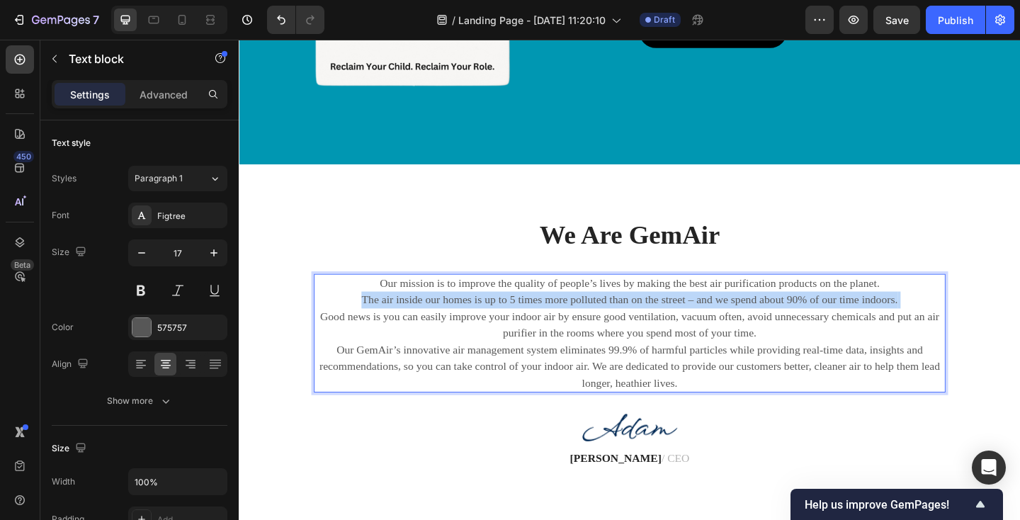
click at [438, 320] on p "Our mission is to improve the quality of people’s lives by making the best air …" at bounding box center [663, 359] width 684 height 127
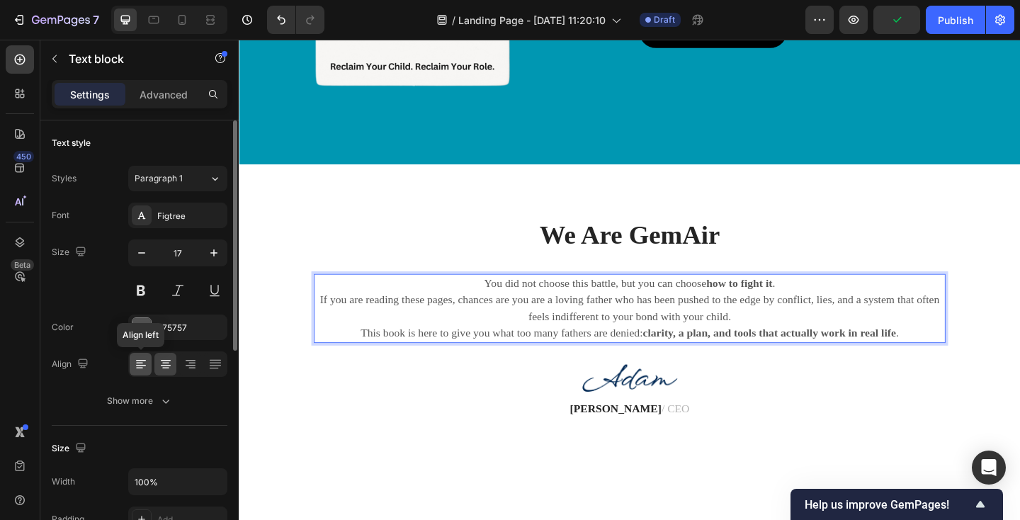
click at [141, 363] on icon at bounding box center [139, 363] width 7 height 1
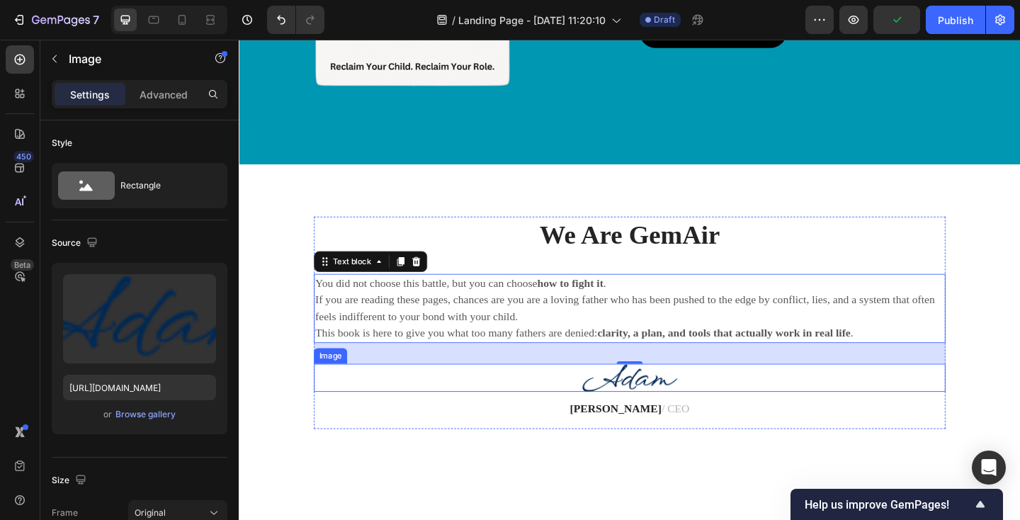
click at [349, 418] on div at bounding box center [663, 407] width 687 height 30
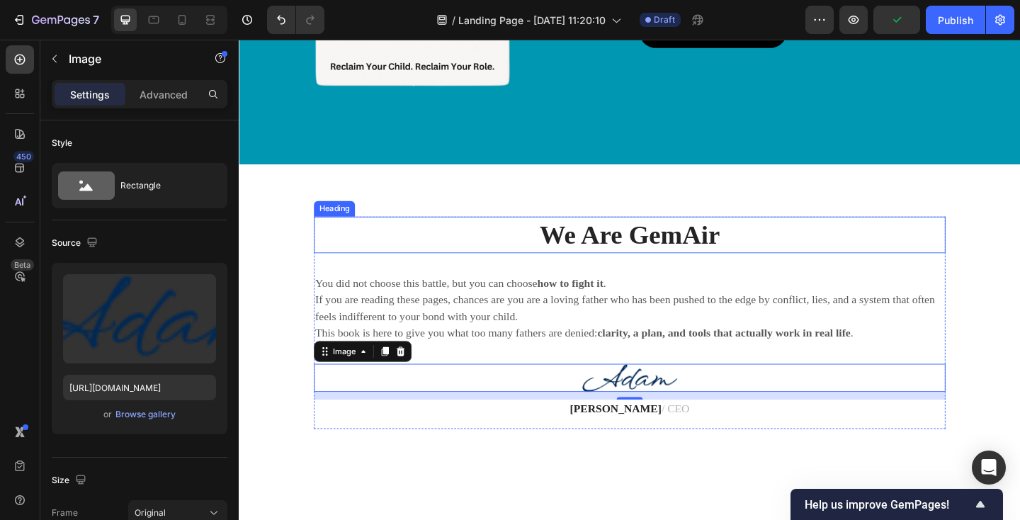
click at [656, 253] on p "We Are GemAir" at bounding box center [663, 252] width 684 height 37
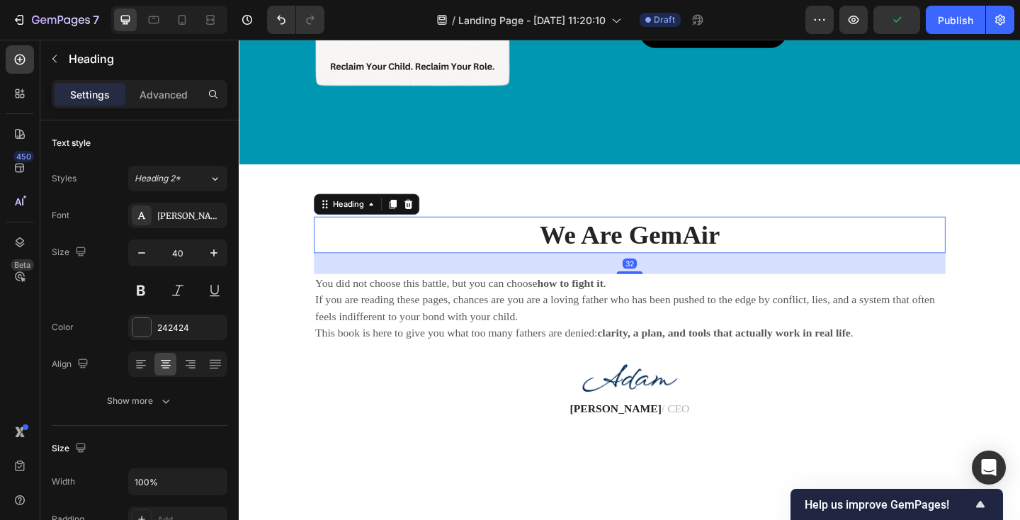
click at [656, 253] on p "We Are GemAir" at bounding box center [663, 252] width 684 height 37
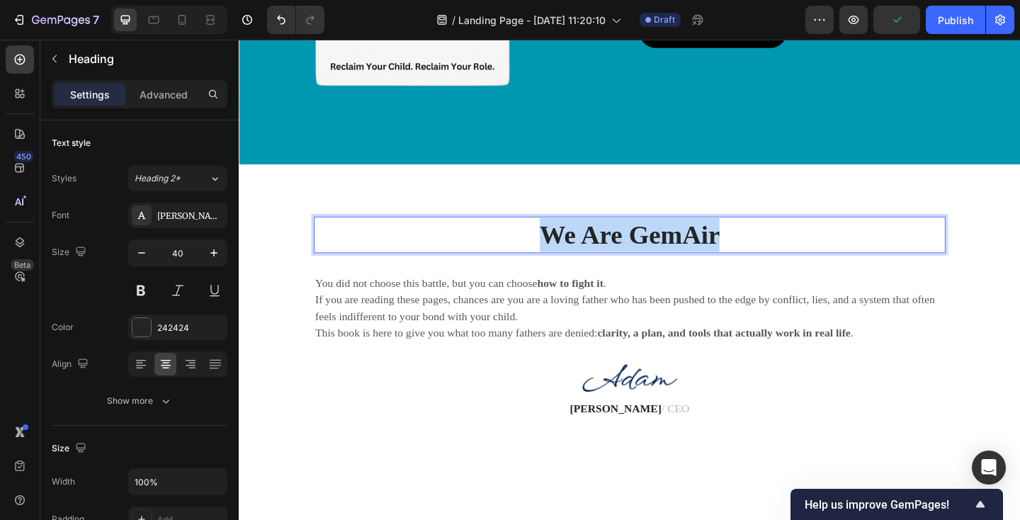
click at [656, 253] on p "We Are GemAir" at bounding box center [663, 252] width 684 height 37
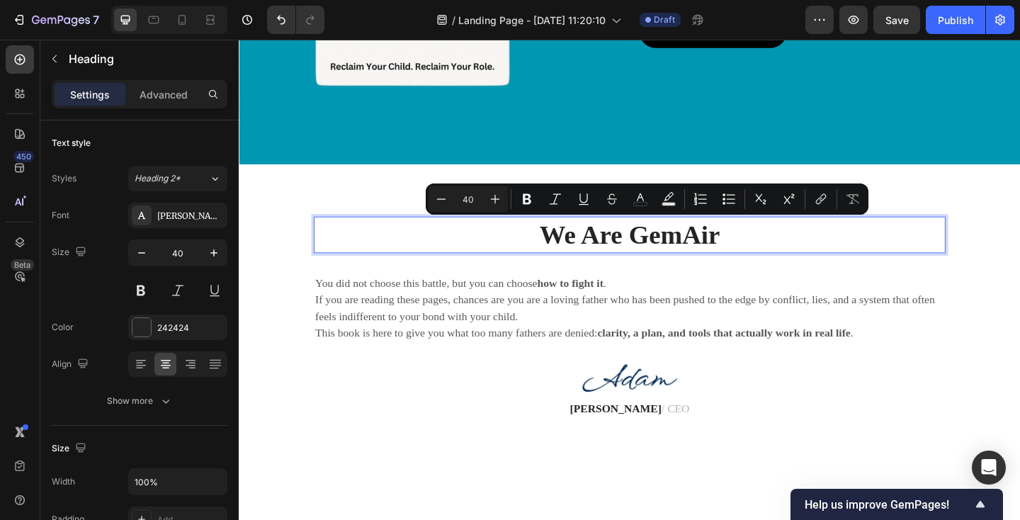
click at [760, 254] on p "We Are GemAir" at bounding box center [663, 252] width 684 height 37
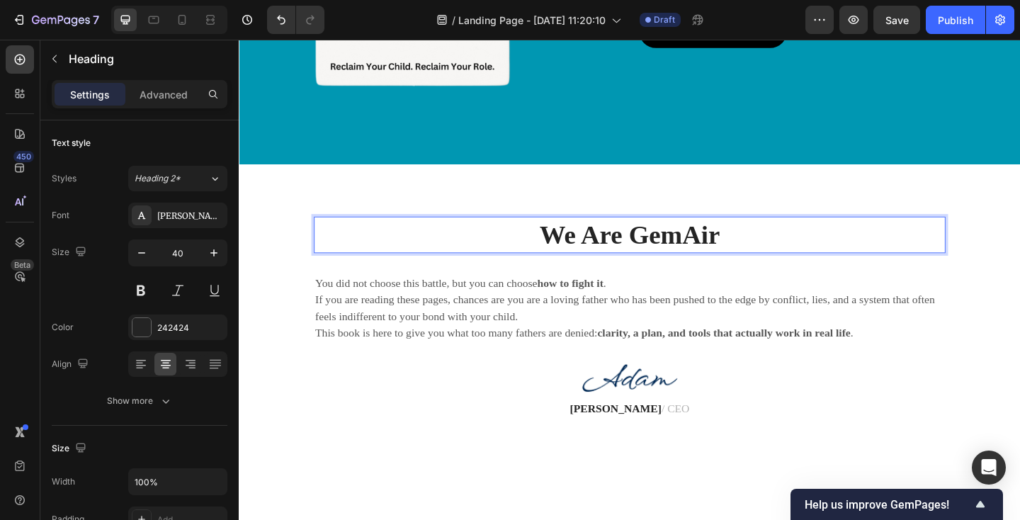
click at [739, 255] on p "We Are GemAir" at bounding box center [663, 252] width 684 height 37
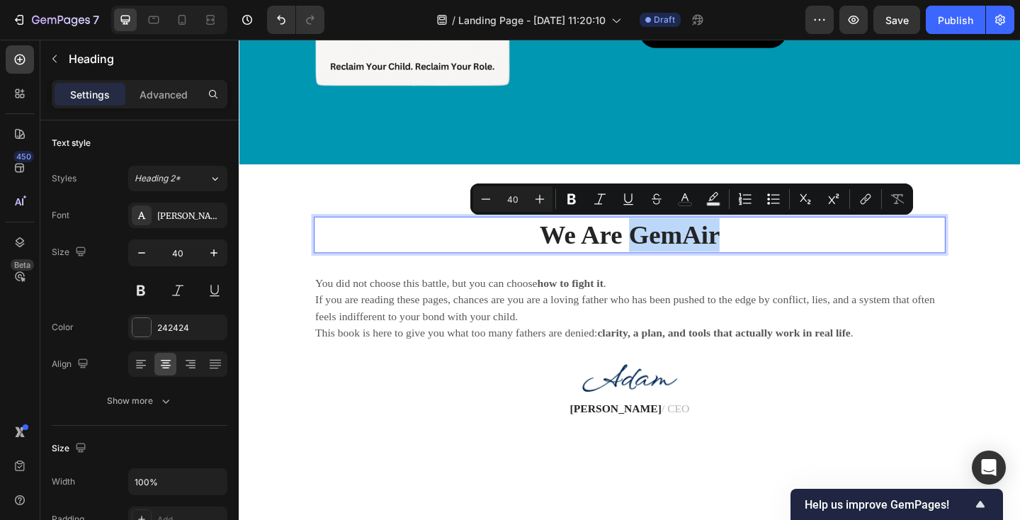
click at [739, 255] on p "We Are GemAir" at bounding box center [663, 252] width 684 height 37
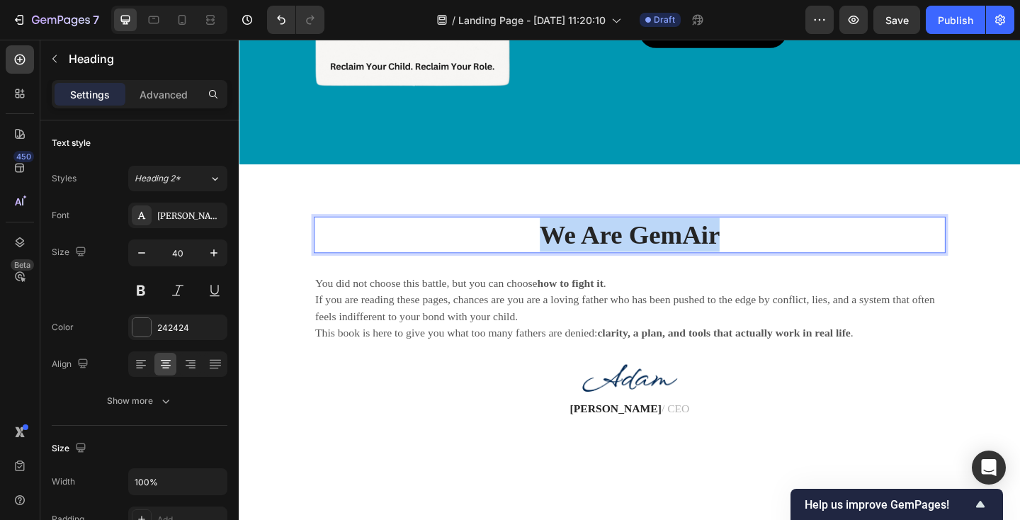
click at [739, 255] on p "We Are GemAir" at bounding box center [663, 252] width 684 height 37
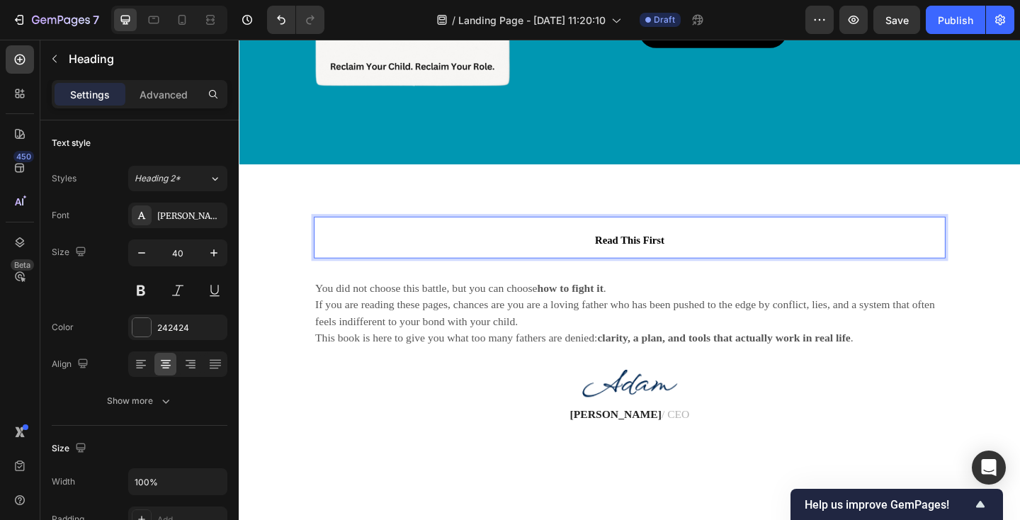
click at [707, 254] on p "Read This First" at bounding box center [663, 255] width 684 height 42
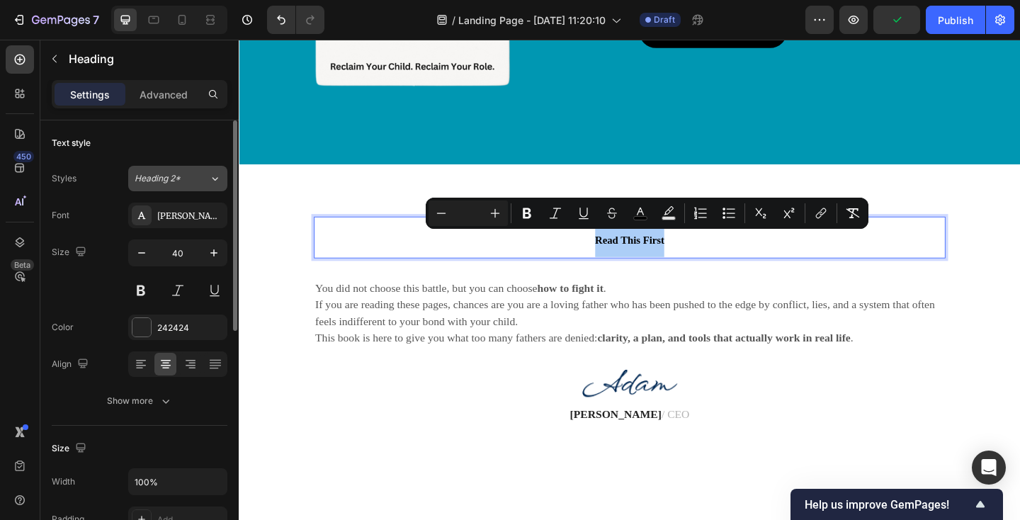
click at [208, 180] on div "Heading 2*" at bounding box center [172, 178] width 74 height 13
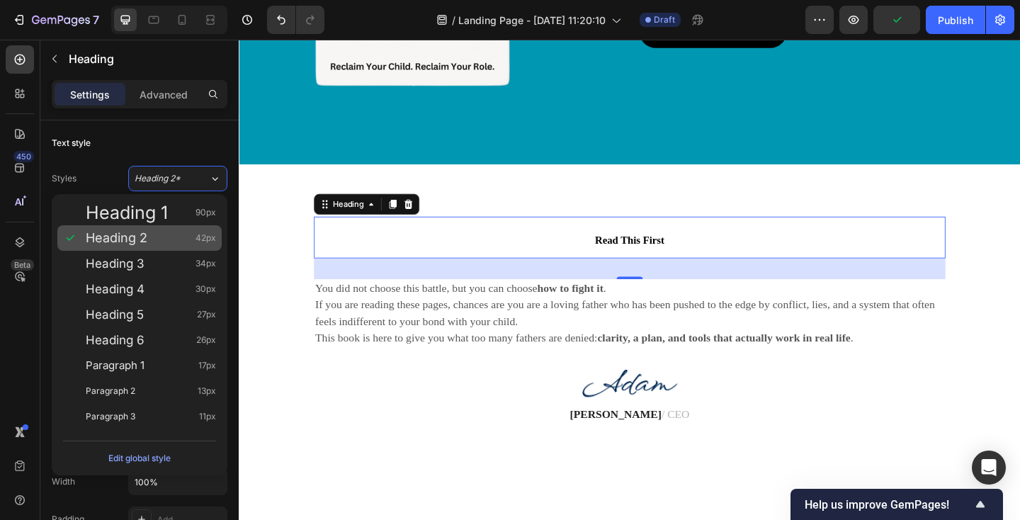
click at [159, 241] on div "Heading 2 42px" at bounding box center [151, 238] width 130 height 14
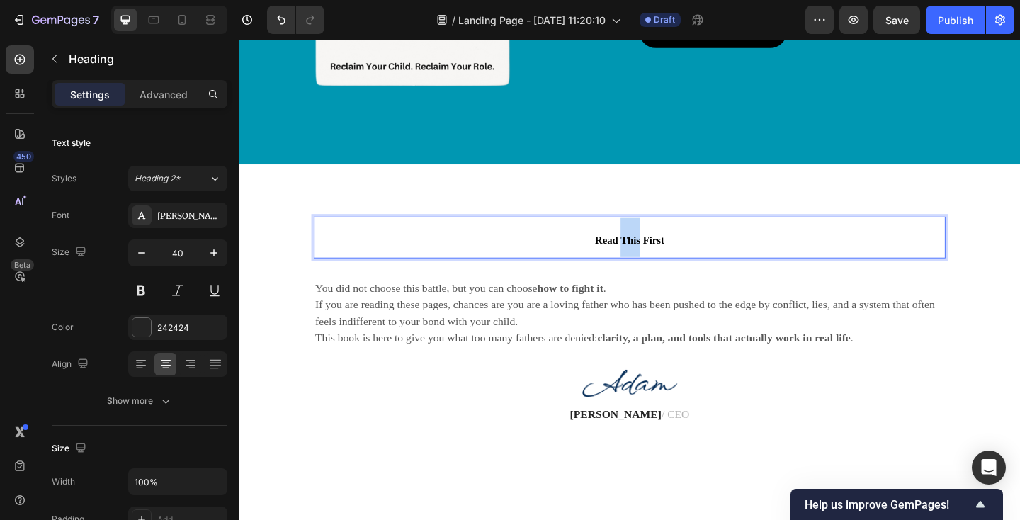
click at [654, 259] on span "Read This First" at bounding box center [663, 257] width 75 height 12
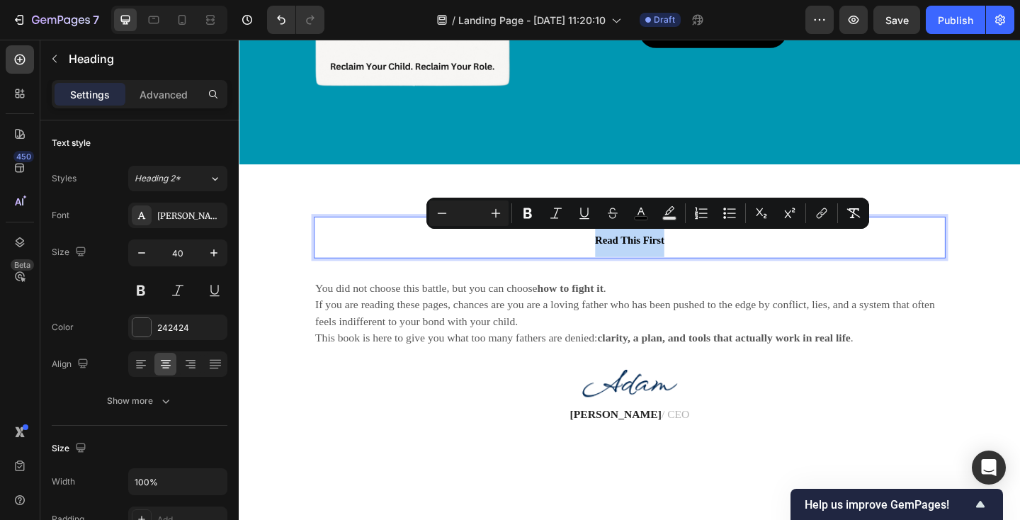
click at [654, 259] on span "Read This First" at bounding box center [663, 257] width 75 height 12
click at [607, 259] on p "Read This First" at bounding box center [663, 255] width 684 height 42
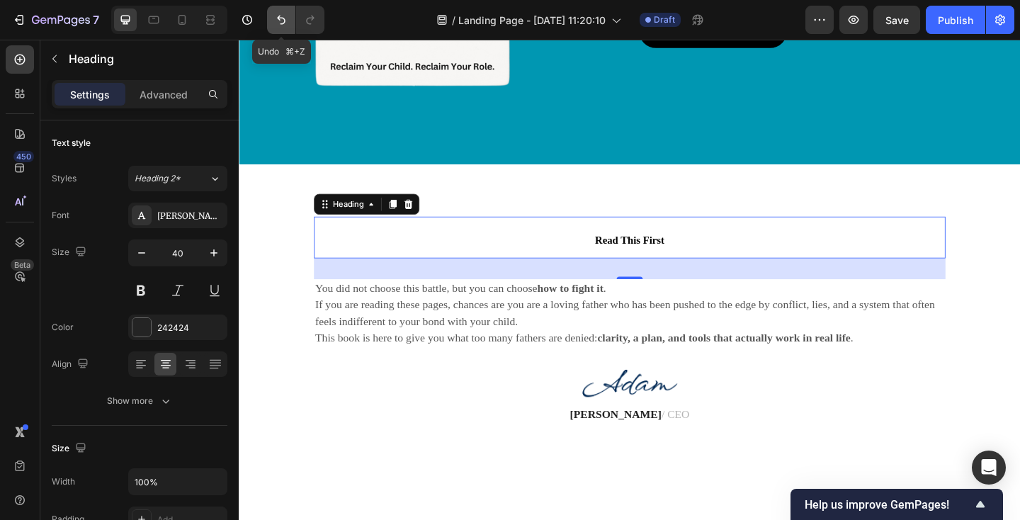
click at [282, 21] on icon "Undo/Redo" at bounding box center [281, 20] width 14 height 14
click at [285, 18] on icon "Undo/Redo" at bounding box center [281, 20] width 14 height 14
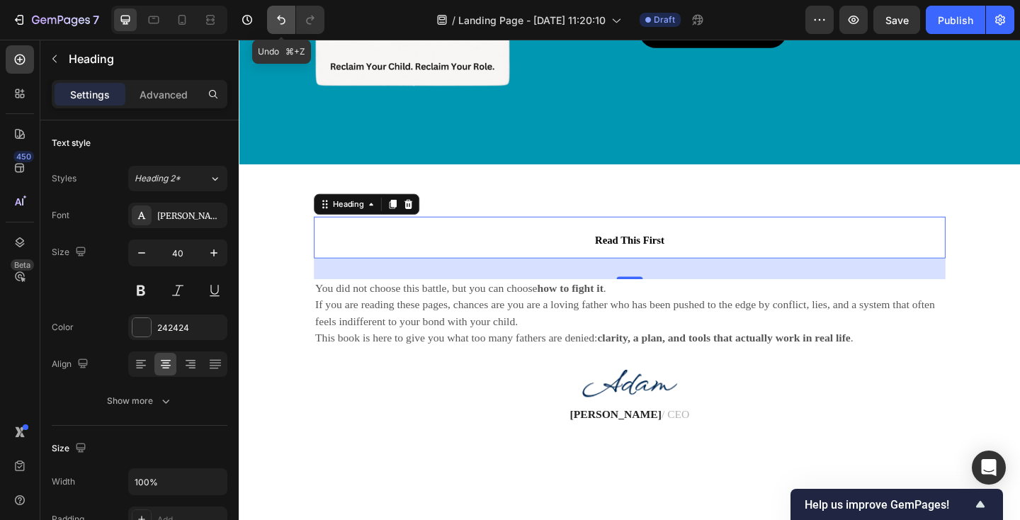
click at [285, 18] on icon "Undo/Redo" at bounding box center [281, 20] width 14 height 14
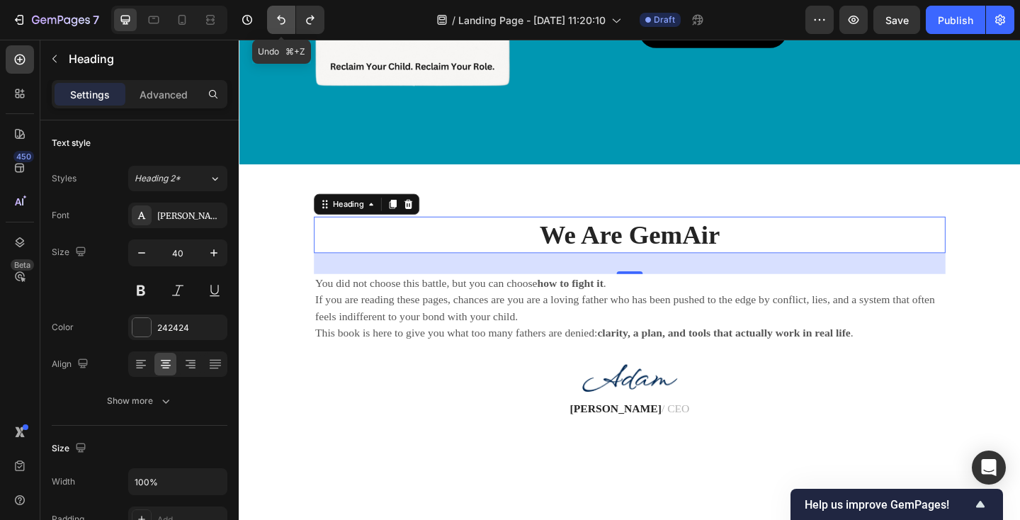
click at [285, 18] on icon "Undo/Redo" at bounding box center [281, 20] width 14 height 14
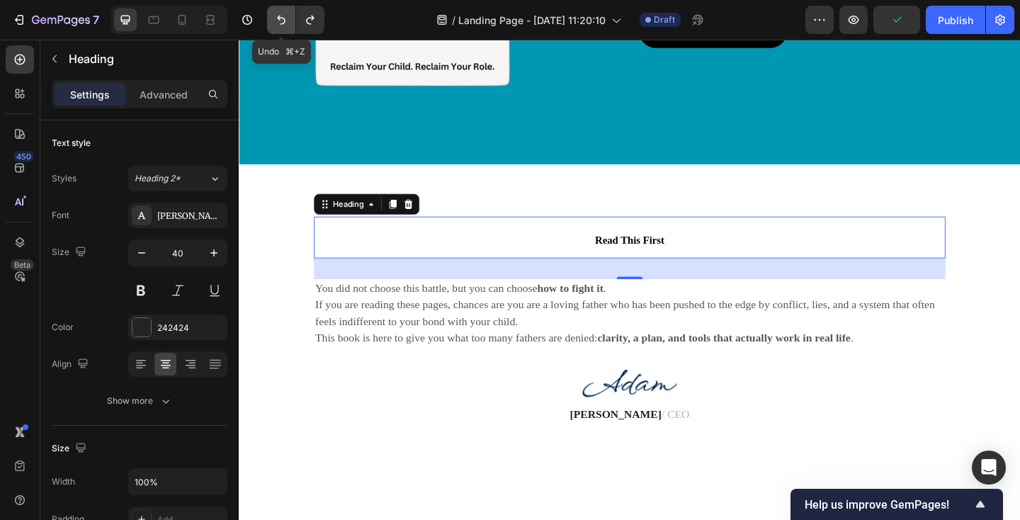
click at [285, 18] on icon "Undo/Redo" at bounding box center [281, 20] width 14 height 14
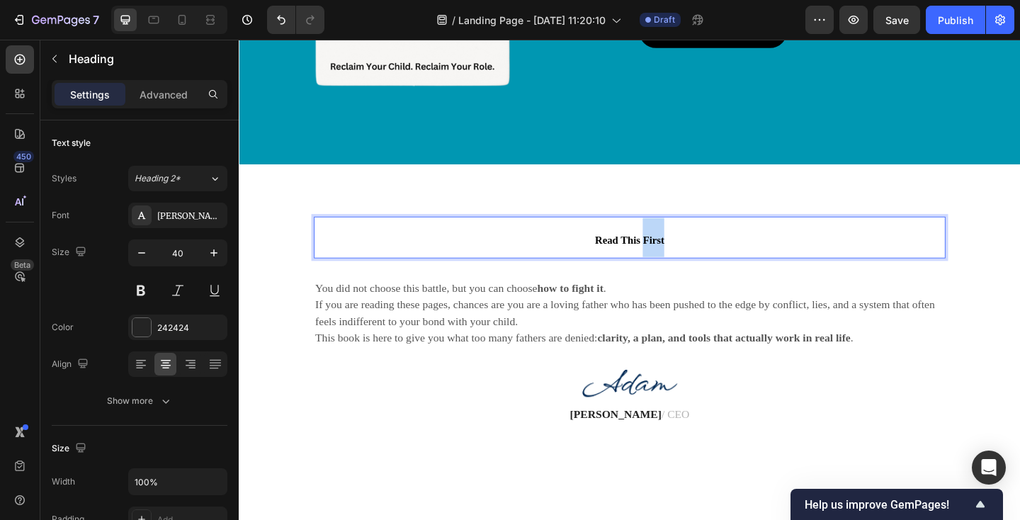
click at [694, 256] on span "Read This First" at bounding box center [663, 257] width 75 height 12
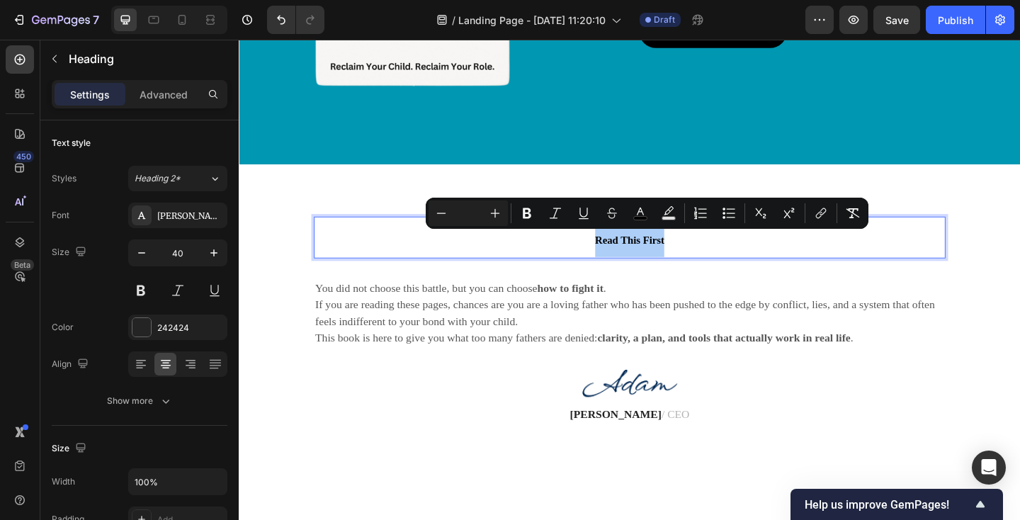
click at [469, 217] on input "Editor contextual toolbar" at bounding box center [468, 213] width 28 height 17
type input "40"
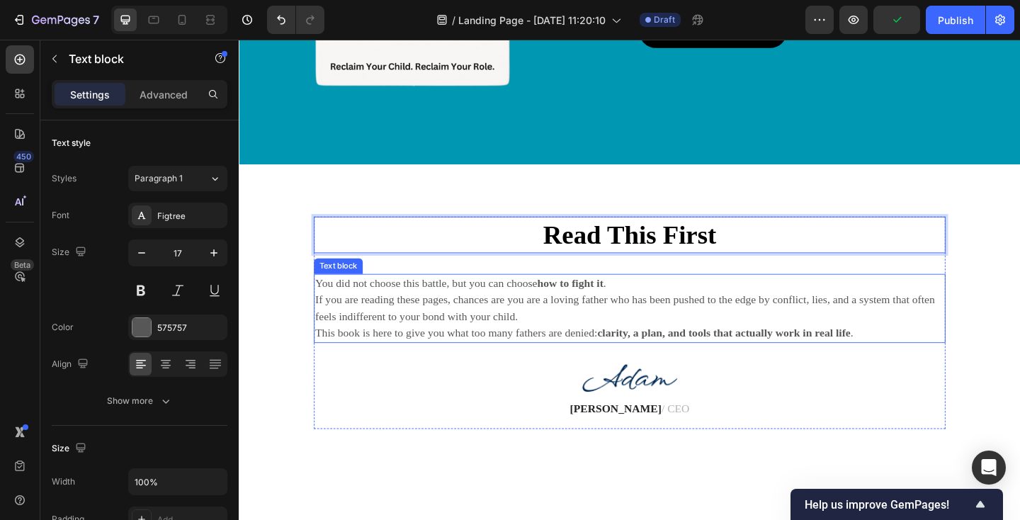
click at [464, 331] on p "If you are reading these pages, chances are you are a loving father who has bee…" at bounding box center [663, 332] width 684 height 36
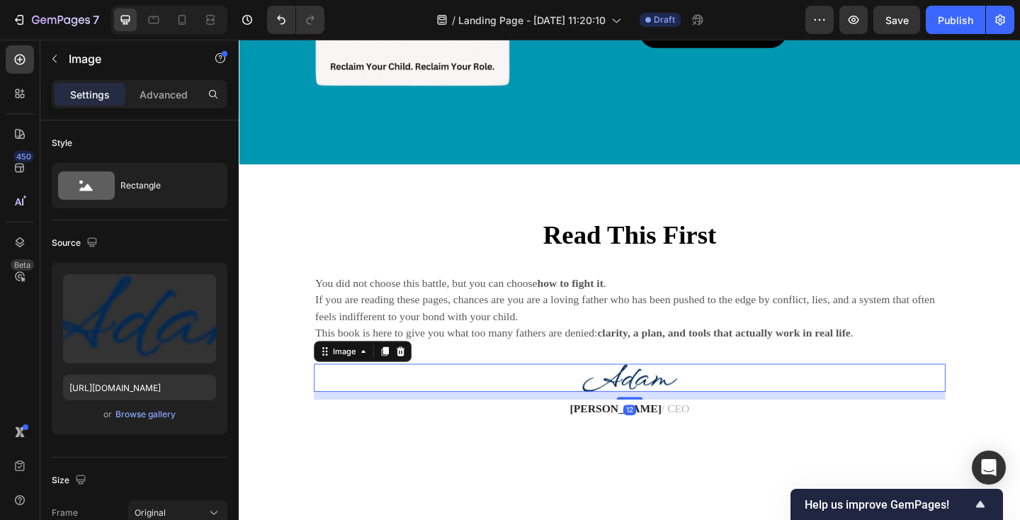
click at [650, 410] on img at bounding box center [664, 407] width 104 height 30
click at [641, 403] on img at bounding box center [664, 407] width 104 height 30
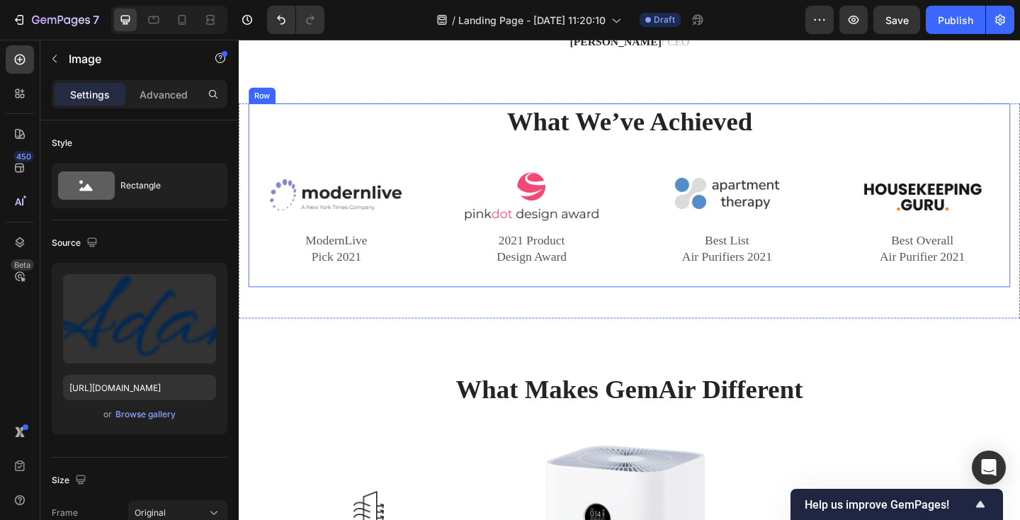
scroll to position [872, 0]
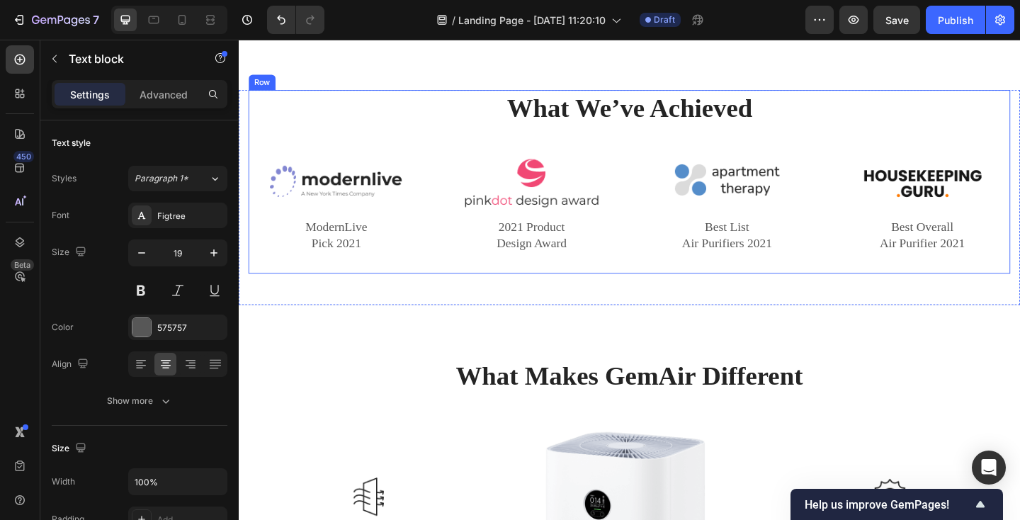
click at [619, 252] on p "2021 Product Design Award" at bounding box center [557, 252] width 188 height 35
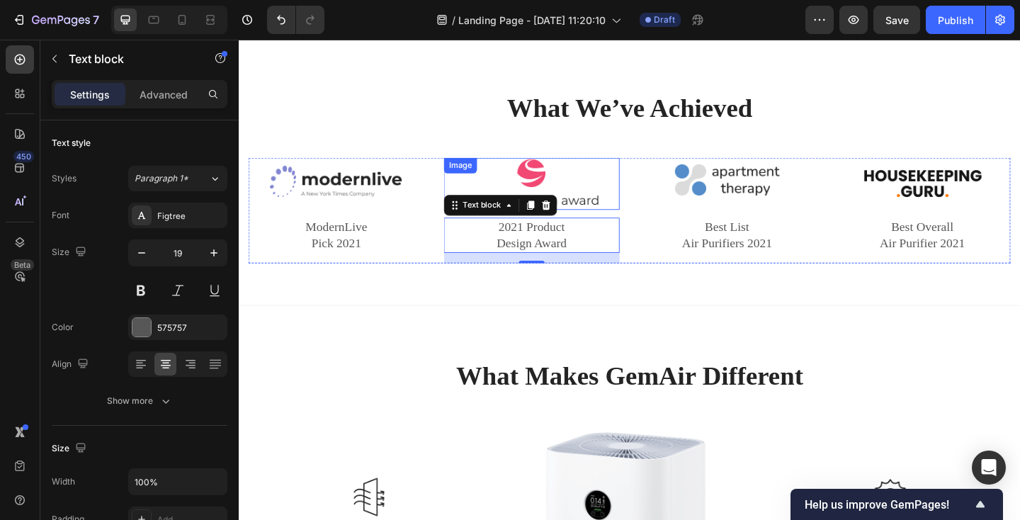
click at [623, 207] on img at bounding box center [557, 197] width 149 height 57
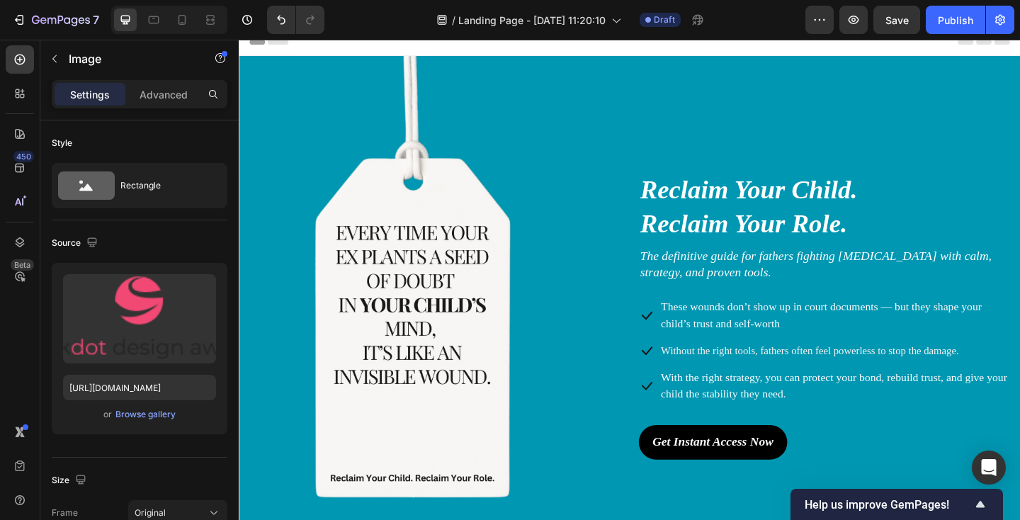
scroll to position [0, 0]
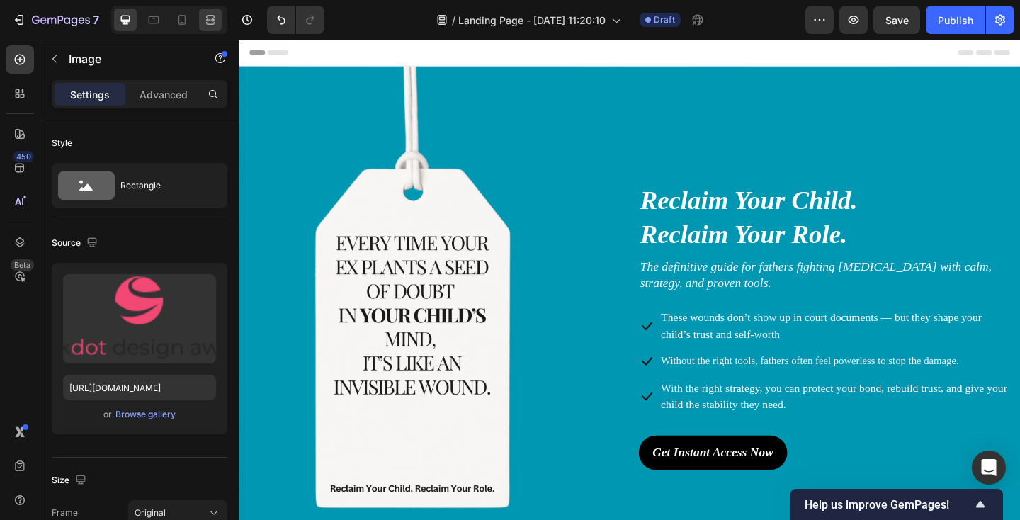
click at [209, 21] on icon at bounding box center [210, 20] width 14 height 14
